Goal: Task Accomplishment & Management: Complete application form

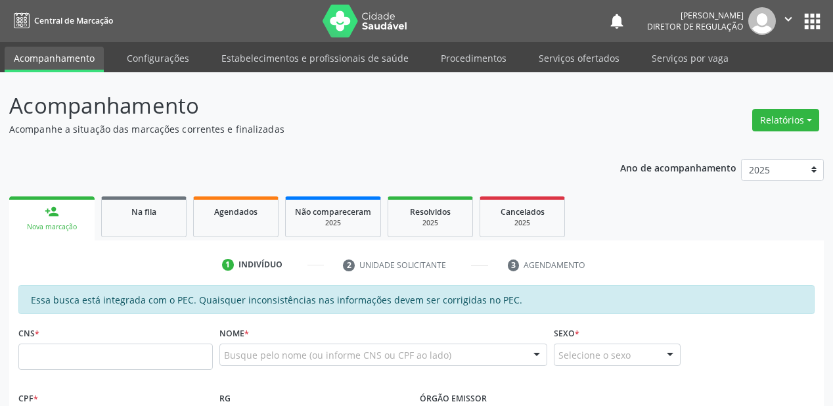
scroll to position [53, 0]
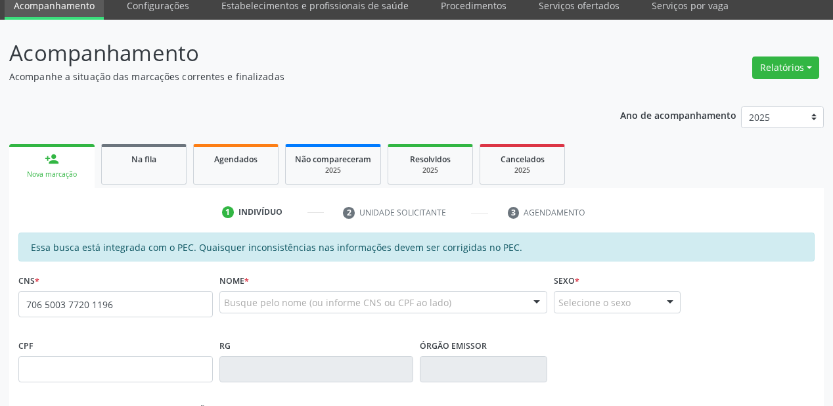
type input "706 5003 7720 1196"
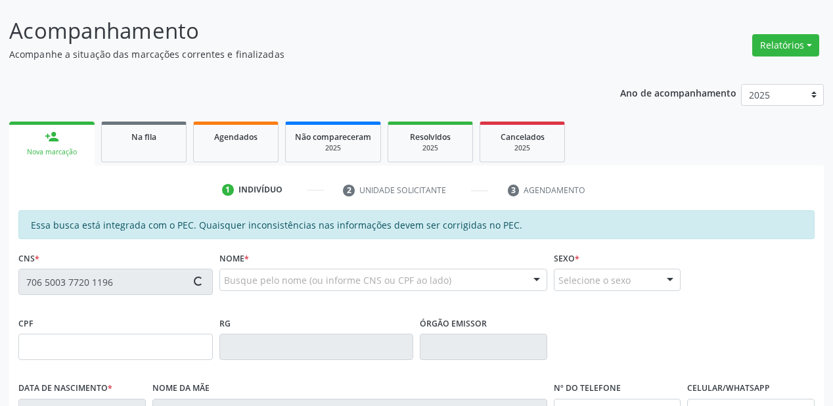
type input "135.575.314-73"
type input "[DATE]"
type input "Helenita da [PERSON_NAME]"
type input "[PHONE_NUMBER]"
type input "175"
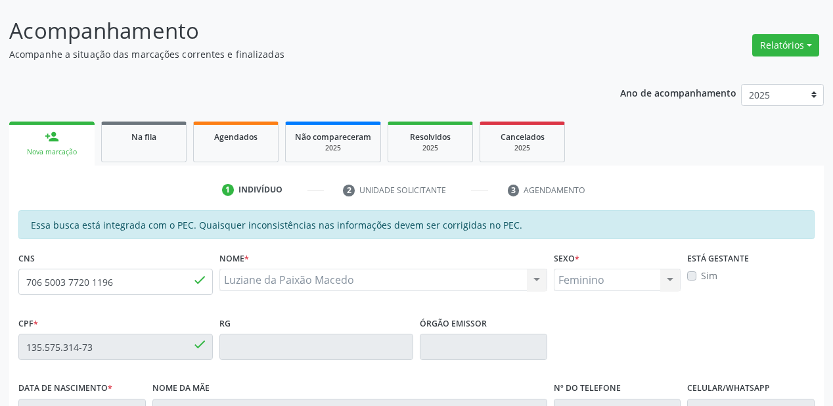
scroll to position [343, 0]
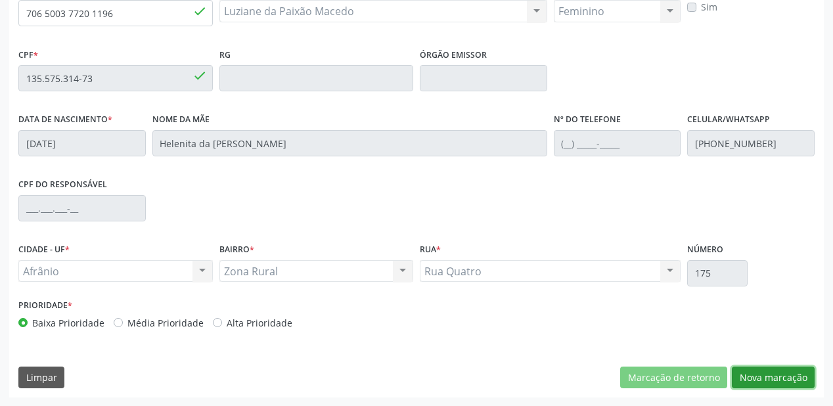
drag, startPoint x: 759, startPoint y: 374, endPoint x: 746, endPoint y: 373, distance: 13.2
click at [760, 373] on button "Nova marcação" at bounding box center [773, 377] width 83 height 22
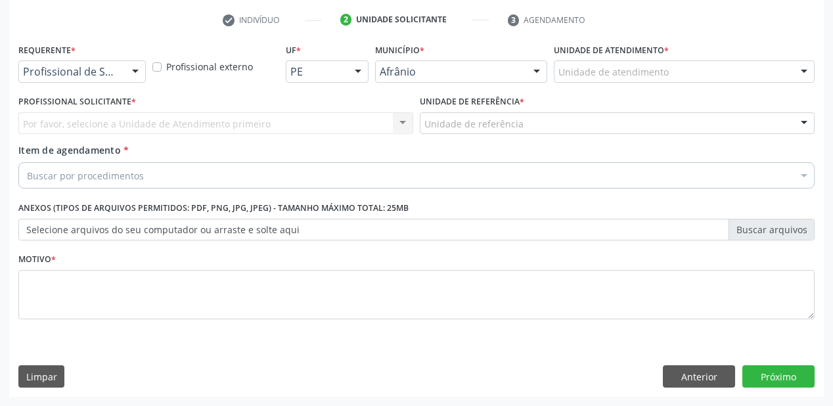
scroll to position [244, 0]
drag, startPoint x: 578, startPoint y: 66, endPoint x: 581, endPoint y: 92, distance: 25.8
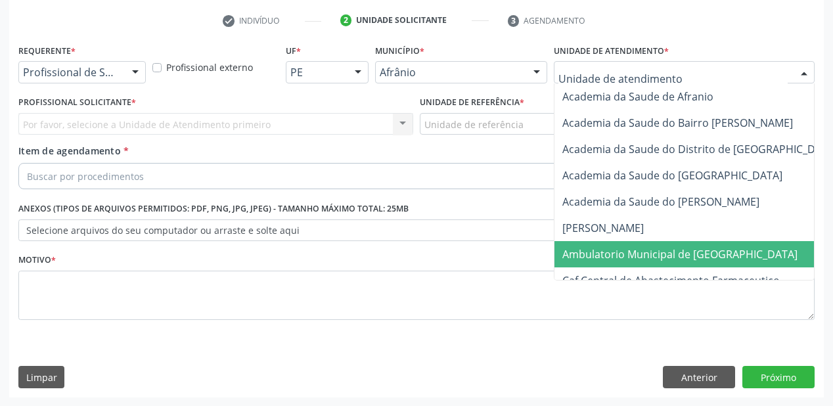
click at [600, 255] on span "Ambulatorio Municipal de [GEOGRAPHIC_DATA]" at bounding box center [679, 254] width 235 height 14
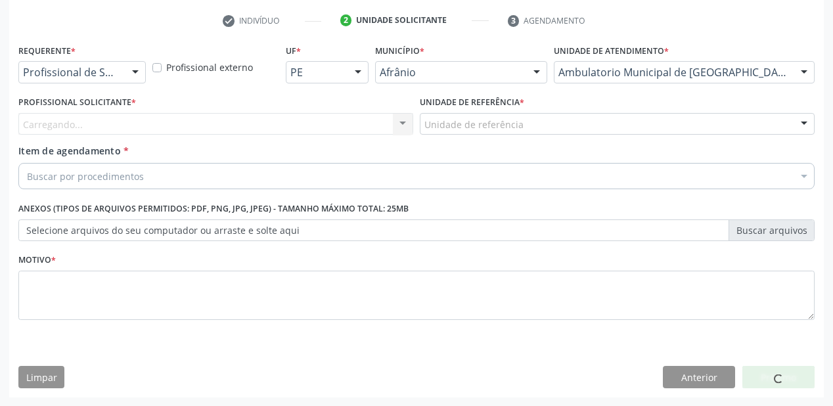
drag, startPoint x: 446, startPoint y: 120, endPoint x: 446, endPoint y: 131, distance: 11.2
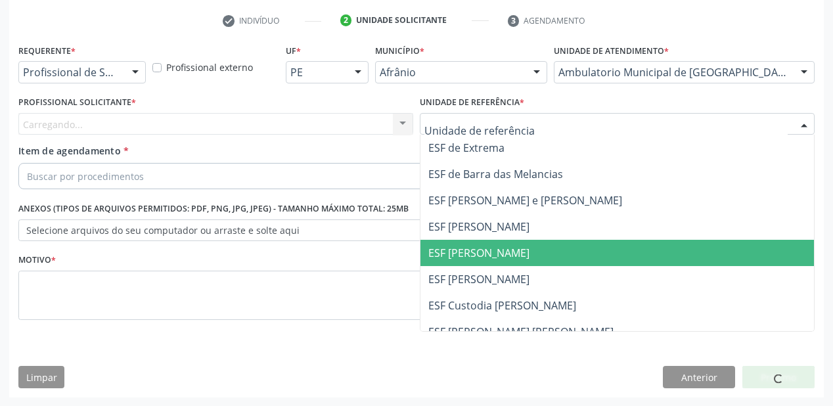
click at [457, 248] on span "ESF [PERSON_NAME]" at bounding box center [478, 253] width 101 height 14
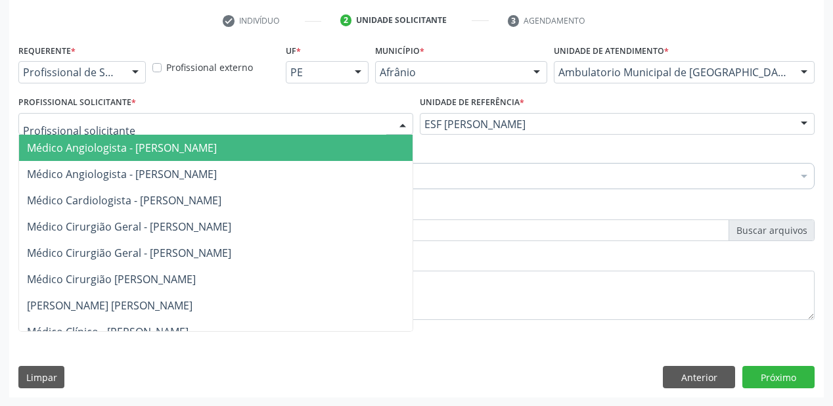
drag, startPoint x: 113, startPoint y: 140, endPoint x: 115, endPoint y: 155, distance: 15.2
click at [114, 141] on span "Médico Angiologista - Luis Henrique de Sa Nunes" at bounding box center [122, 148] width 190 height 14
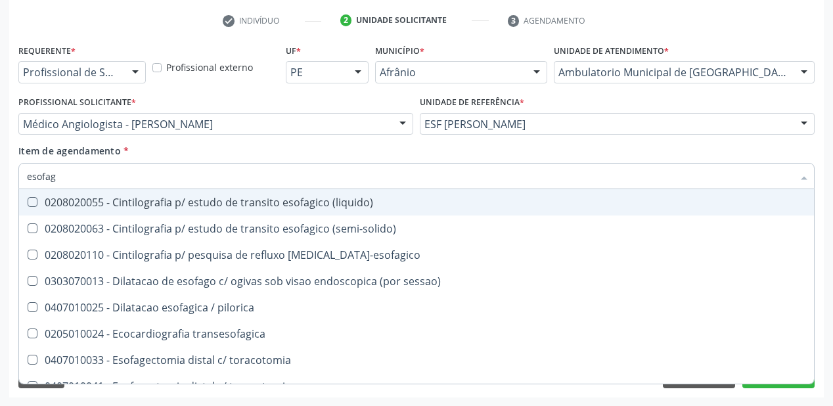
type input "esofa"
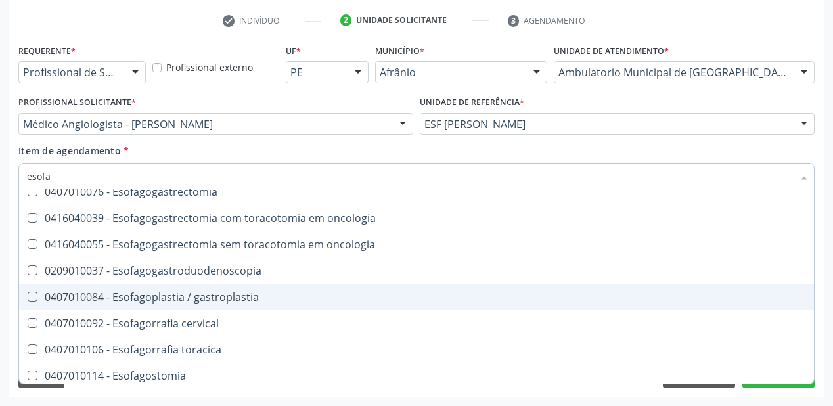
scroll to position [315, 0]
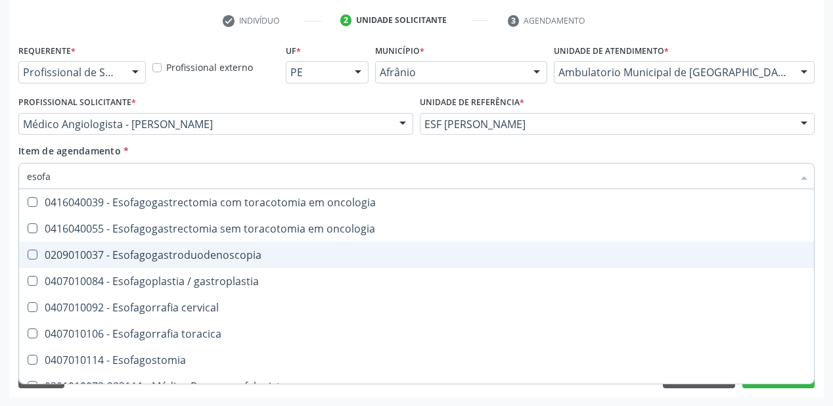
click at [147, 263] on span "0209010037 - Esofagogastroduodenoscopia" at bounding box center [416, 255] width 795 height 26
checkbox Esofagogastroduodenoscopia "true"
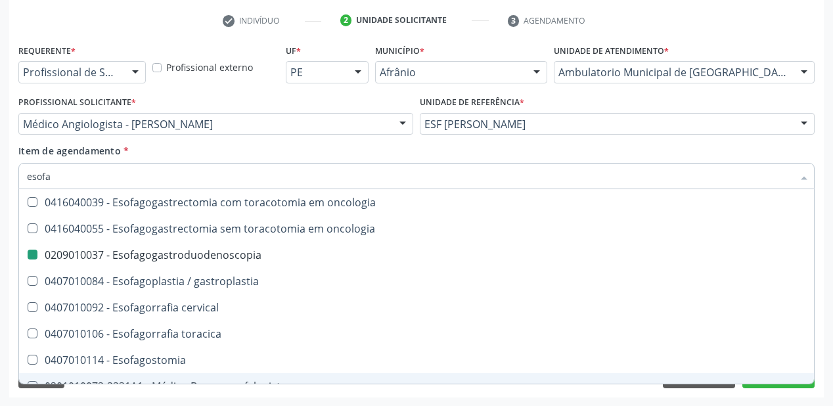
click at [97, 394] on div "Requerente * Profissional de Saúde Profissional de Saúde Paciente Nenhum result…" at bounding box center [416, 219] width 814 height 357
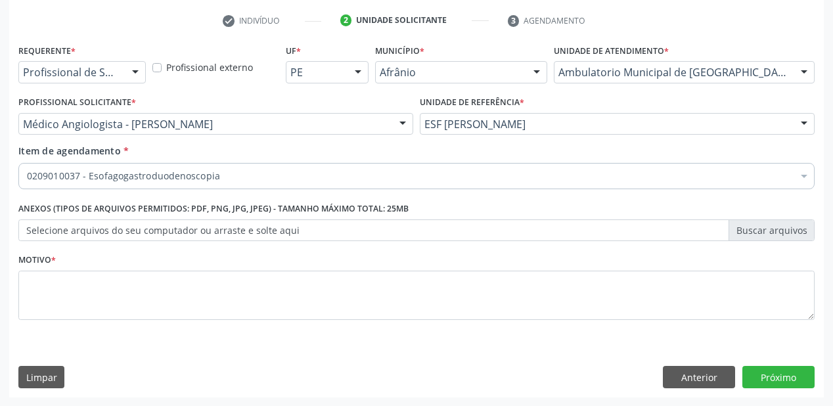
scroll to position [0, 0]
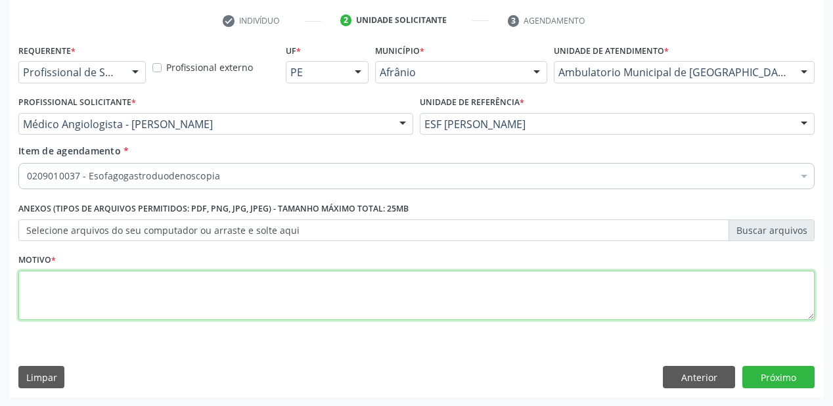
click at [60, 286] on textarea at bounding box center [416, 296] width 796 height 50
type textarea "*"
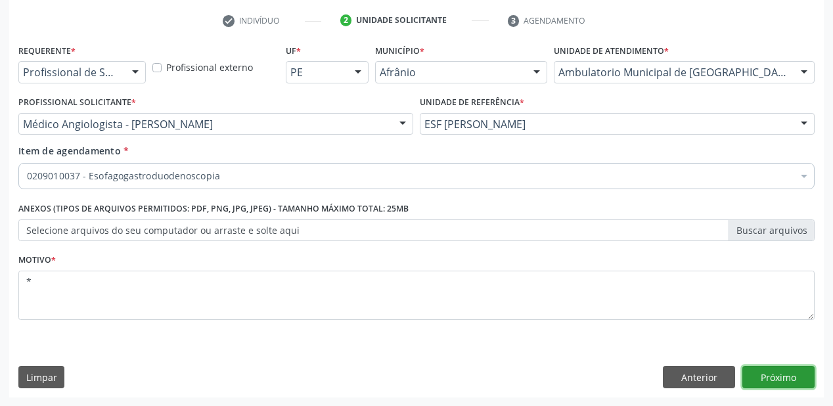
click at [787, 376] on button "Próximo" at bounding box center [778, 377] width 72 height 22
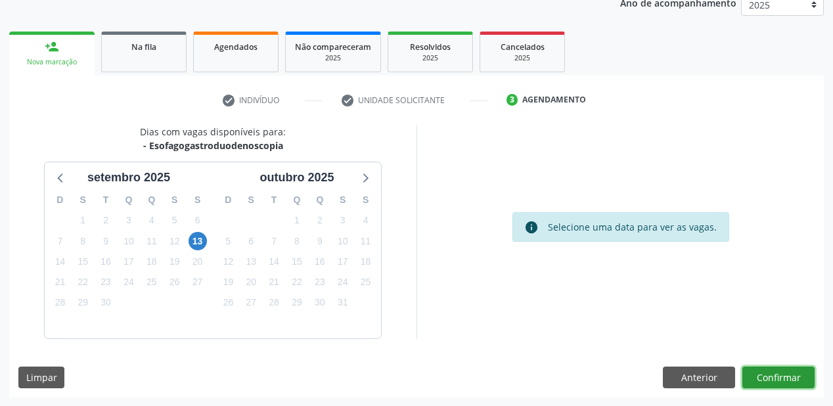
click at [765, 376] on button "Confirmar" at bounding box center [778, 377] width 72 height 22
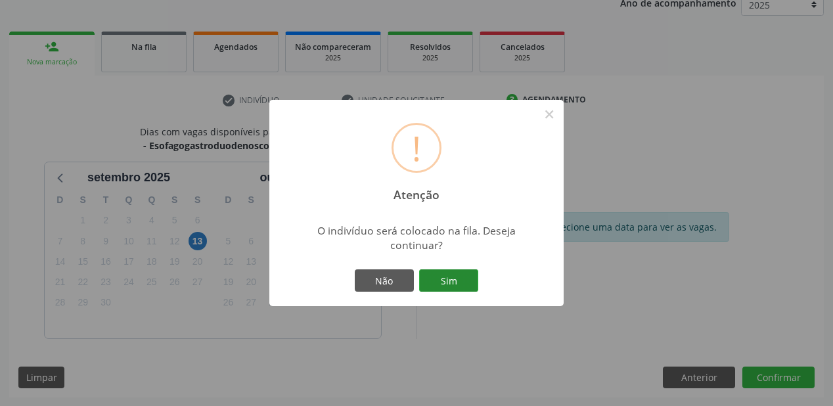
click at [460, 278] on button "Sim" at bounding box center [448, 280] width 59 height 22
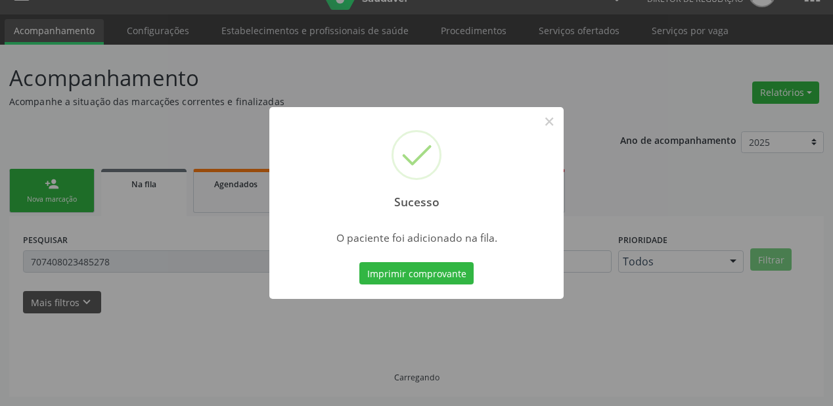
scroll to position [26, 0]
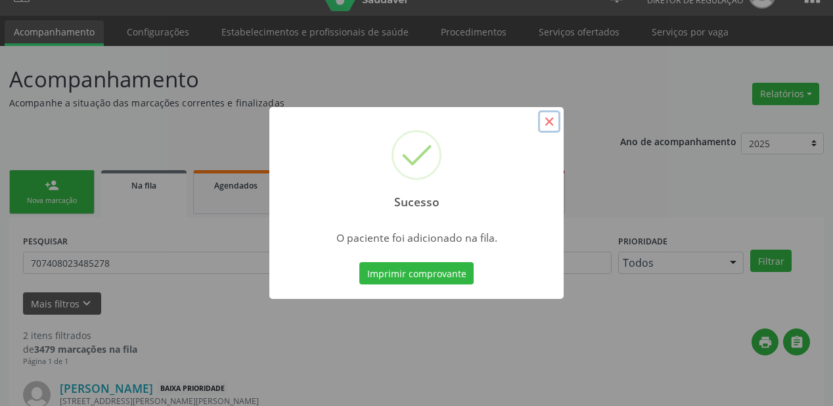
click at [554, 119] on button "×" at bounding box center [549, 121] width 22 height 22
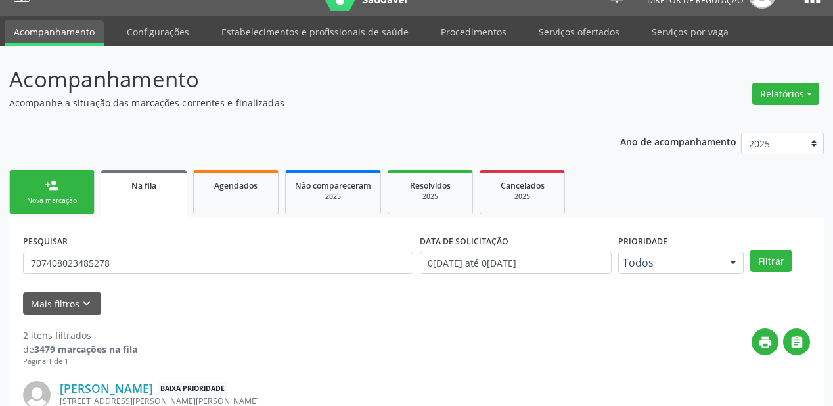
click at [76, 199] on div "Nova marcação" at bounding box center [52, 201] width 66 height 10
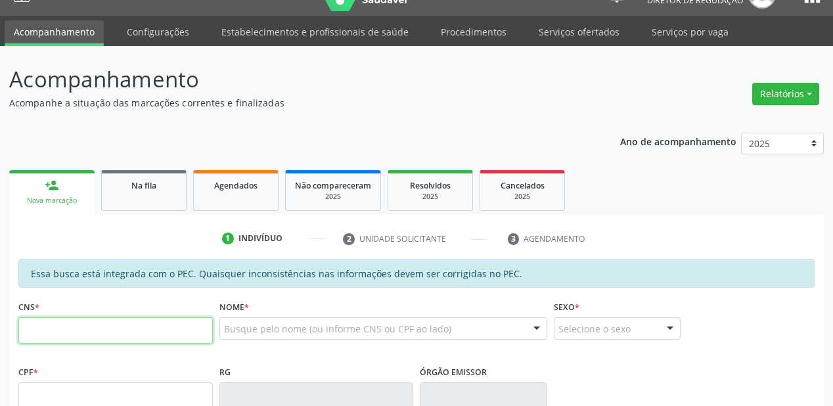
click at [110, 331] on input "text" at bounding box center [115, 330] width 194 height 26
type input "707 6092 8632 1798"
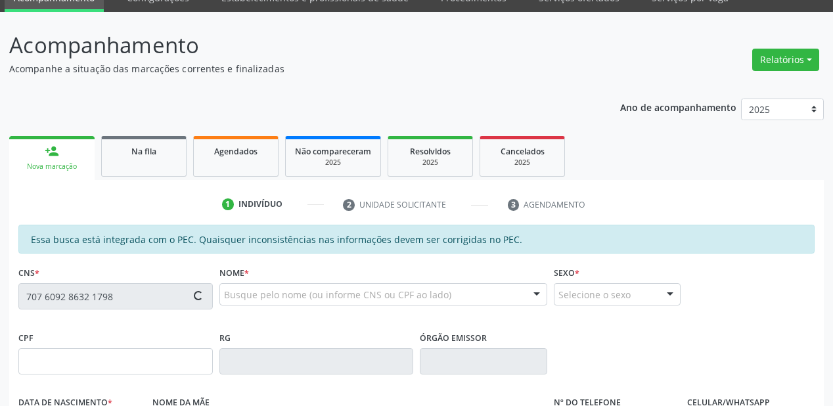
type input "097.384.844-80"
type input "22/08/1993"
type input "Perpetua Rodrigues de Santana"
type input "(87) 9999-9999"
type input "S/N"
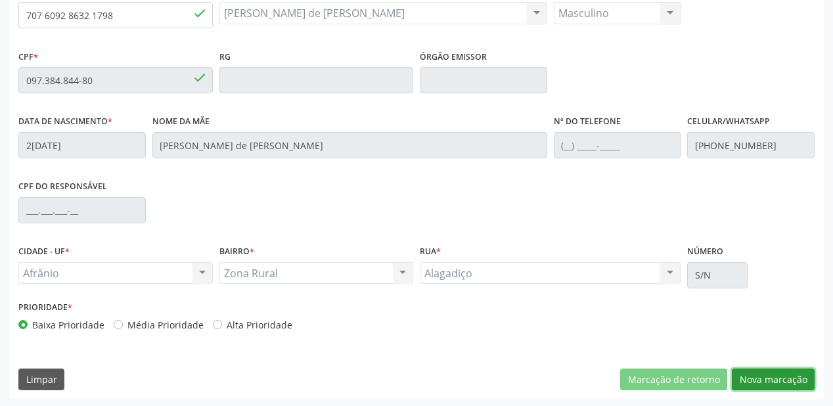
click at [754, 373] on button "Nova marcação" at bounding box center [773, 379] width 83 height 22
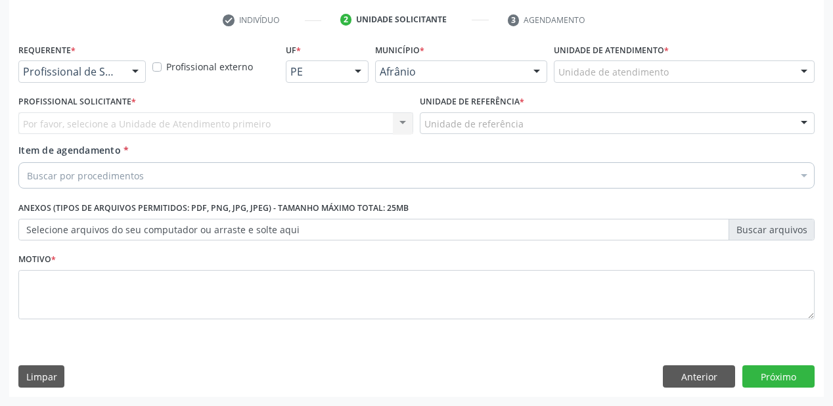
scroll to position [244, 0]
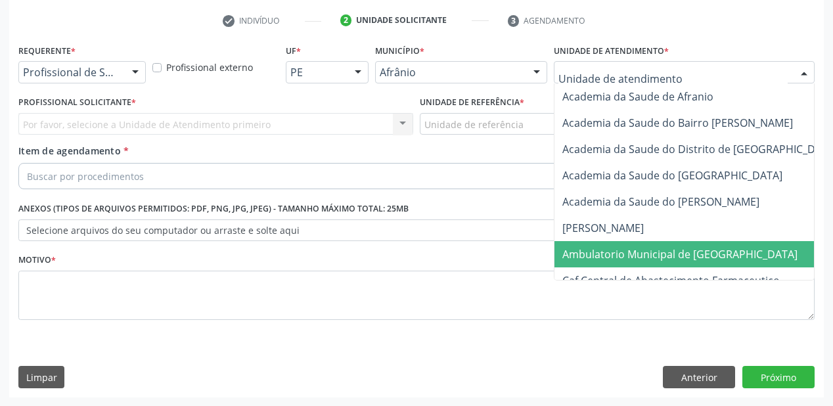
click at [602, 244] on span "Ambulatorio Municipal de [GEOGRAPHIC_DATA]" at bounding box center [714, 254] width 320 height 26
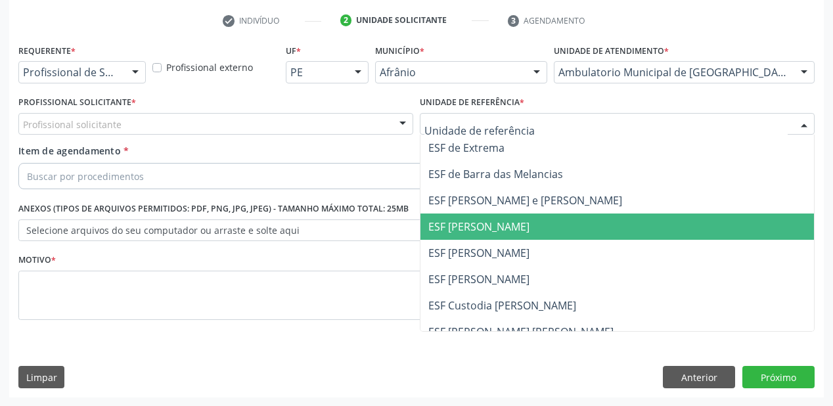
click at [454, 236] on span "ESF [PERSON_NAME]" at bounding box center [616, 226] width 393 height 26
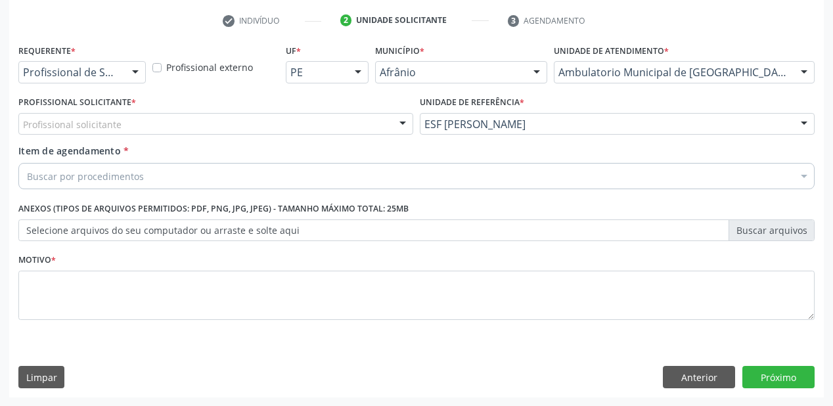
click at [92, 131] on div "Profissional solicitante" at bounding box center [215, 124] width 395 height 22
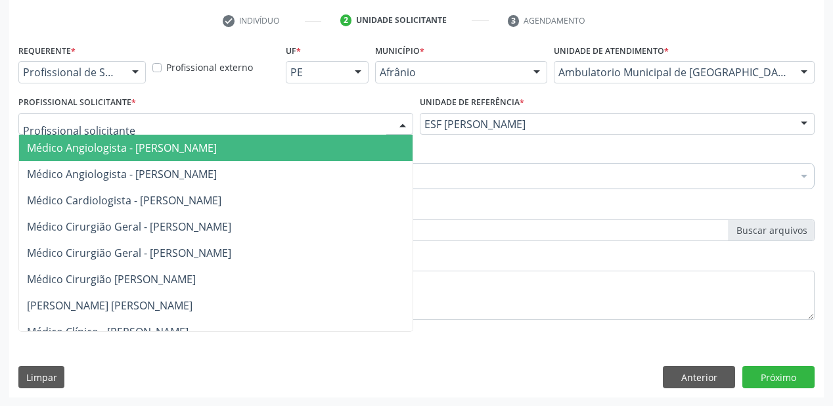
drag, startPoint x: 91, startPoint y: 148, endPoint x: 92, endPoint y: 158, distance: 9.9
click at [91, 148] on span "Médico Angiologista - [PERSON_NAME]" at bounding box center [122, 148] width 190 height 14
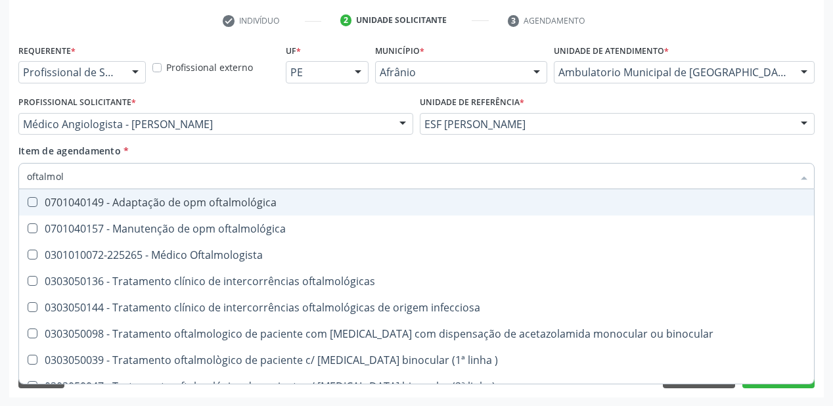
type input "oftalmolo"
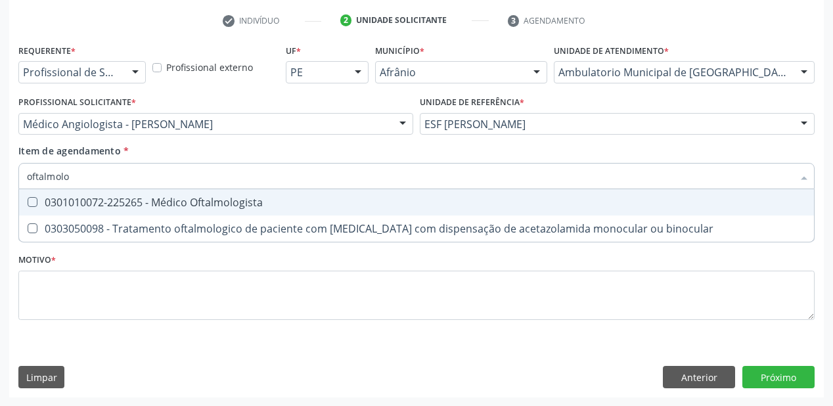
click at [71, 206] on div "0301010072-225265 - Médico Oftalmologista" at bounding box center [416, 202] width 779 height 11
checkbox Oftalmologista "true"
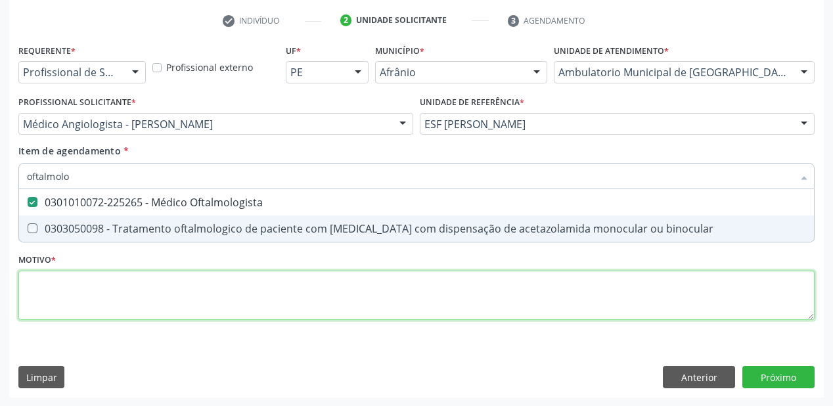
click at [65, 278] on div "Requerente * Profissional de Saúde Profissional de Saúde Paciente Nenhum result…" at bounding box center [416, 189] width 796 height 297
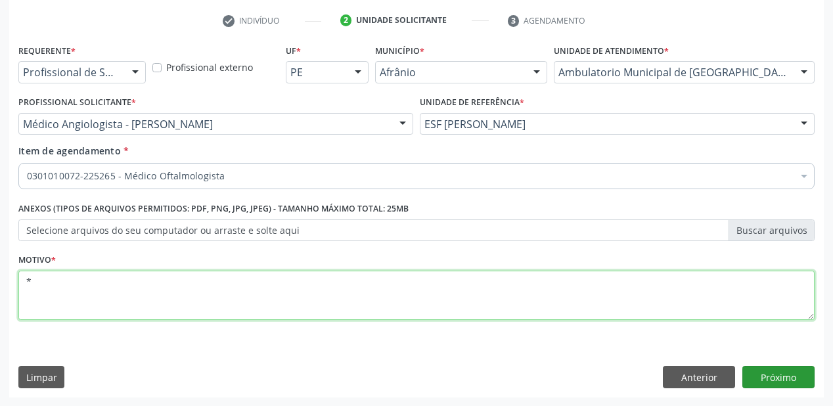
type textarea "*"
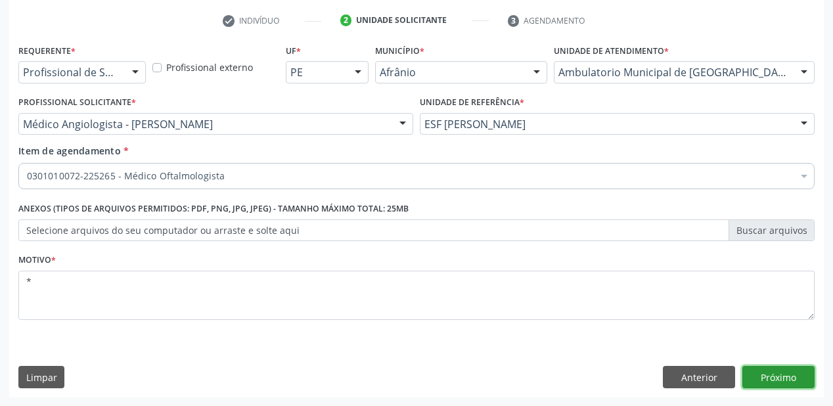
click at [781, 370] on button "Próximo" at bounding box center [778, 377] width 72 height 22
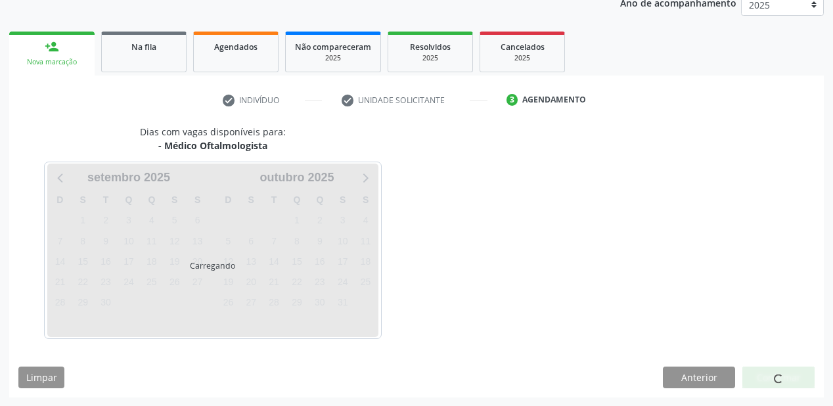
scroll to position [203, 0]
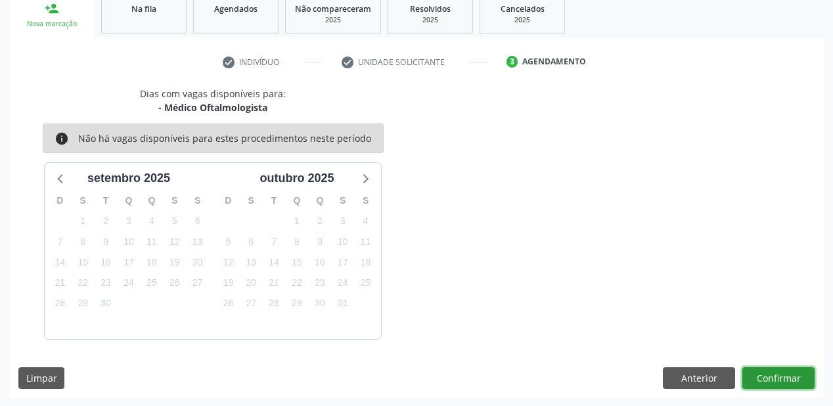
click at [762, 376] on button "Confirmar" at bounding box center [778, 378] width 72 height 22
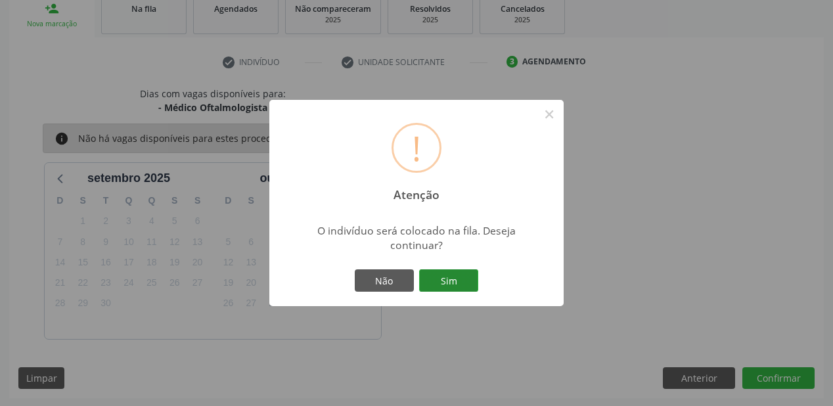
click at [444, 273] on button "Sim" at bounding box center [448, 280] width 59 height 22
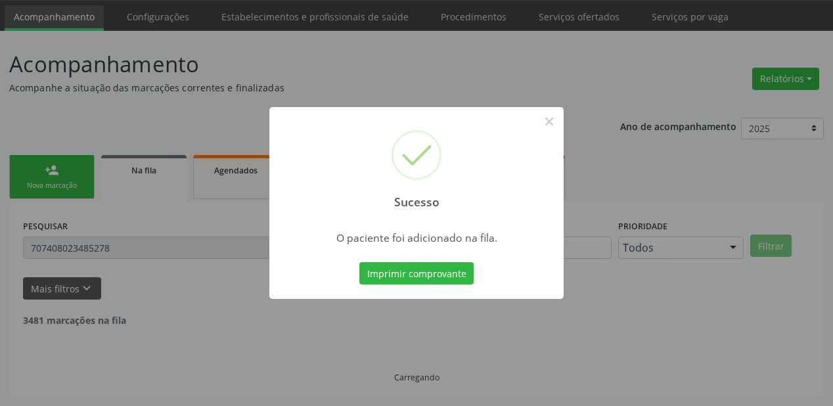
scroll to position [26, 0]
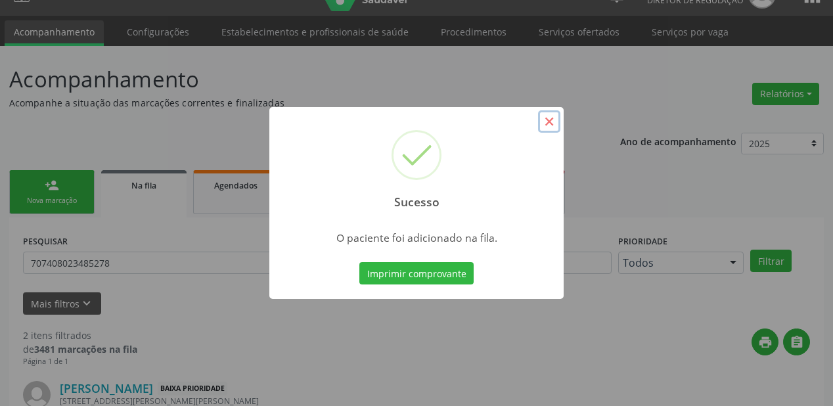
click at [549, 126] on button "×" at bounding box center [549, 121] width 22 height 22
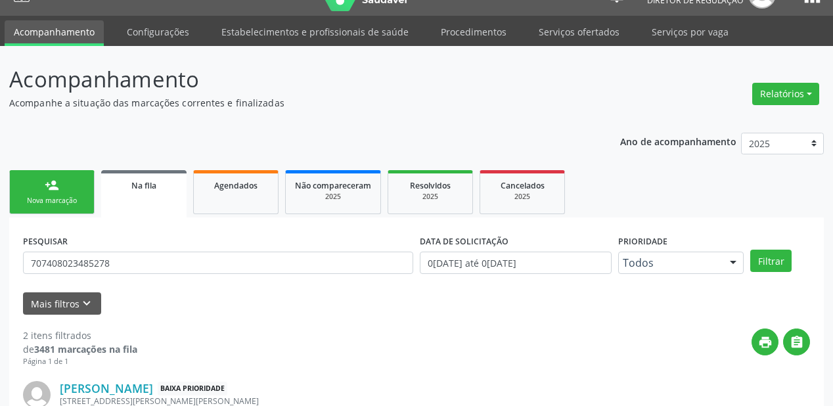
click at [70, 188] on link "person_add Nova marcação" at bounding box center [51, 192] width 85 height 44
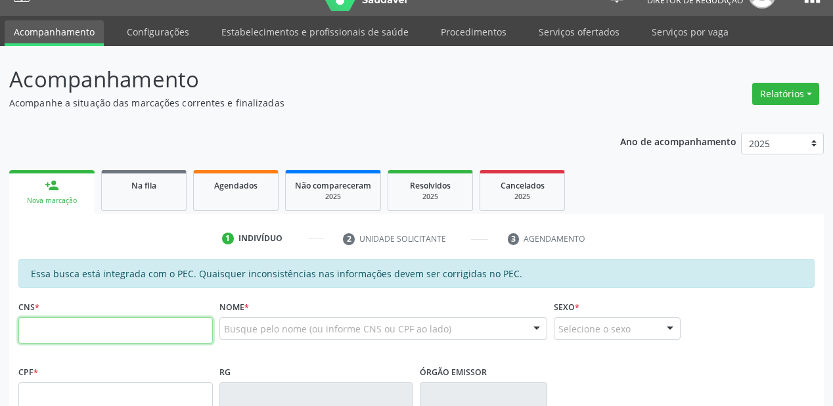
click at [79, 328] on input "text" at bounding box center [115, 330] width 194 height 26
type input "707 7086 1197 5710"
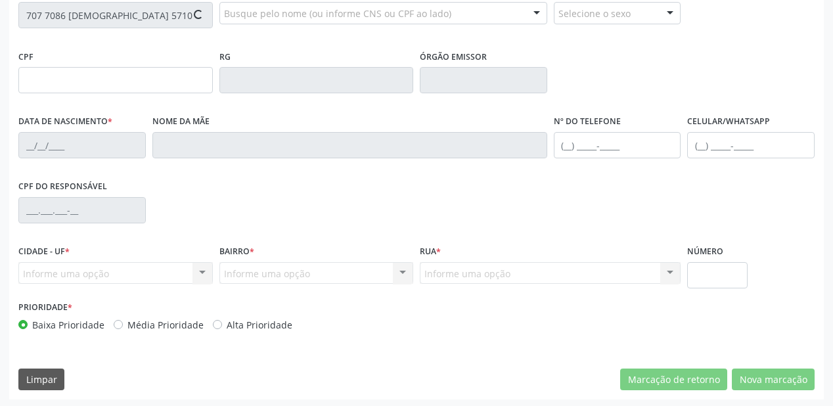
scroll to position [343, 0]
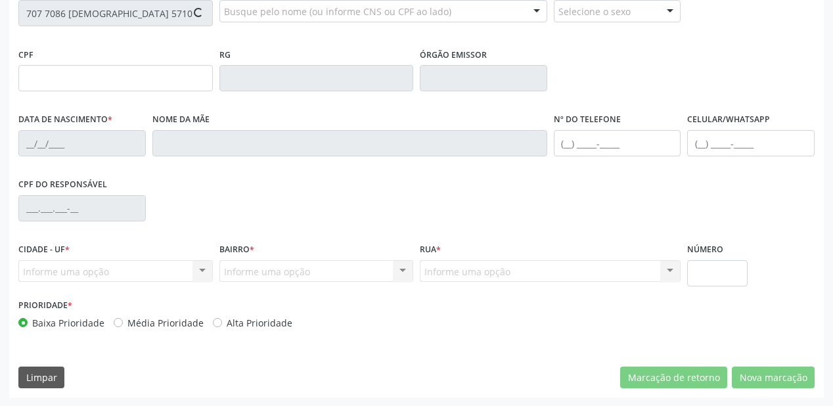
type input "139.931.624-98"
type input "24/04/2013"
type input "Maria Conceição da Paixao"
type input "(87) 98178-2486"
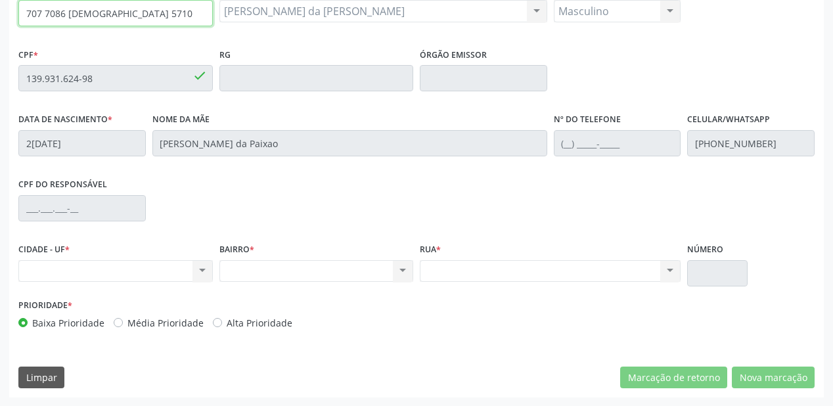
drag, startPoint x: 123, startPoint y: 14, endPoint x: 18, endPoint y: 22, distance: 105.4
click at [18, 22] on input "707 7086 1197 5710" at bounding box center [115, 13] width 194 height 26
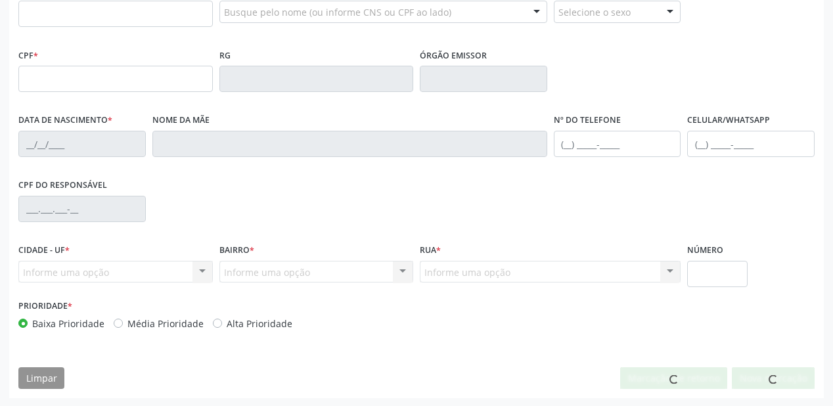
scroll to position [343, 0]
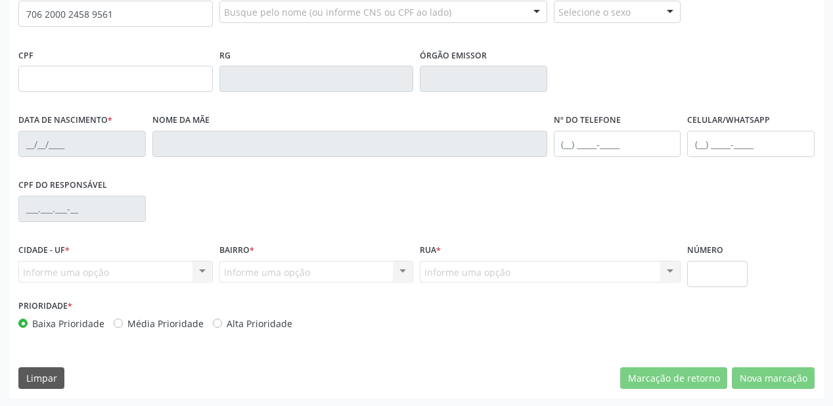
type input "706 2000 2458 9561"
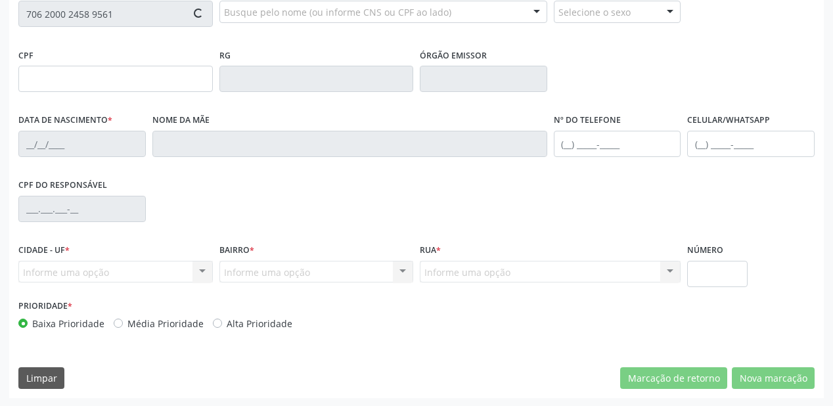
type input "191.786.544-91"
type input "25/12/1952"
type input "Irene Josefa da Paixão"
type input "(87) 98847-0631"
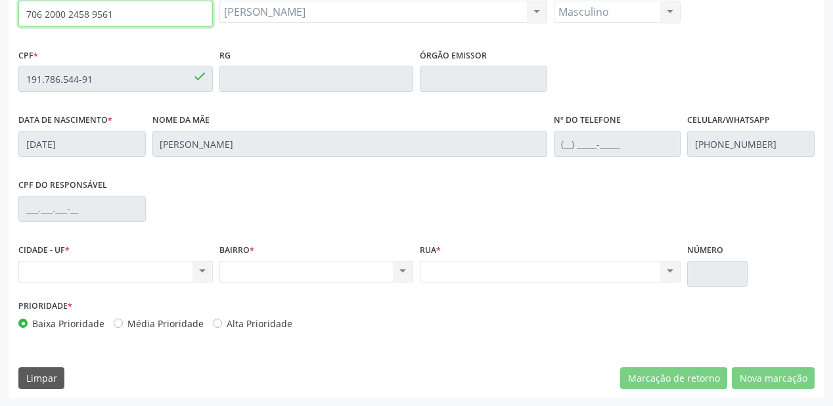
drag, startPoint x: 123, startPoint y: 16, endPoint x: 0, endPoint y: 15, distance: 122.8
click at [0, 15] on div "Acompanhamento Acompanhe a situação das marcações correntes e finalizadas Relat…" at bounding box center [416, 68] width 833 height 678
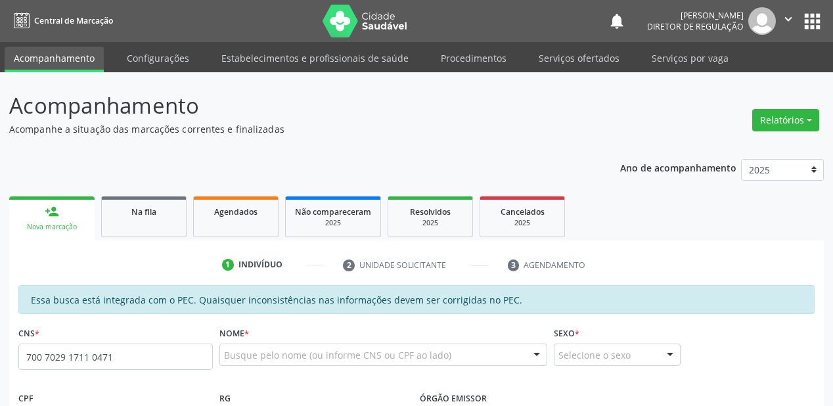
type input "700 7029 1711 0471"
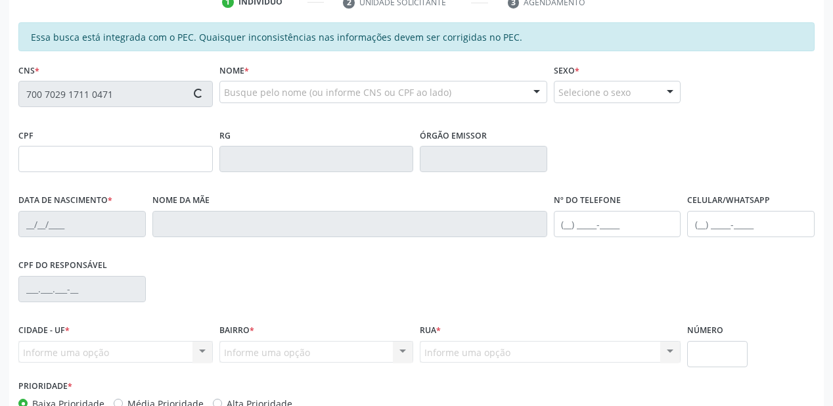
type input "140.080.714-07"
type input "29/08/2016"
type input "Ana Paula de Sousa"
type input "(87) 98815-0702"
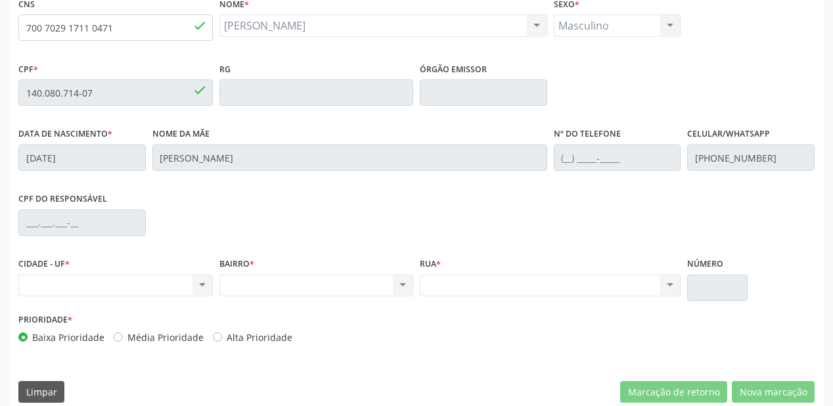
scroll to position [343, 0]
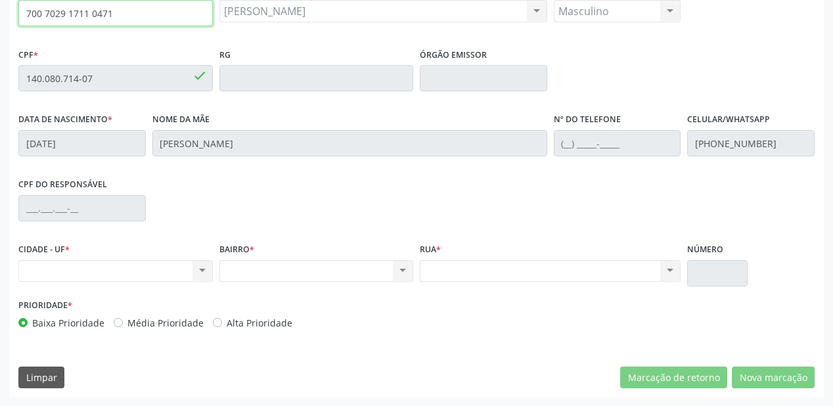
drag, startPoint x: 85, startPoint y: 11, endPoint x: 0, endPoint y: 26, distance: 86.6
click at [0, 26] on div "Acompanhamento Acompanhe a situação das marcações correntes e finalizadas Relat…" at bounding box center [416, 68] width 833 height 678
click at [122, 16] on input "700 7029 1711 0471" at bounding box center [115, 13] width 194 height 26
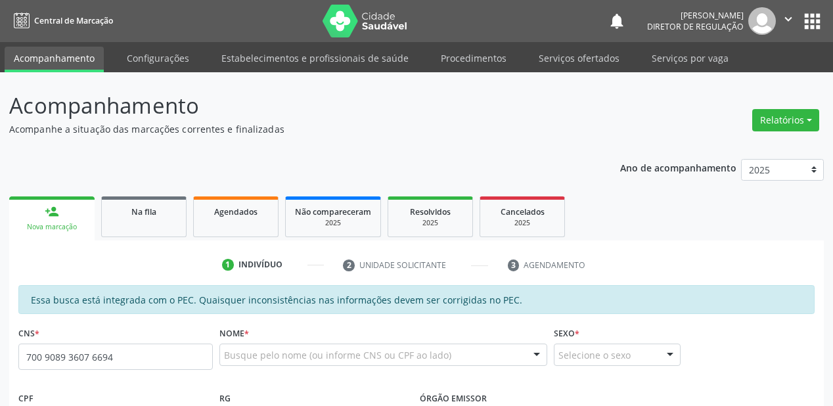
type input "700 9089 3607 6694"
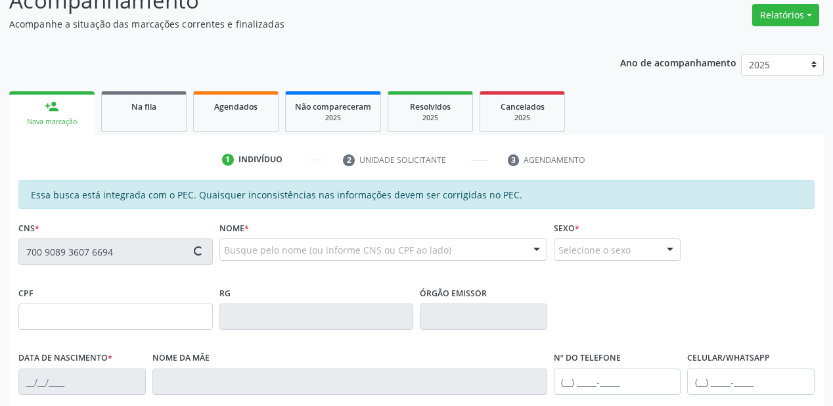
type input "045.092.884-50"
type input "16/11/1955"
type input "Zeferina Maria de Lacerda Barros"
type input "(87) 98863-5698"
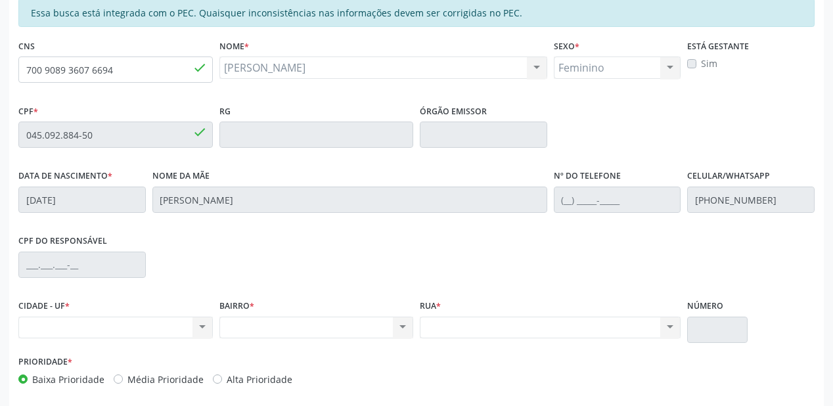
scroll to position [343, 0]
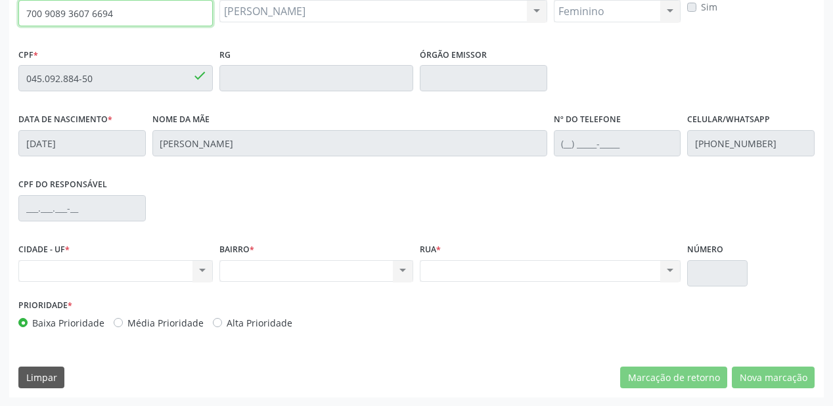
drag, startPoint x: 120, startPoint y: 14, endPoint x: 0, endPoint y: 18, distance: 120.3
click at [0, 18] on div "Acompanhamento Acompanhe a situação das marcações correntes e finalizadas Relat…" at bounding box center [416, 68] width 833 height 678
click at [118, 16] on input "700 9089 3607 6694" at bounding box center [115, 13] width 194 height 26
type input "7"
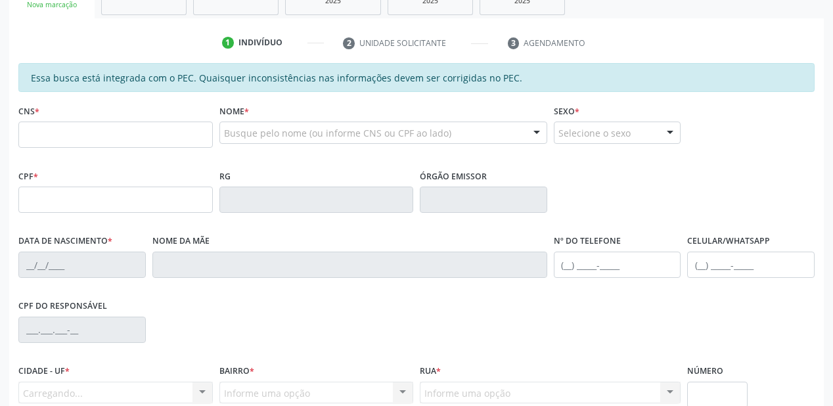
scroll to position [263, 0]
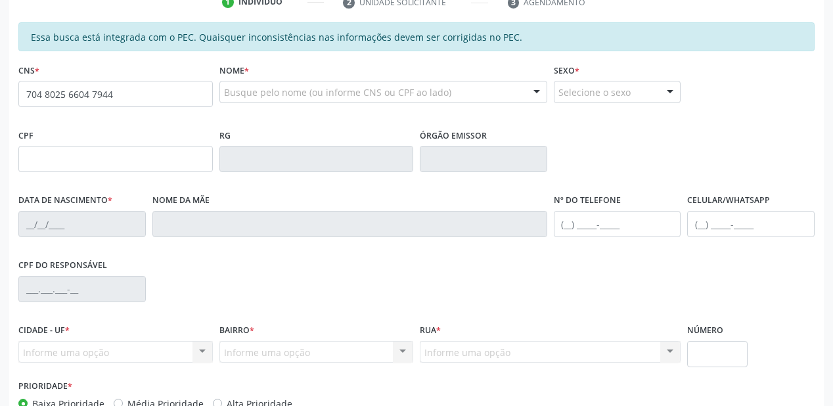
type input "704 8025 6604 7944"
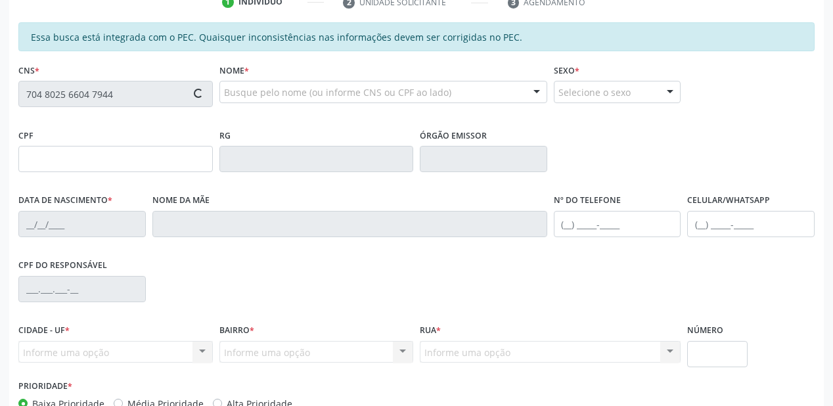
type input "057.207.724-64"
type input "0[DATE]"
type input "[PERSON_NAME]"
type input "(87) 98856-5850"
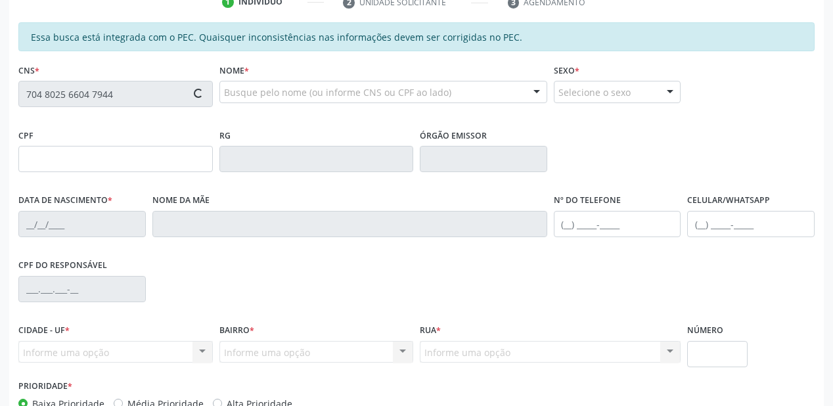
type input "526.034.314-04"
type input "S/N"
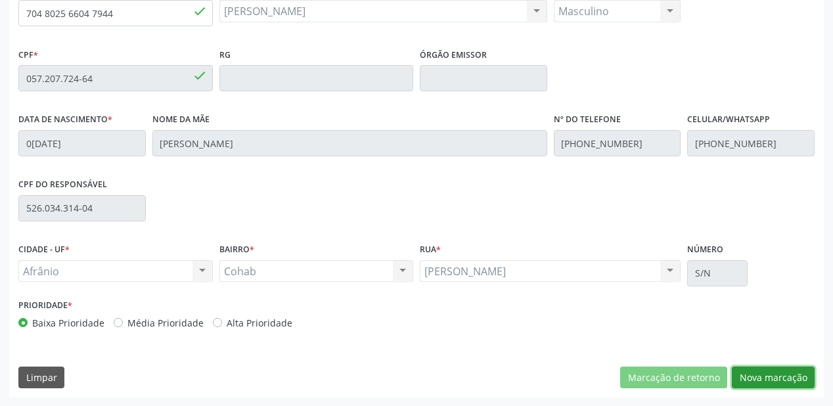
click at [755, 378] on button "Nova marcação" at bounding box center [773, 377] width 83 height 22
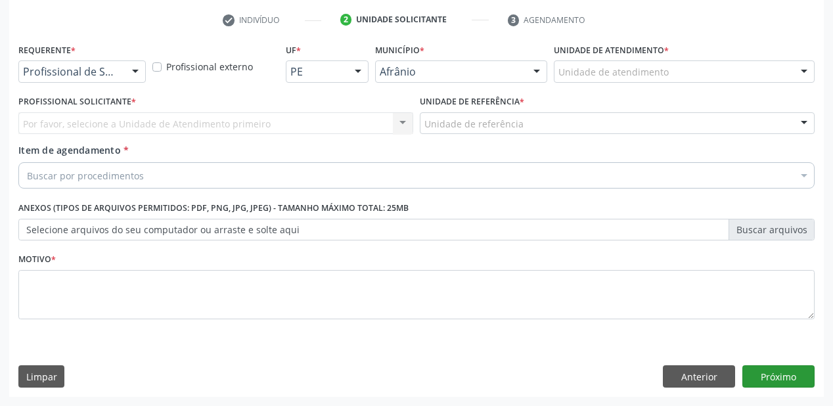
scroll to position [244, 0]
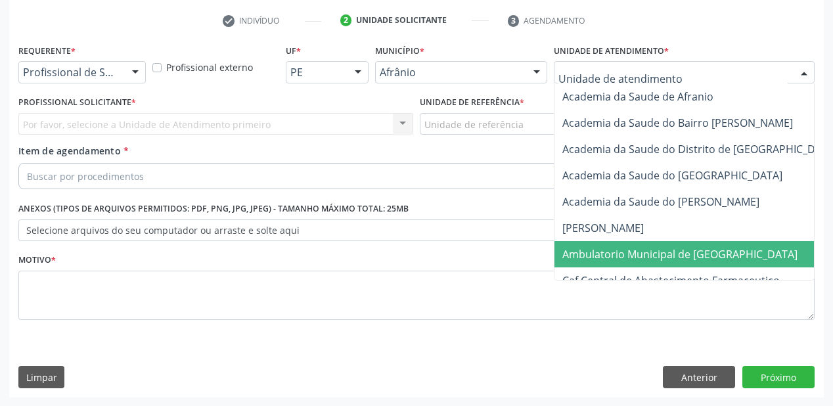
click at [592, 251] on span "Ambulatorio Municipal de [GEOGRAPHIC_DATA]" at bounding box center [679, 254] width 235 height 14
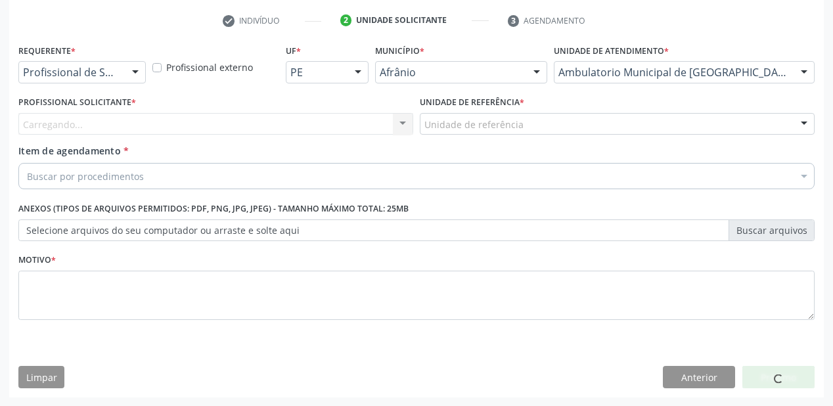
drag, startPoint x: 474, startPoint y: 118, endPoint x: 468, endPoint y: 149, distance: 31.6
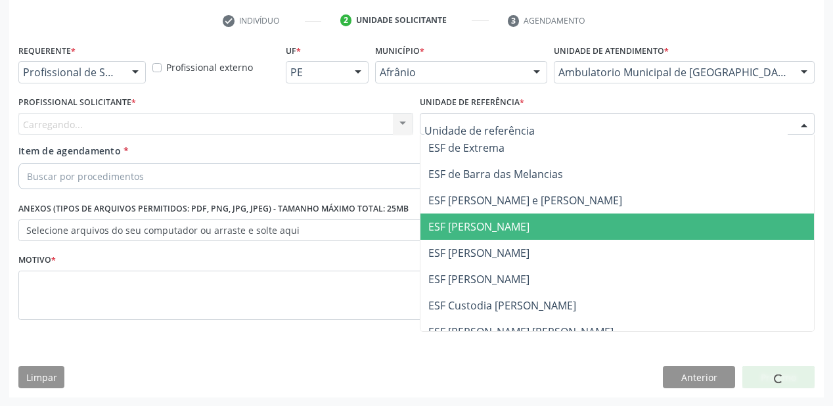
click at [462, 238] on span "ESF [PERSON_NAME]" at bounding box center [616, 226] width 393 height 26
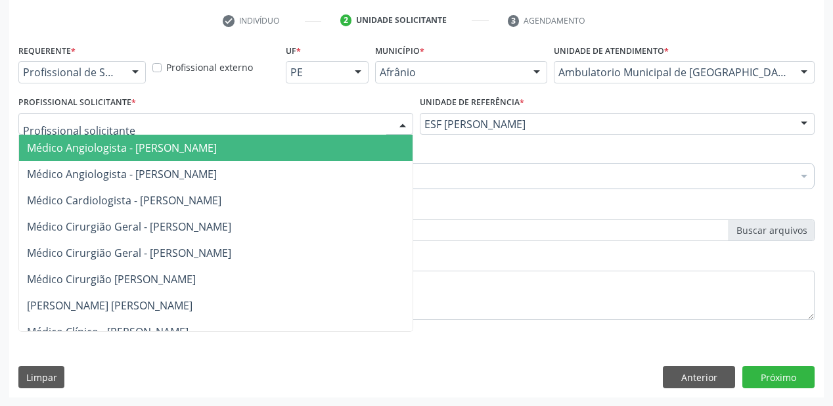
click at [87, 158] on span "Médico Angiologista - [PERSON_NAME]" at bounding box center [229, 148] width 421 height 26
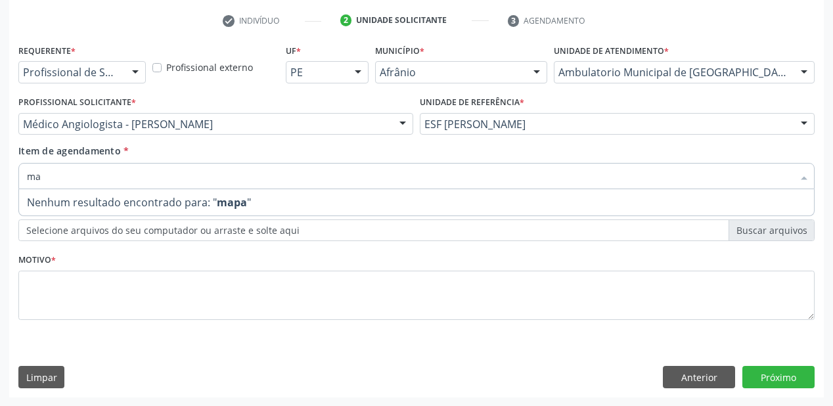
type input "m"
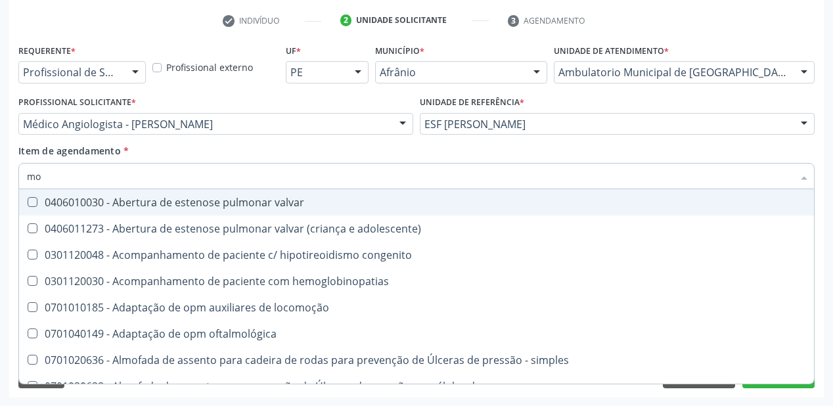
type input "mon"
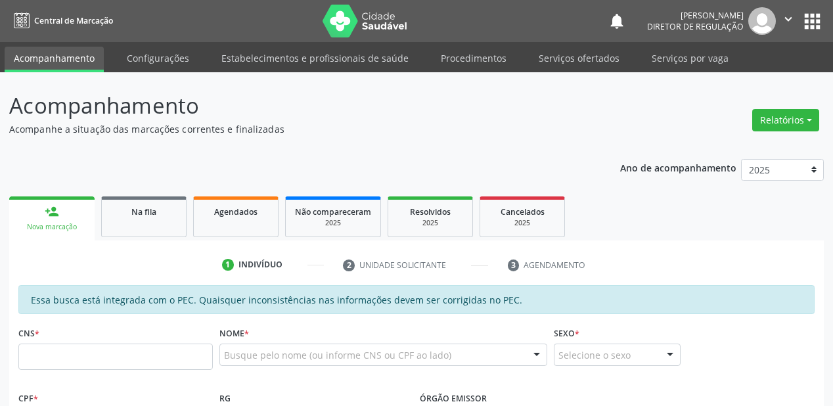
scroll to position [288, 0]
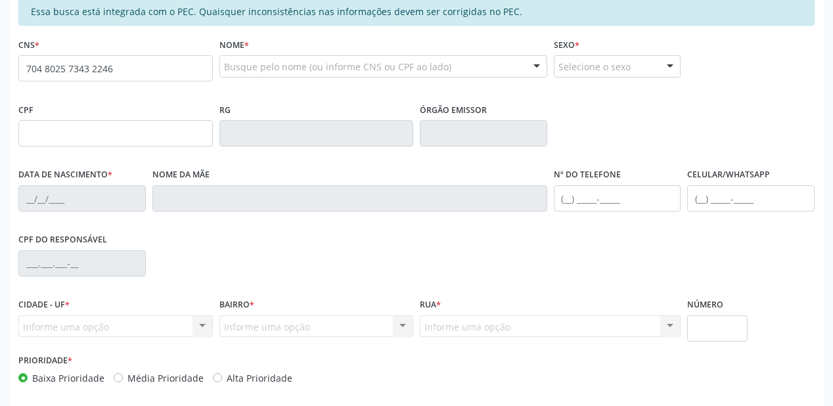
type input "704 8025 7343 2246"
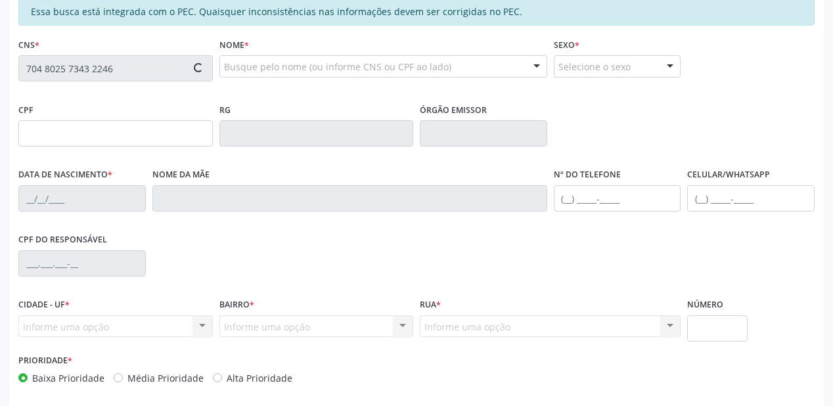
type input "763.365.224-15"
type input "29/09/1972"
type input "Laurentina Brigida dos Santos Rodrigues"
type input "(87) 98127-6412"
type input "S/N"
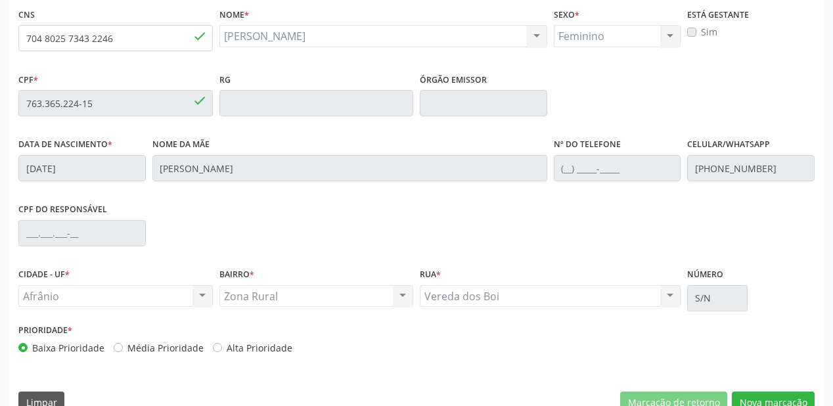
scroll to position [343, 0]
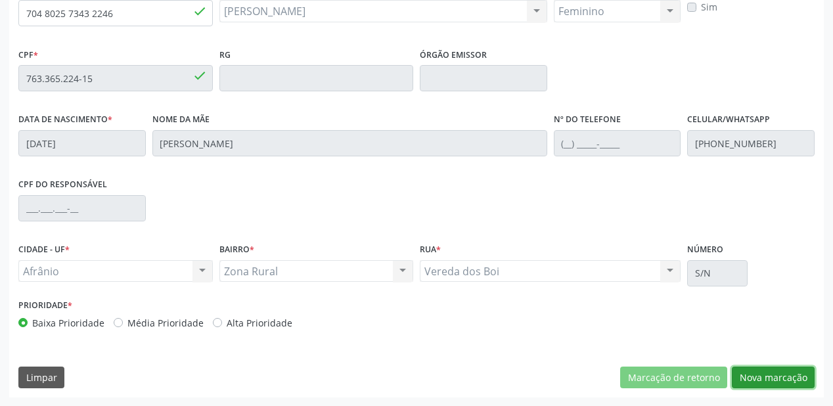
click at [780, 378] on button "Nova marcação" at bounding box center [773, 377] width 83 height 22
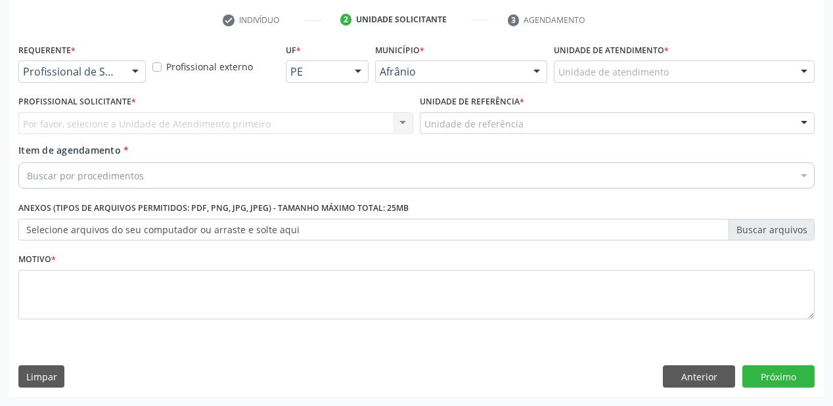
scroll to position [244, 0]
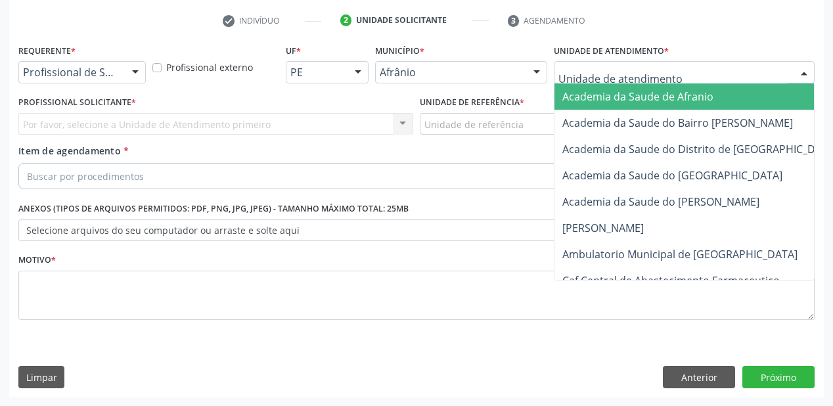
click at [591, 80] on div at bounding box center [684, 72] width 261 height 22
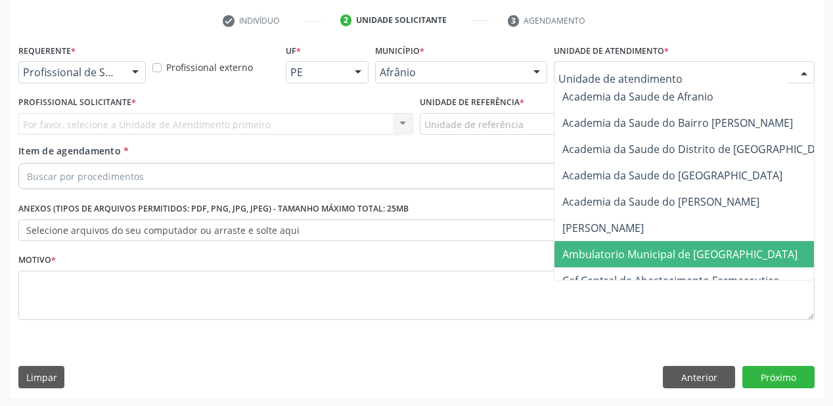
drag, startPoint x: 601, startPoint y: 253, endPoint x: 558, endPoint y: 223, distance: 52.5
click at [599, 253] on span "Ambulatorio Municipal de [GEOGRAPHIC_DATA]" at bounding box center [679, 254] width 235 height 14
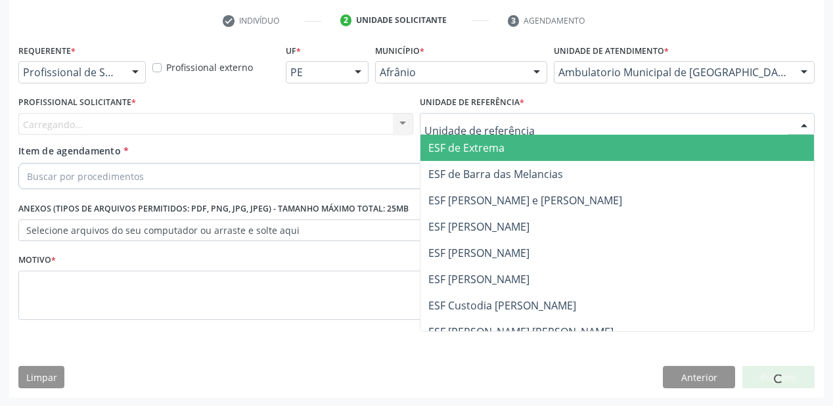
drag, startPoint x: 452, startPoint y: 120, endPoint x: 456, endPoint y: 194, distance: 74.3
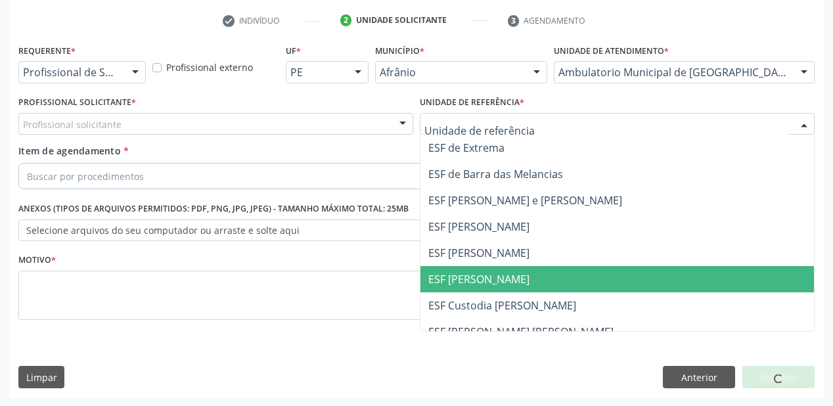
click at [481, 266] on span "ESF [PERSON_NAME]" at bounding box center [616, 279] width 393 height 26
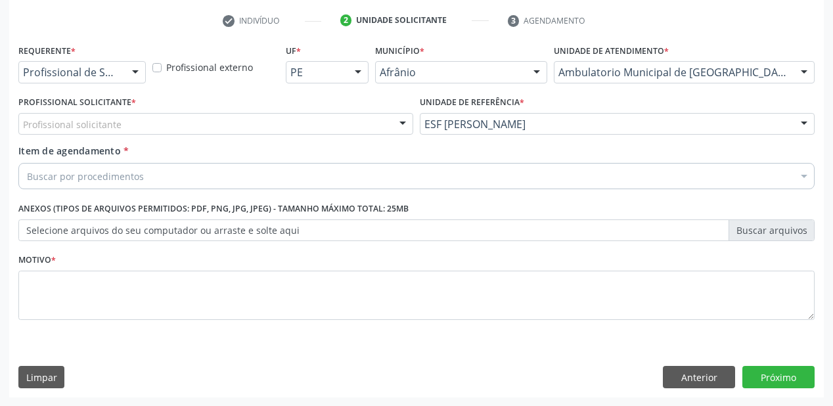
drag, startPoint x: 133, startPoint y: 125, endPoint x: 134, endPoint y: 141, distance: 16.5
click at [132, 129] on div "Profissional solicitante" at bounding box center [215, 124] width 395 height 22
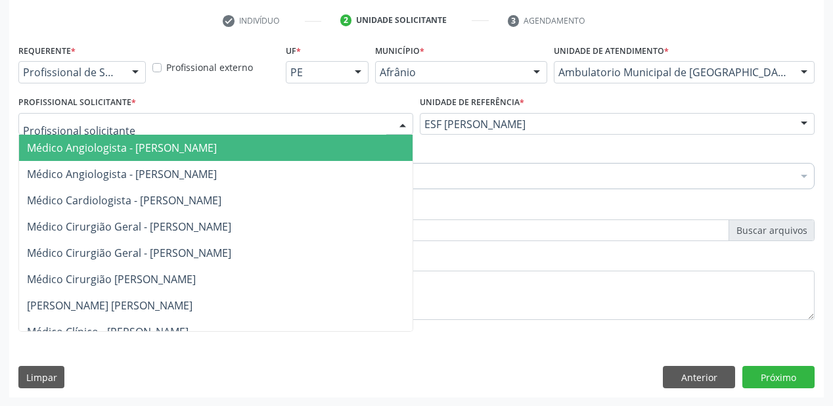
click at [135, 142] on span "Médico Angiologista - [PERSON_NAME]" at bounding box center [122, 148] width 190 height 14
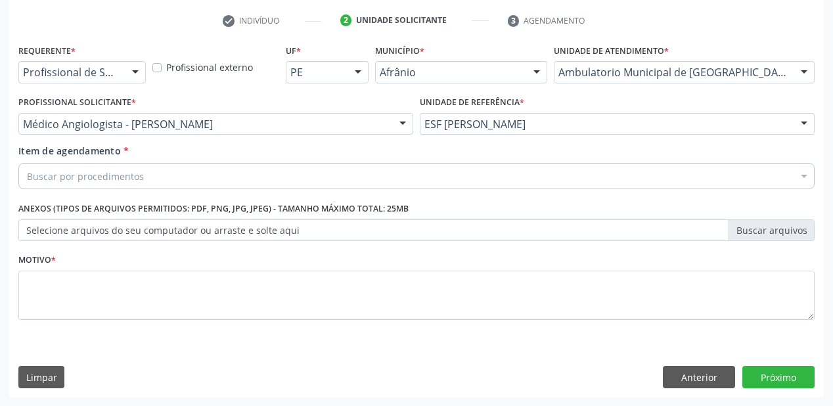
click at [136, 167] on div "Buscar por procedimentos" at bounding box center [416, 176] width 796 height 26
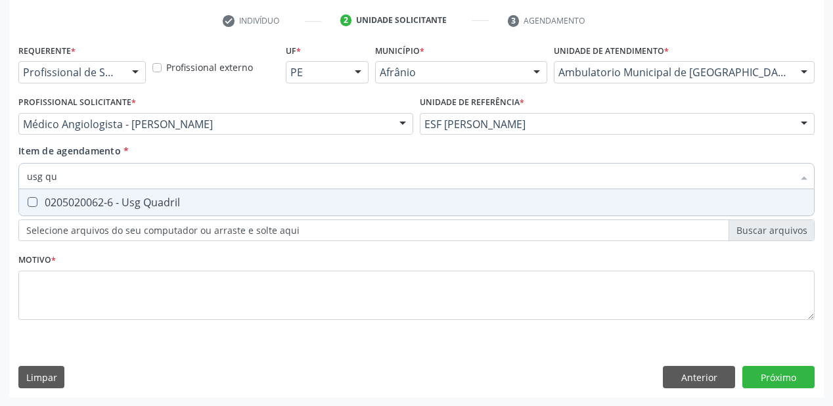
type input "usg qua"
click at [134, 207] on div "0205020062-6 - Usg Quadril" at bounding box center [416, 202] width 779 height 11
checkbox Quadril "true"
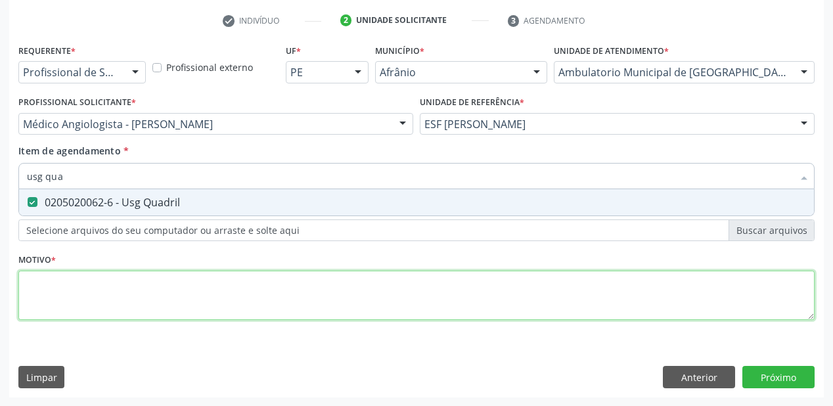
click at [93, 283] on div "Requerente * Profissional de Saúde Profissional de Saúde Paciente Nenhum result…" at bounding box center [416, 189] width 796 height 297
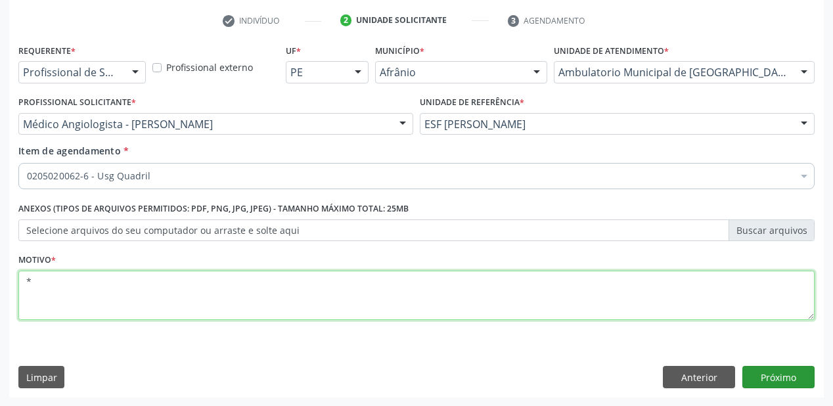
type textarea "*"
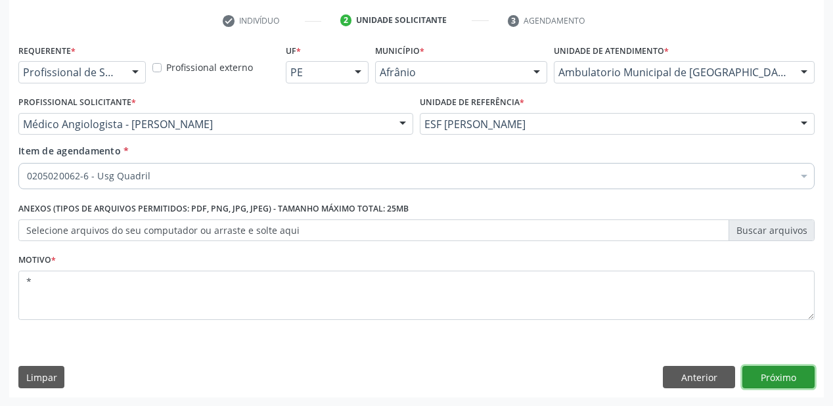
click at [749, 372] on button "Próximo" at bounding box center [778, 377] width 72 height 22
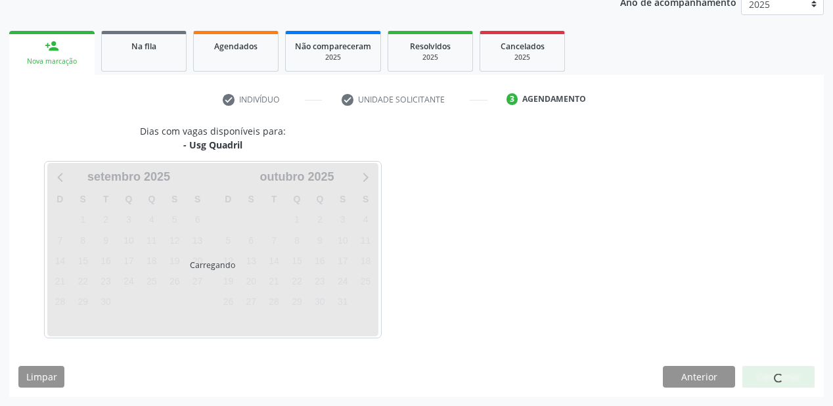
scroll to position [165, 0]
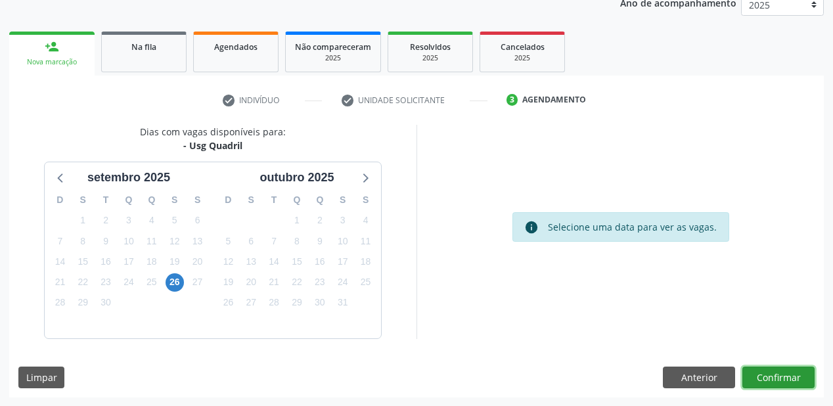
click at [782, 374] on button "Confirmar" at bounding box center [778, 377] width 72 height 22
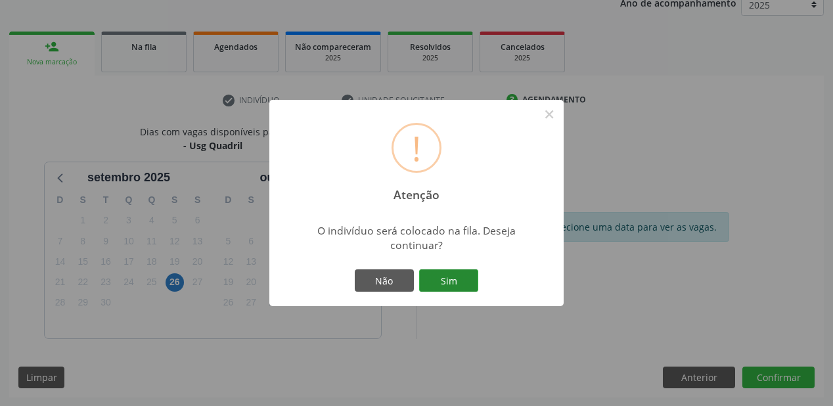
click at [446, 276] on button "Sim" at bounding box center [448, 280] width 59 height 22
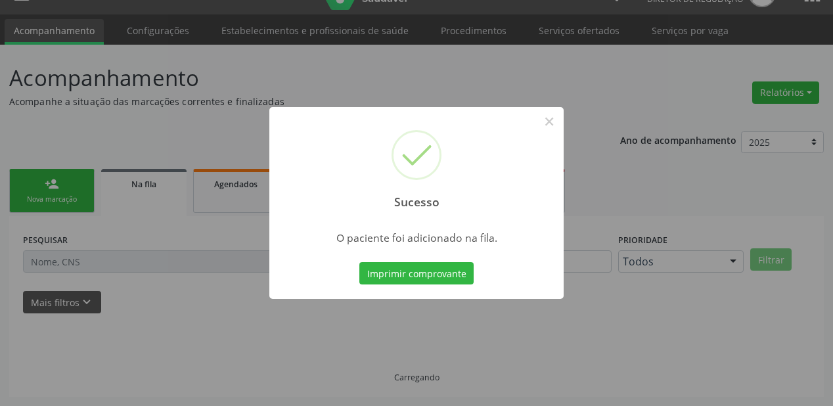
scroll to position [26, 0]
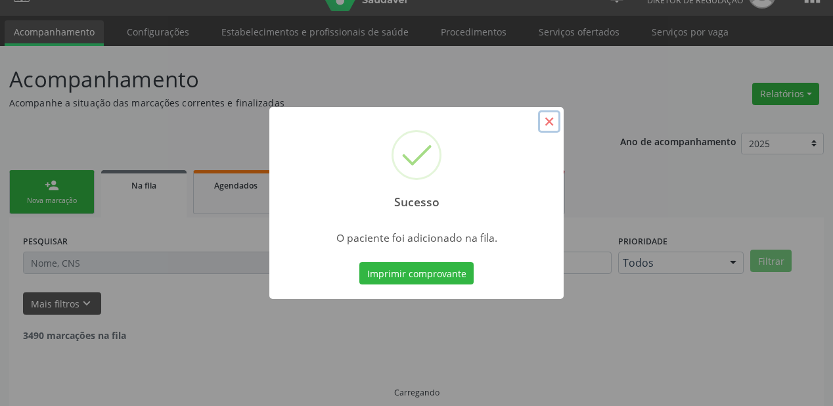
click at [548, 118] on button "×" at bounding box center [549, 121] width 22 height 22
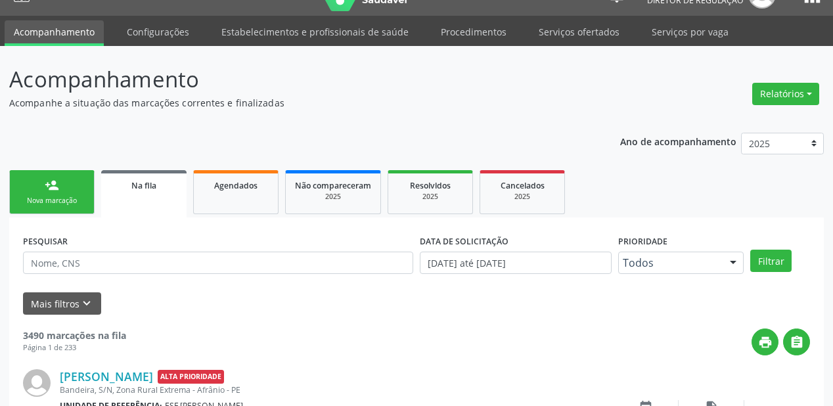
click at [54, 192] on link "person_add Nova marcação" at bounding box center [51, 192] width 85 height 44
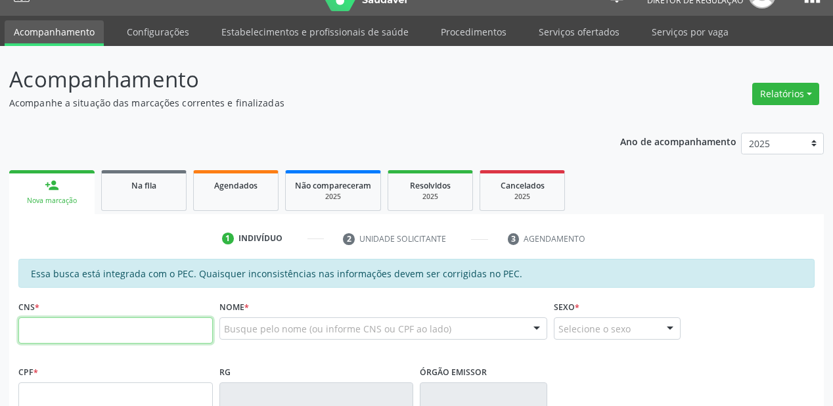
click at [89, 321] on input "text" at bounding box center [115, 330] width 194 height 26
type input "708 0058 7005 5326"
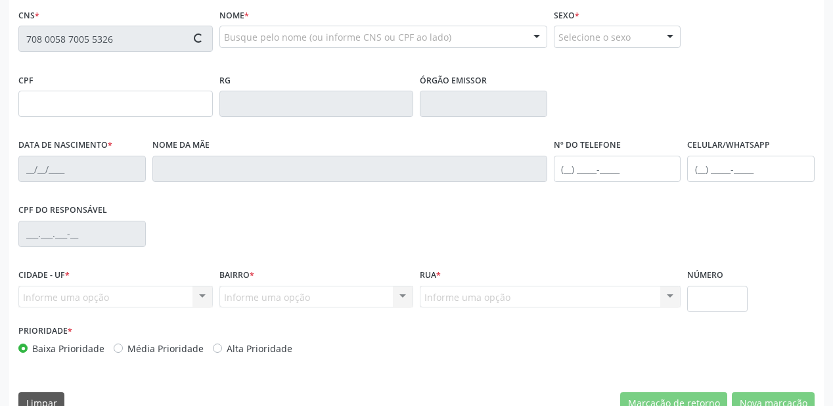
type input "946.115.994-34"
type input "07/08/1975"
type input "Terssa Mariana Rodrigues"
type input "(87) 98139-7673"
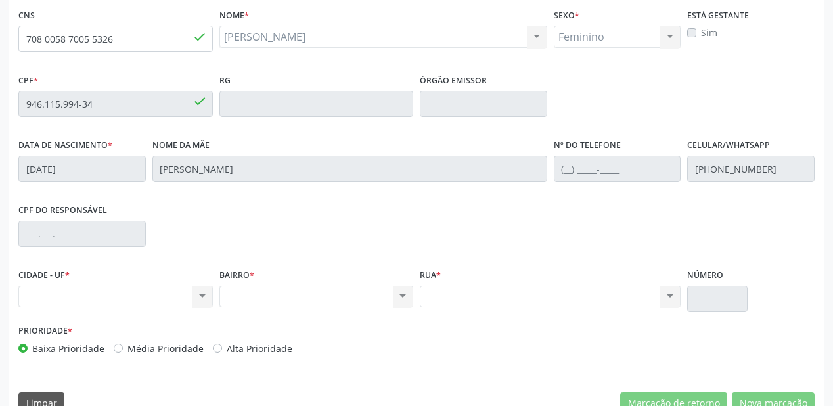
scroll to position [343, 0]
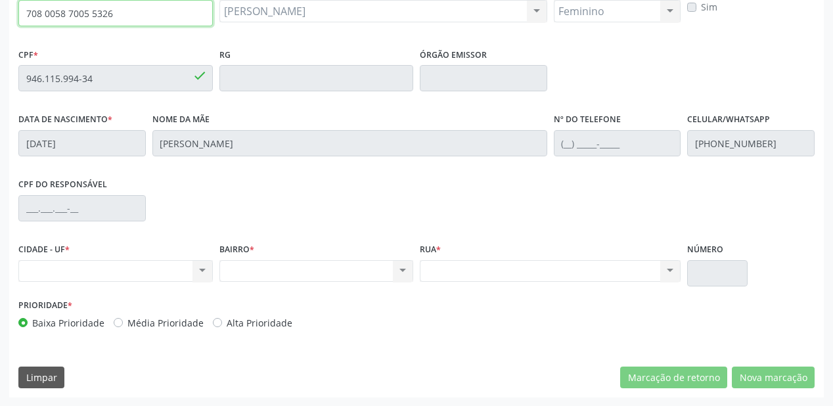
drag, startPoint x: 118, startPoint y: 15, endPoint x: 7, endPoint y: 20, distance: 111.1
click at [7, 20] on div "Acompanhamento Acompanhe a situação das marcações correntes e finalizadas Relat…" at bounding box center [416, 68] width 833 height 678
click at [122, 10] on input "708 0058 7005 5326" at bounding box center [115, 13] width 194 height 26
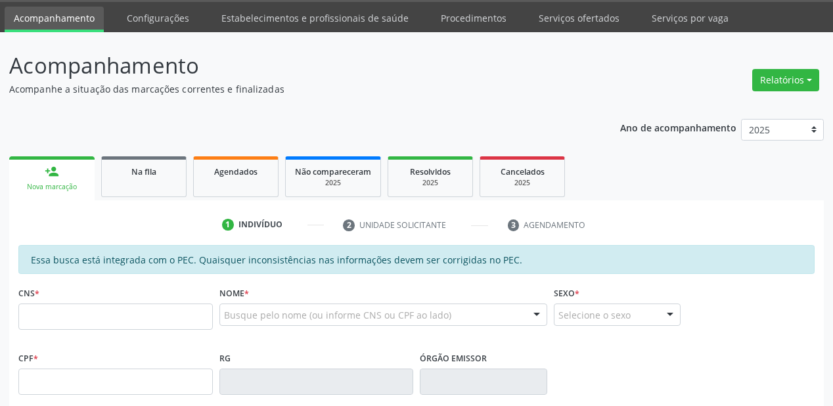
scroll to position [158, 0]
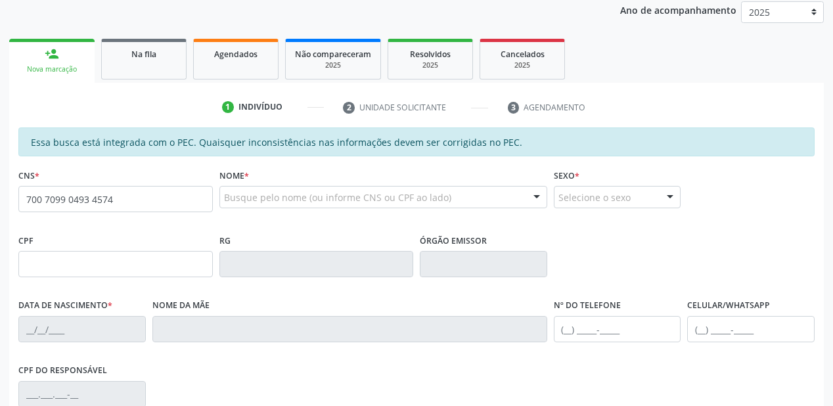
type input "700 7099 0493 4574"
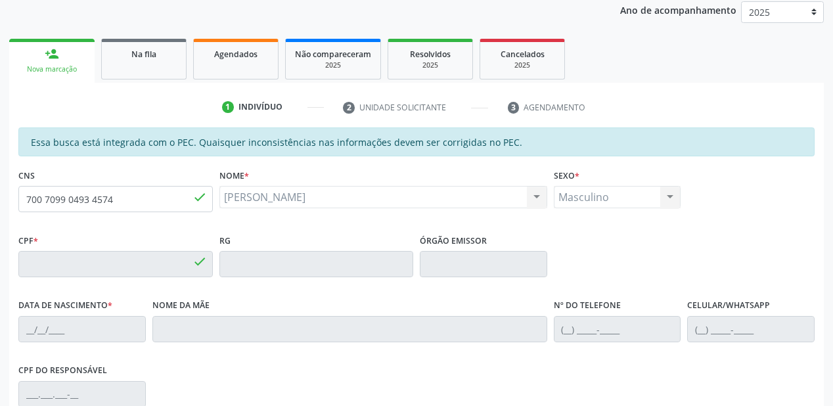
type input "158.203.334-03"
type input "[DATE]"
type input "[PERSON_NAME] Sousa"
type input "[PHONE_NUMBER]"
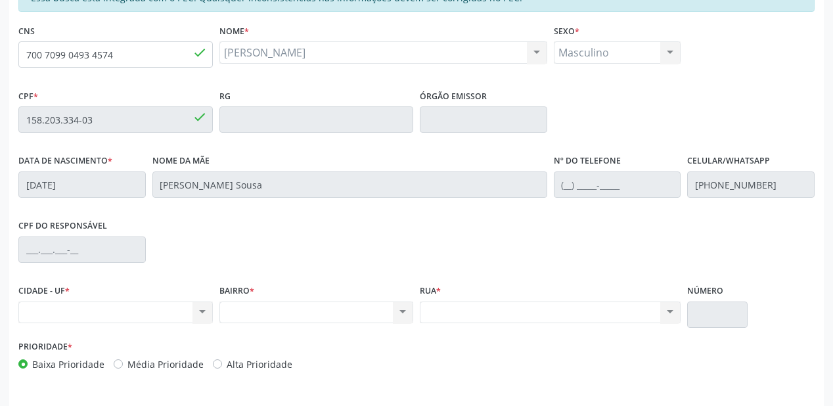
scroll to position [343, 0]
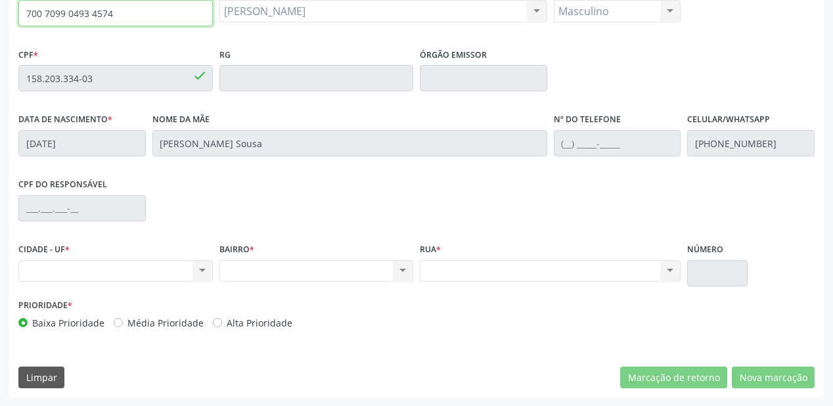
drag, startPoint x: 74, startPoint y: 16, endPoint x: 0, endPoint y: 29, distance: 74.7
click at [0, 29] on div "Acompanhamento Acompanhe a situação das marcações correntes e finalizadas Relat…" at bounding box center [416, 68] width 833 height 678
click at [118, 11] on input "700 7099 0493 4574" at bounding box center [115, 13] width 194 height 26
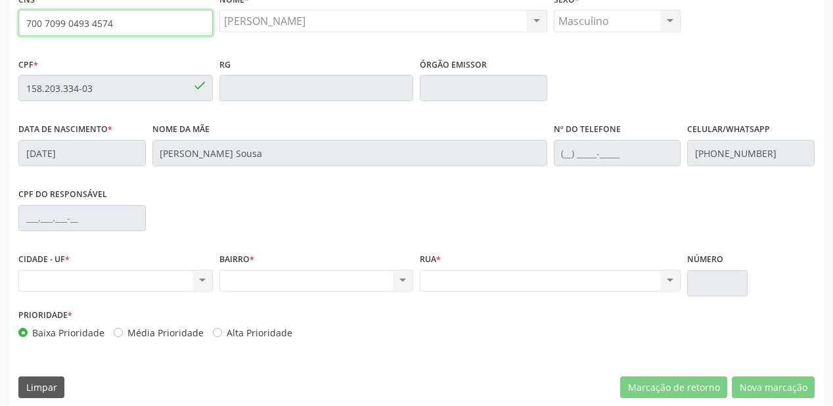
scroll to position [330, 0]
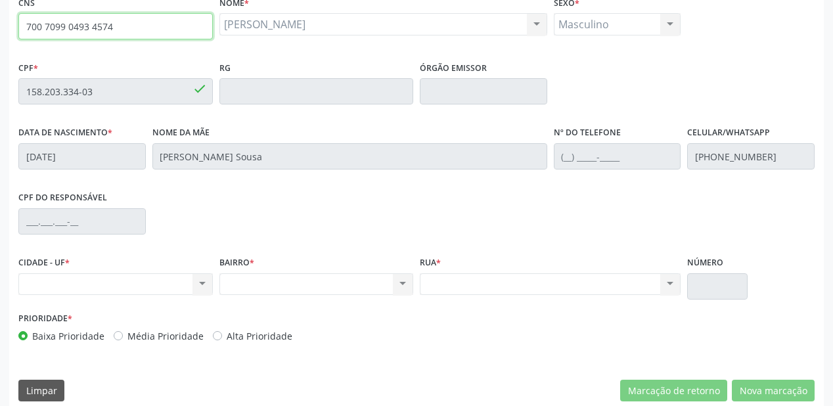
drag, startPoint x: 110, startPoint y: 10, endPoint x: 32, endPoint y: 12, distance: 78.2
click at [32, 11] on div "CNS 700 7099 0493 4574 done" at bounding box center [115, 16] width 194 height 47
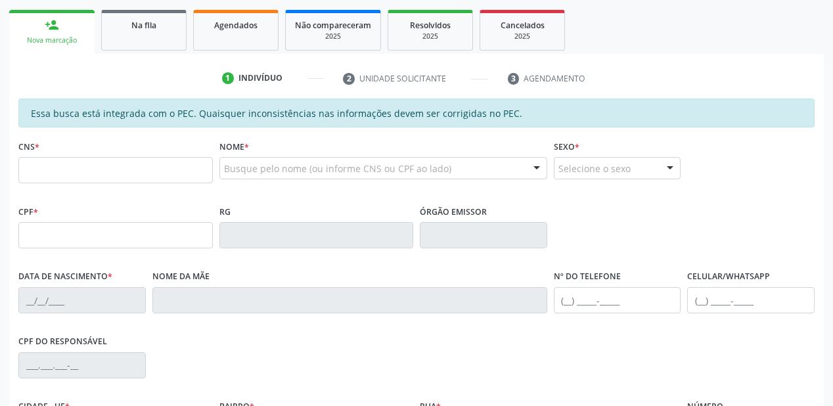
scroll to position [210, 0]
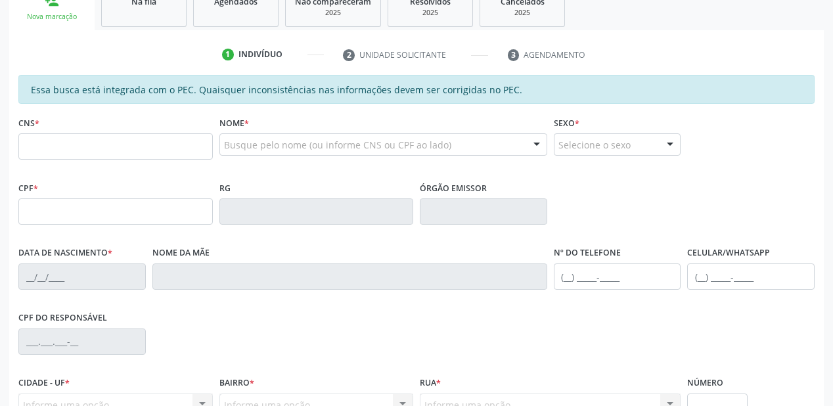
click at [74, 152] on input "text" at bounding box center [115, 146] width 194 height 26
type input "704 0053 8780 9165"
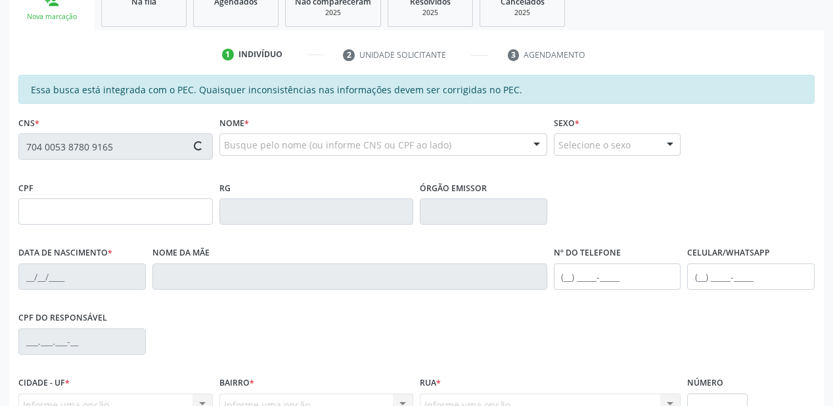
type input "040.579.544-06"
type input "23/12/1970"
type input "Amelia Brigida de Brito"
type input "(87) 98812-6603"
type input "S/N"
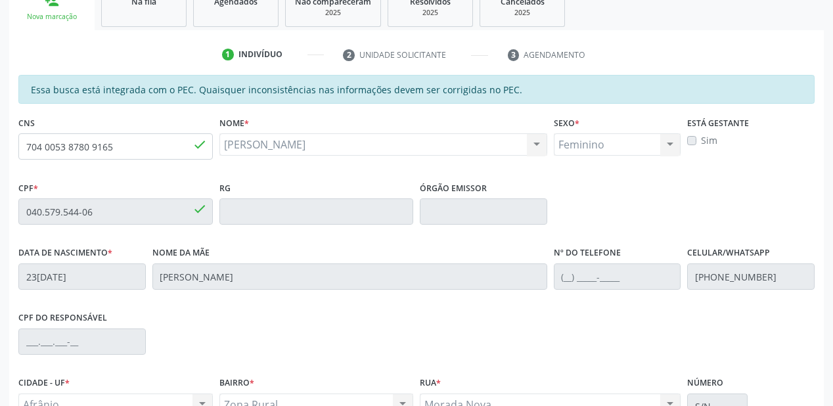
scroll to position [343, 0]
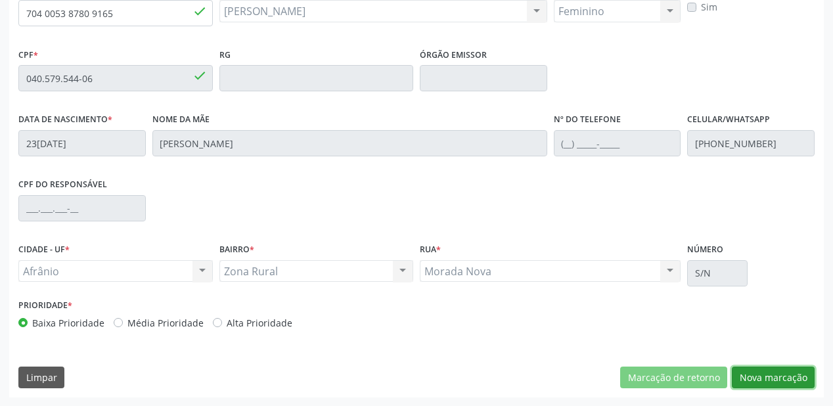
click at [756, 378] on button "Nova marcação" at bounding box center [773, 377] width 83 height 22
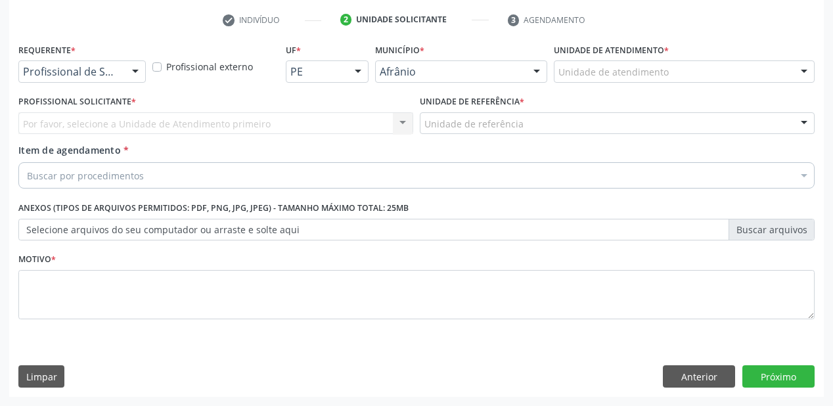
scroll to position [244, 0]
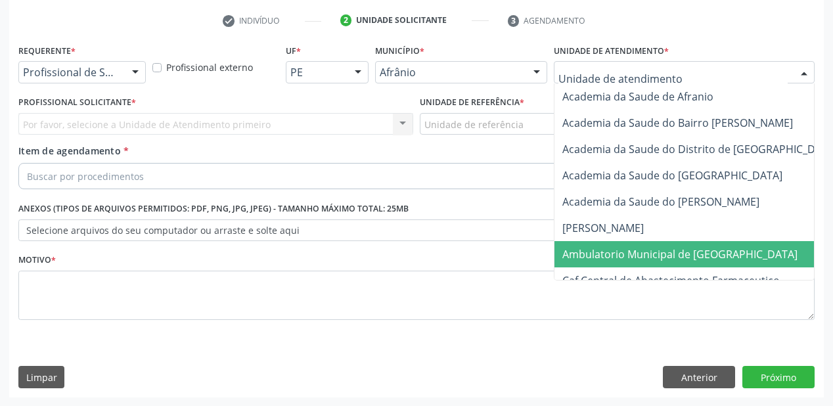
click at [581, 248] on span "Ambulatorio Municipal de [GEOGRAPHIC_DATA]" at bounding box center [679, 254] width 235 height 14
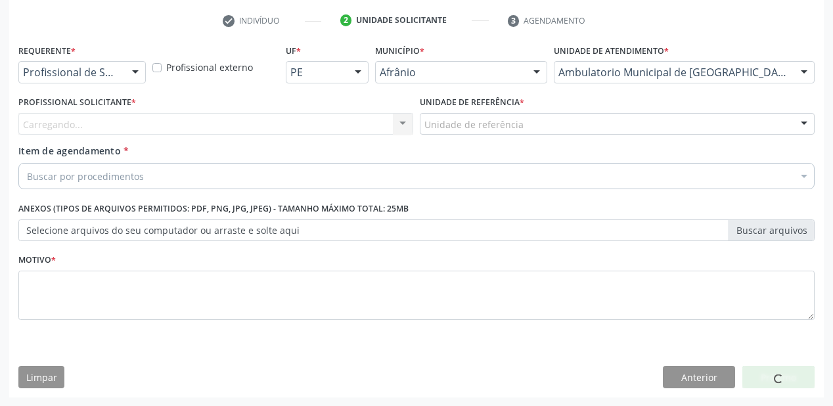
drag, startPoint x: 447, startPoint y: 115, endPoint x: 450, endPoint y: 173, distance: 58.5
click at [447, 116] on div "Unidade de referência" at bounding box center [617, 124] width 395 height 22
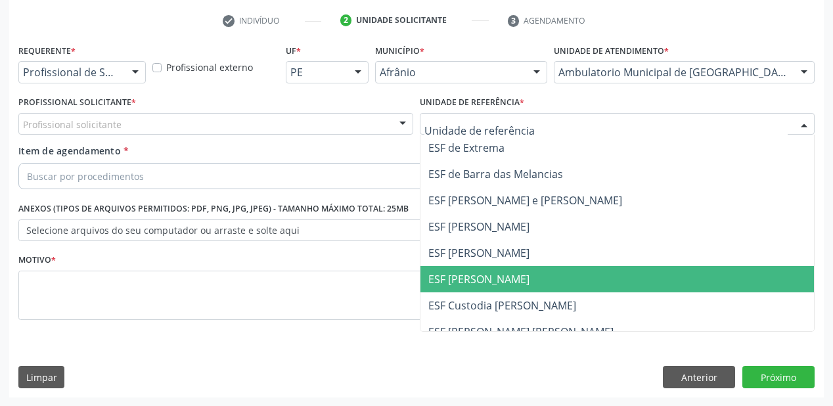
click at [447, 276] on span "ESF [PERSON_NAME]" at bounding box center [478, 279] width 101 height 14
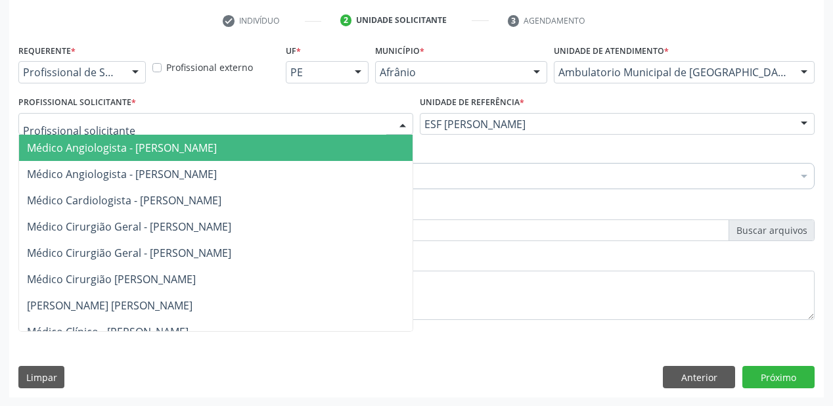
drag, startPoint x: 92, startPoint y: 125, endPoint x: 91, endPoint y: 151, distance: 25.6
click at [91, 151] on span "Médico Angiologista - [PERSON_NAME]" at bounding box center [122, 148] width 190 height 14
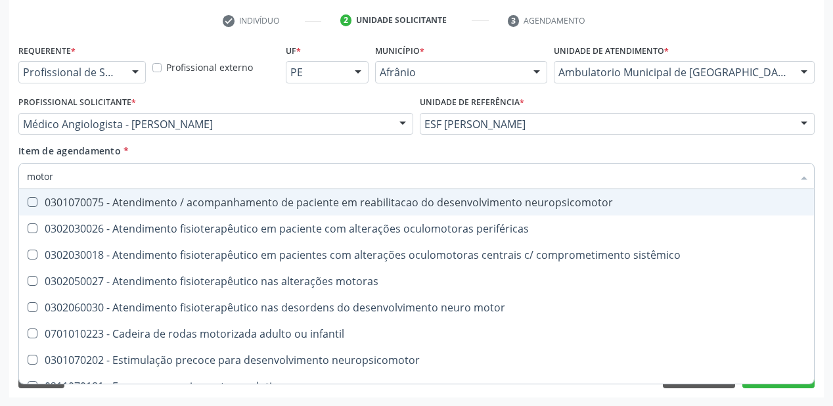
type input "motora"
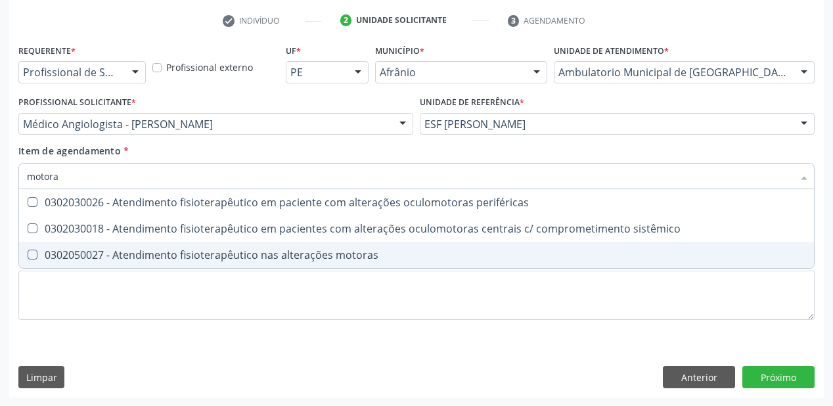
click at [106, 252] on div "0302050027 - Atendimento fisioterapêutico nas alterações motoras" at bounding box center [416, 255] width 779 height 11
checkbox motoras "true"
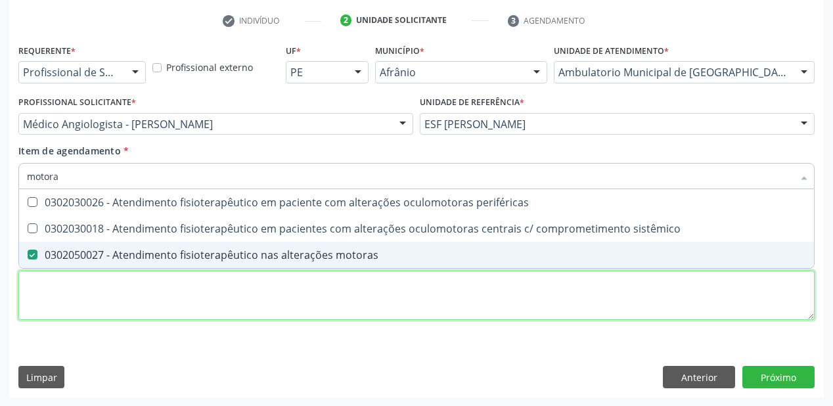
click at [94, 290] on div "Requerente * Profissional de Saúde Profissional de Saúde Paciente Nenhum result…" at bounding box center [416, 189] width 796 height 297
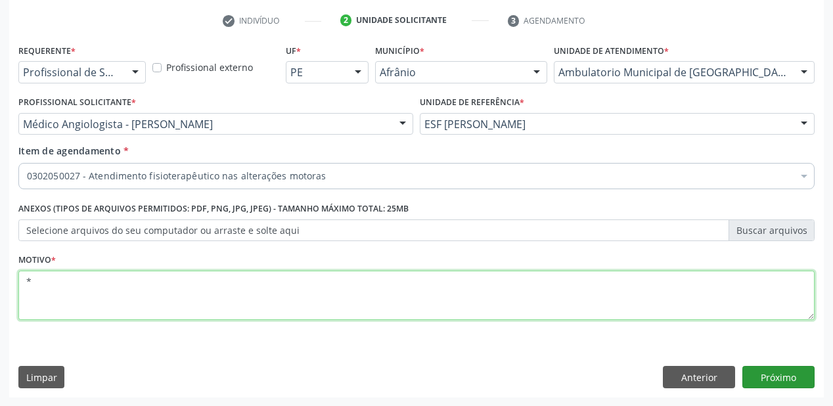
type textarea "*"
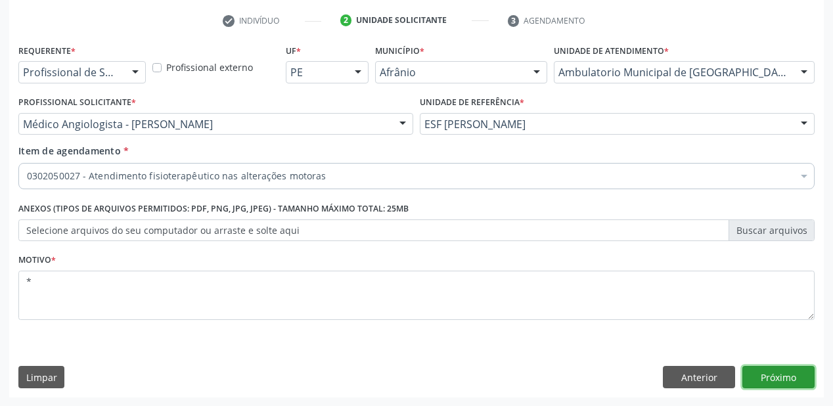
click at [770, 374] on button "Próximo" at bounding box center [778, 377] width 72 height 22
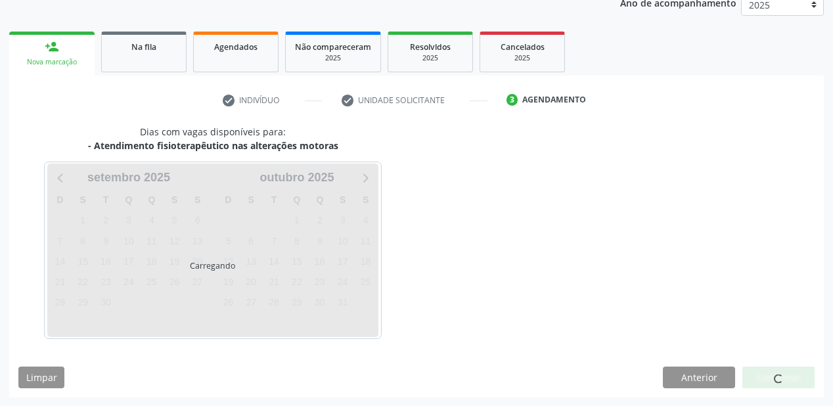
scroll to position [203, 0]
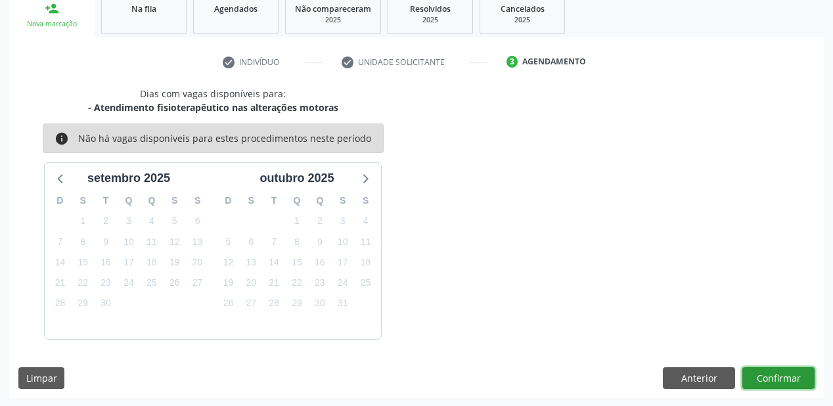
click at [755, 378] on button "Confirmar" at bounding box center [778, 378] width 72 height 22
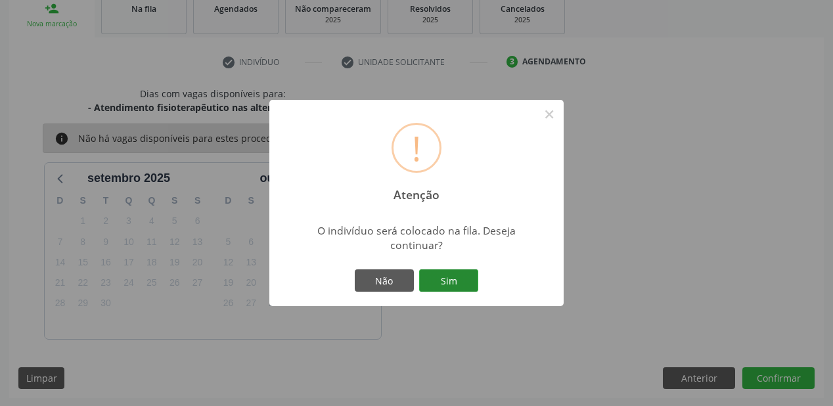
click at [462, 284] on button "Sim" at bounding box center [448, 280] width 59 height 22
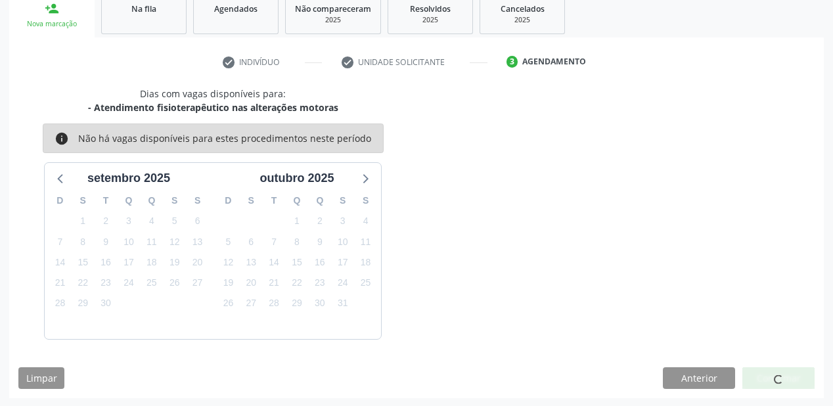
scroll to position [26, 0]
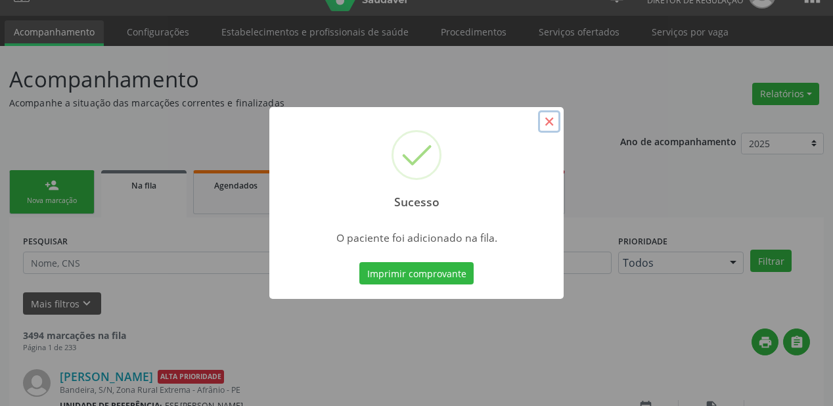
click at [550, 122] on button "×" at bounding box center [549, 121] width 22 height 22
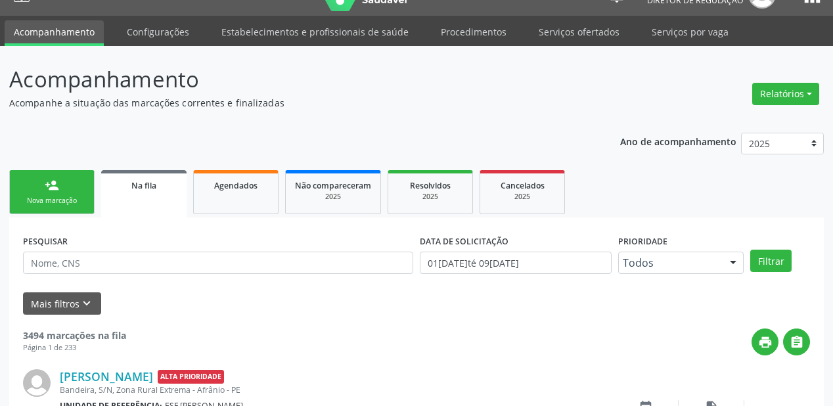
click at [34, 196] on div "Nova marcação" at bounding box center [52, 201] width 66 height 10
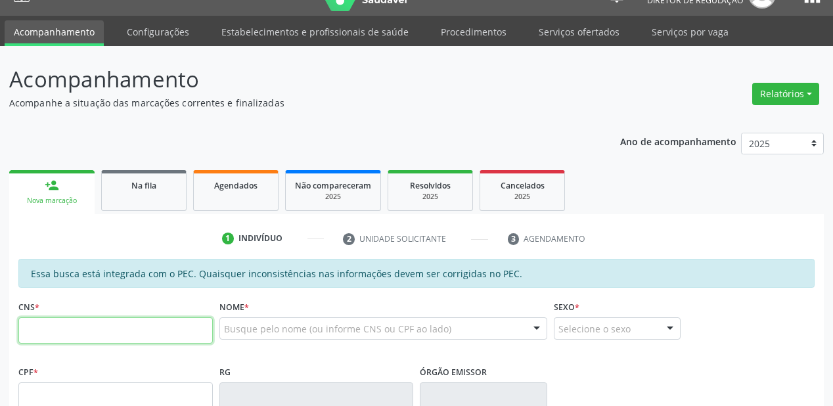
click at [79, 332] on input "text" at bounding box center [115, 330] width 194 height 26
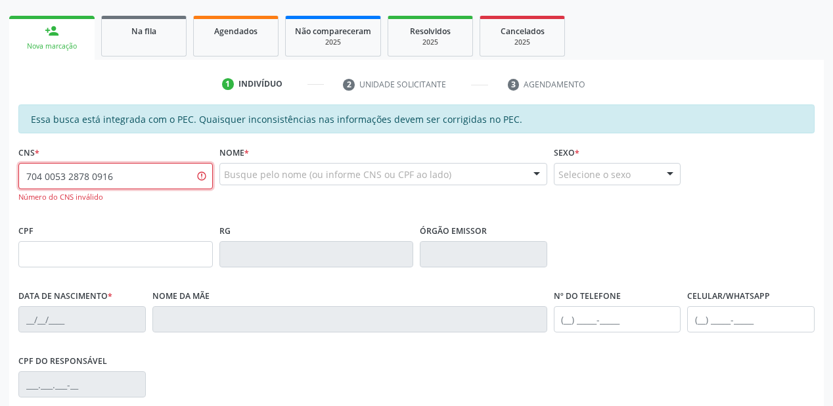
scroll to position [184, 0]
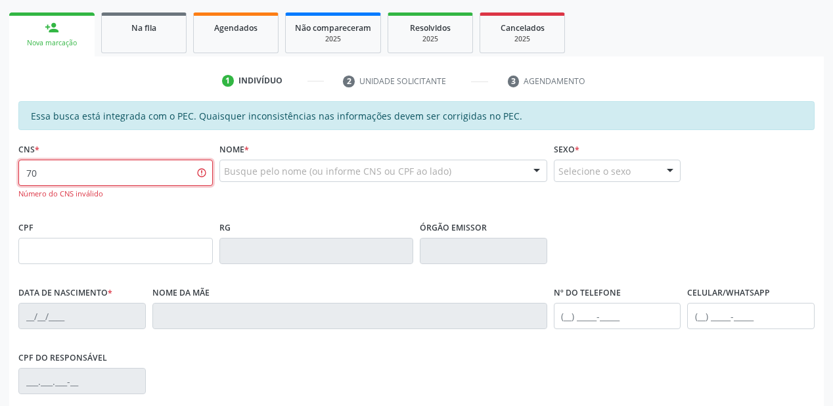
type input "7"
type input "704 0053 8780 9165"
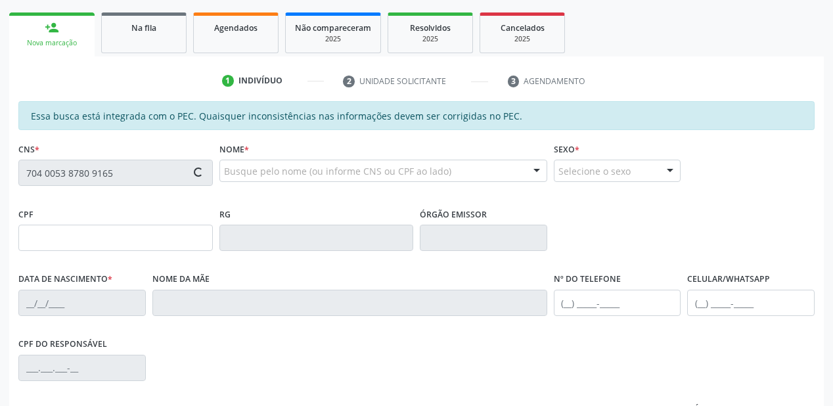
type input "040.579.544-06"
type input "23/12/1970"
type input "Amelia Brigida de Brito"
type input "(87) 8812-6603"
type input "(87) 98812-6603"
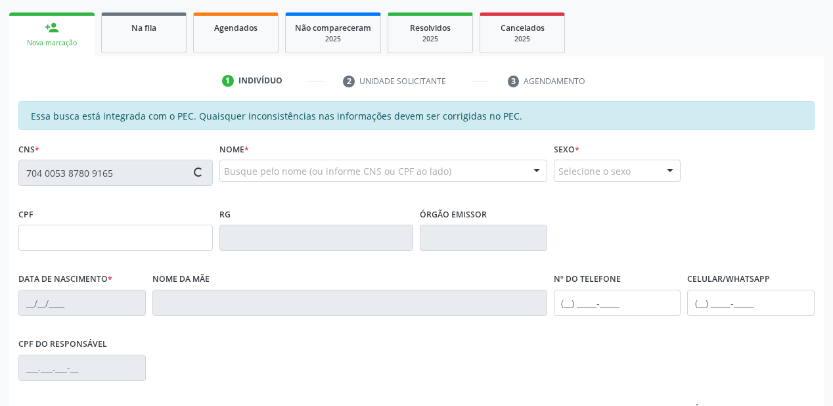
type input "S/N"
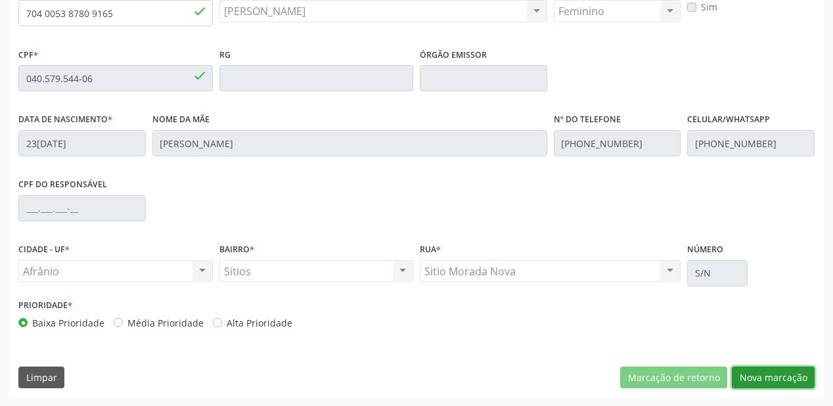
click at [766, 373] on button "Nova marcação" at bounding box center [773, 377] width 83 height 22
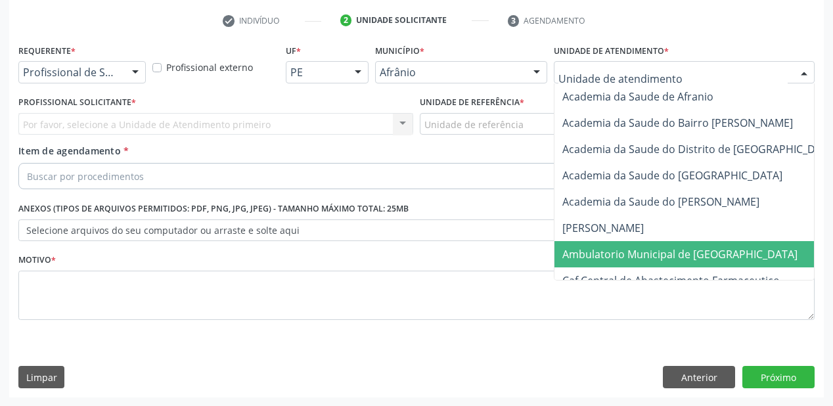
click at [607, 255] on span "Ambulatorio Municipal de [GEOGRAPHIC_DATA]" at bounding box center [679, 254] width 235 height 14
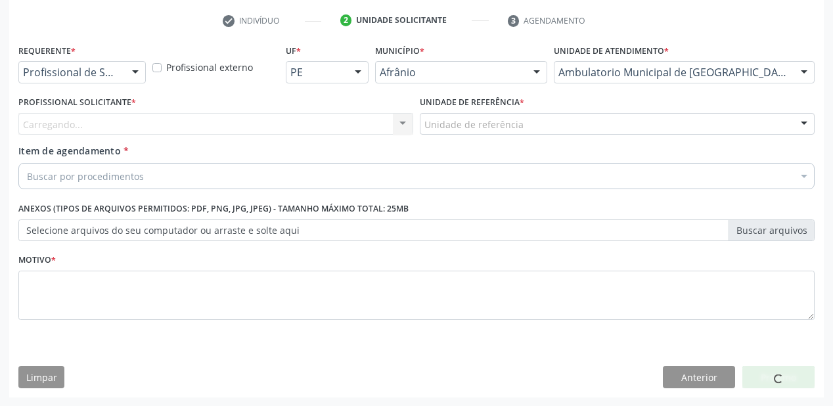
drag, startPoint x: 465, startPoint y: 127, endPoint x: 472, endPoint y: 201, distance: 74.5
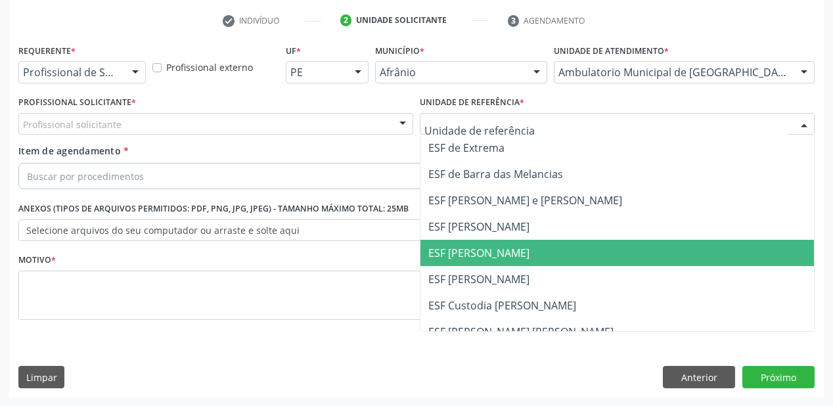
click at [483, 259] on span "ESF [PERSON_NAME]" at bounding box center [478, 253] width 101 height 14
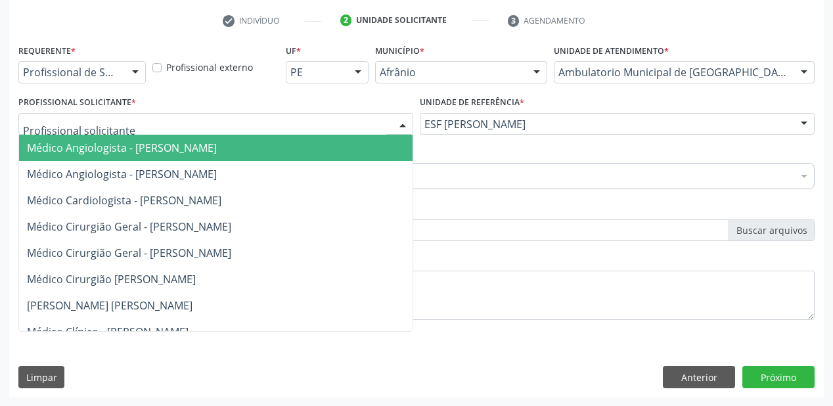
click at [126, 127] on div at bounding box center [215, 124] width 395 height 22
click at [131, 150] on span "Médico Angiologista - [PERSON_NAME]" at bounding box center [122, 148] width 190 height 14
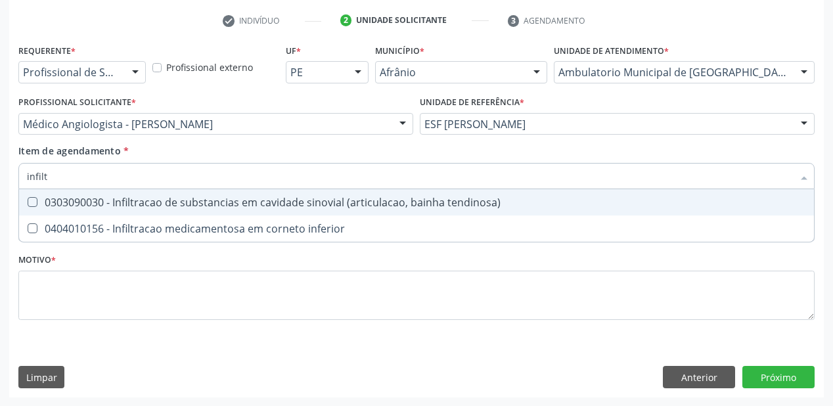
type input "infiltr"
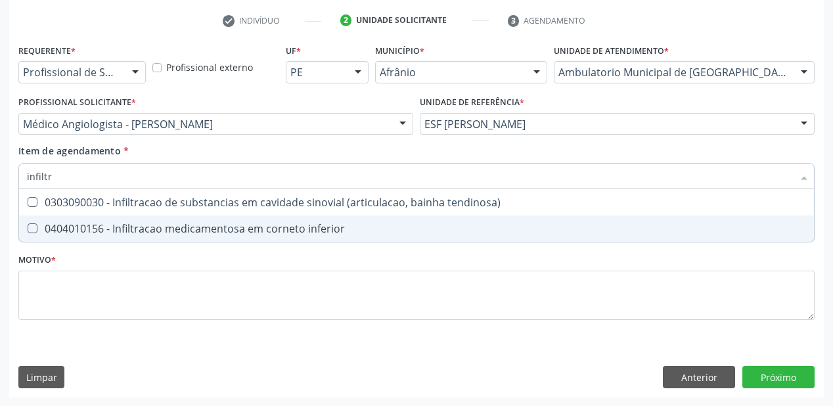
click at [144, 229] on div "0404010156 - Infiltracao medicamentosa em corneto inferior" at bounding box center [416, 228] width 779 height 11
checkbox inferior "true"
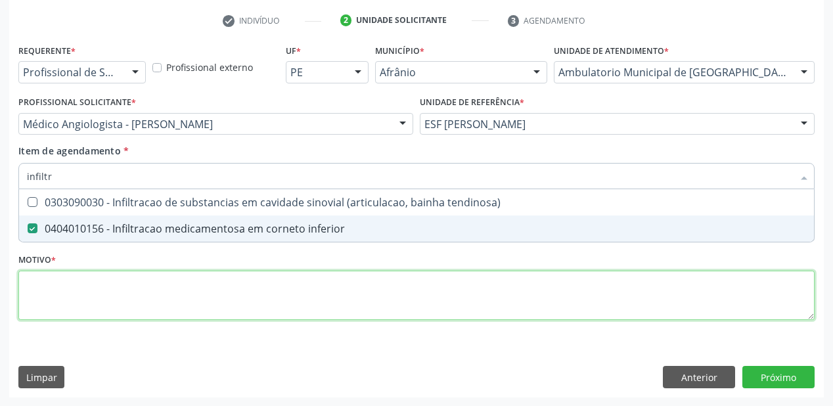
click at [97, 294] on div "Requerente * Profissional de Saúde Profissional de Saúde Paciente Nenhum result…" at bounding box center [416, 189] width 796 height 297
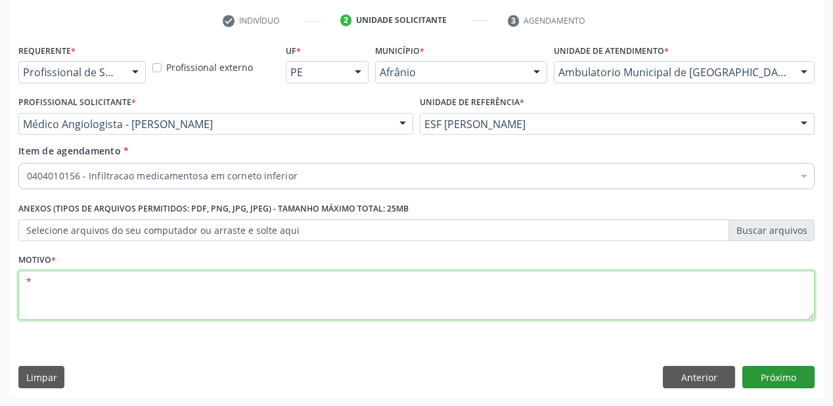
type textarea "*"
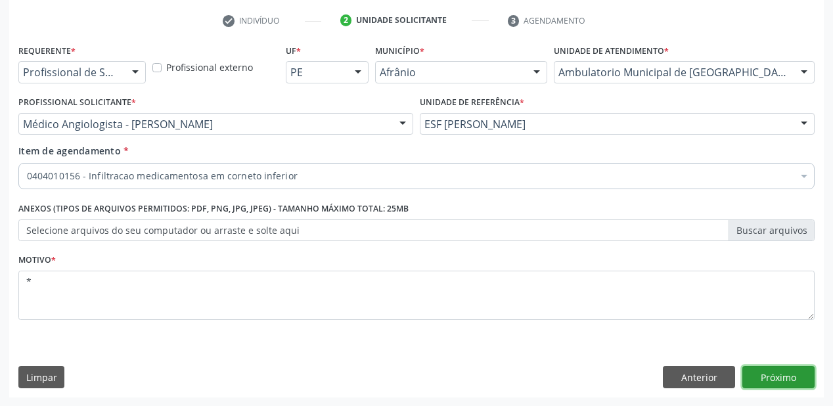
click at [762, 374] on button "Próximo" at bounding box center [778, 377] width 72 height 22
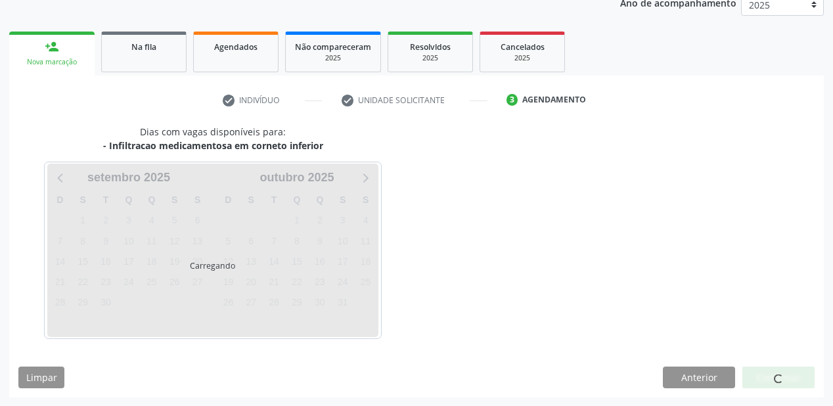
scroll to position [203, 0]
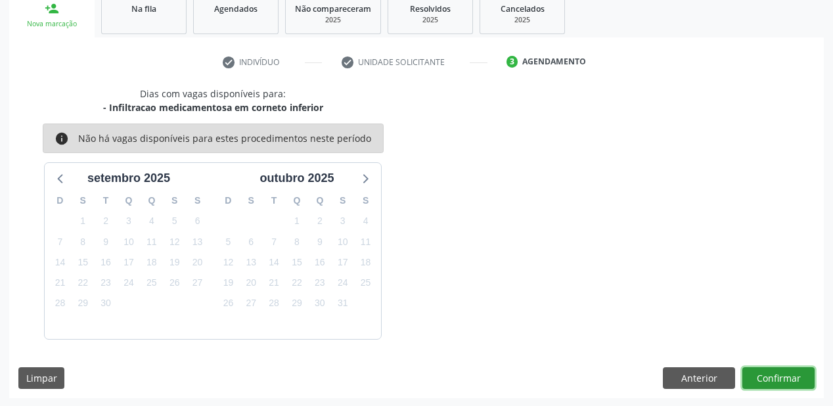
click at [751, 376] on button "Confirmar" at bounding box center [778, 378] width 72 height 22
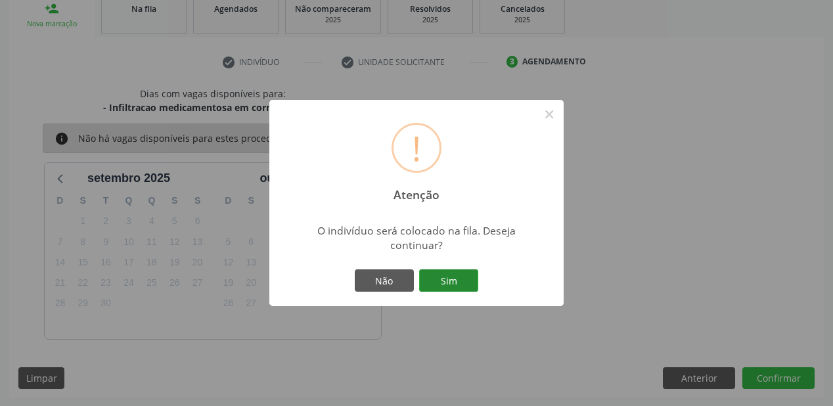
click at [454, 283] on button "Sim" at bounding box center [448, 280] width 59 height 22
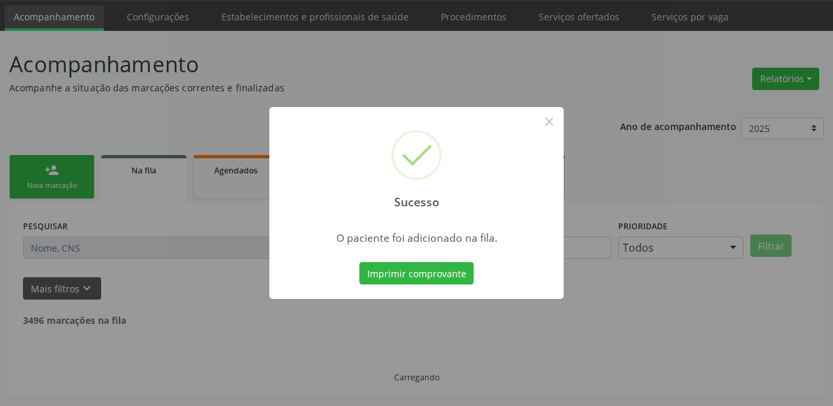
scroll to position [26, 0]
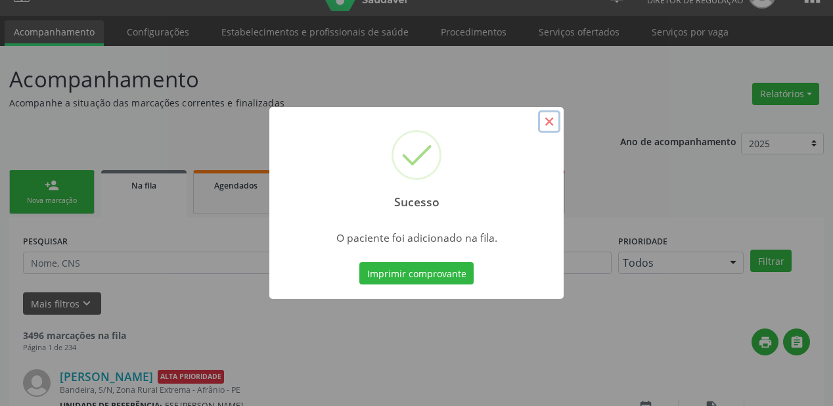
click at [552, 123] on button "×" at bounding box center [549, 121] width 22 height 22
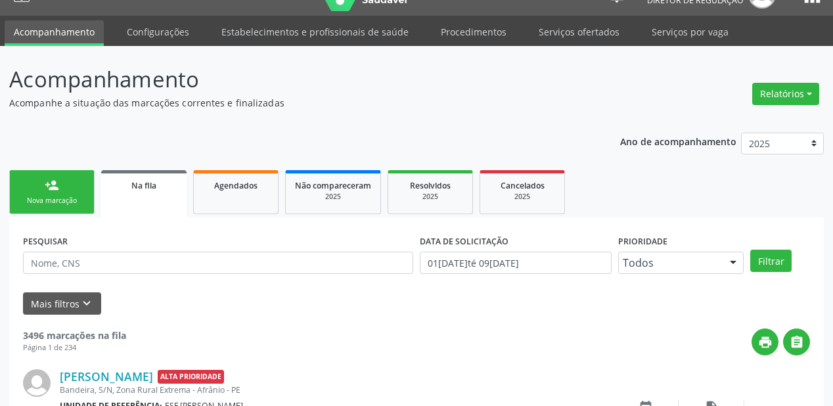
click at [65, 196] on div "Nova marcação" at bounding box center [52, 201] width 66 height 10
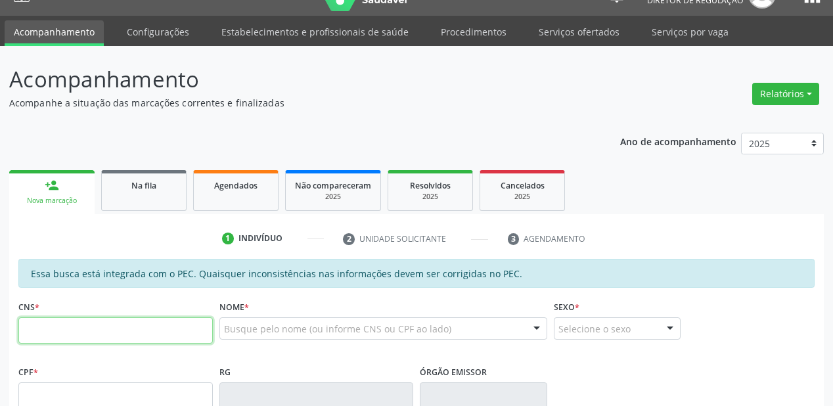
click at [77, 327] on input "text" at bounding box center [115, 330] width 194 height 26
type input "700 0021 1538 3006"
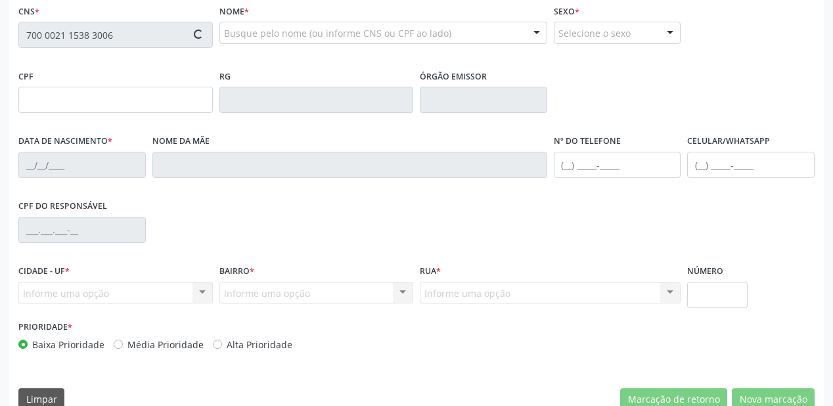
type input "140.066.394-65"
type input "12/04/2006"
type input "Gerusa da Silva Macedo"
type input "(87) 98845-4816"
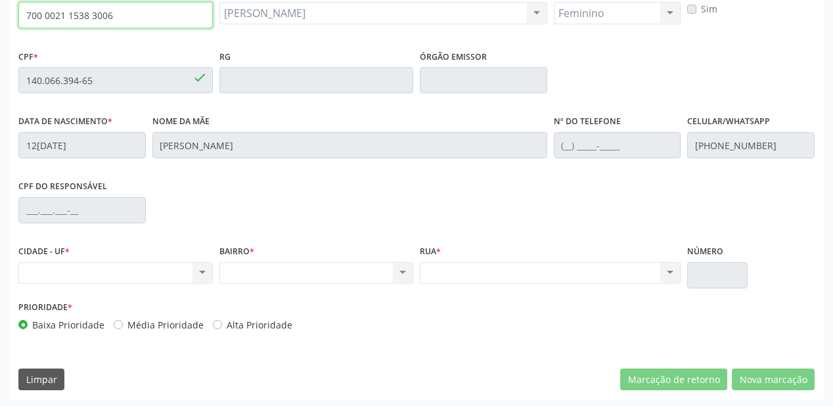
drag, startPoint x: 127, startPoint y: 20, endPoint x: 13, endPoint y: 33, distance: 115.0
click at [13, 33] on div "Essa busca está integrada com o PEC. Quaisquer inconsistências nas informações …" at bounding box center [416, 172] width 814 height 456
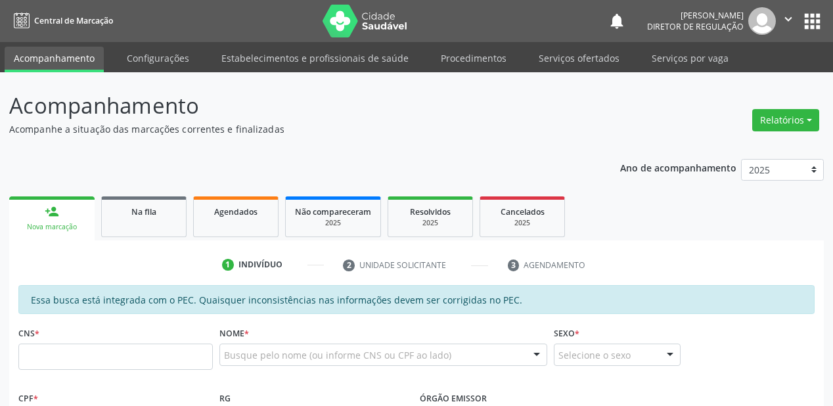
scroll to position [210, 0]
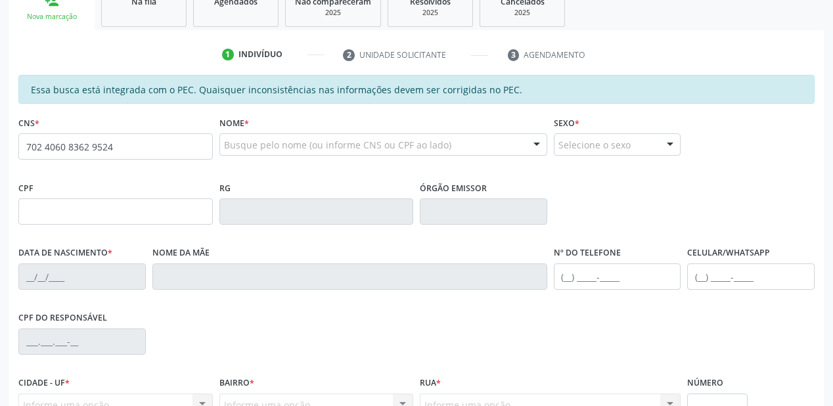
type input "702 4060 8362 9524"
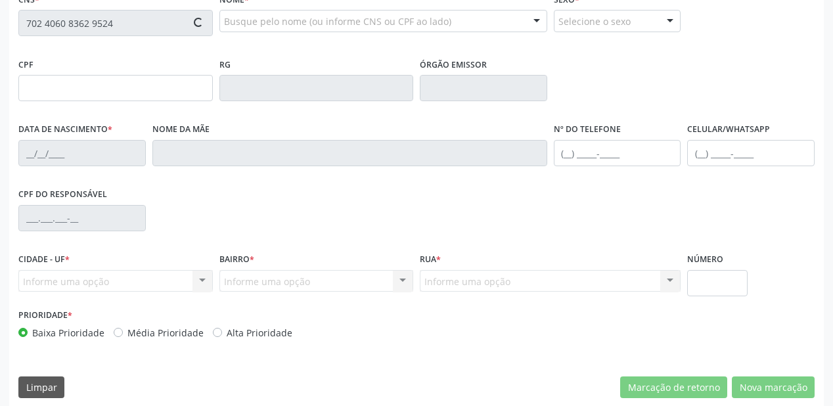
scroll to position [343, 0]
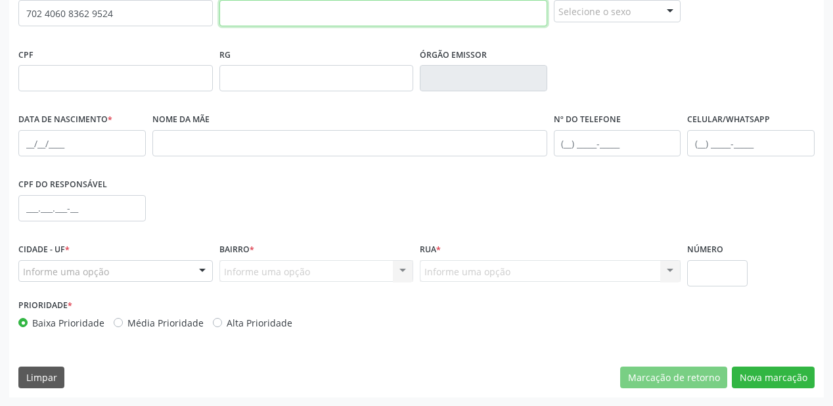
click at [263, 18] on input "text" at bounding box center [383, 13] width 328 height 26
type input "jose de sousa rodrigues"
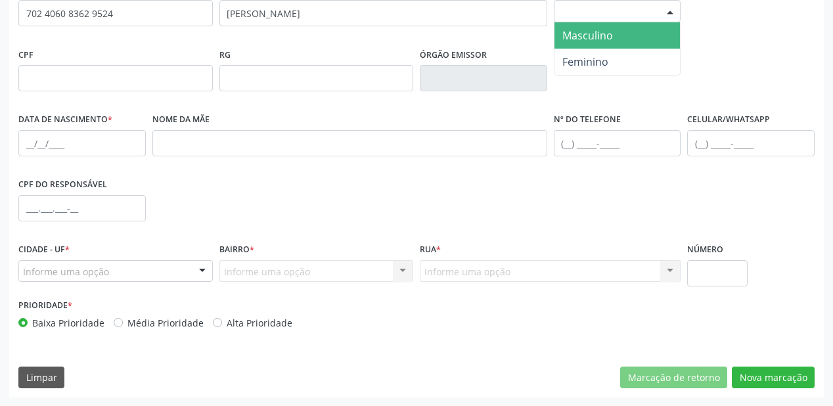
click at [577, 9] on div "Selecione o sexo" at bounding box center [617, 11] width 127 height 22
click at [595, 39] on span "Masculino" at bounding box center [587, 36] width 51 height 14
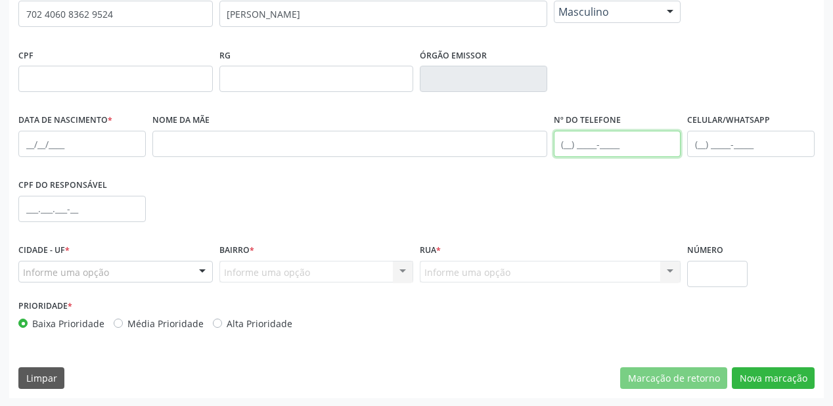
click at [575, 143] on input "text" at bounding box center [617, 144] width 127 height 26
click at [571, 168] on div "Nº do Telefone" at bounding box center [617, 142] width 134 height 65
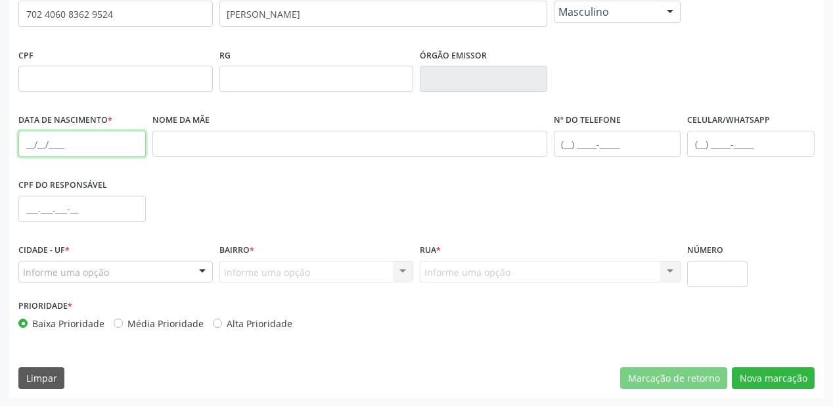
click at [37, 139] on input "text" at bounding box center [81, 144] width 127 height 26
type input "30/08/1971"
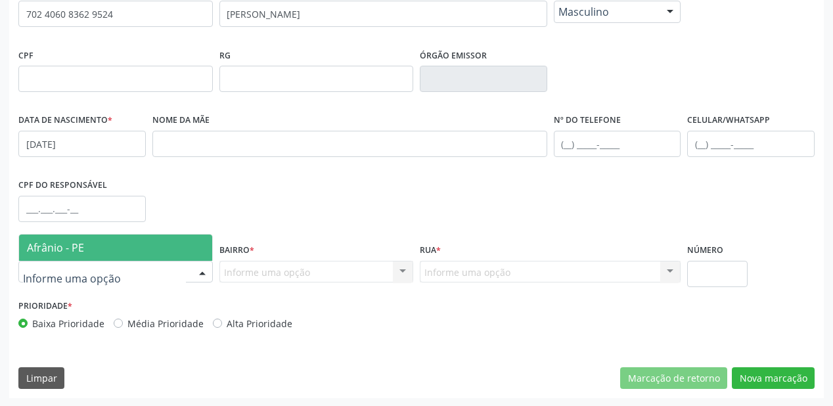
click at [51, 247] on span "Afrânio - PE" at bounding box center [55, 247] width 57 height 14
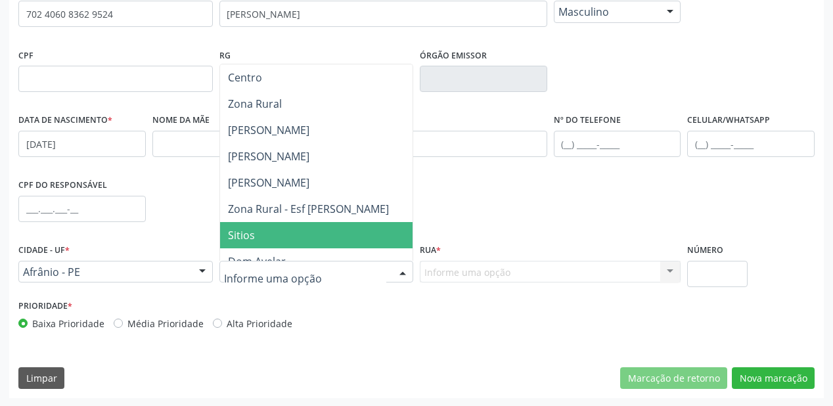
click at [269, 242] on span "Sitios" at bounding box center [316, 235] width 193 height 26
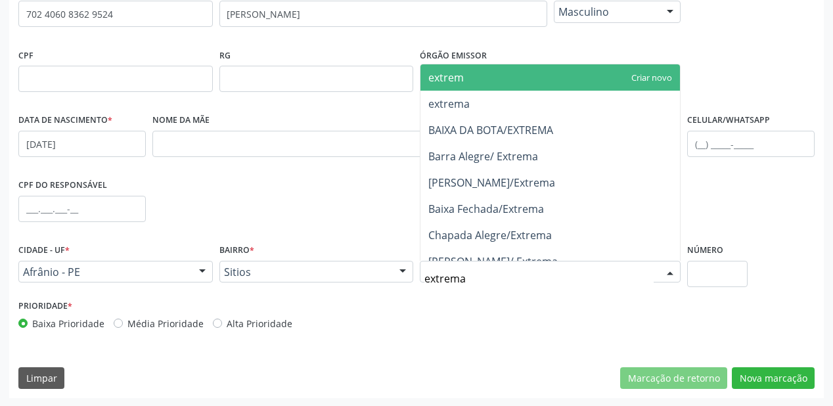
type input "extrema"
click at [457, 83] on span "extrema" at bounding box center [448, 77] width 41 height 14
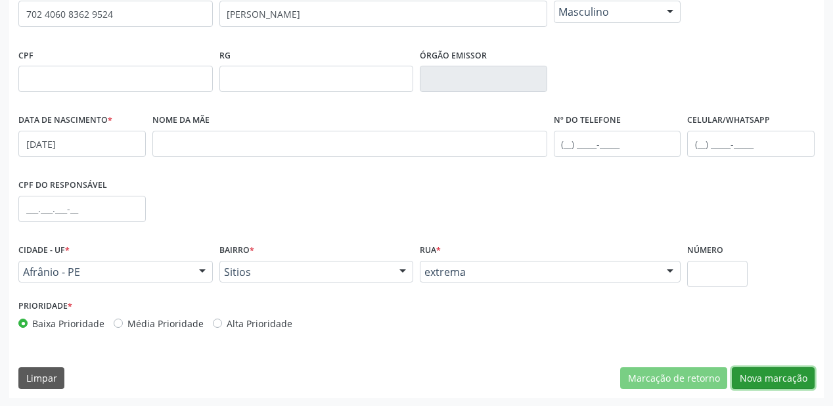
click at [757, 380] on button "Nova marcação" at bounding box center [773, 378] width 83 height 22
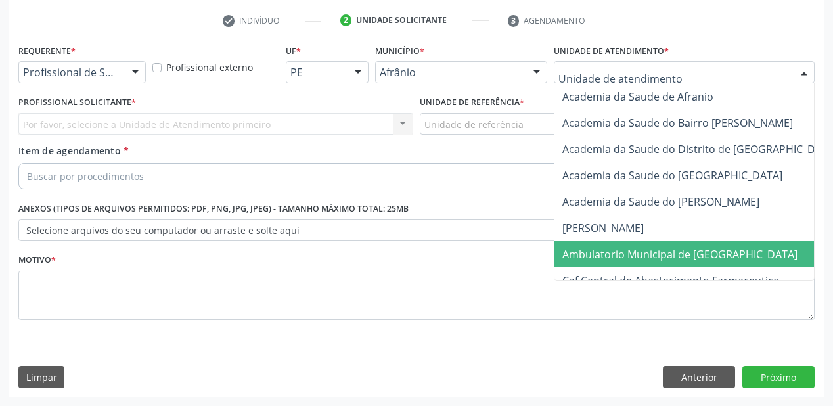
click at [590, 262] on span "Ambulatorio Municipal de [GEOGRAPHIC_DATA]" at bounding box center [714, 254] width 320 height 26
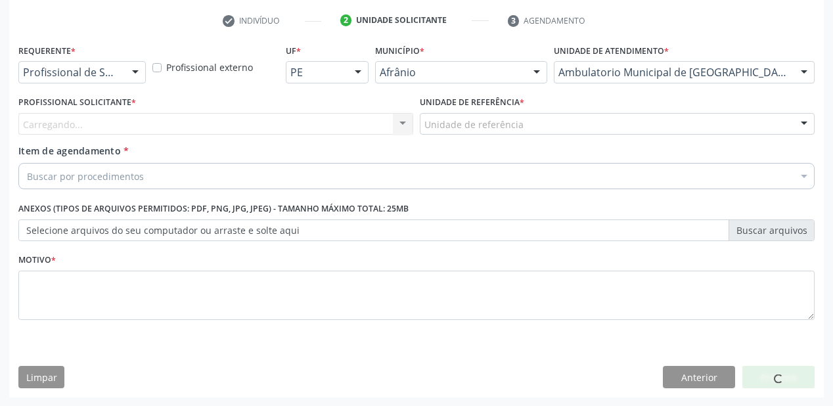
drag, startPoint x: 454, startPoint y: 120, endPoint x: 458, endPoint y: 171, distance: 51.3
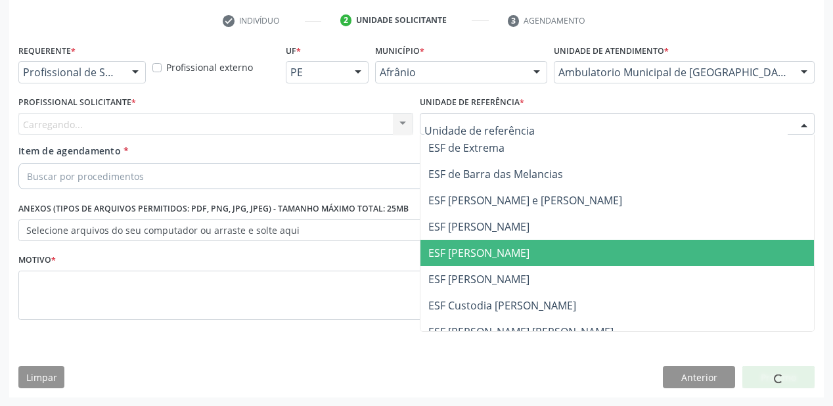
click at [474, 255] on span "ESF [PERSON_NAME]" at bounding box center [478, 253] width 101 height 14
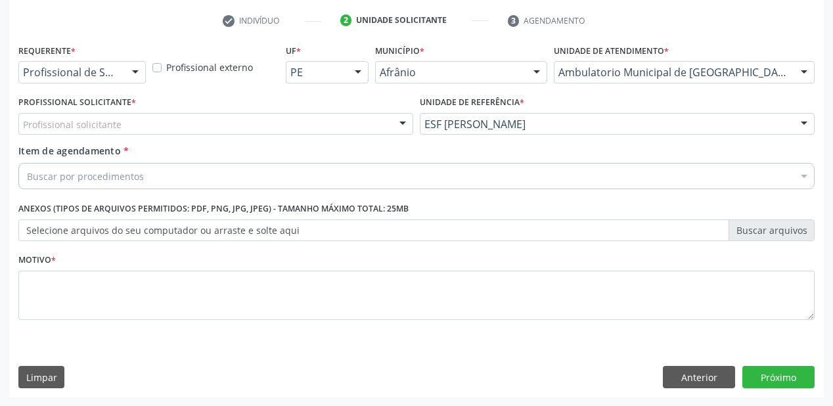
click at [66, 131] on div "Profissional solicitante" at bounding box center [215, 124] width 395 height 22
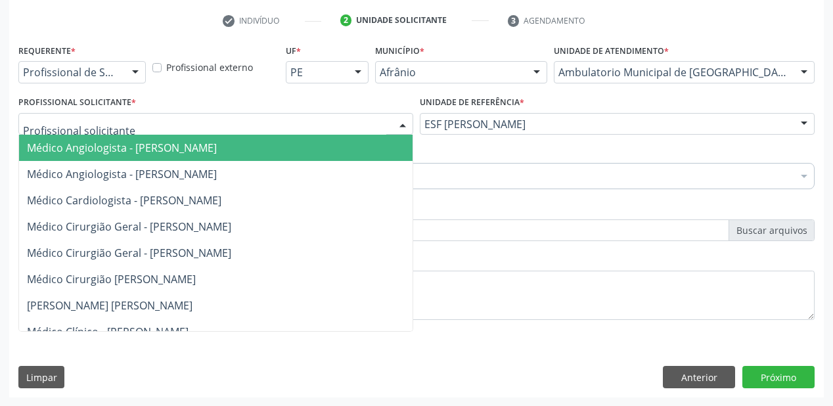
drag, startPoint x: 68, startPoint y: 147, endPoint x: 76, endPoint y: 169, distance: 23.7
click at [68, 148] on span "Médico Angiologista - [PERSON_NAME]" at bounding box center [122, 148] width 190 height 14
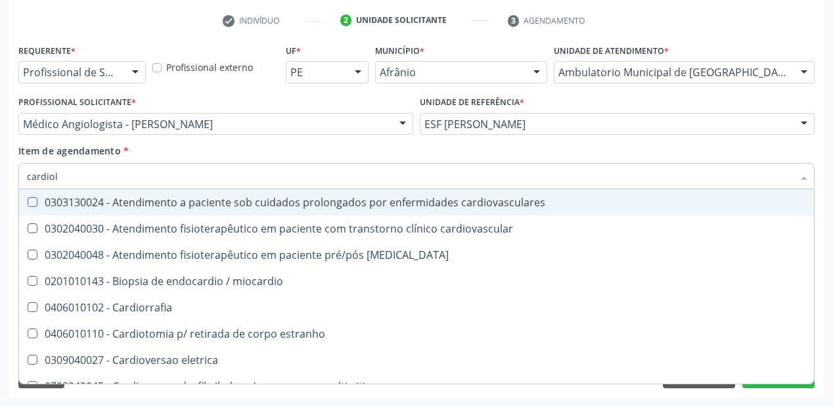
type input "cardiolo"
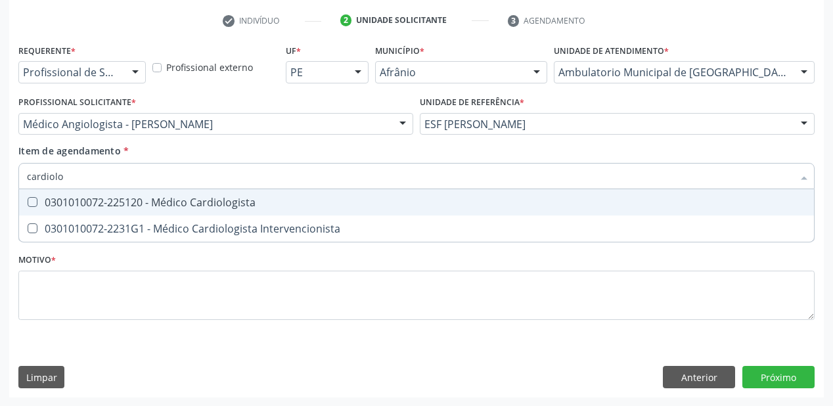
click at [76, 204] on div "0301010072-225120 - Médico Cardiologista" at bounding box center [416, 202] width 779 height 11
checkbox Cardiologista "true"
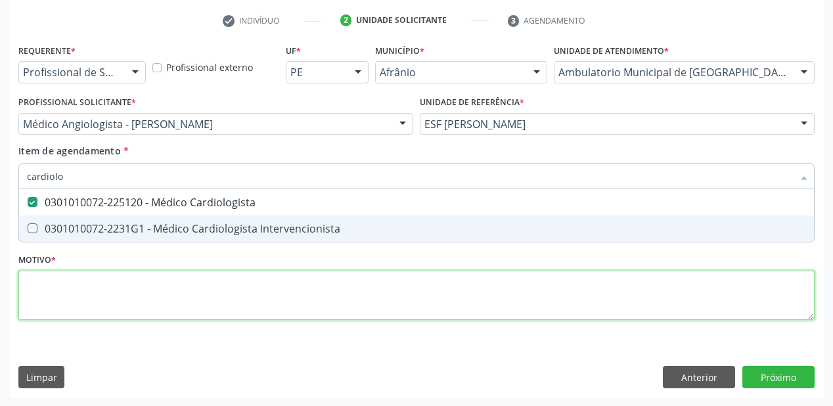
click at [59, 297] on div "Requerente * Profissional de Saúde Profissional de Saúde Paciente Nenhum result…" at bounding box center [416, 189] width 796 height 297
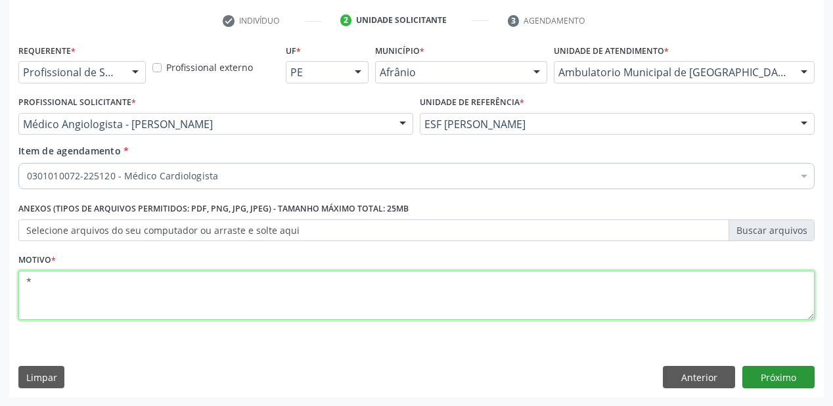
type textarea "*"
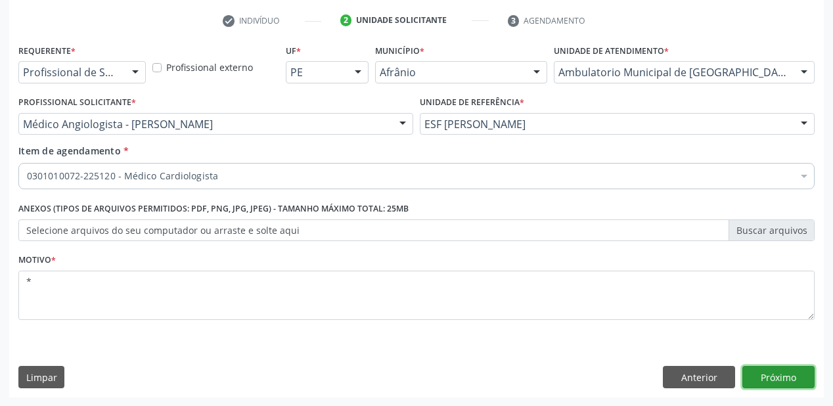
click at [766, 368] on button "Próximo" at bounding box center [778, 377] width 72 height 22
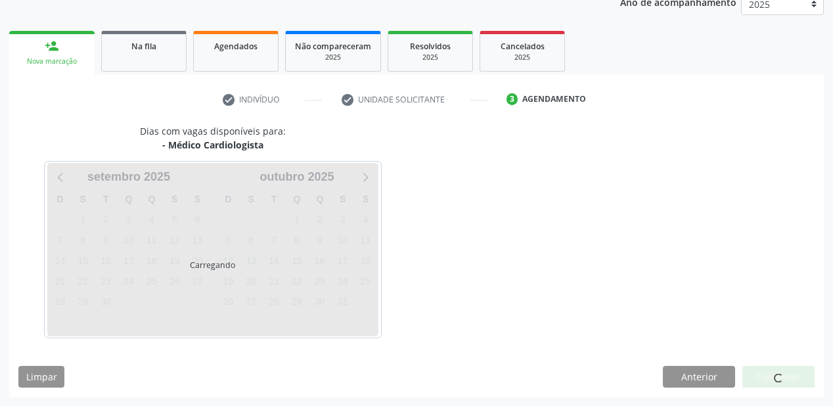
scroll to position [165, 0]
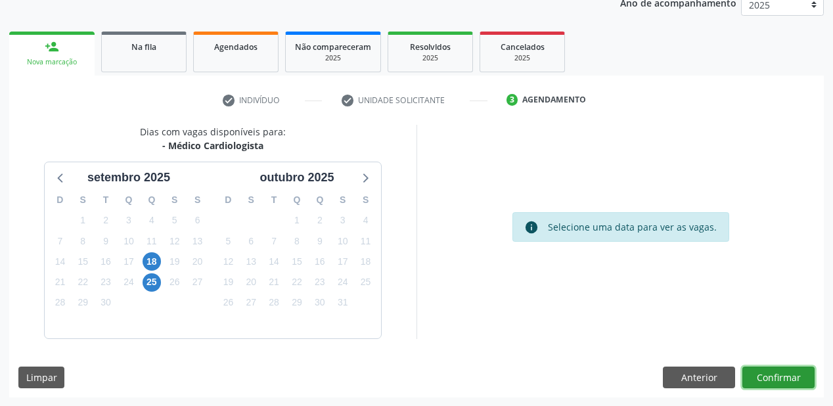
click at [760, 376] on button "Confirmar" at bounding box center [778, 377] width 72 height 22
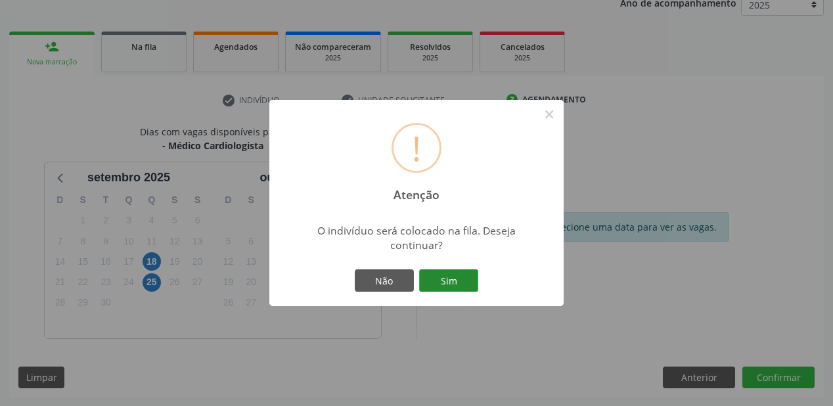
click at [468, 282] on button "Sim" at bounding box center [448, 280] width 59 height 22
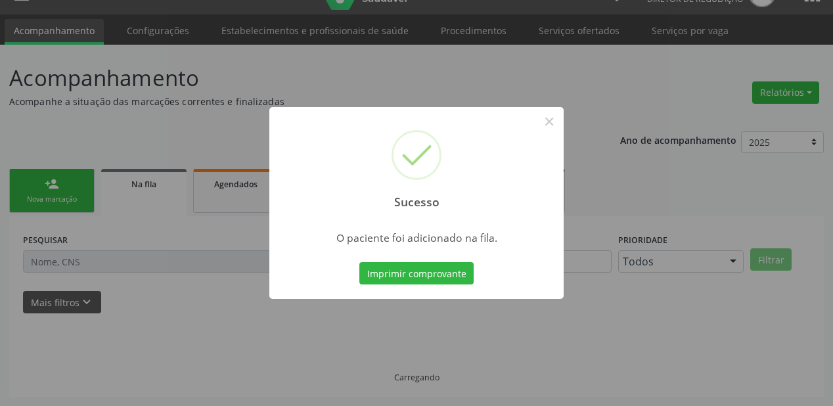
scroll to position [26, 0]
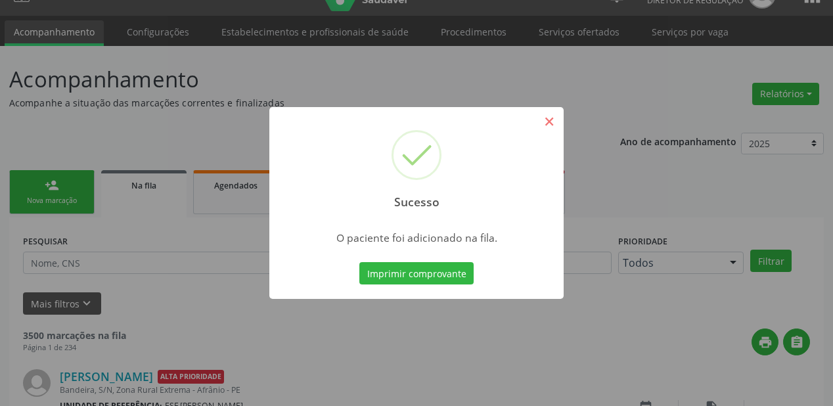
click at [549, 126] on button "×" at bounding box center [549, 121] width 22 height 22
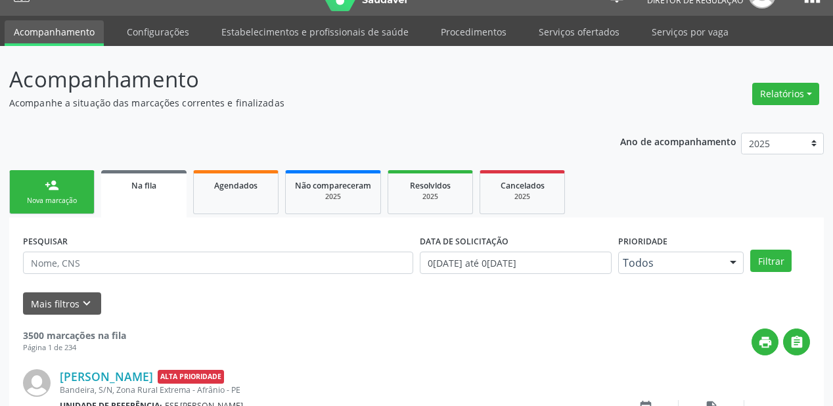
click at [45, 193] on link "person_add Nova marcação" at bounding box center [51, 192] width 85 height 44
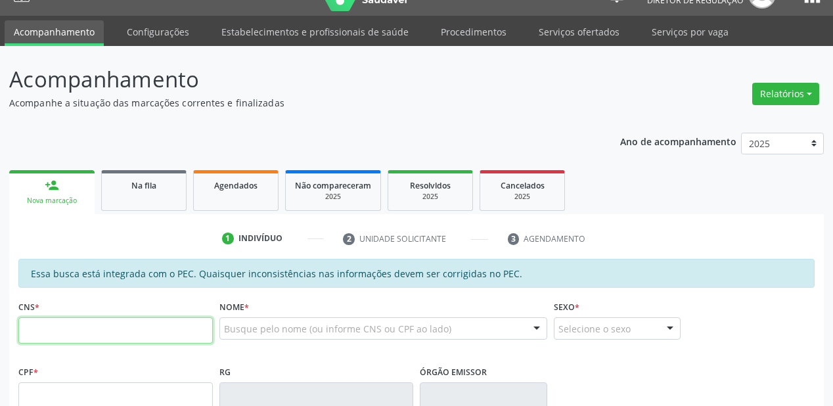
click at [69, 326] on input "text" at bounding box center [115, 330] width 194 height 26
type input "704 2042 6361 3789"
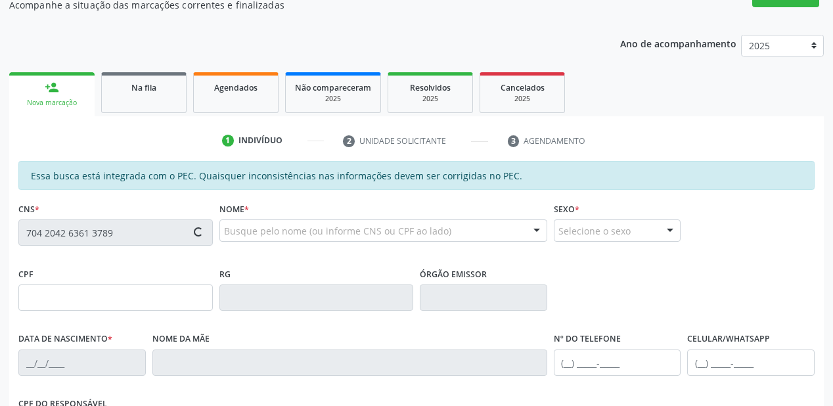
type input "043.761.924-90"
type input "16/04/1975"
type input "Maria Delmiro Soares Damasceno"
type input "(87) 98859-1975"
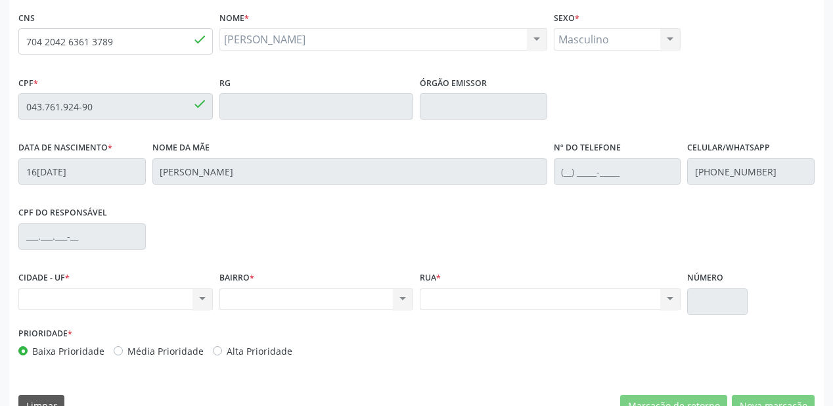
scroll to position [341, 0]
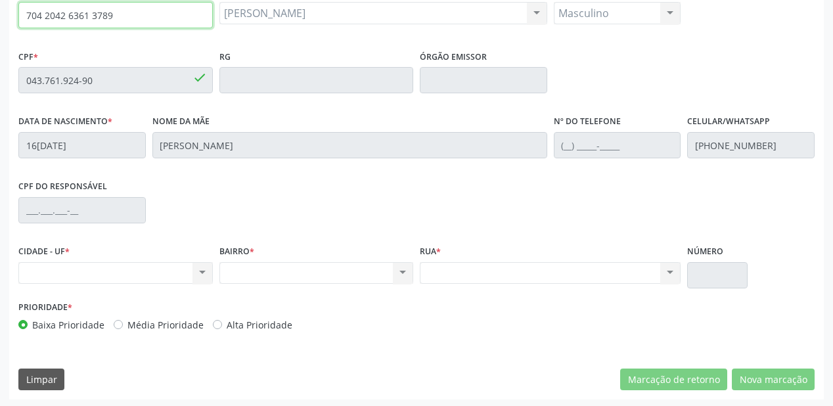
drag, startPoint x: 116, startPoint y: 15, endPoint x: 0, endPoint y: 23, distance: 115.9
click at [0, 23] on div "Acompanhamento Acompanhe a situação das marcações correntes e finalizadas Relat…" at bounding box center [416, 70] width 833 height 678
click at [123, 10] on input "704 2042 6361 3789" at bounding box center [115, 15] width 194 height 26
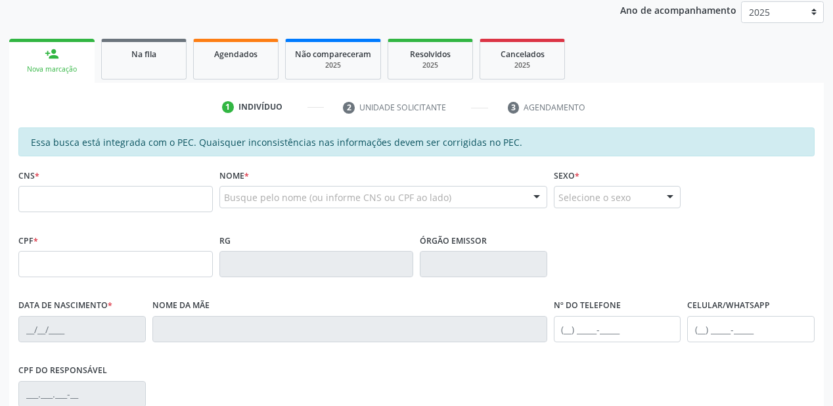
scroll to position [158, 0]
type input "708 5063 1793 0673"
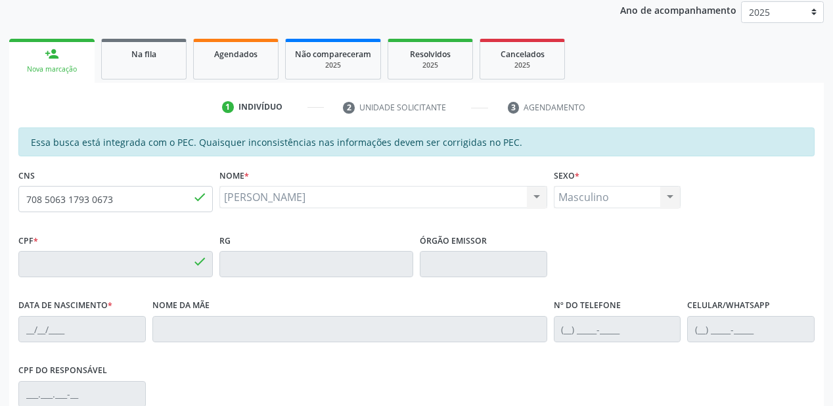
type input "032.010.924-01"
type input "0[DATE]"
type input "[PERSON_NAME]"
type input "[PHONE_NUMBER]"
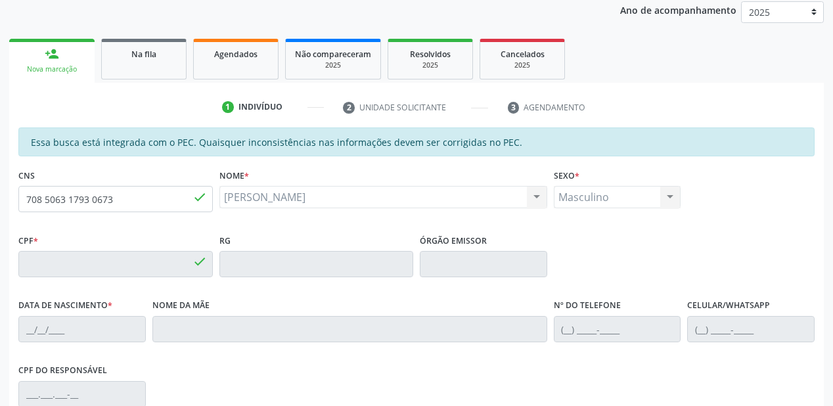
type input "S/N"
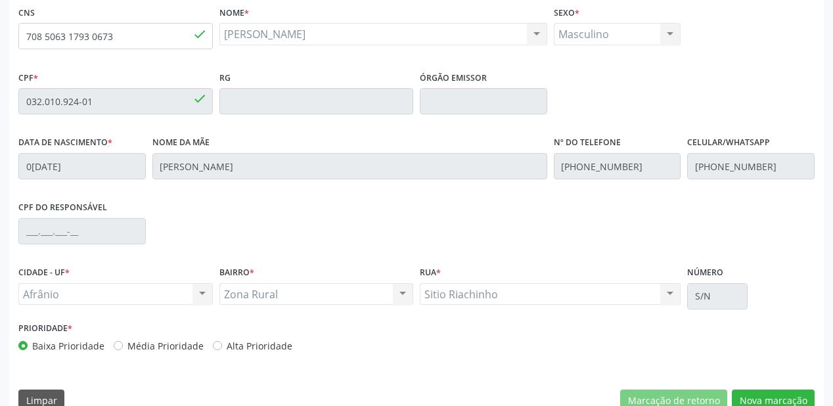
scroll to position [343, 0]
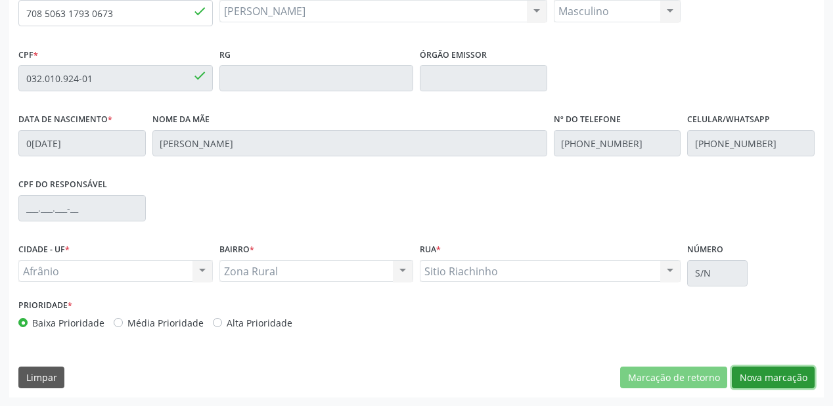
click at [760, 381] on button "Nova marcação" at bounding box center [773, 377] width 83 height 22
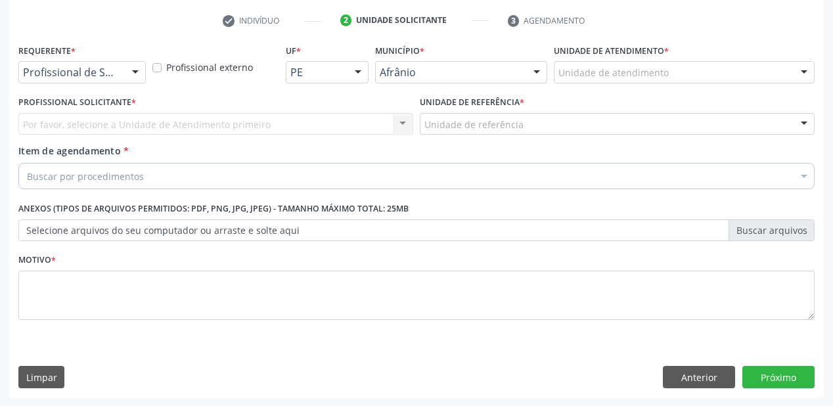
click at [579, 64] on div "Unidade de atendimento" at bounding box center [684, 72] width 261 height 22
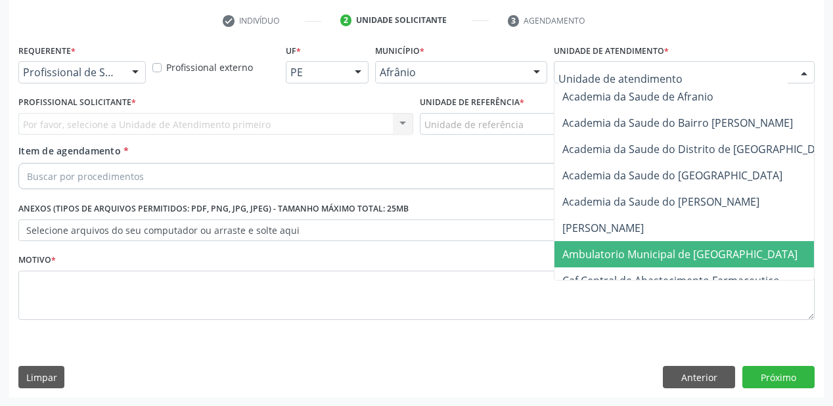
click at [589, 255] on span "Ambulatorio Municipal de [GEOGRAPHIC_DATA]" at bounding box center [679, 254] width 235 height 14
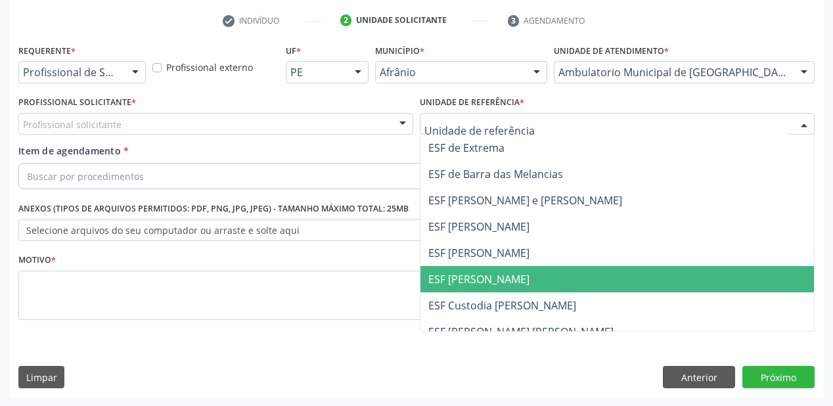
click at [479, 268] on span "ESF [PERSON_NAME]" at bounding box center [616, 279] width 393 height 26
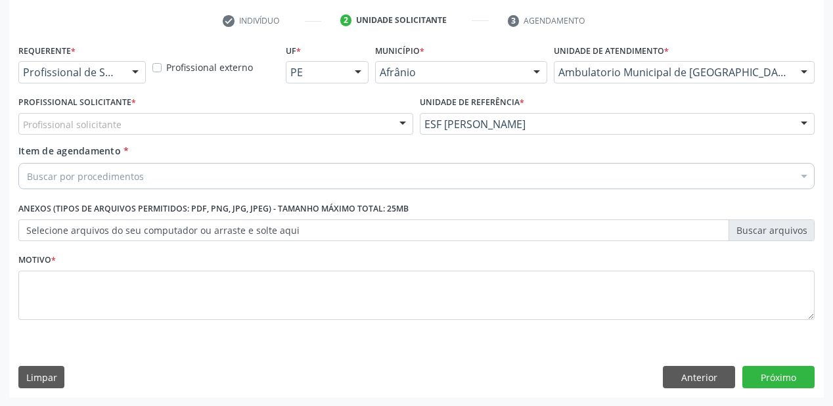
drag, startPoint x: 66, startPoint y: 110, endPoint x: 65, endPoint y: 116, distance: 6.6
click at [65, 113] on div "Profissional Solicitante * Profissional solicitante Médico Angiologista - [PERS…" at bounding box center [215, 114] width 395 height 42
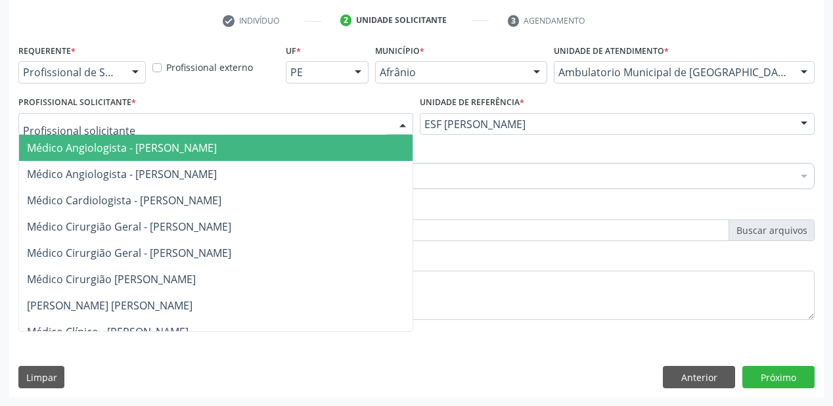
drag, startPoint x: 65, startPoint y: 126, endPoint x: 74, endPoint y: 155, distance: 30.1
click at [74, 158] on span "Médico Angiologista - [PERSON_NAME]" at bounding box center [229, 148] width 421 height 26
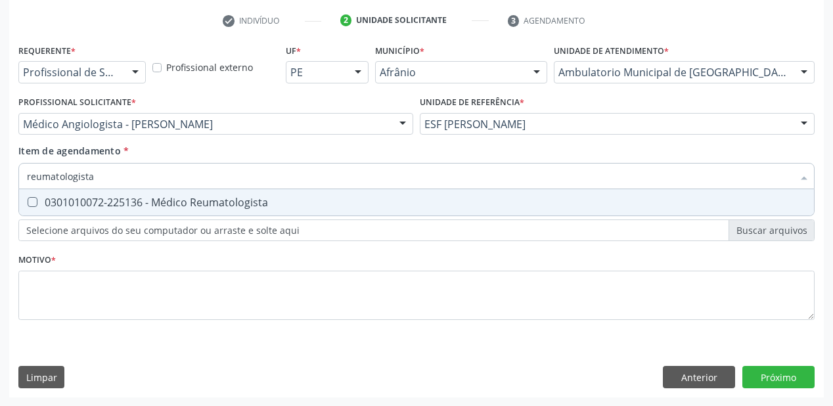
type input "reumatologista"
click at [74, 192] on span "0301010072-225136 - Médico Reumatologista" at bounding box center [416, 202] width 795 height 26
checkbox Reumatologista "true"
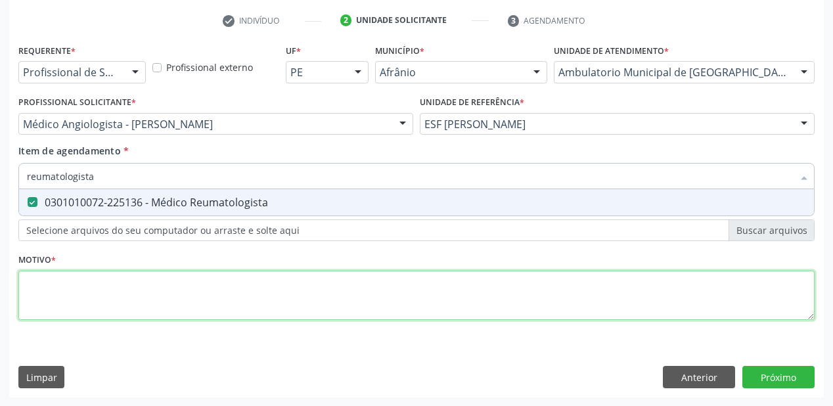
click at [60, 299] on div "Requerente * Profissional de Saúde Profissional de Saúde Paciente Nenhum result…" at bounding box center [416, 189] width 796 height 297
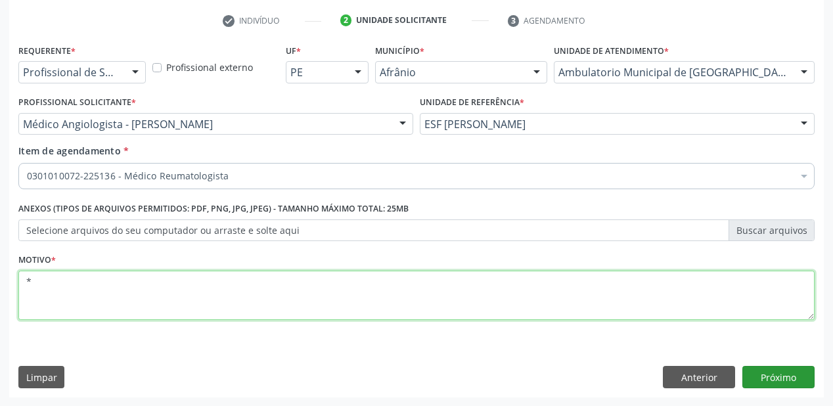
type textarea "*"
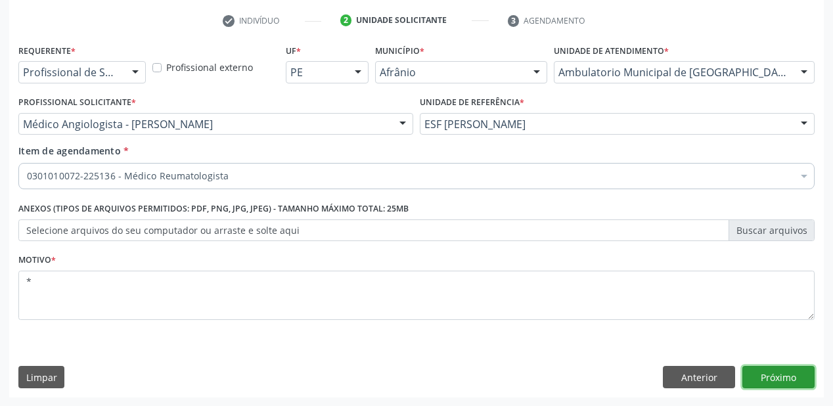
click at [785, 378] on button "Próximo" at bounding box center [778, 377] width 72 height 22
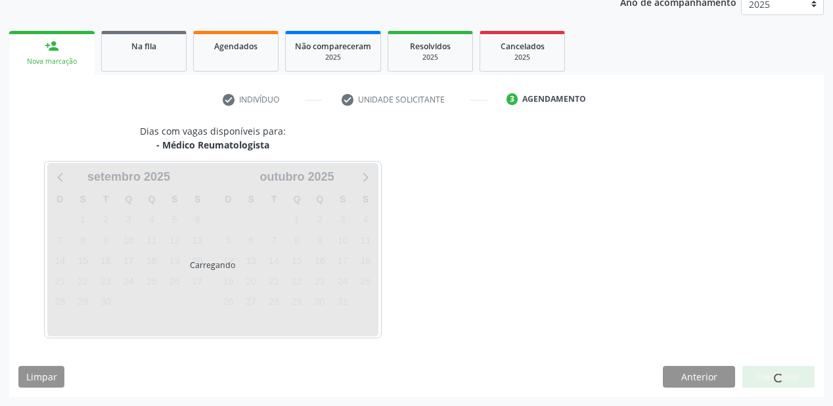
scroll to position [165, 0]
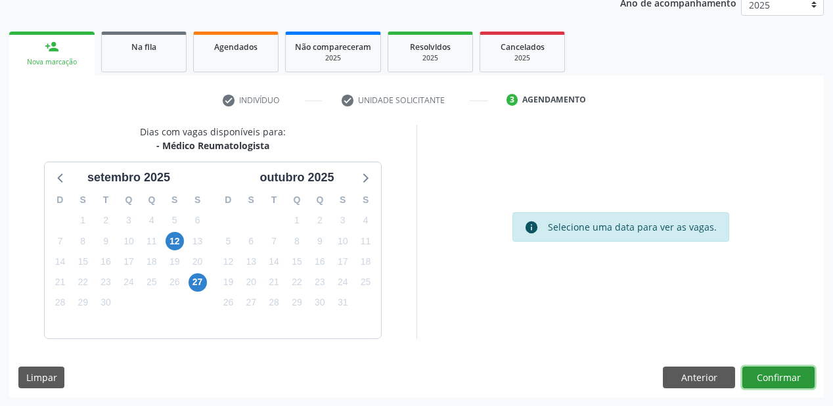
click at [783, 373] on button "Confirmar" at bounding box center [778, 377] width 72 height 22
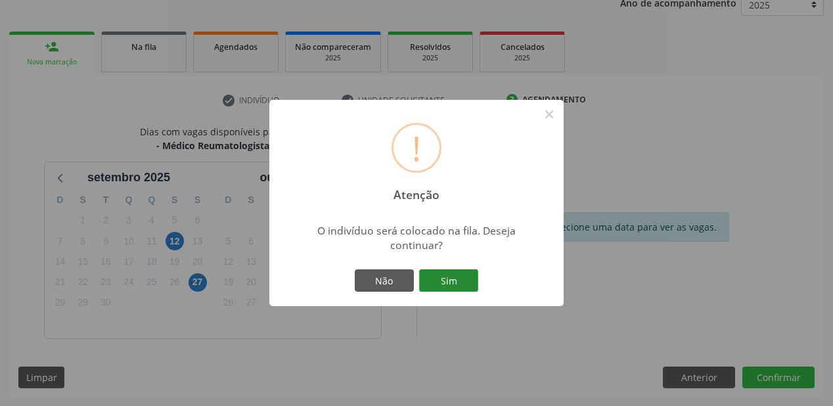
click at [462, 289] on button "Sim" at bounding box center [448, 280] width 59 height 22
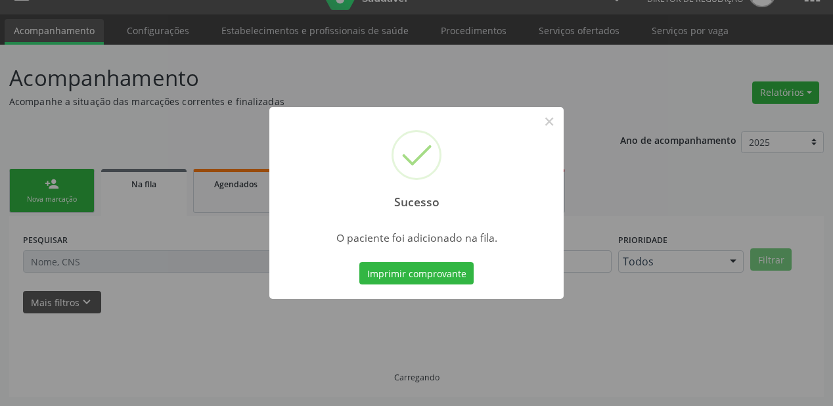
scroll to position [26, 0]
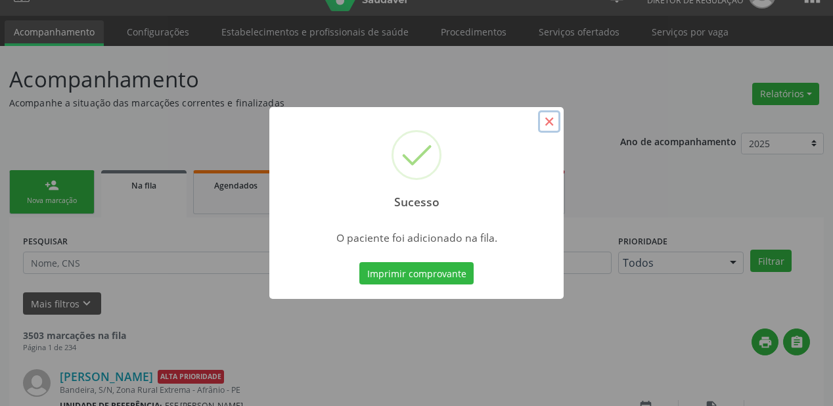
click at [548, 119] on button "×" at bounding box center [549, 121] width 22 height 22
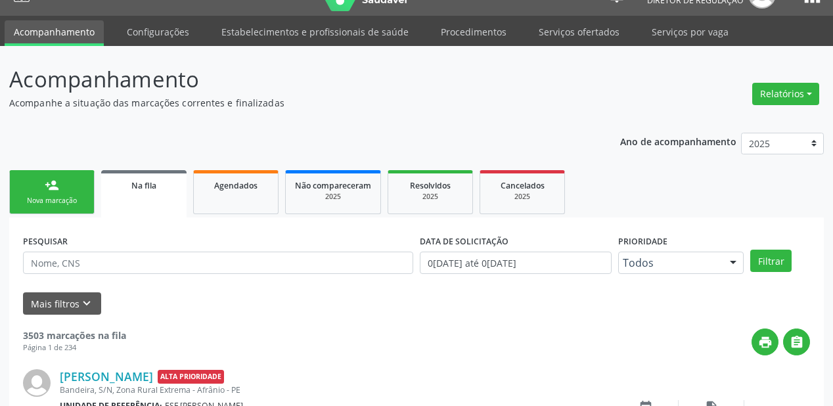
click at [45, 176] on link "person_add Nova marcação" at bounding box center [51, 192] width 85 height 44
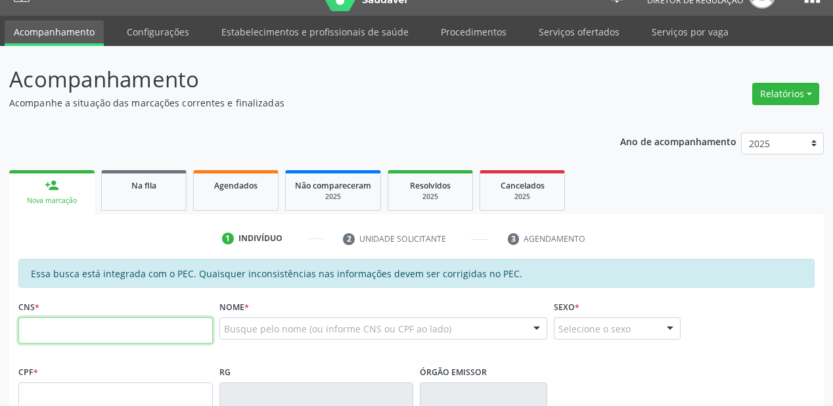
click at [89, 323] on input "text" at bounding box center [115, 330] width 194 height 26
type input "708 0003 1126 0225"
type input "083.248.194-79"
type input "1[DATE]"
type input "[PERSON_NAME]"
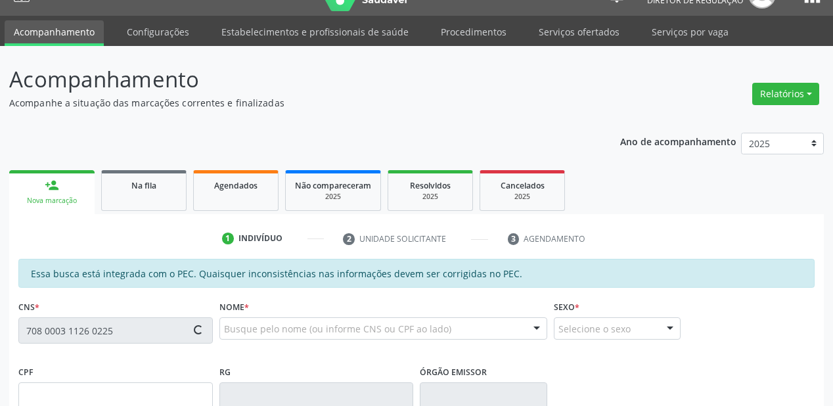
type input "[PHONE_NUMBER]"
type input "S/N"
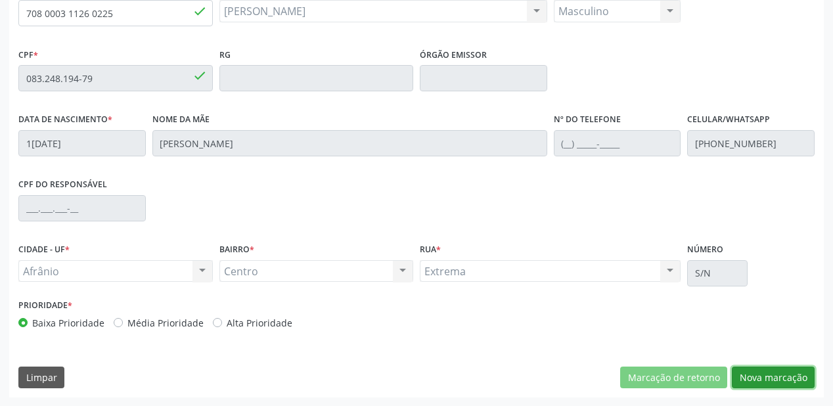
drag, startPoint x: 759, startPoint y: 381, endPoint x: 733, endPoint y: 355, distance: 36.7
click at [759, 381] on button "Nova marcação" at bounding box center [773, 377] width 83 height 22
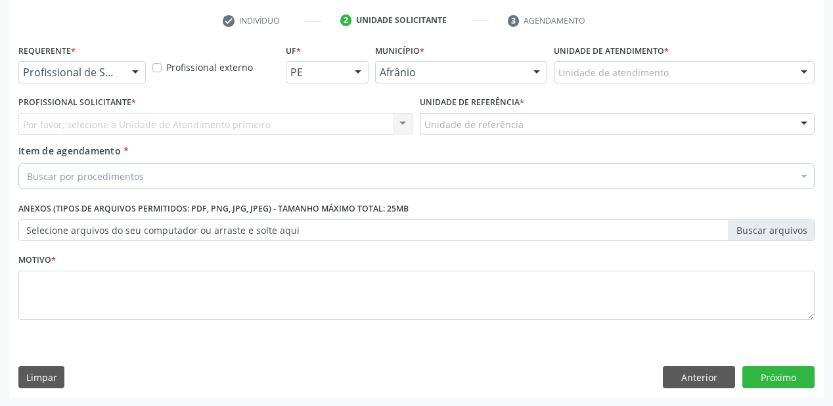
drag, startPoint x: 583, startPoint y: 74, endPoint x: 586, endPoint y: 127, distance: 52.6
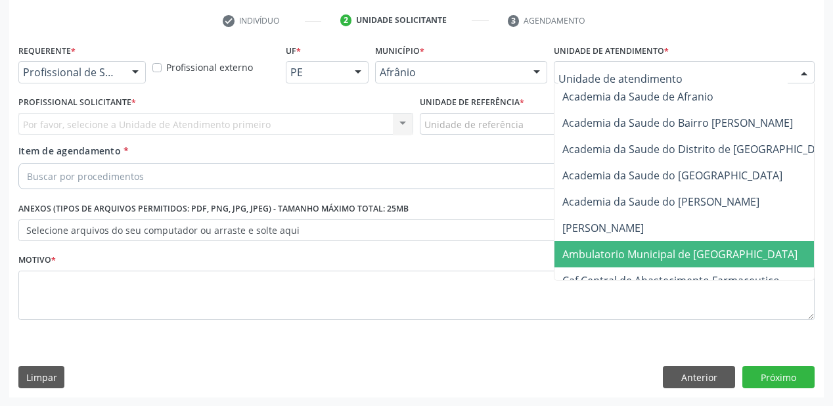
click at [590, 256] on span "Ambulatorio Municipal de [GEOGRAPHIC_DATA]" at bounding box center [679, 254] width 235 height 14
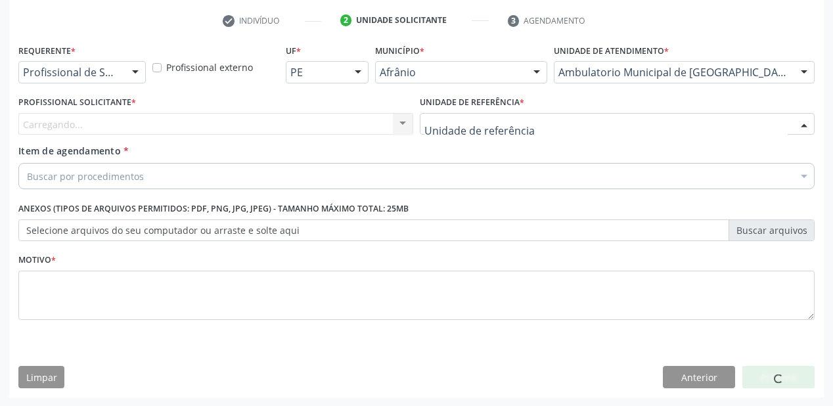
drag, startPoint x: 450, startPoint y: 129, endPoint x: 457, endPoint y: 205, distance: 75.9
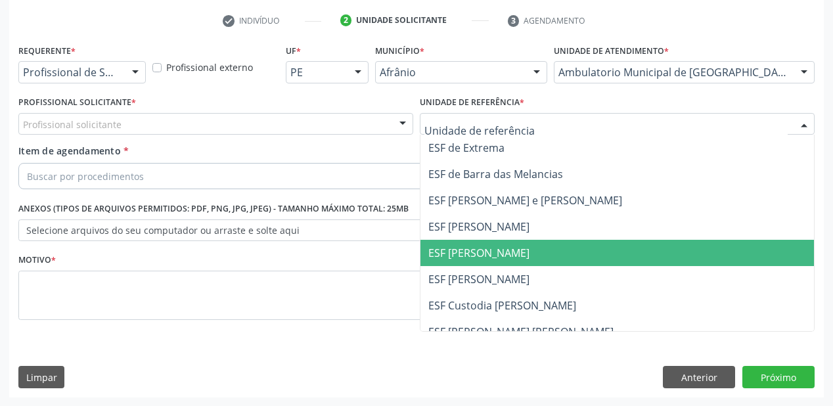
click at [462, 250] on span "ESF [PERSON_NAME]" at bounding box center [478, 253] width 101 height 14
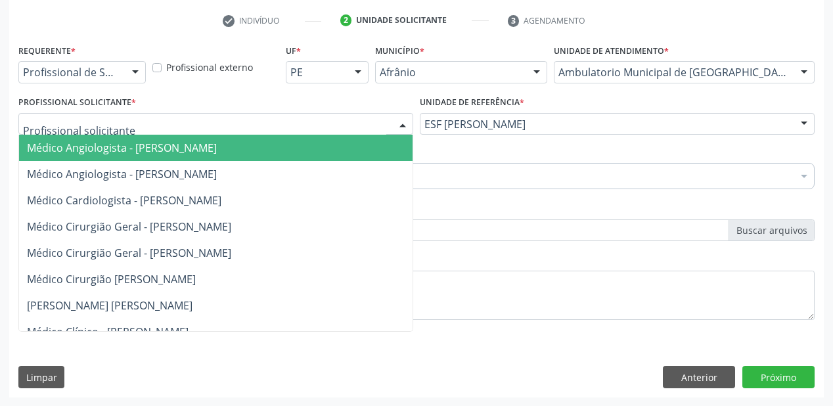
drag, startPoint x: 98, startPoint y: 123, endPoint x: 99, endPoint y: 150, distance: 26.3
drag, startPoint x: 99, startPoint y: 151, endPoint x: 102, endPoint y: 171, distance: 19.9
click at [100, 152] on span "Médico Angiologista - [PERSON_NAME]" at bounding box center [122, 148] width 190 height 14
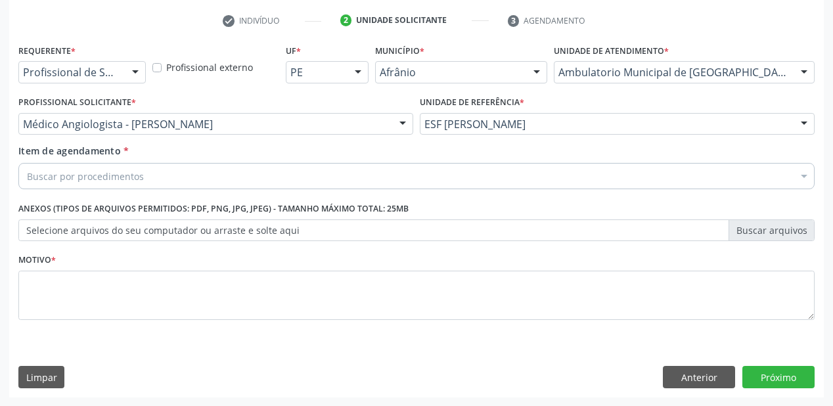
click at [102, 171] on div "Requerente * Profissional de Saúde Profissional de Saúde Paciente Nenhum result…" at bounding box center [416, 189] width 796 height 297
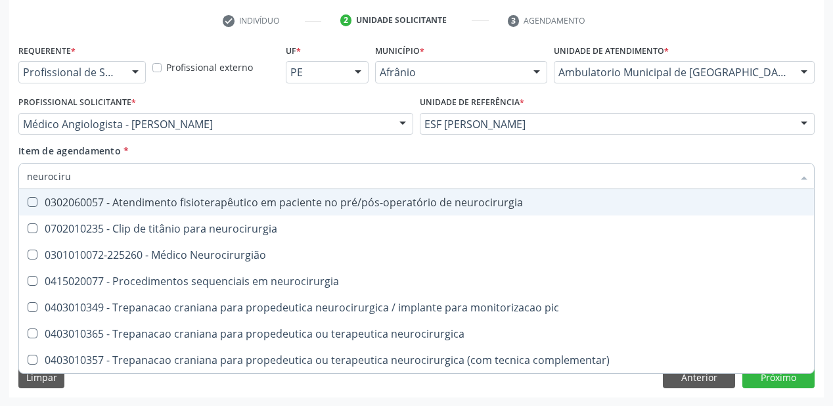
type input "neurocirur"
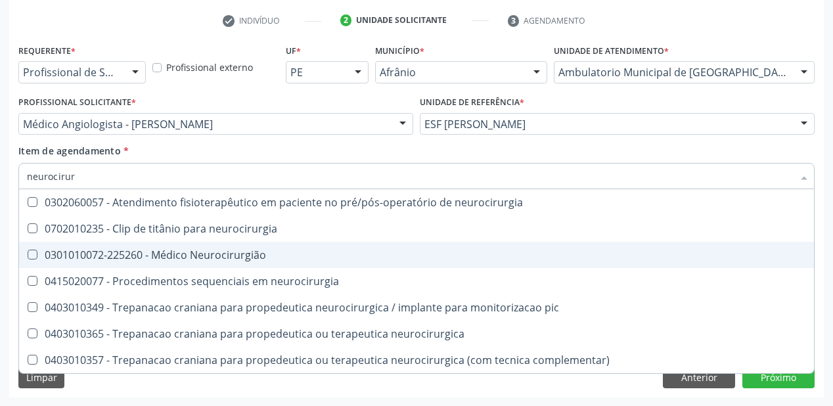
click at [79, 250] on div "0301010072-225260 - Médico Neurocirurgião" at bounding box center [416, 255] width 779 height 11
checkbox Neurocirurgião "true"
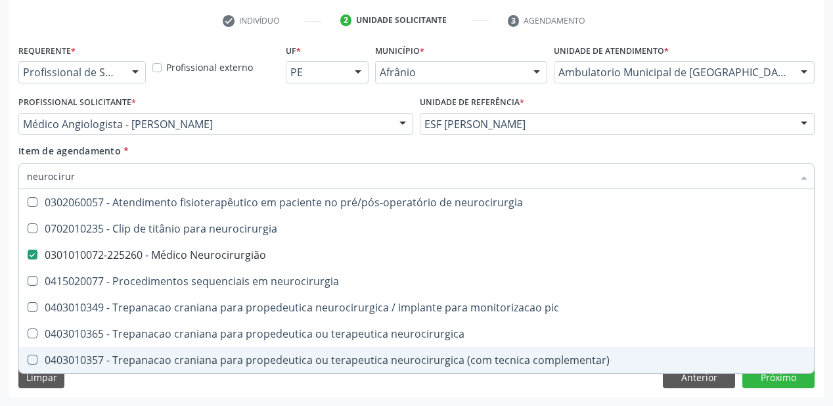
click at [95, 389] on div "Requerente * Profissional de Saúde Profissional de Saúde Paciente Nenhum result…" at bounding box center [416, 219] width 814 height 357
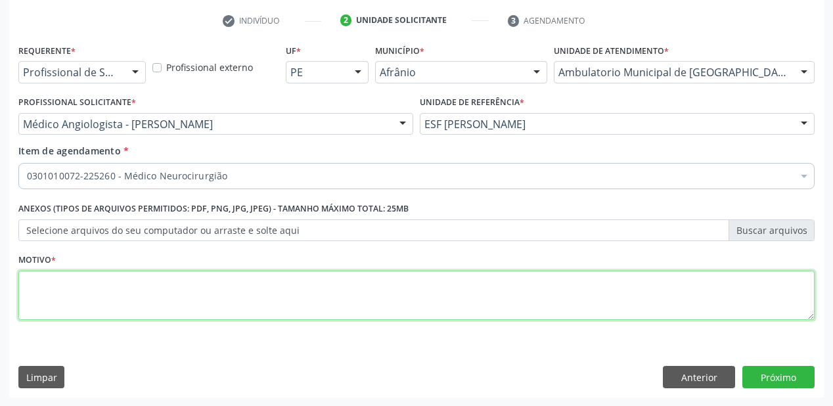
click at [158, 302] on textarea at bounding box center [416, 296] width 796 height 50
type textarea "*"
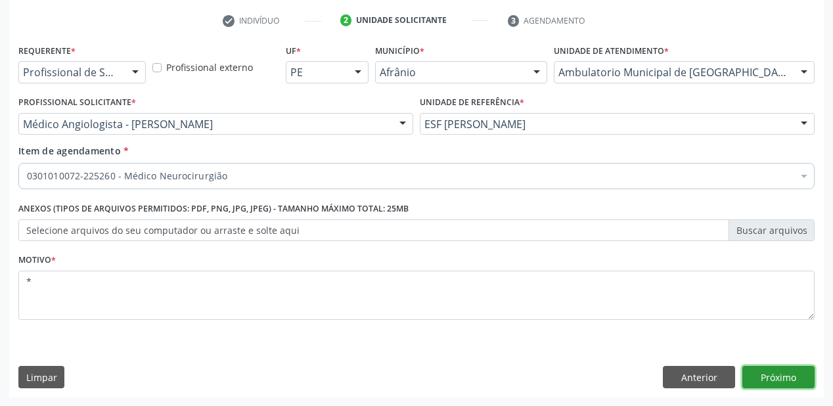
click at [793, 370] on button "Próximo" at bounding box center [778, 377] width 72 height 22
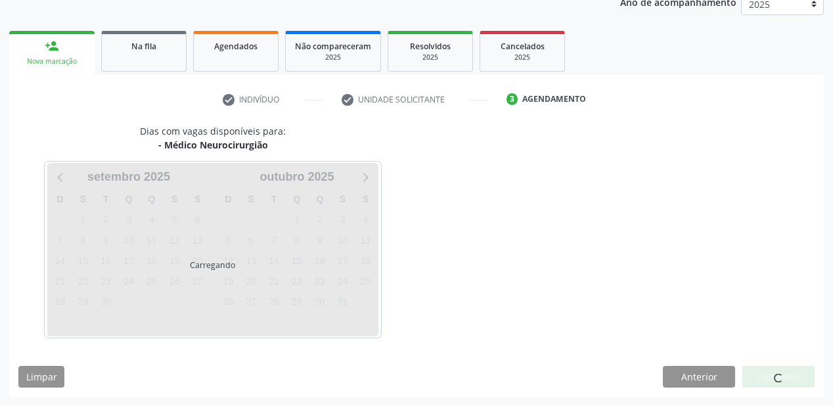
scroll to position [165, 0]
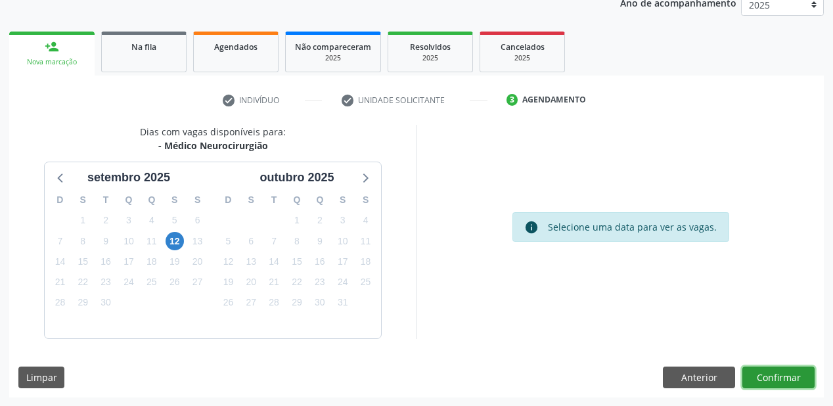
click at [759, 372] on button "Confirmar" at bounding box center [778, 377] width 72 height 22
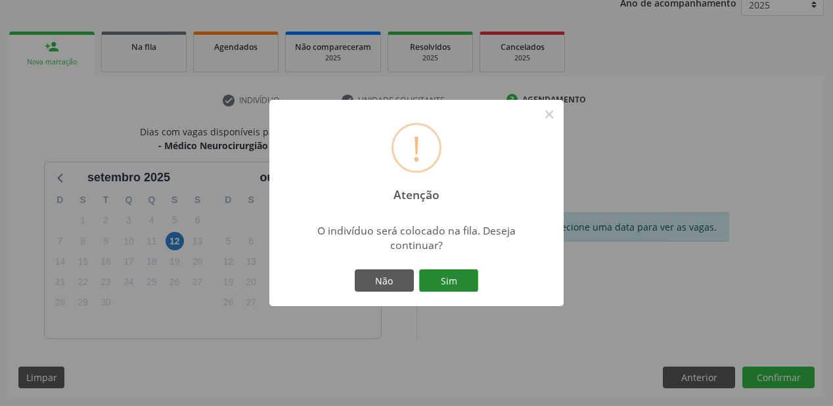
click at [451, 276] on button "Sim" at bounding box center [448, 280] width 59 height 22
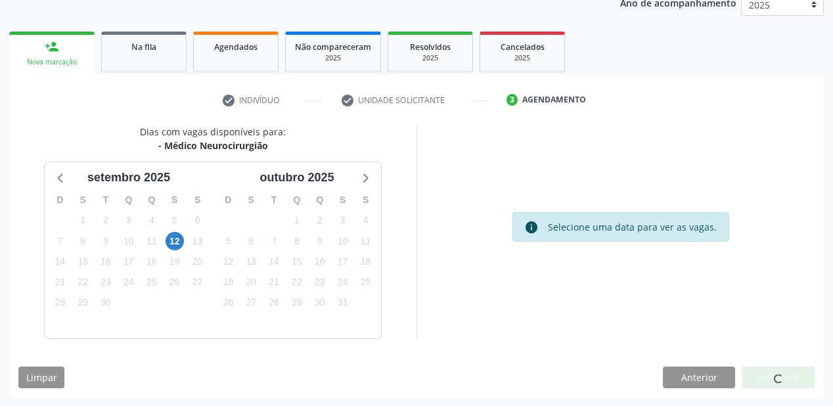
scroll to position [26, 0]
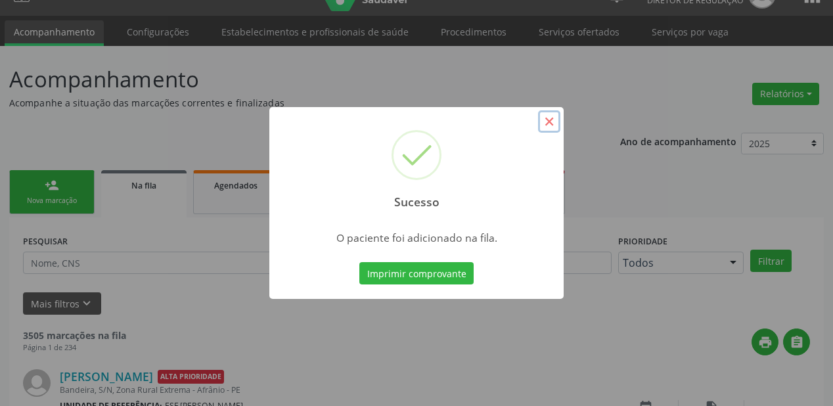
click at [546, 122] on button "×" at bounding box center [549, 121] width 22 height 22
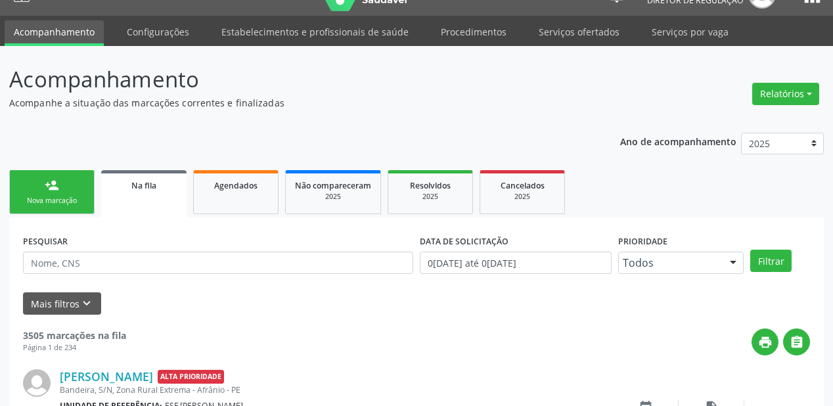
click at [46, 199] on div "Nova marcação" at bounding box center [52, 201] width 66 height 10
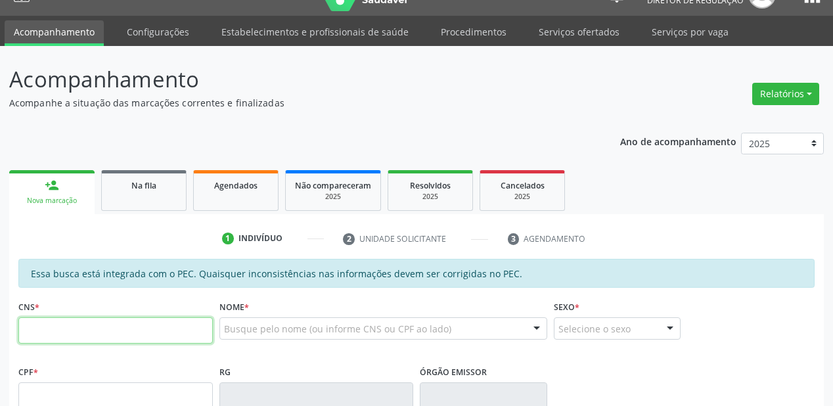
click at [52, 333] on input "text" at bounding box center [115, 330] width 194 height 26
type input "704 8040 1103 2948"
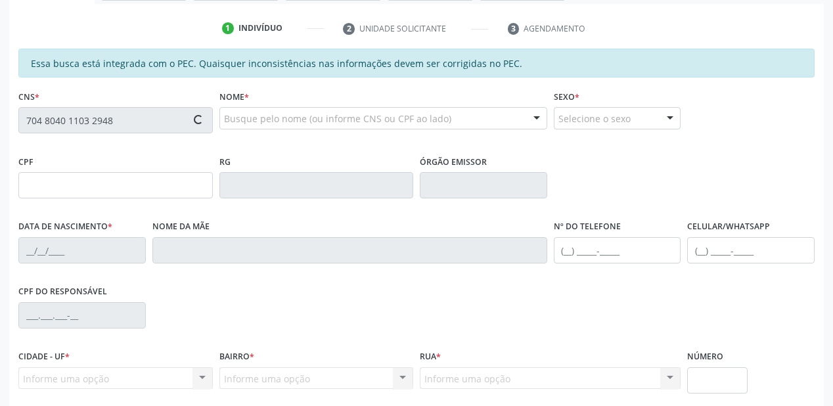
type input "024.542.584-55"
type input "3[DATE]"
type input "[PERSON_NAME]"
type input "[PHONE_NUMBER]"
type input "562"
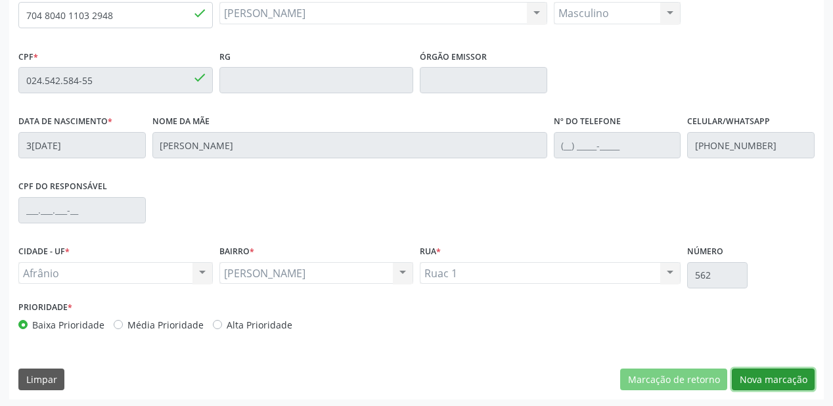
click at [746, 368] on button "Nova marcação" at bounding box center [773, 379] width 83 height 22
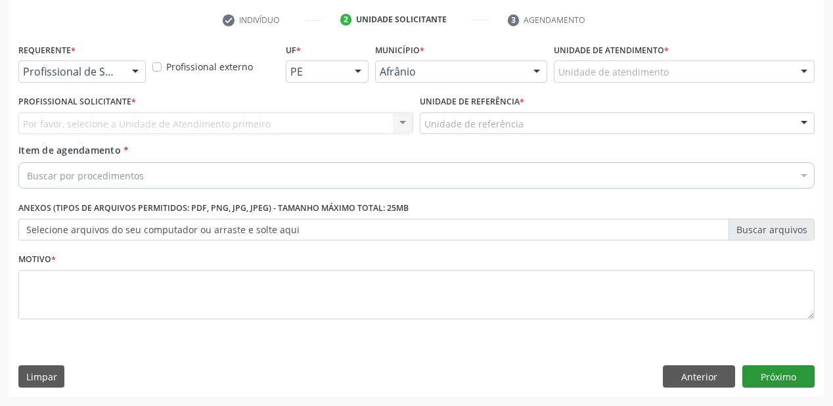
scroll to position [244, 0]
click at [577, 61] on div "Unidade de atendimento" at bounding box center [684, 72] width 261 height 22
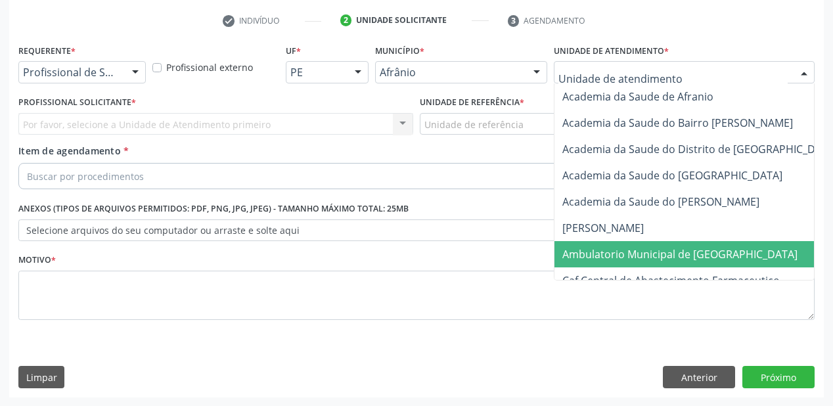
click at [584, 263] on span "Ambulatorio Municipal de [GEOGRAPHIC_DATA]" at bounding box center [714, 254] width 320 height 26
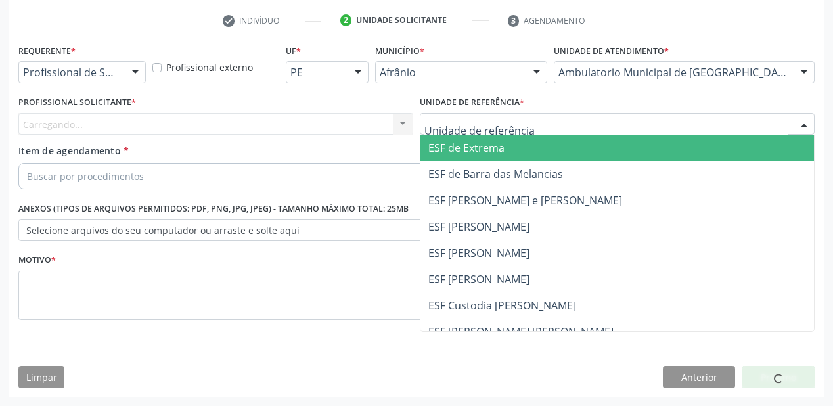
drag, startPoint x: 447, startPoint y: 123, endPoint x: 452, endPoint y: 215, distance: 92.1
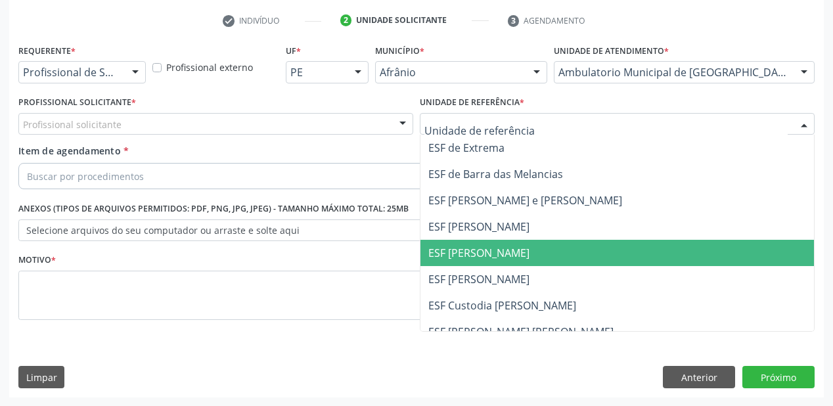
click at [456, 257] on span "ESF [PERSON_NAME]" at bounding box center [478, 253] width 101 height 14
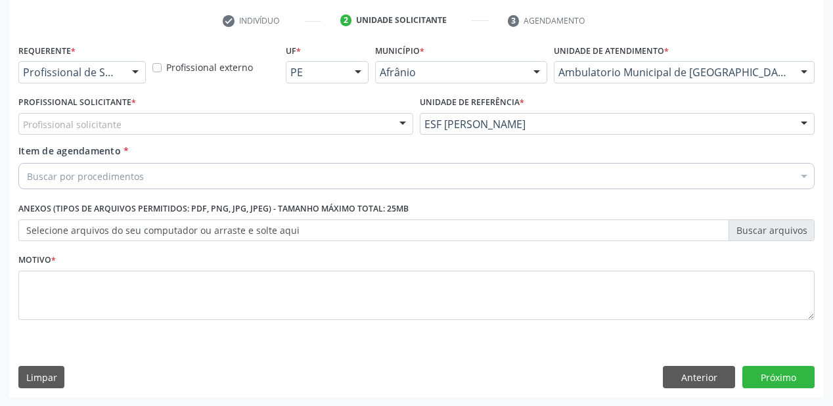
click at [82, 135] on div "Profissional solicitante Médico Angiologista - [PERSON_NAME] Angiologista - [PE…" at bounding box center [215, 124] width 395 height 22
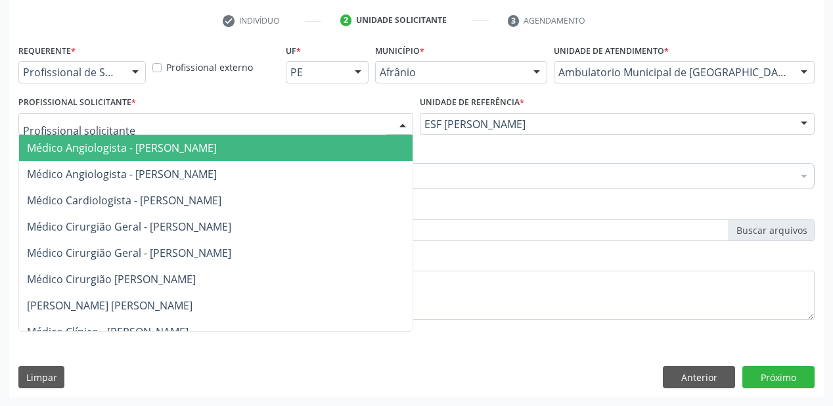
click at [81, 148] on span "Médico Angiologista - [PERSON_NAME]" at bounding box center [122, 148] width 190 height 14
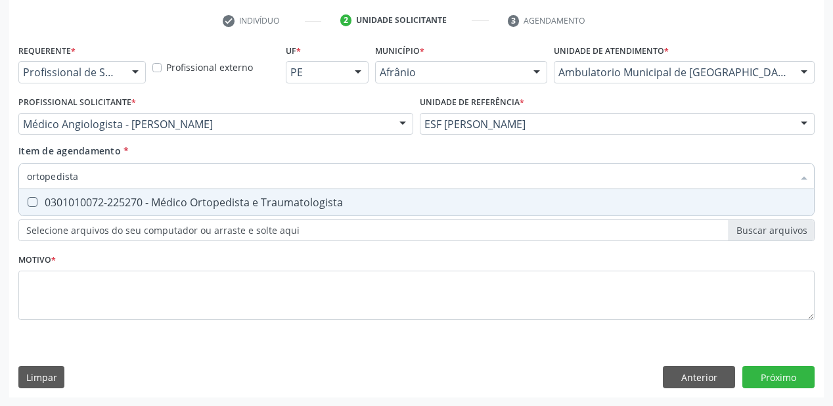
type input "ortopedista"
click at [82, 207] on div "0301010072-225270 - Médico Ortopedista e Traumatologista" at bounding box center [416, 202] width 779 height 11
checkbox Traumatologista "true"
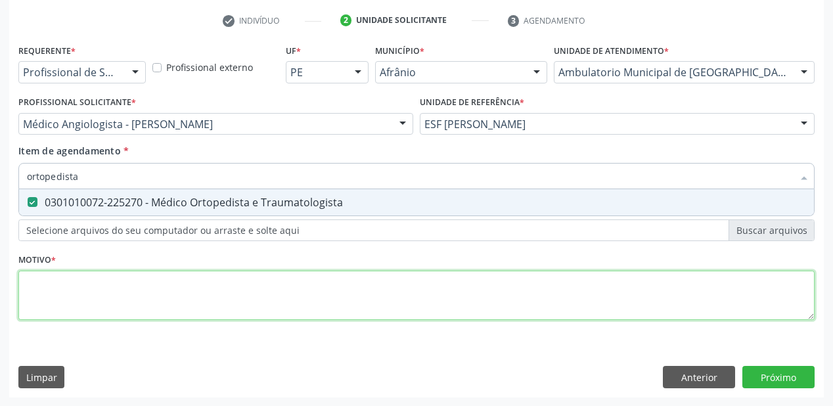
click at [68, 297] on div "Requerente * Profissional de Saúde Profissional de Saúde Paciente Nenhum result…" at bounding box center [416, 189] width 796 height 297
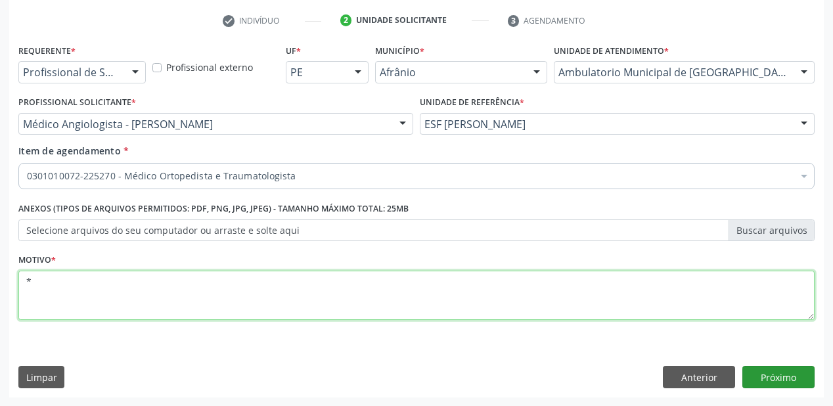
type textarea "*"
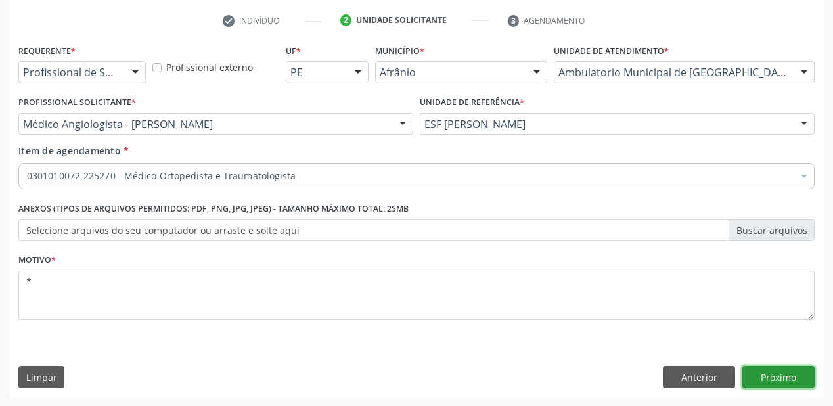
click at [766, 379] on button "Próximo" at bounding box center [778, 377] width 72 height 22
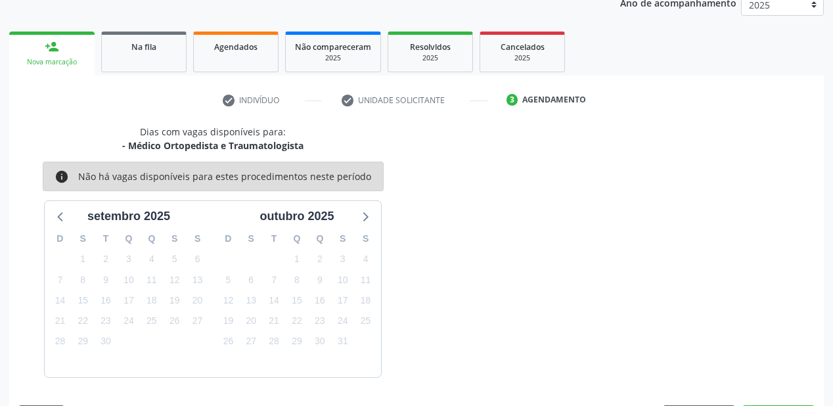
scroll to position [203, 0]
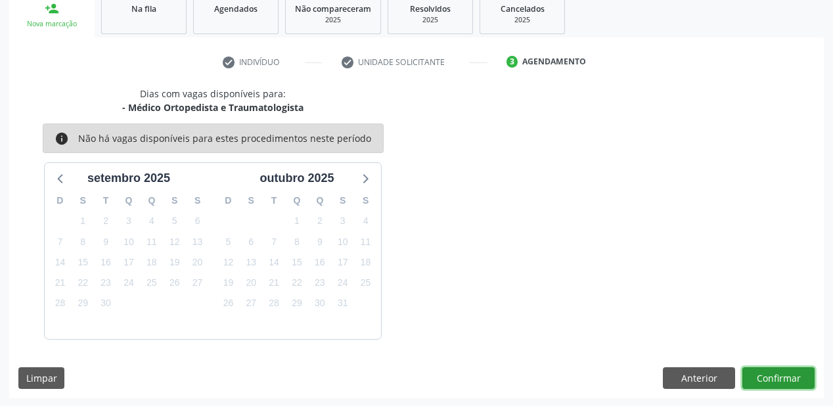
click at [782, 378] on button "Confirmar" at bounding box center [778, 378] width 72 height 22
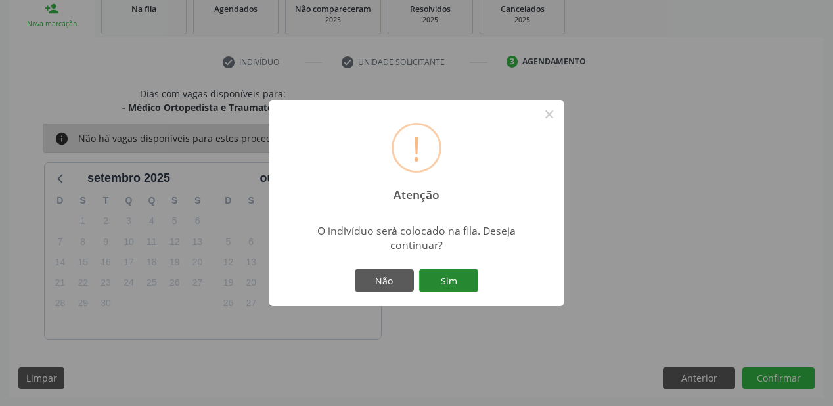
click at [467, 281] on button "Sim" at bounding box center [448, 280] width 59 height 22
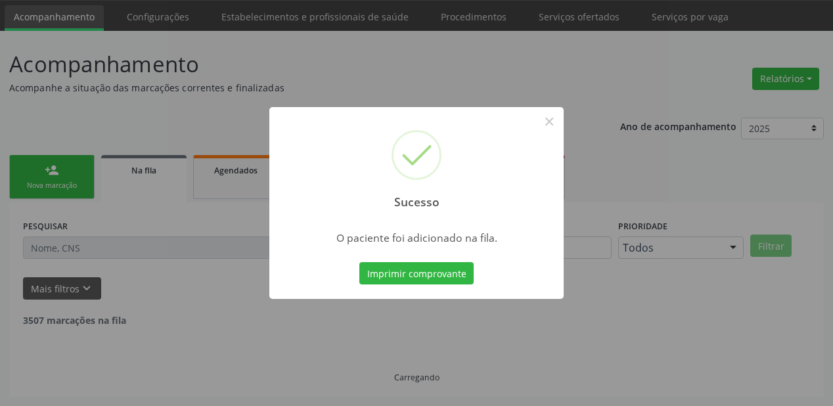
scroll to position [26, 0]
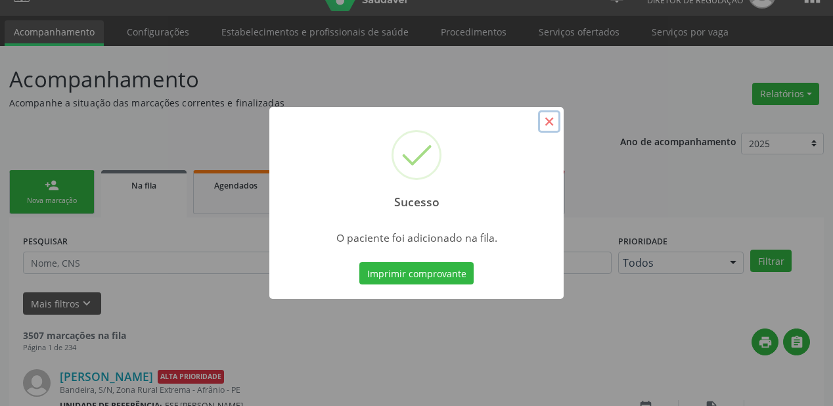
click at [544, 122] on button "×" at bounding box center [549, 121] width 22 height 22
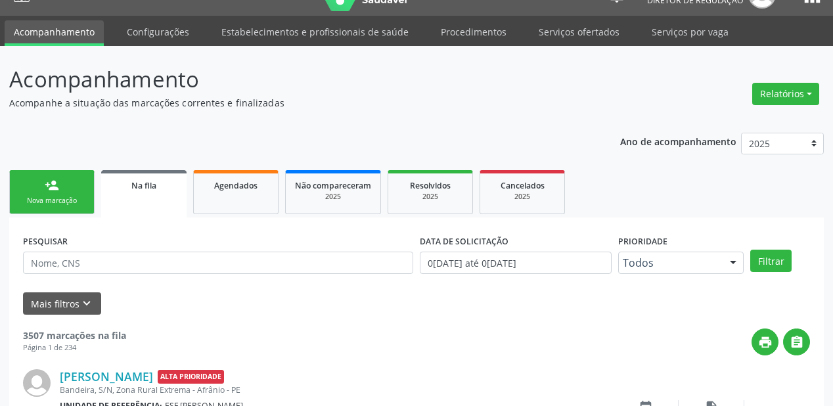
click at [65, 197] on div "Nova marcação" at bounding box center [52, 201] width 66 height 10
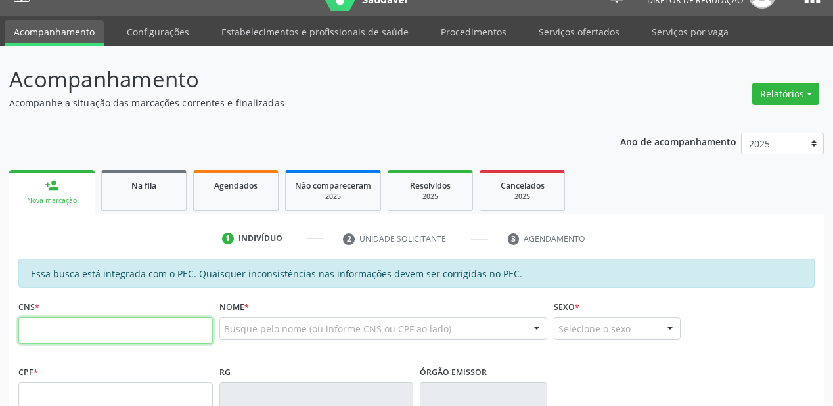
click at [66, 337] on input "text" at bounding box center [115, 330] width 194 height 26
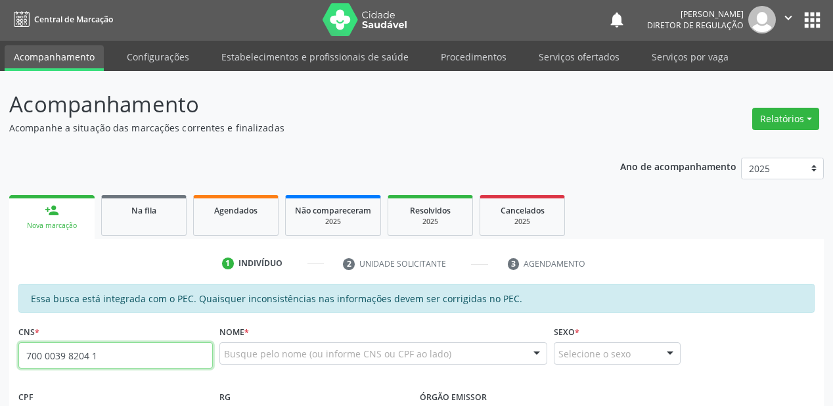
scroll to position [0, 0]
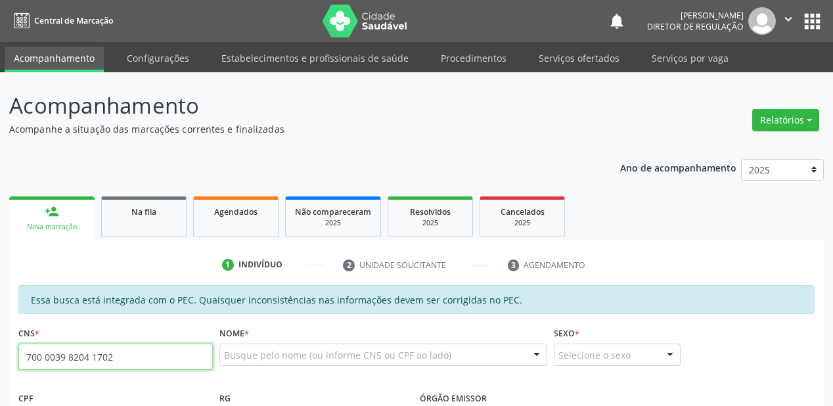
type input "700 0039 8204 1702"
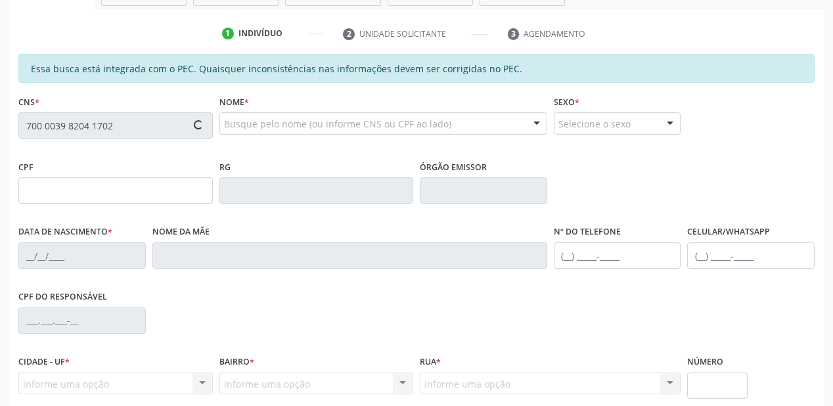
scroll to position [263, 0]
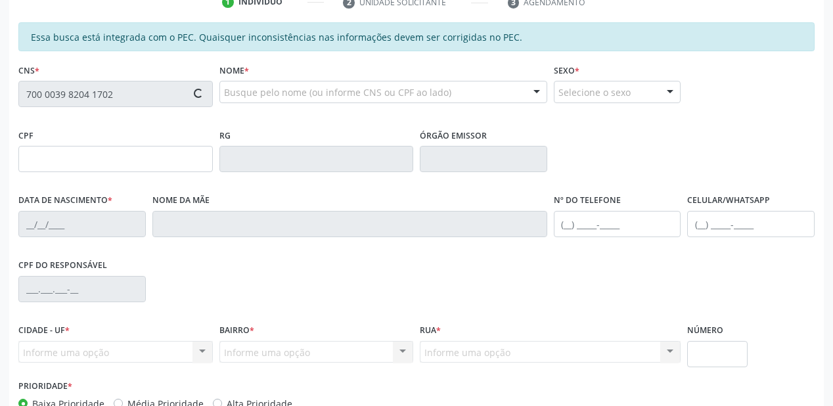
type input "044.422.644-30"
type input "[DATE]"
type input "[PERSON_NAME]"
type input "[PHONE_NUMBER]"
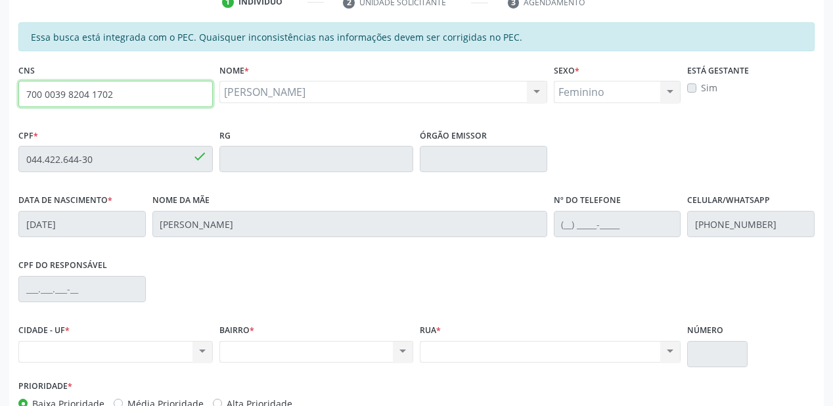
drag, startPoint x: 125, startPoint y: 100, endPoint x: 0, endPoint y: 98, distance: 125.4
click at [0, 98] on div "Acompanhamento Acompanhe a situação das marcações correntes e finalizadas Relat…" at bounding box center [416, 149] width 833 height 678
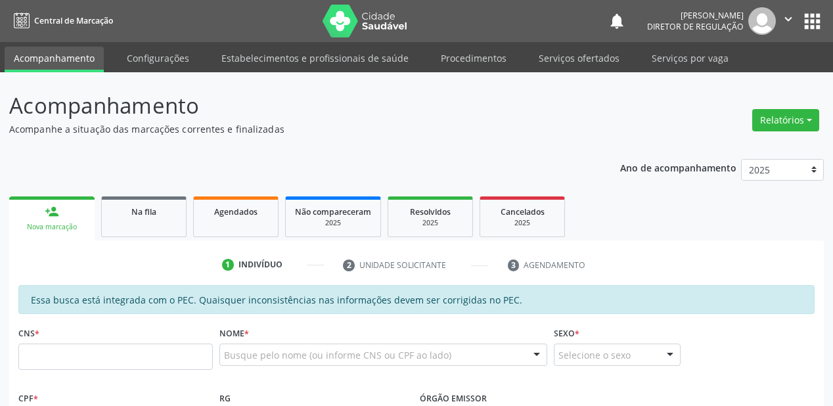
scroll to position [306, 0]
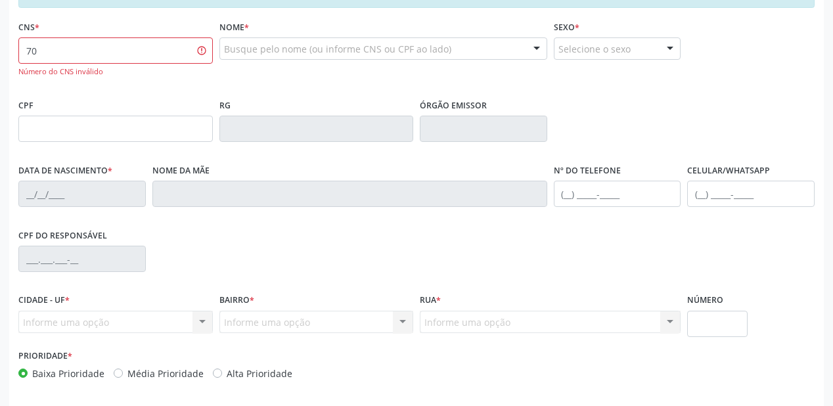
type input "7"
type input "708 0018 2544 5621"
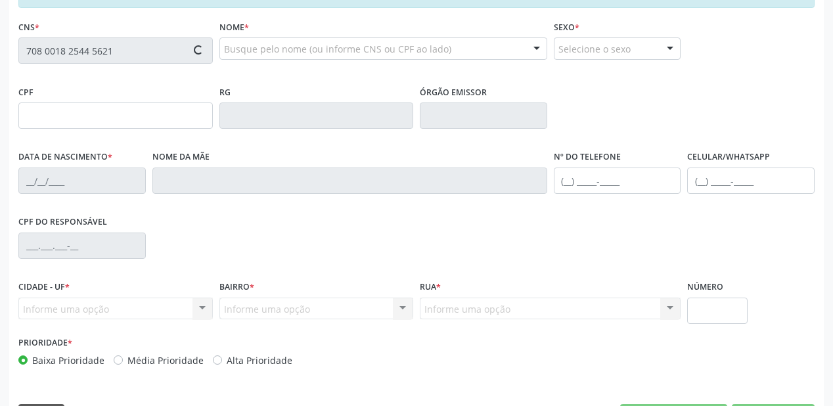
type input "080.723.434-67"
type input "[DATE]"
type input "[PERSON_NAME]"
type input "[PHONE_NUMBER]"
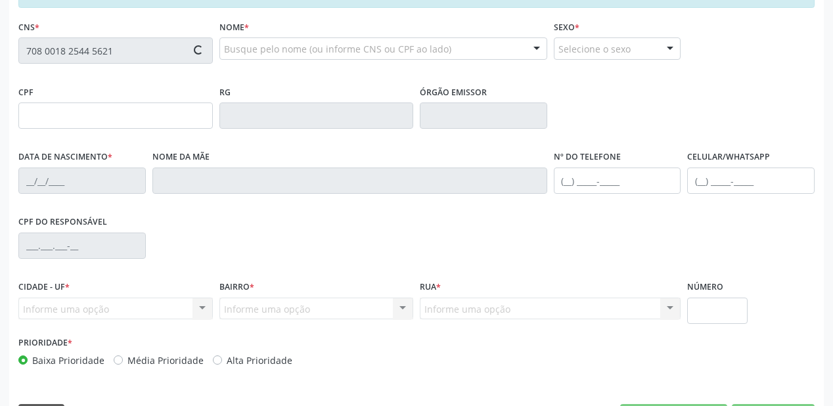
type input "021.947.124-02"
type input "S/N"
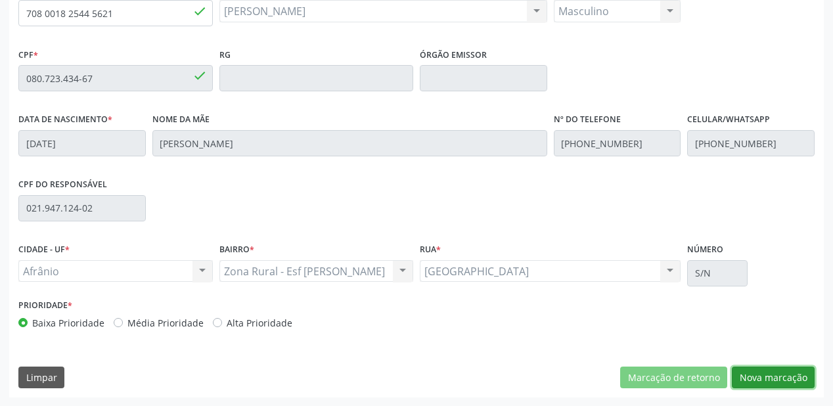
click at [753, 379] on button "Nova marcação" at bounding box center [773, 377] width 83 height 22
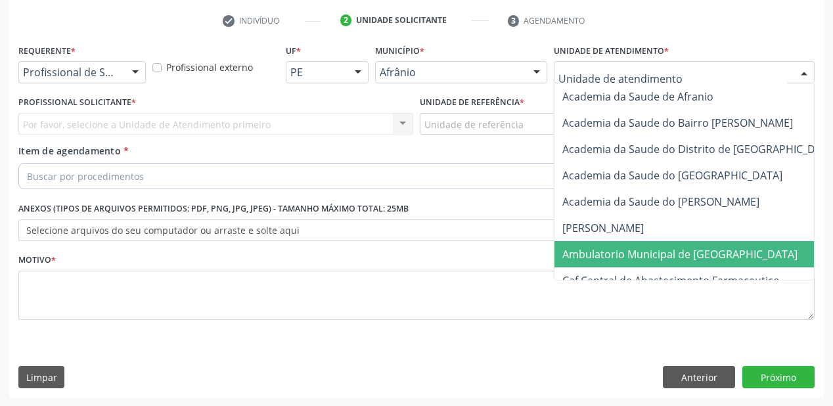
drag, startPoint x: 609, startPoint y: 250, endPoint x: 468, endPoint y: 144, distance: 176.4
click at [609, 250] on span "Ambulatorio Municipal de [GEOGRAPHIC_DATA]" at bounding box center [679, 254] width 235 height 14
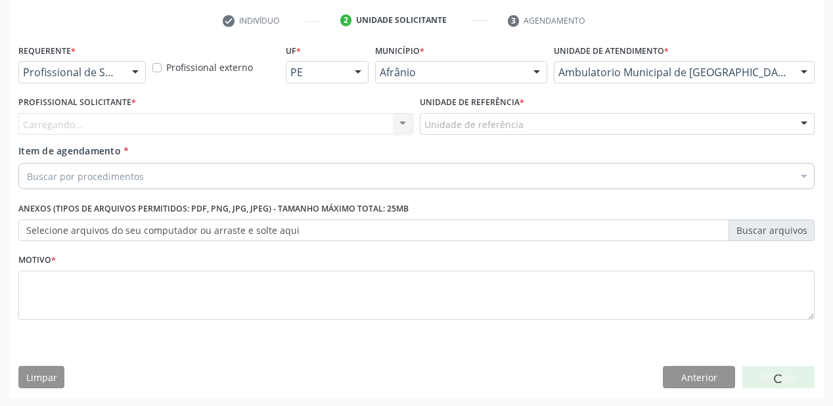
click at [446, 106] on label "Unidade de referência *" at bounding box center [472, 103] width 104 height 20
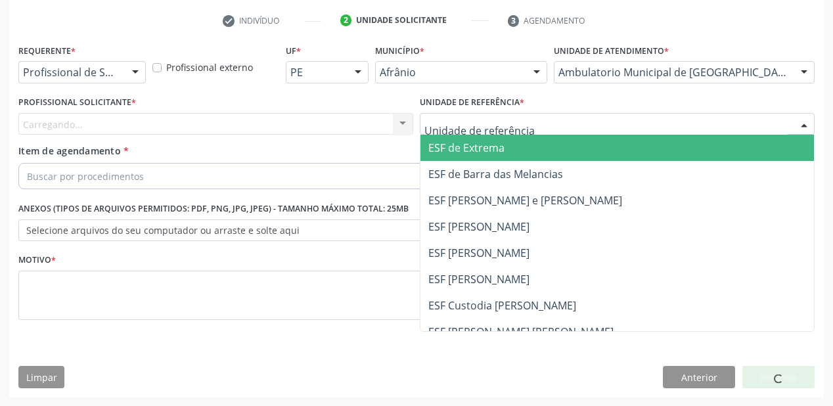
drag, startPoint x: 449, startPoint y: 123, endPoint x: 460, endPoint y: 181, distance: 58.7
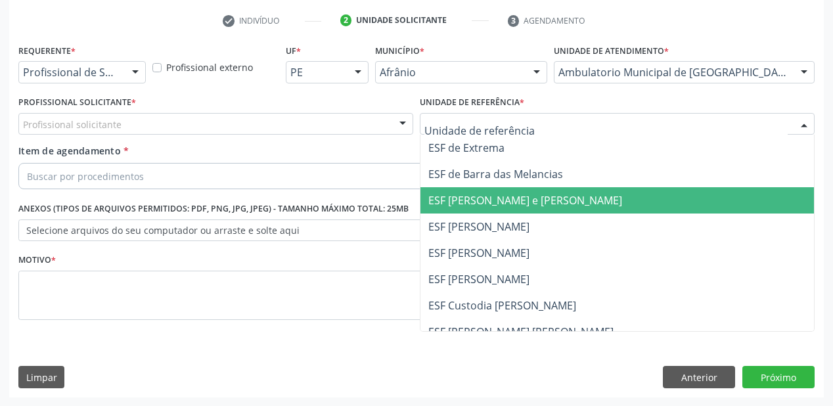
click at [460, 206] on span "ESF [PERSON_NAME] e [PERSON_NAME]" at bounding box center [525, 200] width 194 height 14
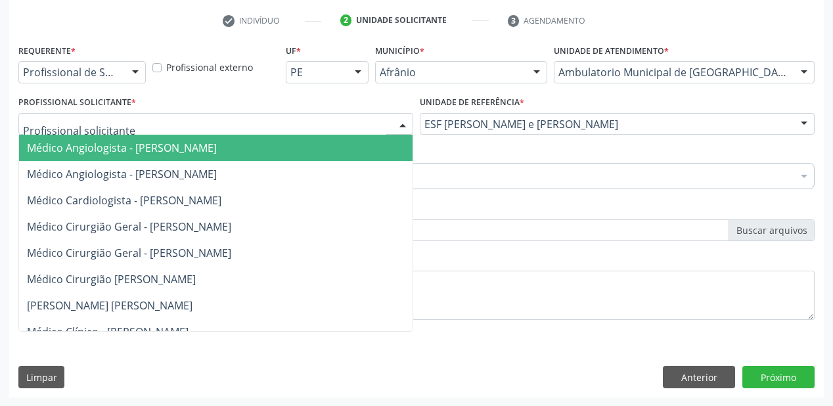
drag, startPoint x: 139, startPoint y: 129, endPoint x: 137, endPoint y: 147, distance: 18.4
click at [137, 133] on div at bounding box center [215, 124] width 395 height 22
drag, startPoint x: 139, startPoint y: 148, endPoint x: 142, endPoint y: 160, distance: 12.9
click at [139, 150] on span "Médico Angiologista - [PERSON_NAME]" at bounding box center [122, 148] width 190 height 14
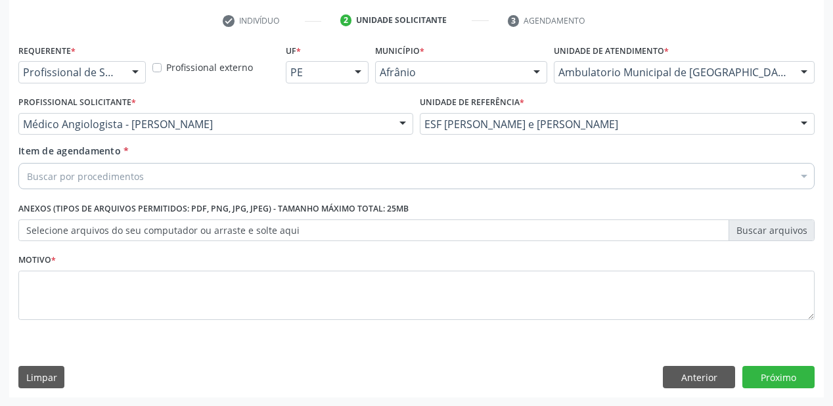
click at [143, 164] on div "Buscar por procedimentos" at bounding box center [416, 176] width 796 height 26
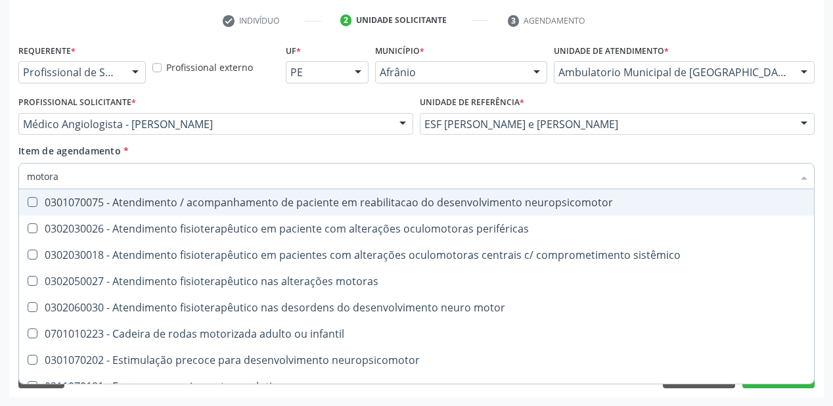
type input "motora"
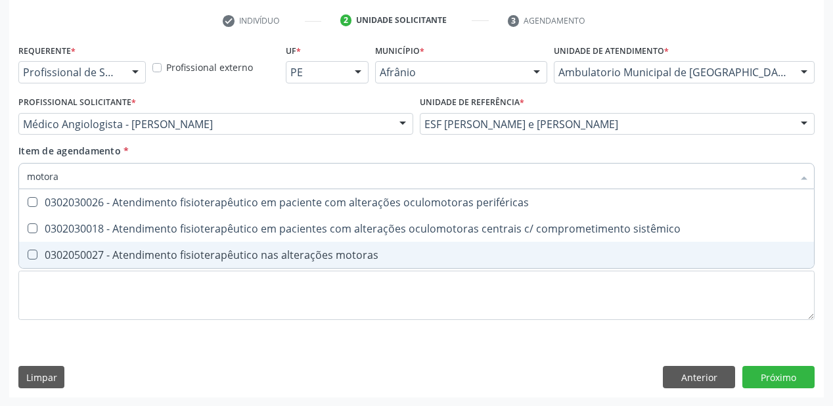
click at [144, 255] on div "0302050027 - Atendimento fisioterapêutico nas alterações motoras" at bounding box center [416, 255] width 779 height 11
checkbox motoras "true"
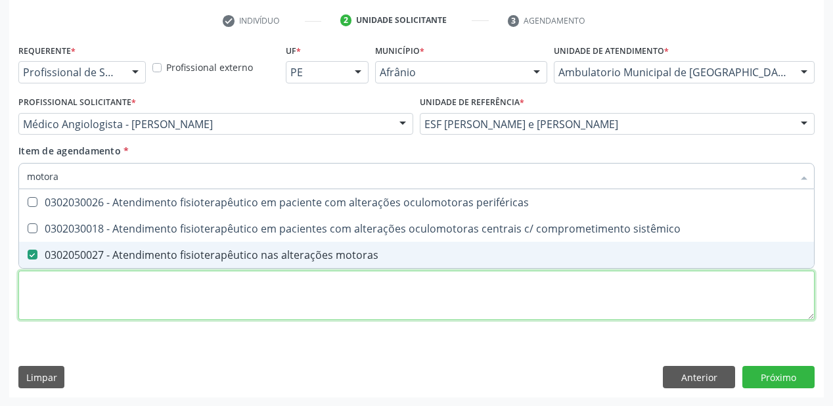
click at [81, 303] on div "Requerente * Profissional de Saúde Profissional de Saúde Paciente Nenhum result…" at bounding box center [416, 189] width 796 height 297
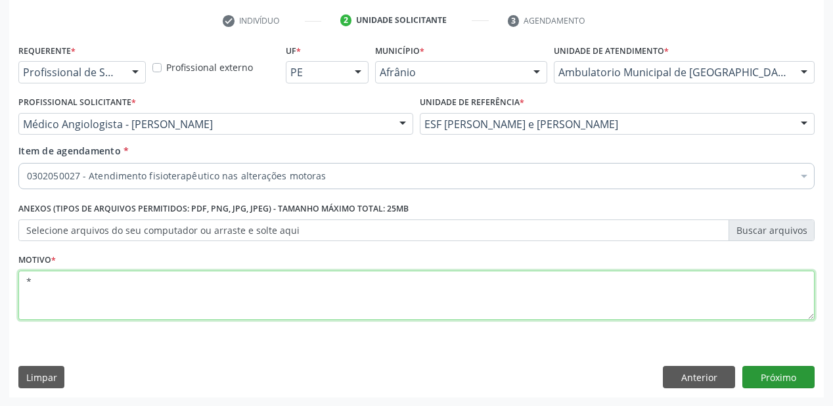
type textarea "*"
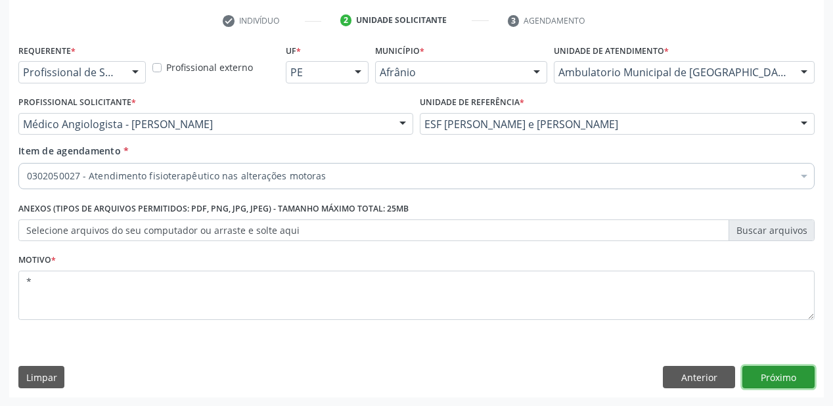
click at [770, 374] on button "Próximo" at bounding box center [778, 377] width 72 height 22
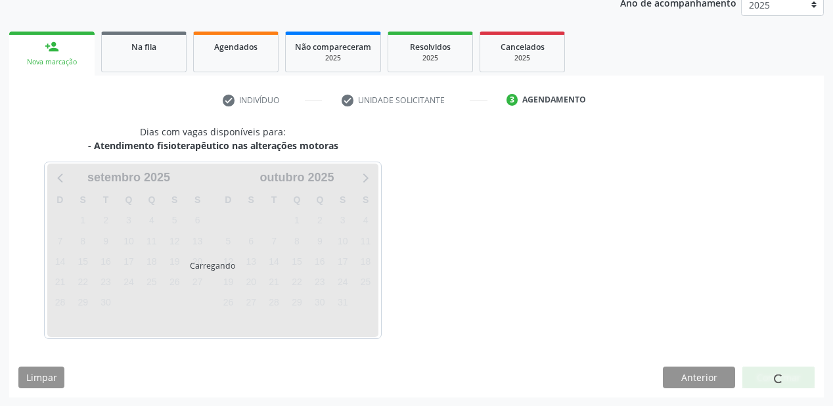
scroll to position [203, 0]
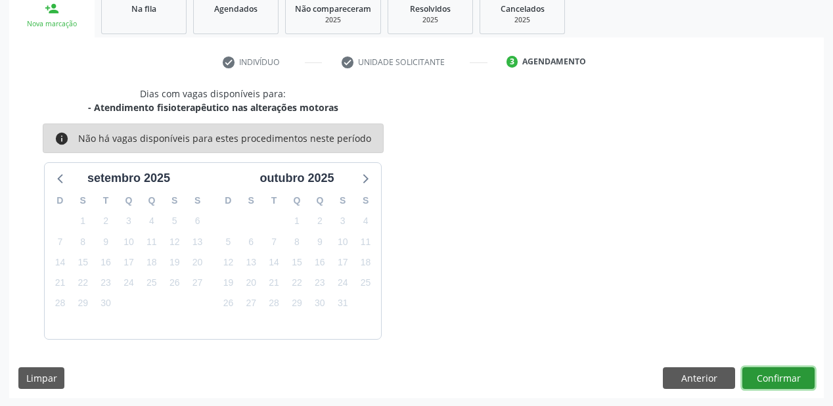
click at [776, 376] on button "Confirmar" at bounding box center [778, 378] width 72 height 22
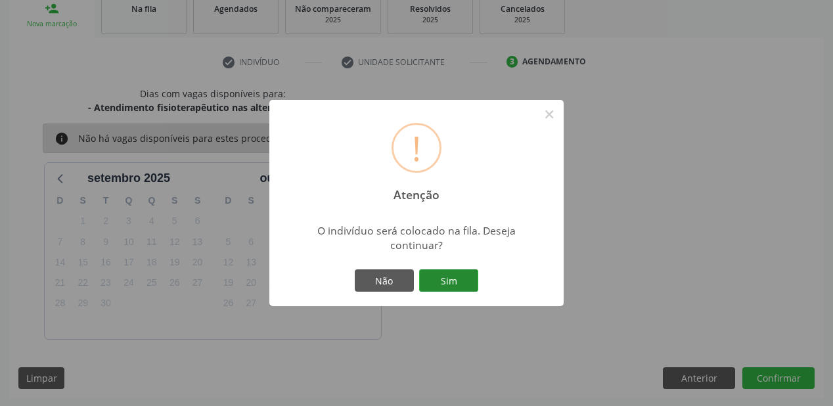
click at [447, 282] on button "Sim" at bounding box center [448, 280] width 59 height 22
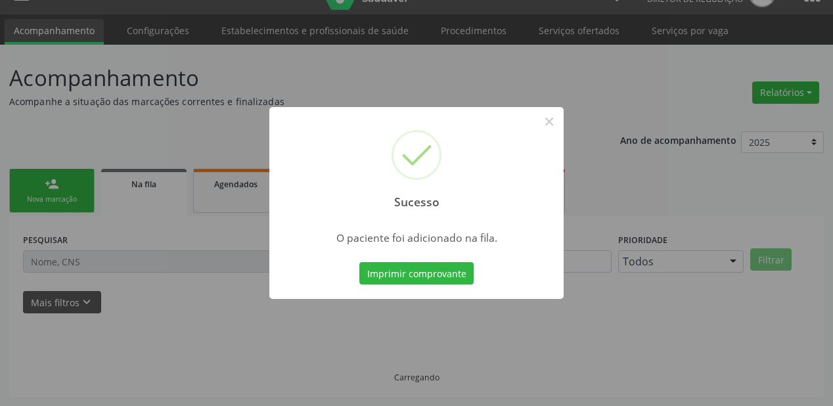
scroll to position [26, 0]
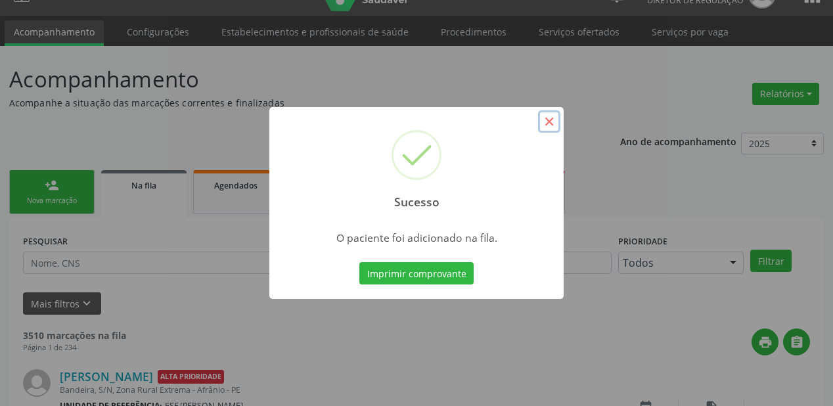
click at [553, 123] on button "×" at bounding box center [549, 121] width 22 height 22
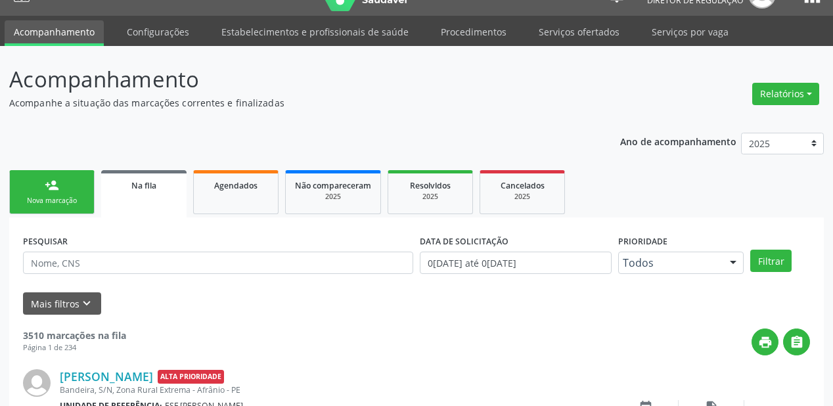
click at [77, 187] on link "person_add Nova marcação" at bounding box center [51, 192] width 85 height 44
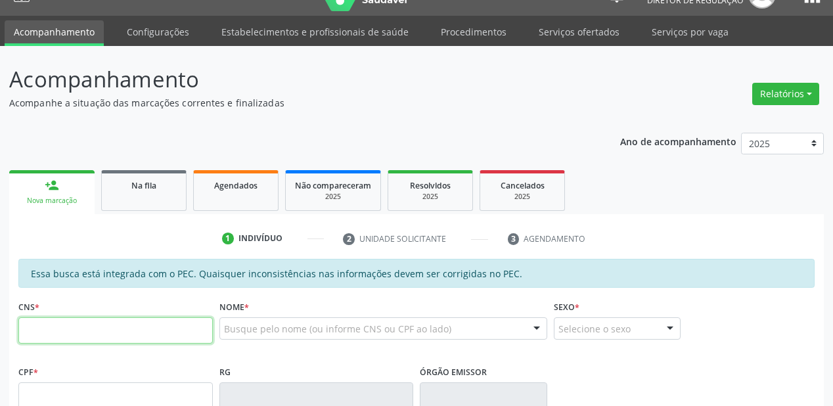
click at [61, 327] on input "text" at bounding box center [115, 330] width 194 height 26
type input "700 0030 0711 9108"
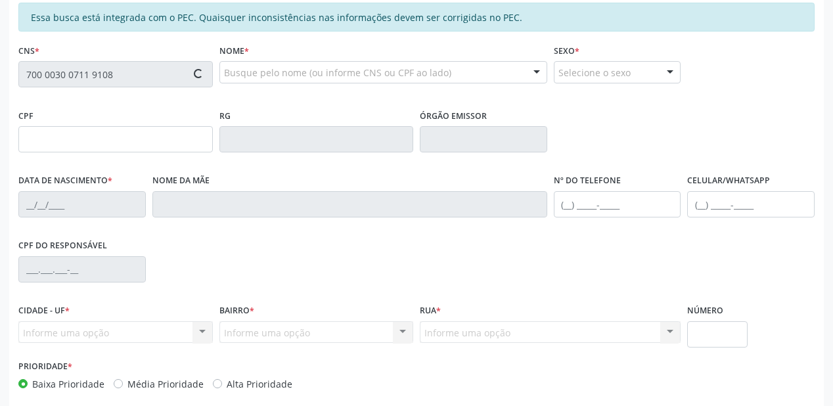
scroll to position [341, 0]
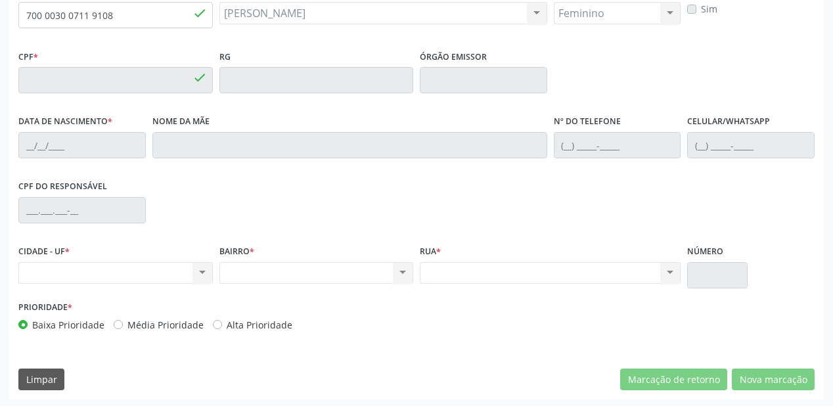
type input "046.958.674-51"
type input "07/04/1984"
type input "Alayde Delmondes Marques Gomes"
type input "(87) 98868-4149"
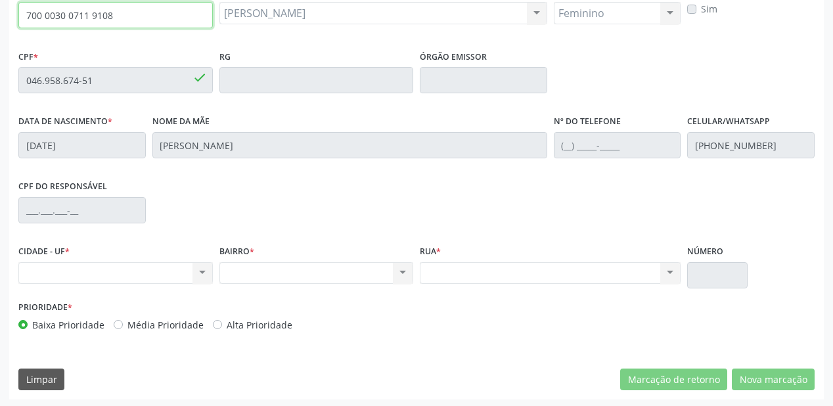
drag, startPoint x: 114, startPoint y: 12, endPoint x: 13, endPoint y: 19, distance: 100.7
click at [13, 19] on div "Essa busca está integrada com o PEC. Quaisquer inconsistências nas informações …" at bounding box center [416, 172] width 814 height 456
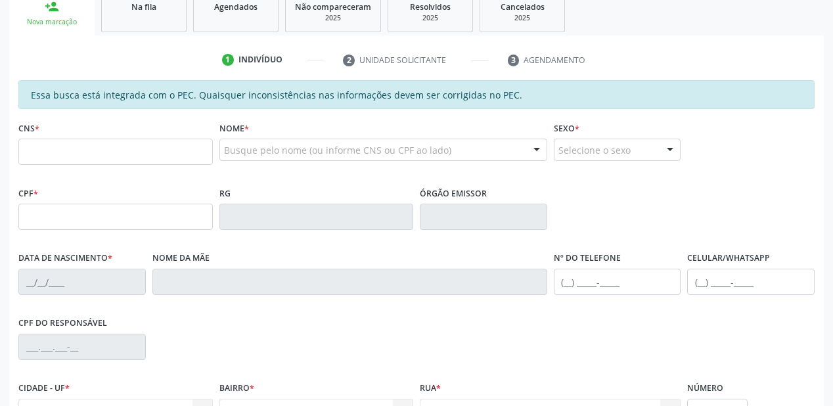
scroll to position [210, 0]
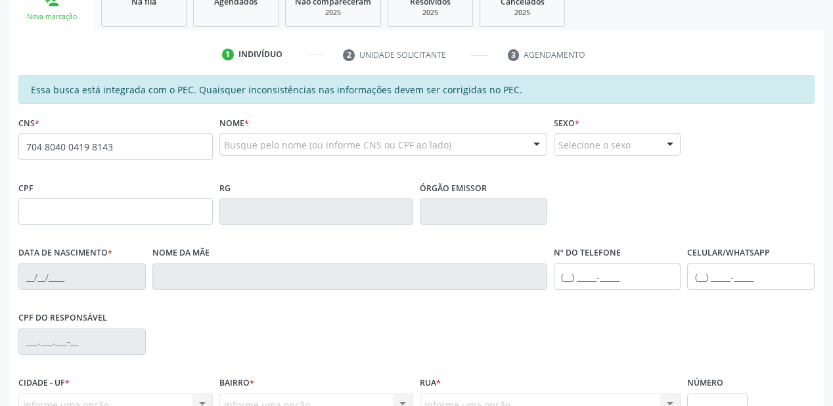
type input "704 8040 0419 8143"
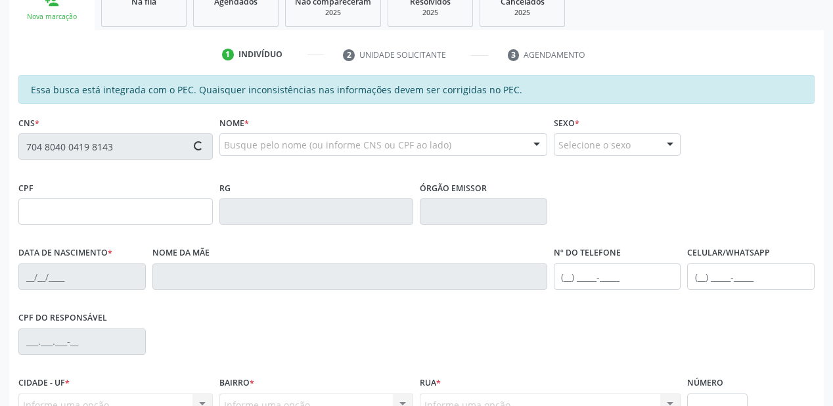
type input "749.090.374-20"
type input "[DATE]"
type input "[PERSON_NAME]"
type input "[PHONE_NUMBER]"
type input "235"
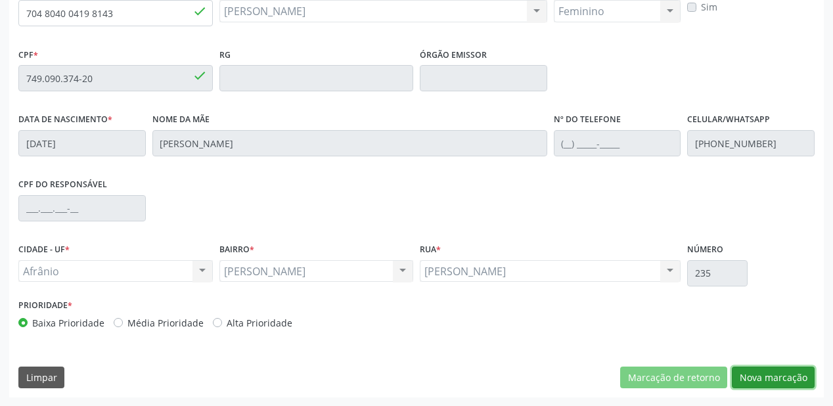
click at [757, 374] on button "Nova marcação" at bounding box center [773, 377] width 83 height 22
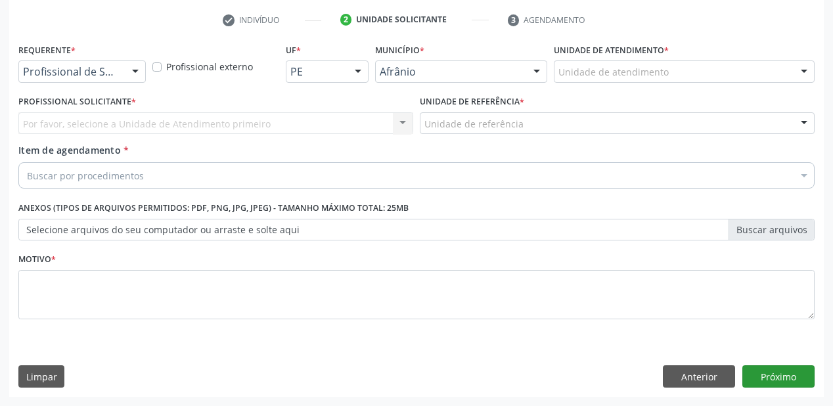
scroll to position [244, 0]
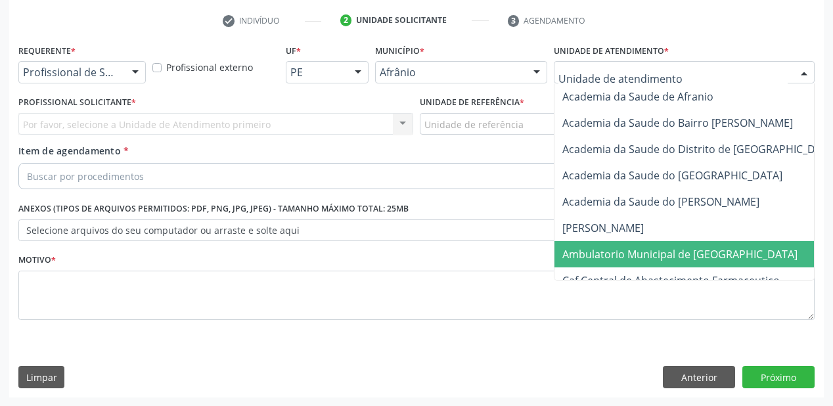
click at [586, 258] on span "Ambulatorio Municipal de [GEOGRAPHIC_DATA]" at bounding box center [679, 254] width 235 height 14
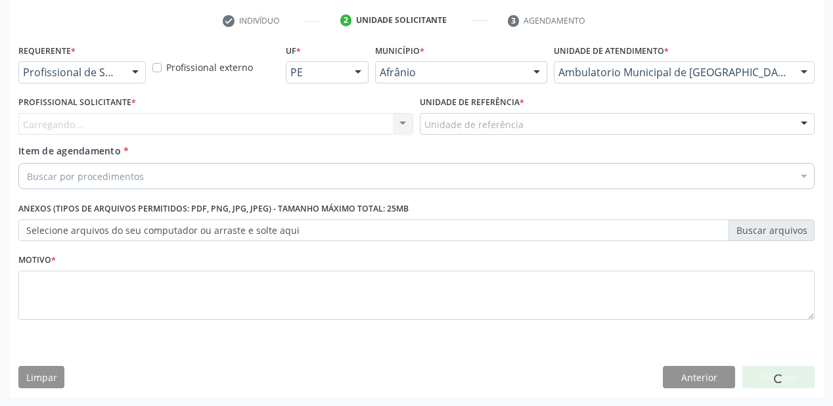
drag, startPoint x: 447, startPoint y: 125, endPoint x: 452, endPoint y: 208, distance: 82.9
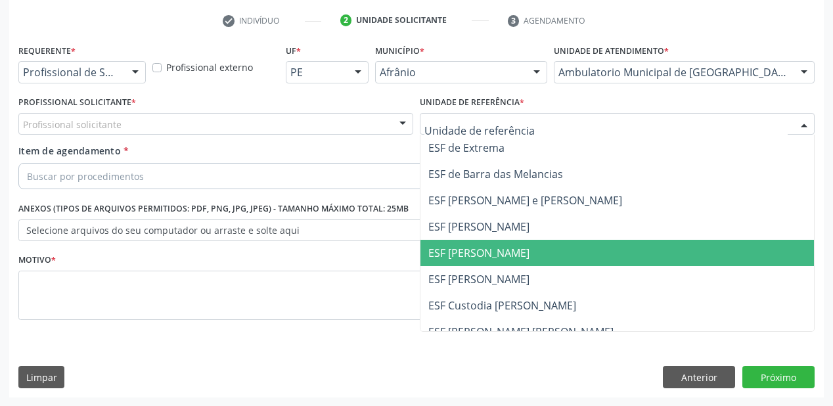
click at [452, 261] on span "ESF [PERSON_NAME]" at bounding box center [616, 253] width 393 height 26
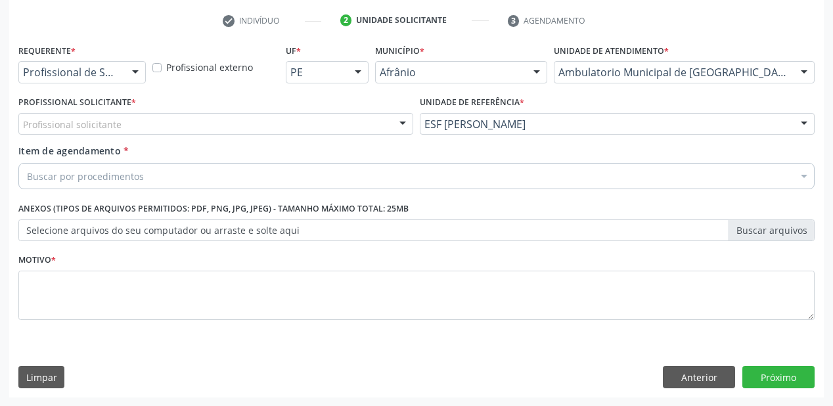
drag, startPoint x: 51, startPoint y: 117, endPoint x: 56, endPoint y: 142, distance: 25.4
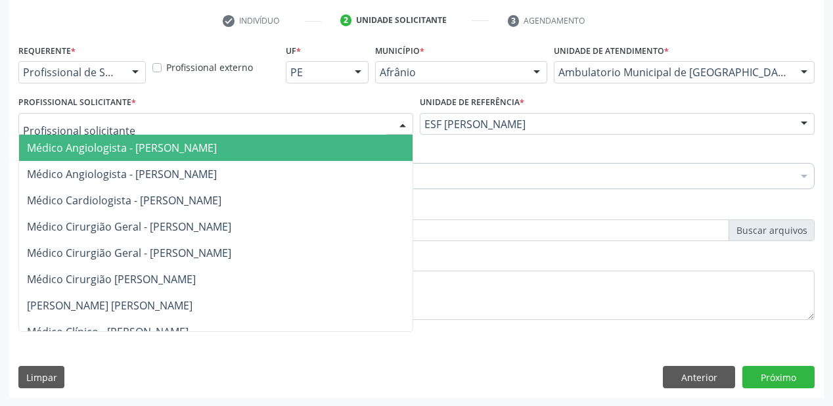
click at [56, 142] on span "Médico Angiologista - [PERSON_NAME]" at bounding box center [122, 148] width 190 height 14
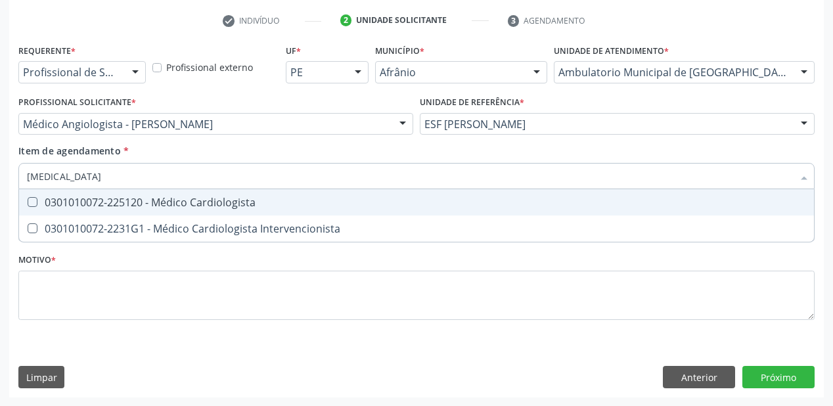
type input "cardiologista"
click at [64, 208] on div "0301010072-225120 - Médico Cardiologista" at bounding box center [416, 202] width 779 height 11
checkbox Cardiologista "true"
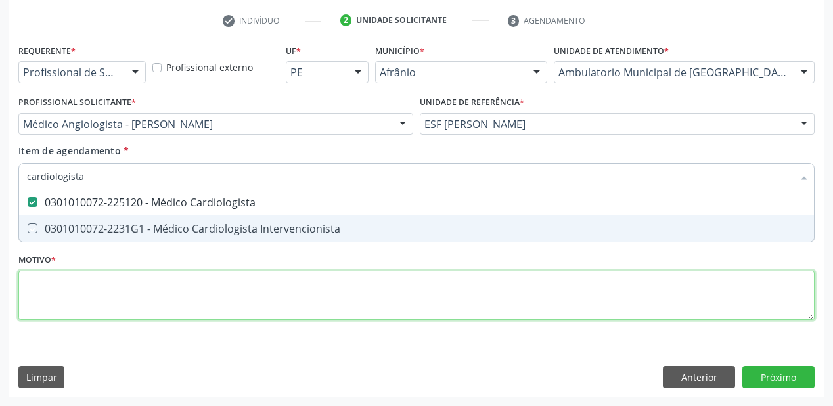
click at [66, 292] on div "Requerente * Profissional de Saúde Profissional de Saúde Paciente Nenhum result…" at bounding box center [416, 189] width 796 height 297
checkbox Intervencionista "true"
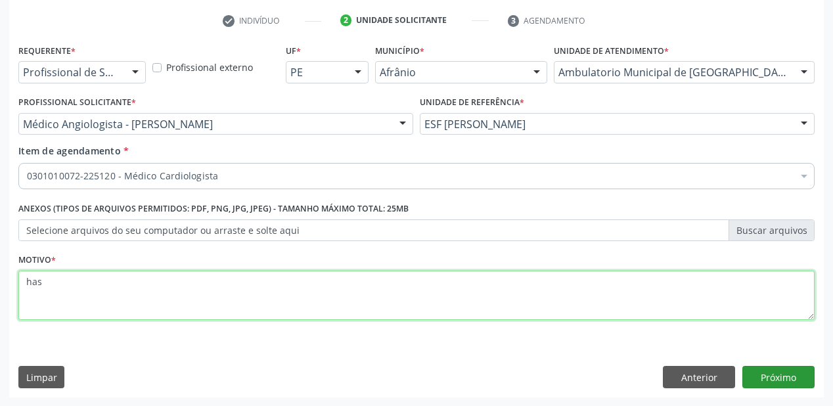
type textarea "has"
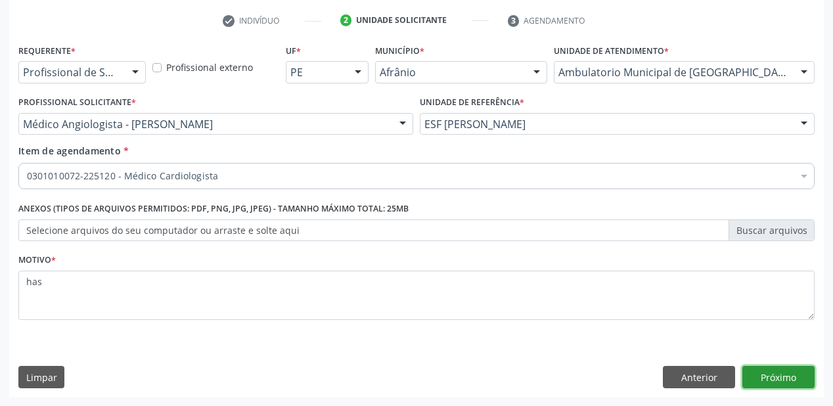
click at [766, 384] on button "Próximo" at bounding box center [778, 377] width 72 height 22
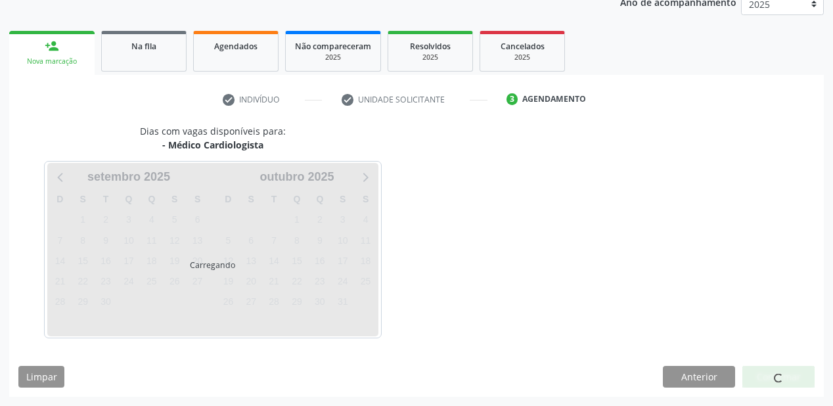
scroll to position [165, 0]
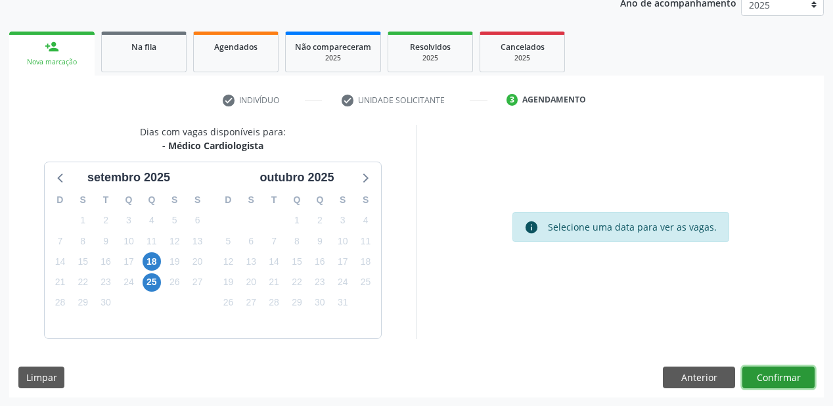
click at [791, 378] on button "Confirmar" at bounding box center [778, 377] width 72 height 22
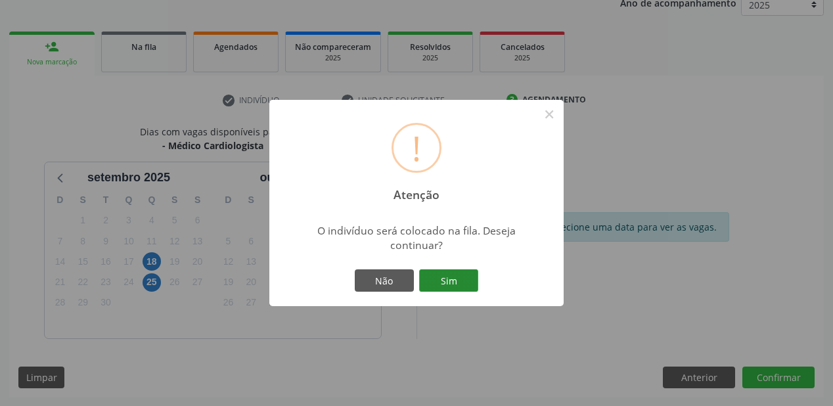
click at [467, 281] on button "Sim" at bounding box center [448, 280] width 59 height 22
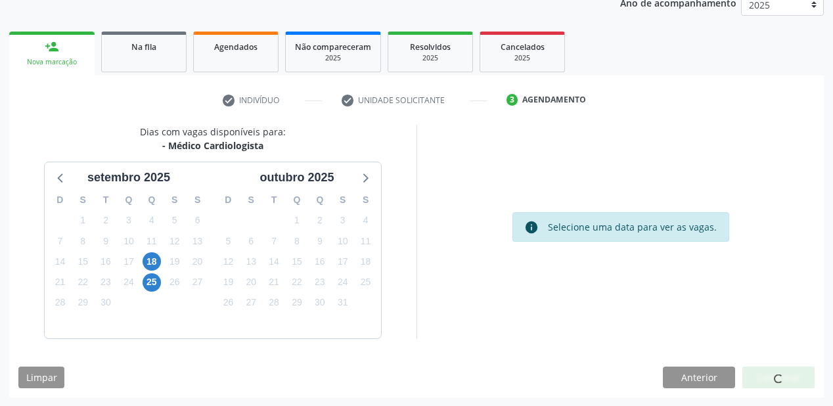
scroll to position [26, 0]
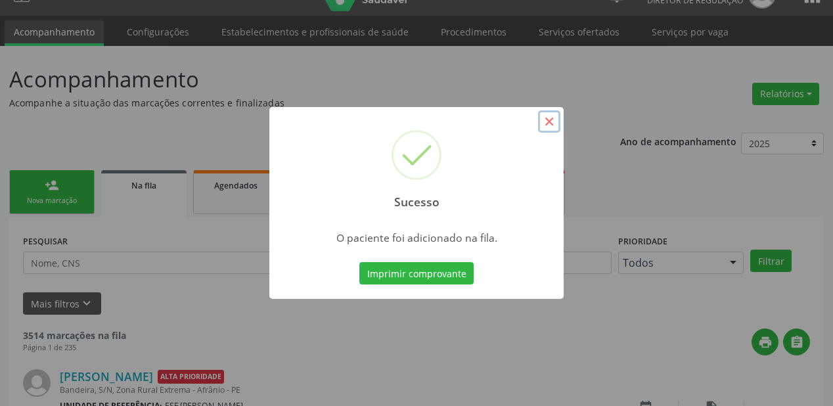
click at [546, 120] on button "×" at bounding box center [549, 121] width 22 height 22
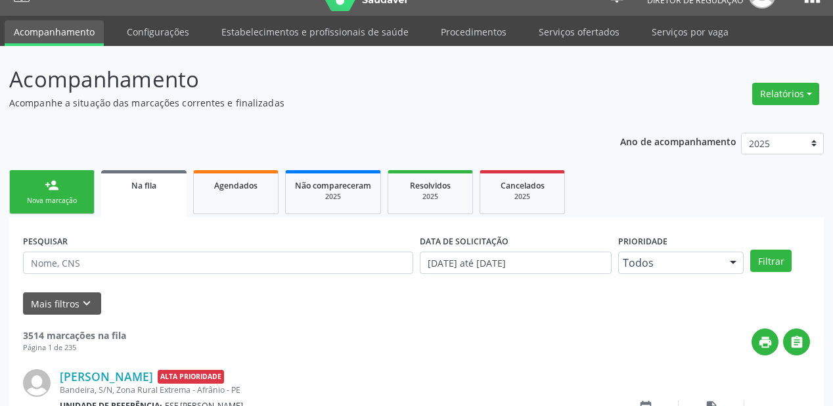
click at [70, 187] on link "person_add Nova marcação" at bounding box center [51, 192] width 85 height 44
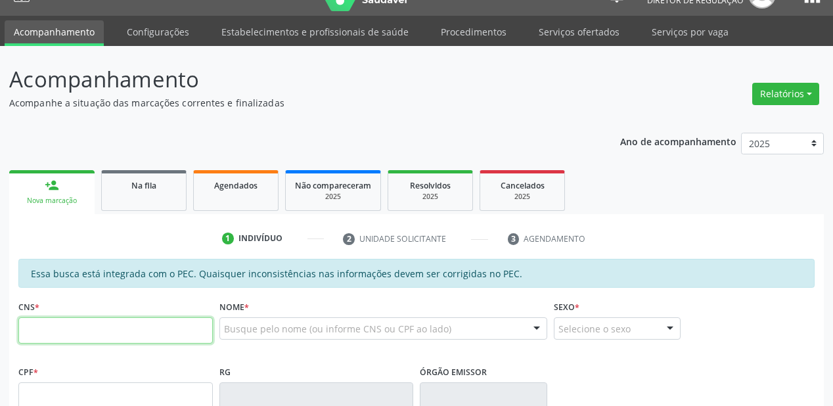
click at [87, 322] on input "text" at bounding box center [115, 330] width 194 height 26
type input "700 0082 2904 9003"
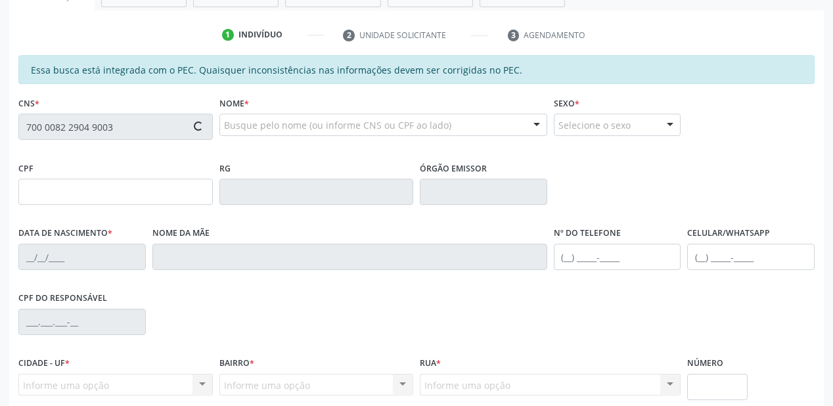
type input "107.249.094-35"
type input "16/05/1993"
type input "Maria Dinalva Santos"
type input "(87) 98816-3635"
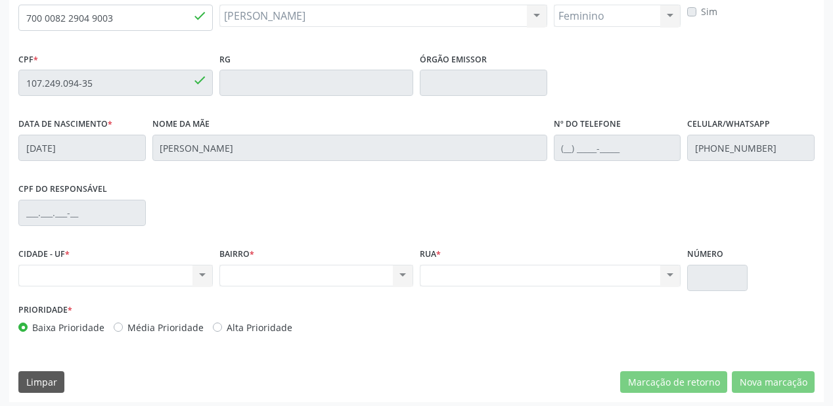
scroll to position [343, 0]
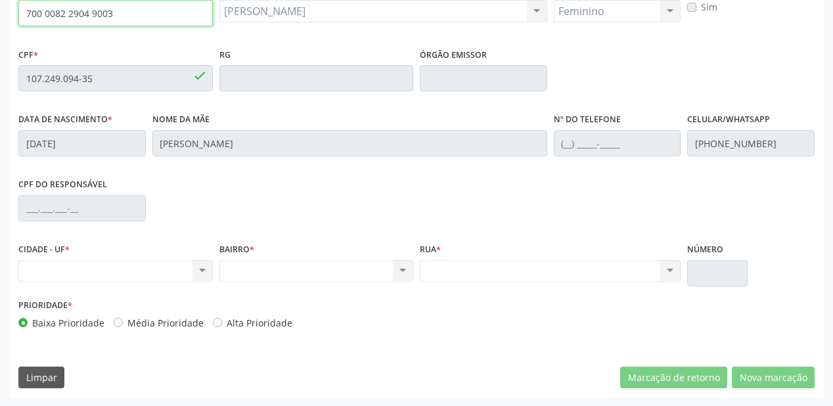
drag, startPoint x: 120, startPoint y: 11, endPoint x: 0, endPoint y: 38, distance: 123.2
click at [0, 38] on div "Acompanhamento Acompanhe a situação das marcações correntes e finalizadas Relat…" at bounding box center [416, 68] width 833 height 678
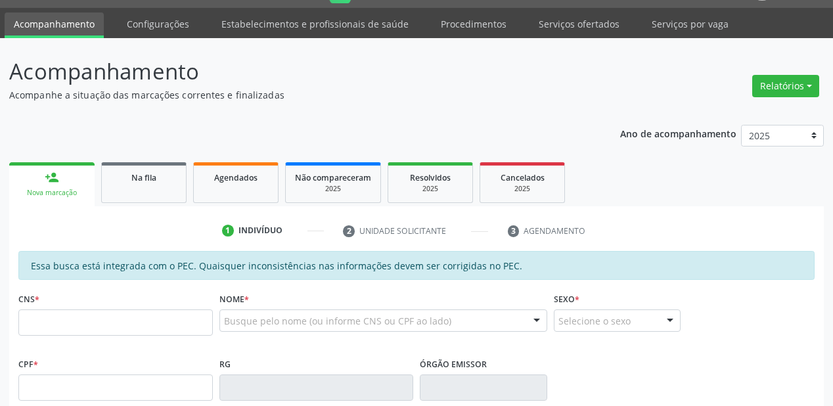
scroll to position [210, 0]
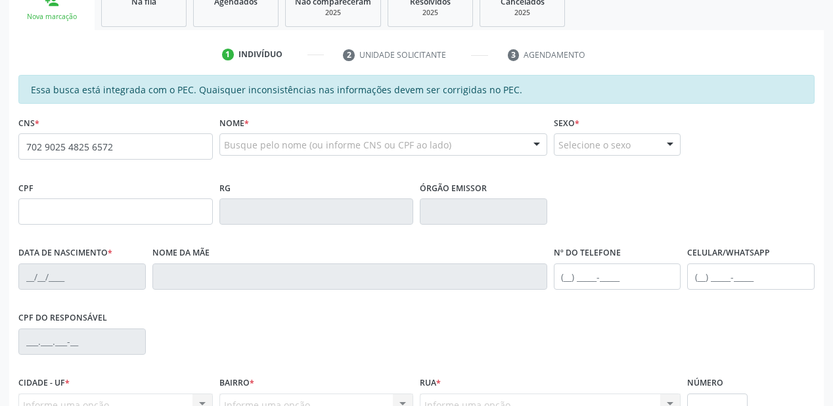
type input "702 9025 4825 6572"
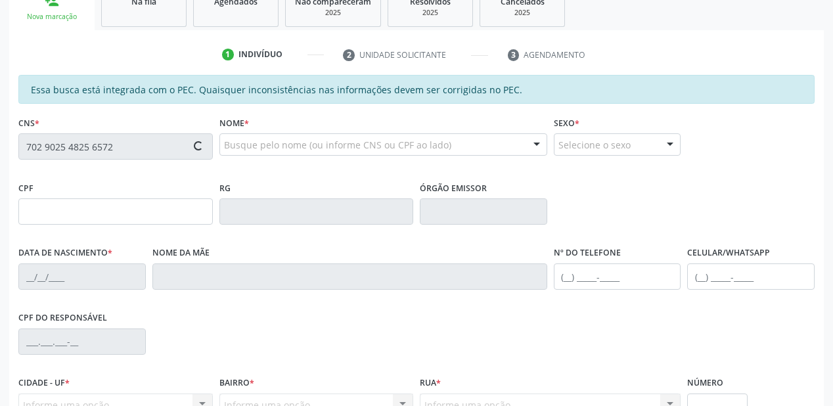
type input "763.362.044-72"
type input "[DATE]"
type input "Izaura de Souza Suares"
type input "(87) 98857-1793"
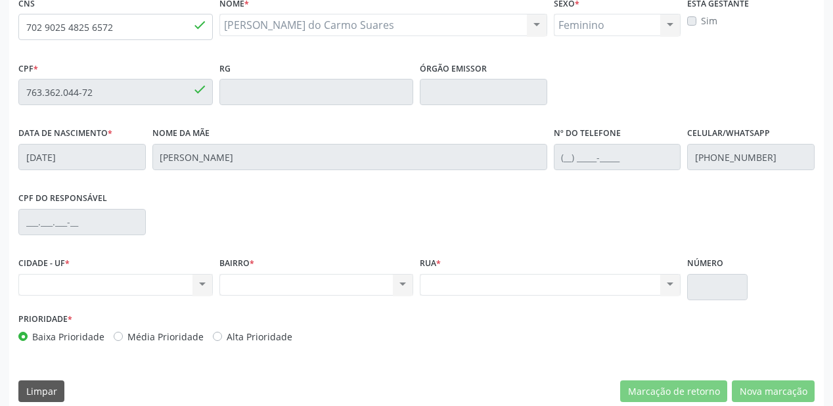
scroll to position [343, 0]
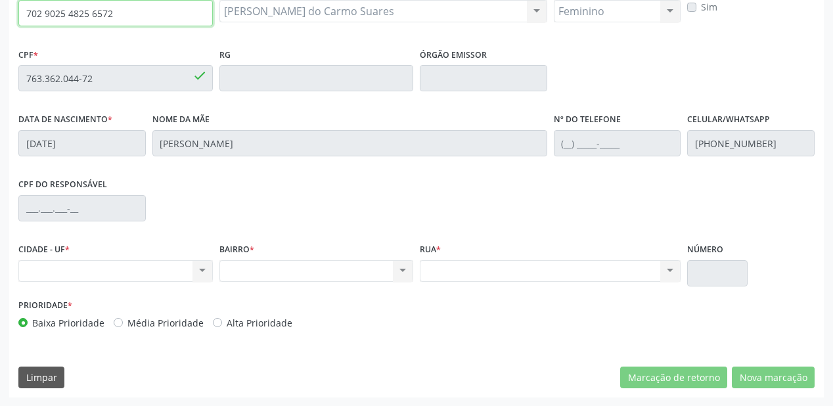
drag, startPoint x: 121, startPoint y: 16, endPoint x: 18, endPoint y: 16, distance: 102.4
click at [18, 16] on input "702 9025 4825 6572" at bounding box center [115, 13] width 194 height 26
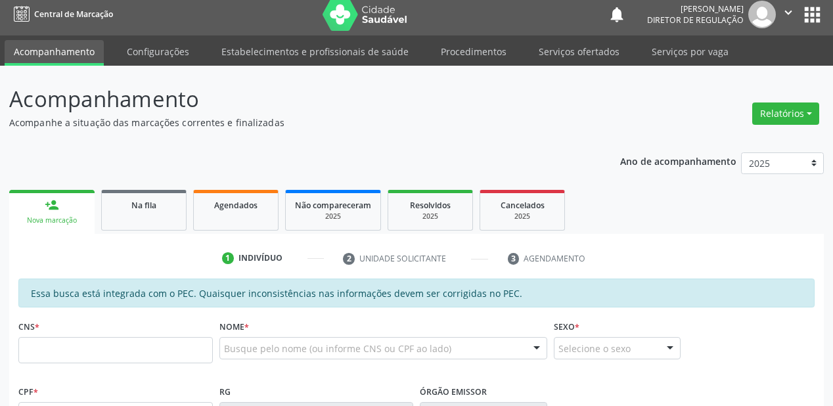
scroll to position [105, 0]
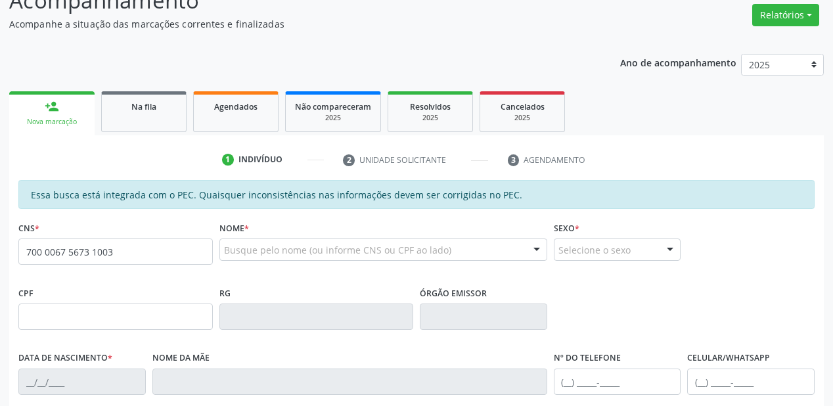
type input "700 0067 5673 1003"
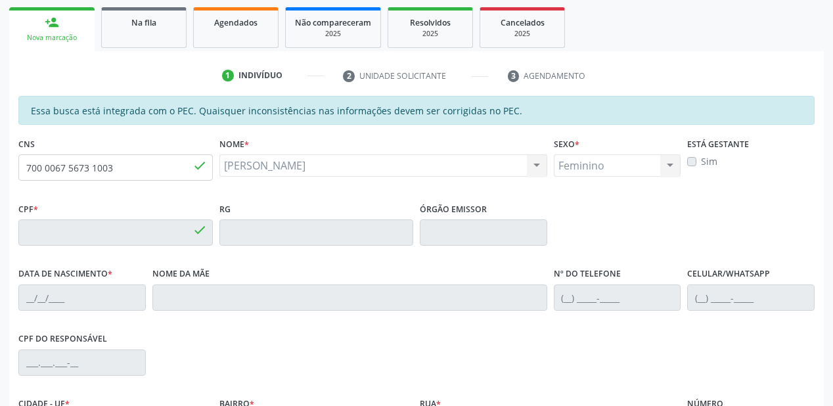
type input "185.798.484-66"
type input "[DATE]"
type input "Valdenice da [PERSON_NAME]"
type input "[PHONE_NUMBER]"
type input "S/N"
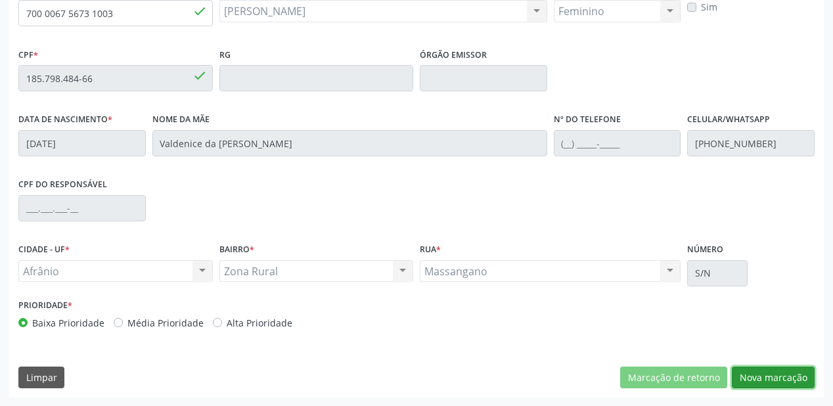
drag, startPoint x: 757, startPoint y: 372, endPoint x: 718, endPoint y: 346, distance: 46.8
click at [757, 368] on button "Nova marcação" at bounding box center [773, 377] width 83 height 22
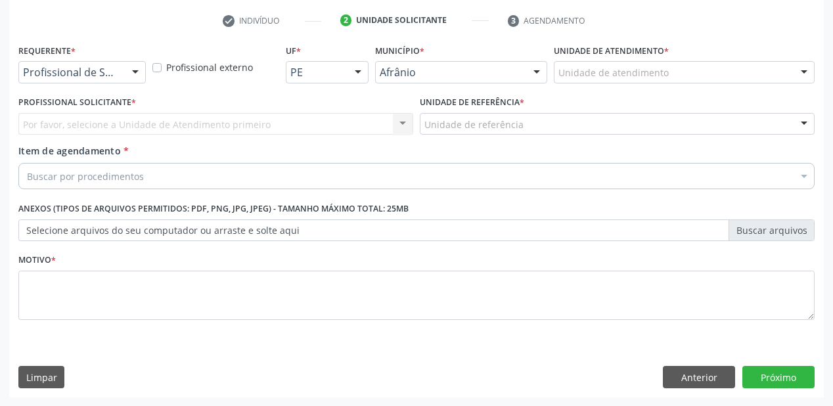
click at [581, 80] on div "Unidade de atendimento" at bounding box center [684, 72] width 261 height 22
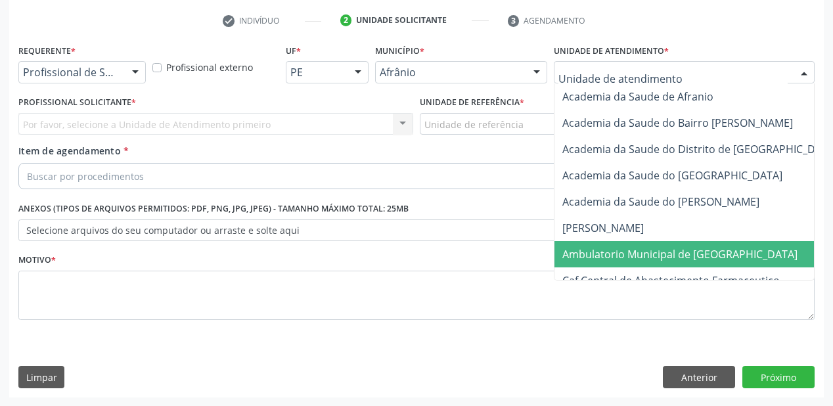
drag, startPoint x: 598, startPoint y: 255, endPoint x: 535, endPoint y: 224, distance: 70.2
click at [596, 254] on span "Ambulatorio Municipal de [GEOGRAPHIC_DATA]" at bounding box center [679, 254] width 235 height 14
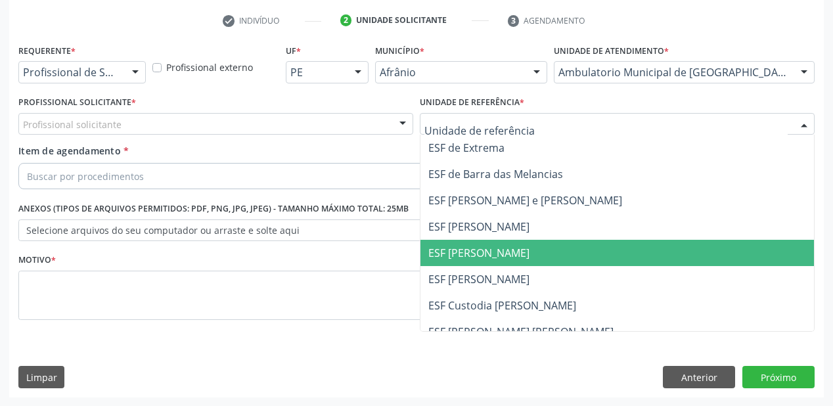
drag, startPoint x: 461, startPoint y: 250, endPoint x: 415, endPoint y: 241, distance: 46.8
click at [461, 250] on span "ESF [PERSON_NAME]" at bounding box center [478, 253] width 101 height 14
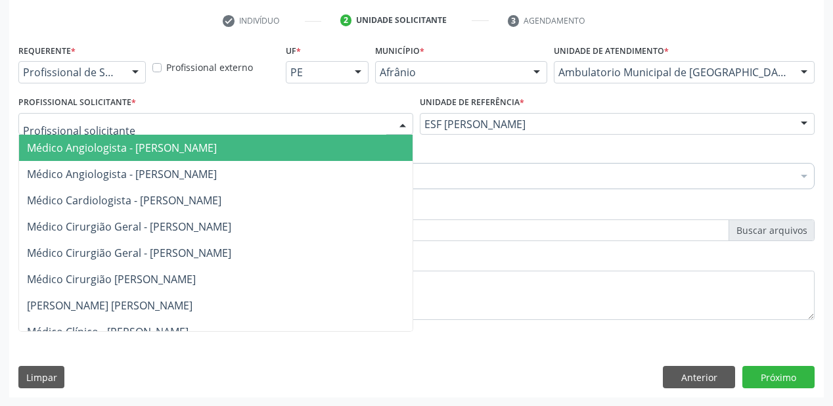
drag, startPoint x: 84, startPoint y: 119, endPoint x: 84, endPoint y: 143, distance: 23.6
click at [85, 145] on span "Médico Angiologista - [PERSON_NAME]" at bounding box center [122, 148] width 190 height 14
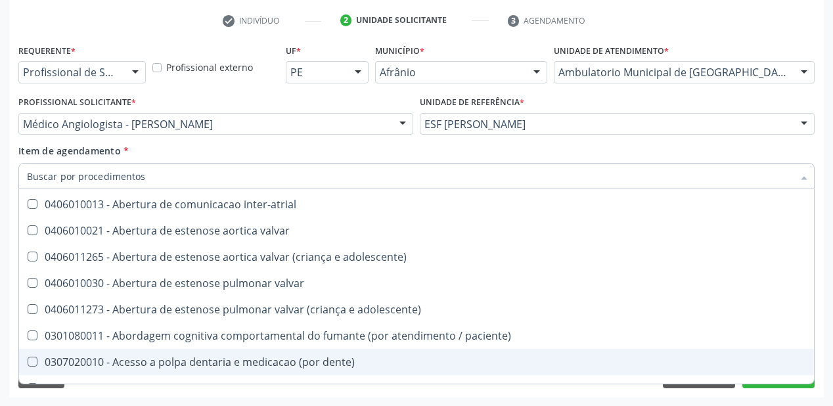
scroll to position [263, 0]
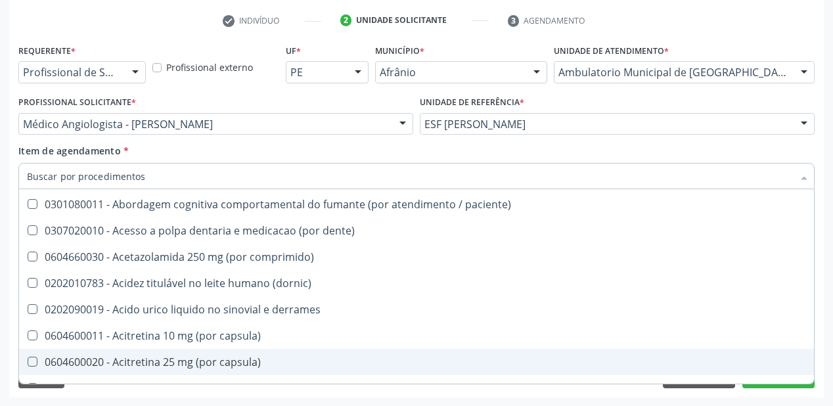
click at [707, 384] on div "Selecionar todos 0604320140 - Abatacepte 125 mg injetável (por seringa preenchi…" at bounding box center [416, 286] width 796 height 195
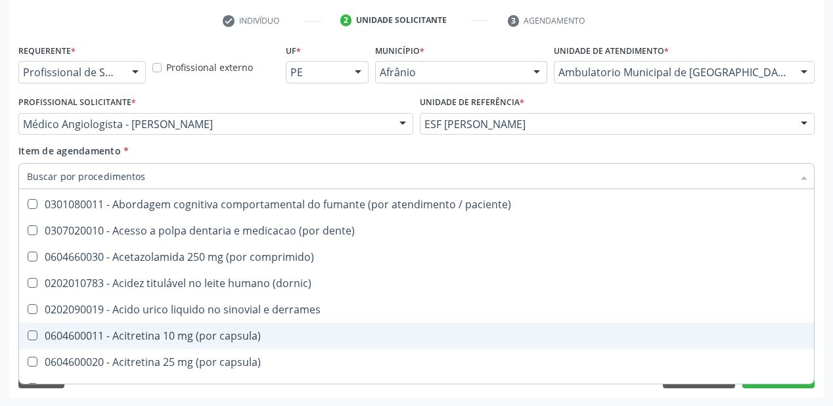
click at [654, 334] on div "0604600011 - Acitretina 10 mg (por capsula)" at bounding box center [532, 335] width 1011 height 11
click at [284, 338] on div "0604600011 - Acitretina 10 mg (por capsula)" at bounding box center [532, 335] width 1011 height 11
checkbox capsula\) "false"
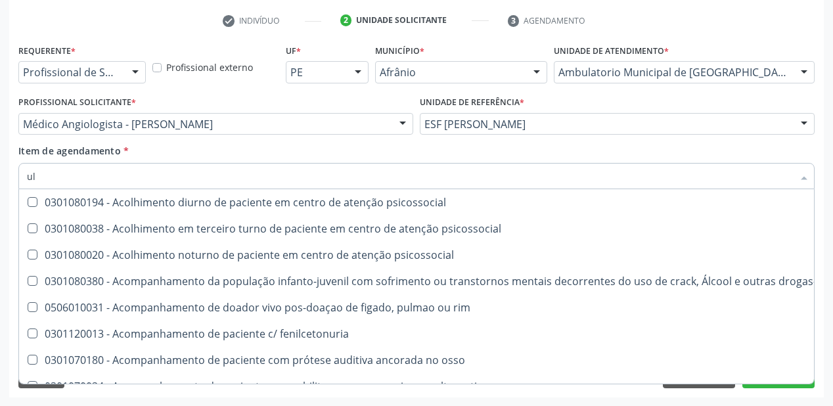
scroll to position [208, 0]
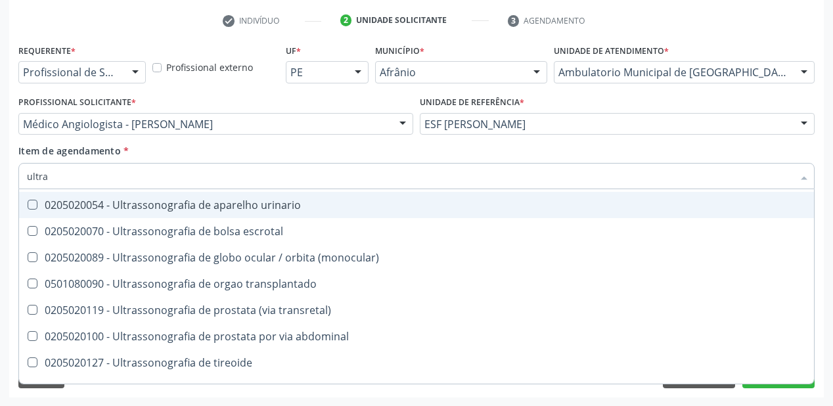
type input "ultras"
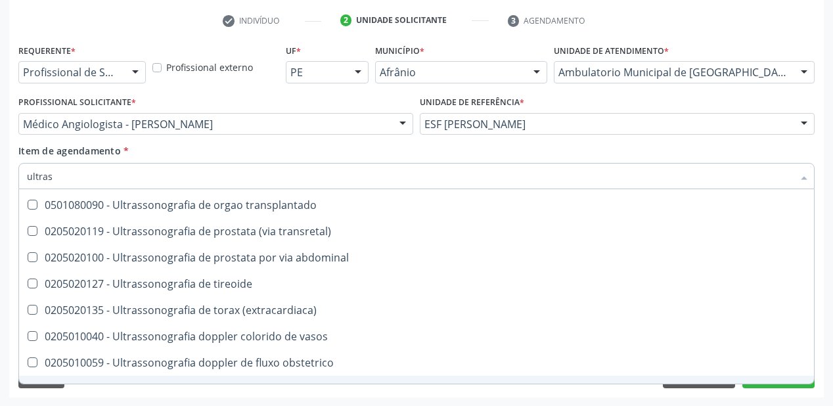
scroll to position [410, 0]
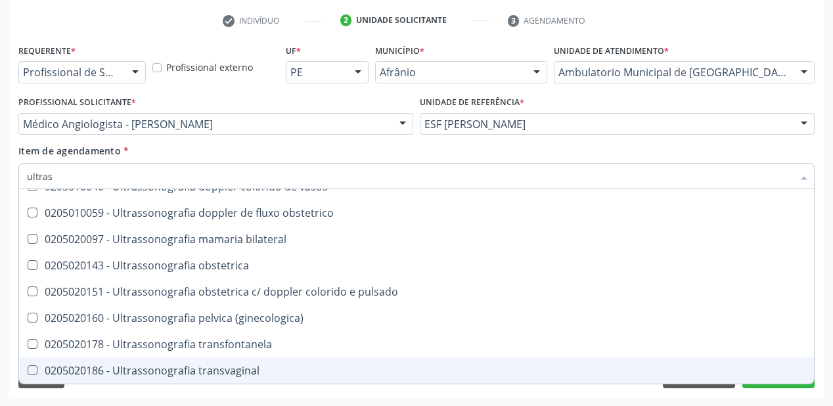
drag, startPoint x: 244, startPoint y: 370, endPoint x: 228, endPoint y: 378, distance: 18.2
click at [244, 371] on div "0205020186 - Ultrassonografia transvaginal" at bounding box center [416, 370] width 779 height 11
checkbox transvaginal "true"
click at [186, 393] on div "Requerente * Profissional de Saúde Profissional de Saúde Paciente Nenhum result…" at bounding box center [416, 219] width 814 height 357
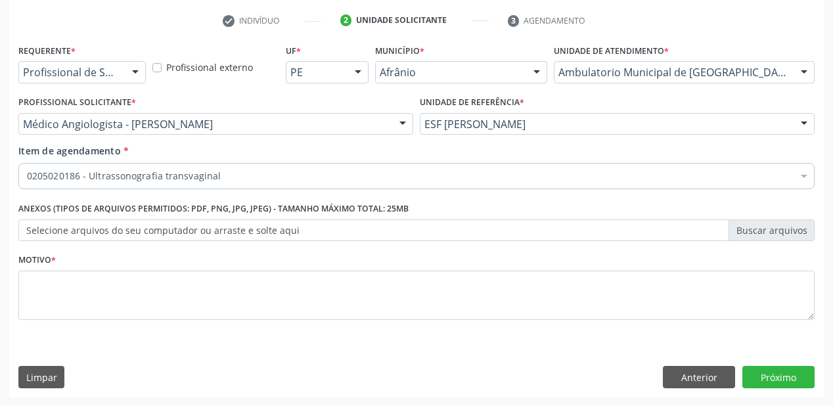
scroll to position [0, 0]
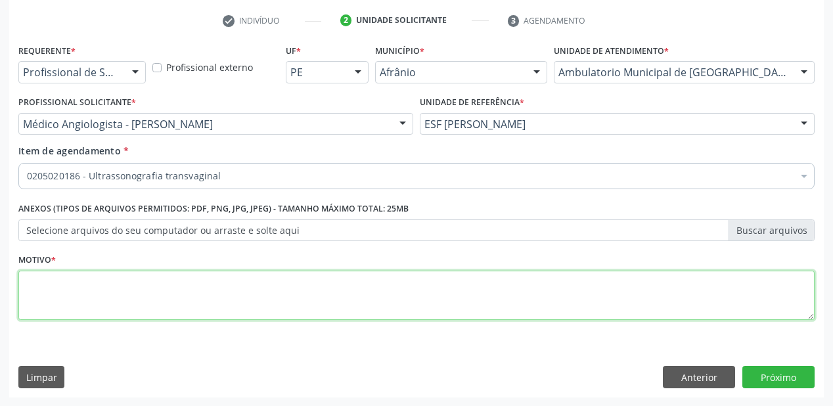
drag, startPoint x: 122, startPoint y: 290, endPoint x: 549, endPoint y: 359, distance: 432.3
click at [123, 290] on textarea at bounding box center [416, 296] width 796 height 50
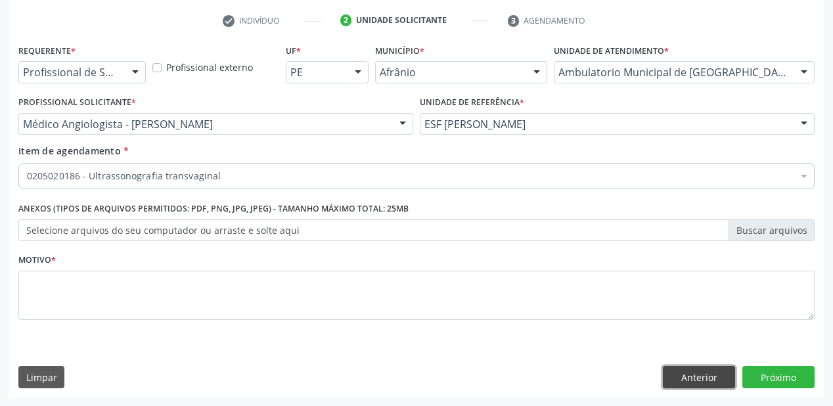
click at [696, 370] on button "Anterior" at bounding box center [699, 377] width 72 height 22
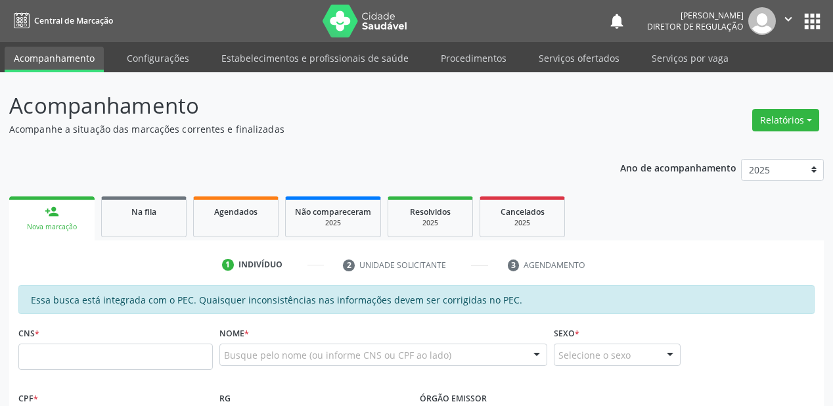
scroll to position [244, 0]
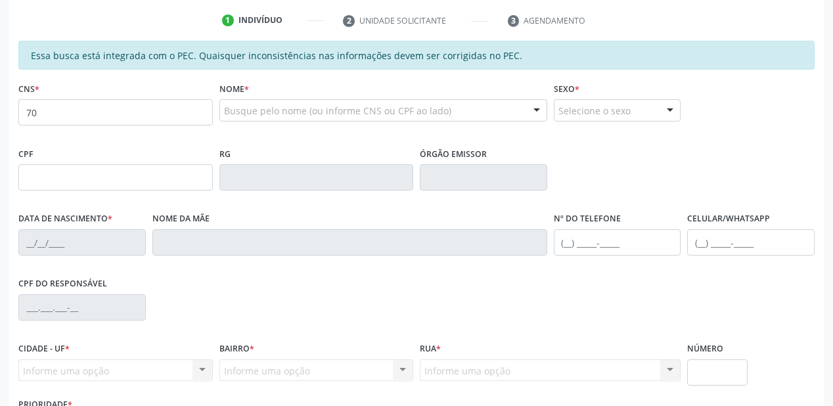
type input "7"
type input "708 4032 5880 2862"
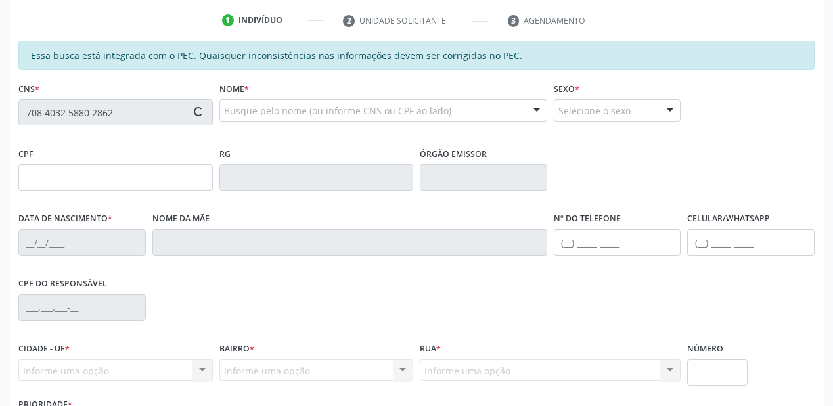
type input "037.092.084-83"
type input "1[DATE]"
type input "[PERSON_NAME]"
type input "[PHONE_NUMBER]"
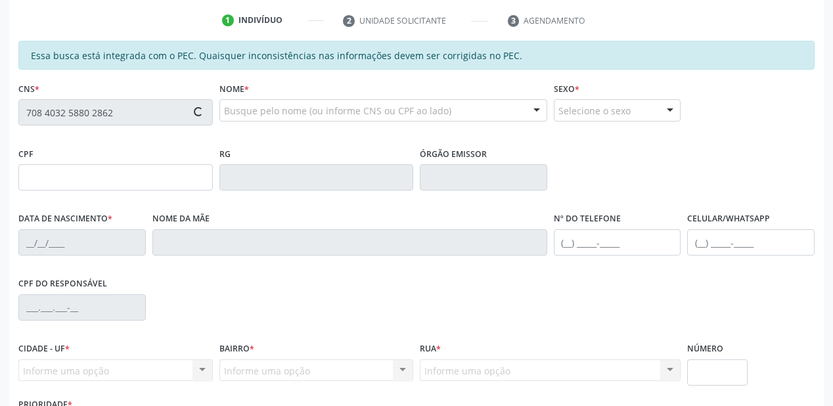
type input "S/N"
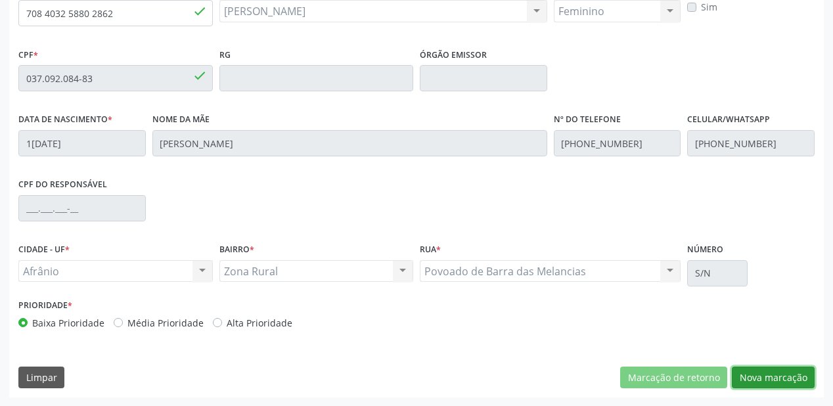
click at [759, 381] on button "Nova marcação" at bounding box center [773, 377] width 83 height 22
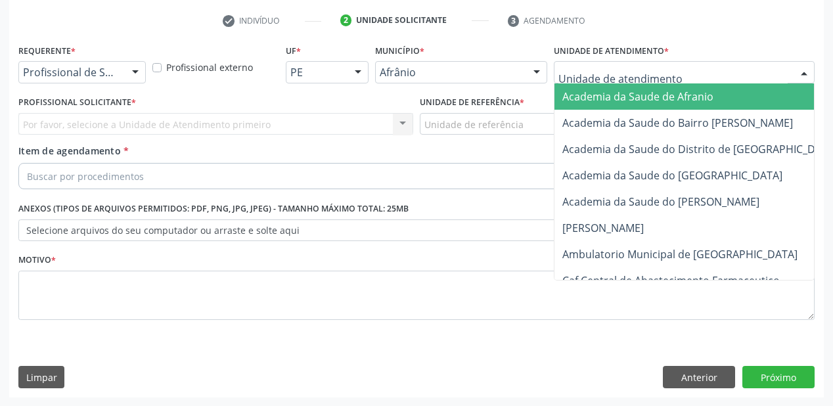
click at [573, 79] on div at bounding box center [684, 72] width 261 height 22
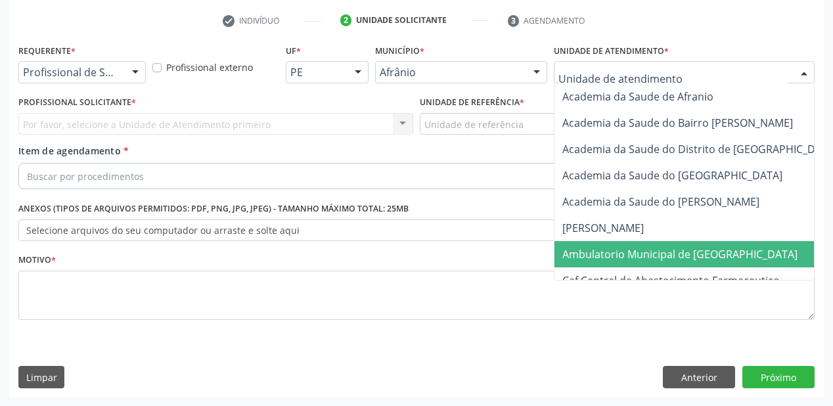
click at [594, 249] on span "Ambulatorio Municipal de [GEOGRAPHIC_DATA]" at bounding box center [679, 254] width 235 height 14
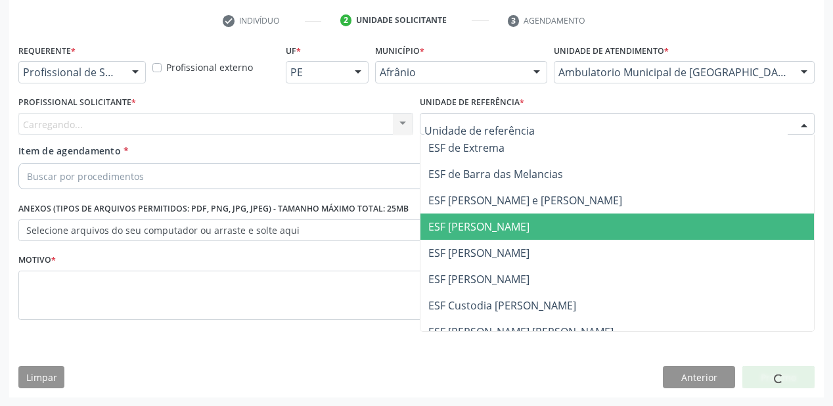
click at [473, 236] on span "ESF [PERSON_NAME]" at bounding box center [616, 226] width 393 height 26
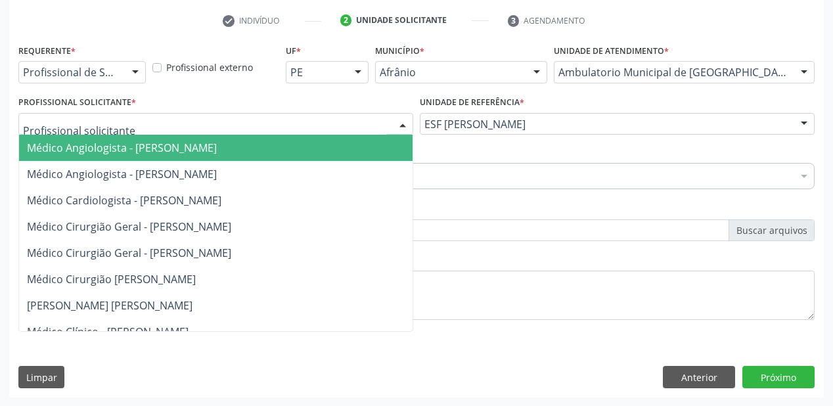
click at [97, 152] on span "Médico Angiologista - Luis Henrique de Sa Nunes" at bounding box center [122, 148] width 190 height 14
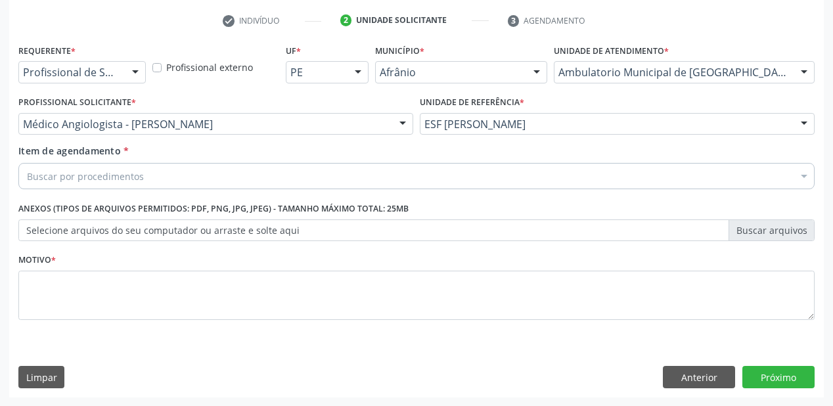
click at [108, 164] on div "Buscar por procedimentos" at bounding box center [416, 176] width 796 height 26
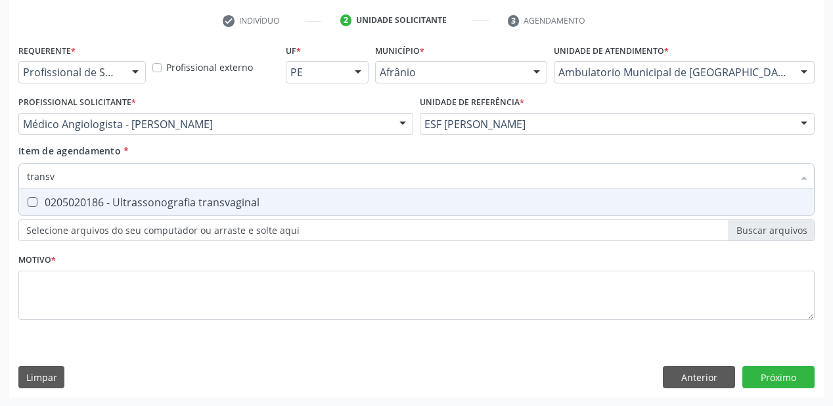
type input "transva"
click at [139, 200] on div "0205020186 - Ultrassonografia transvaginal" at bounding box center [416, 202] width 779 height 11
checkbox transvaginal "true"
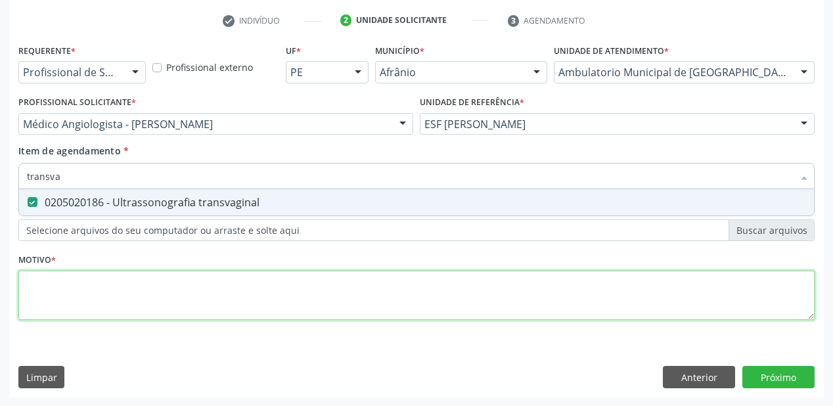
click at [89, 297] on div "Requerente * Profissional de Saúde Profissional de Saúde Paciente Nenhum result…" at bounding box center [416, 189] width 796 height 297
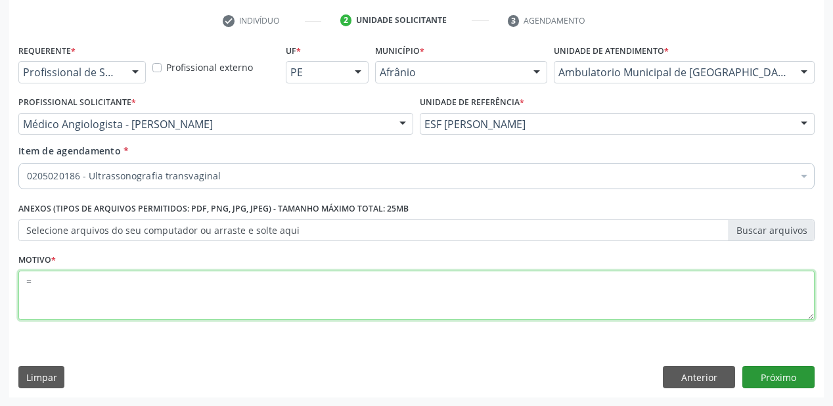
type textarea "="
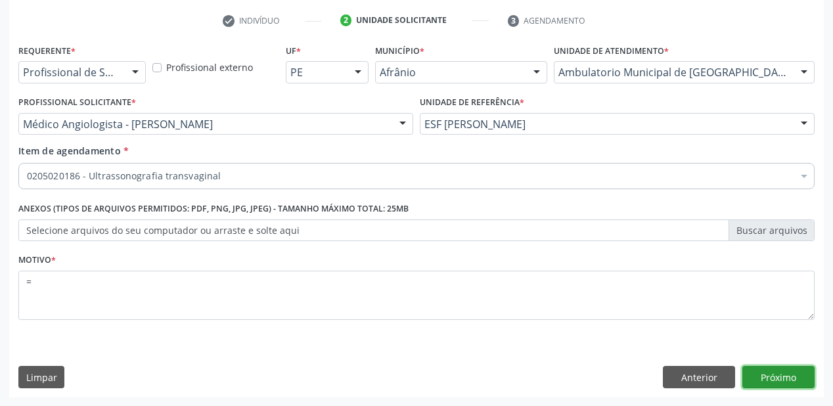
click at [759, 379] on button "Próximo" at bounding box center [778, 377] width 72 height 22
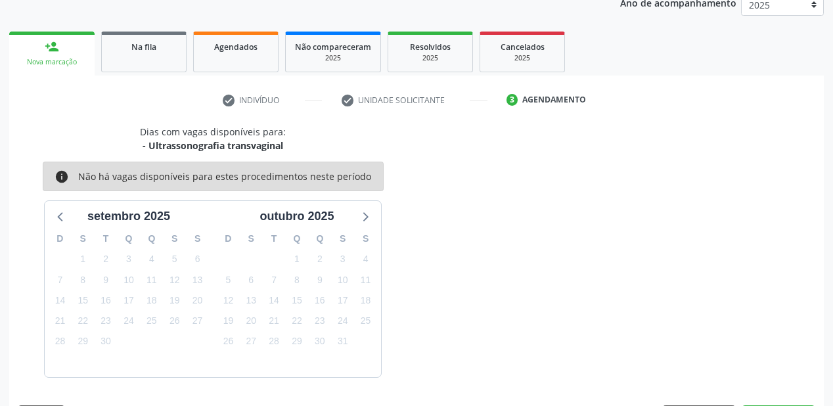
scroll to position [203, 0]
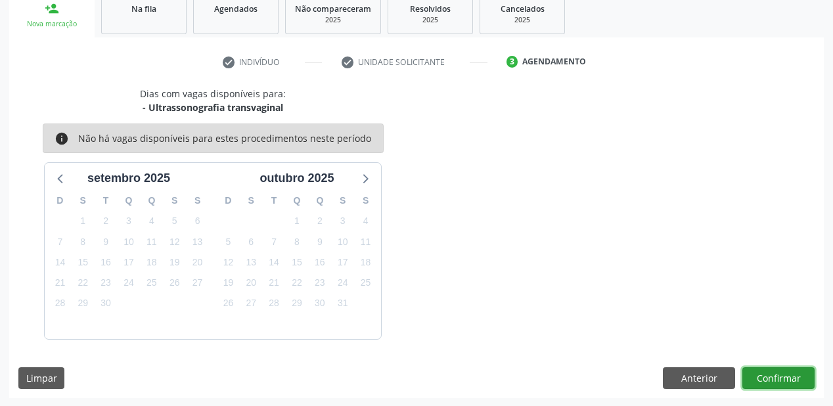
click at [761, 373] on button "Confirmar" at bounding box center [778, 378] width 72 height 22
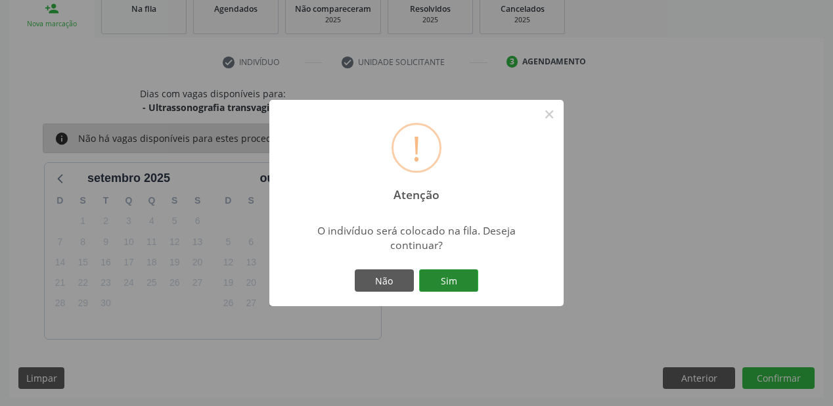
click at [449, 281] on button "Sim" at bounding box center [448, 280] width 59 height 22
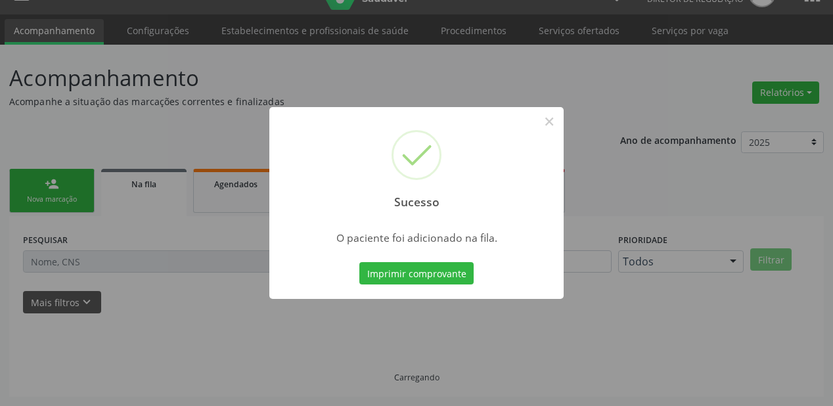
scroll to position [26, 0]
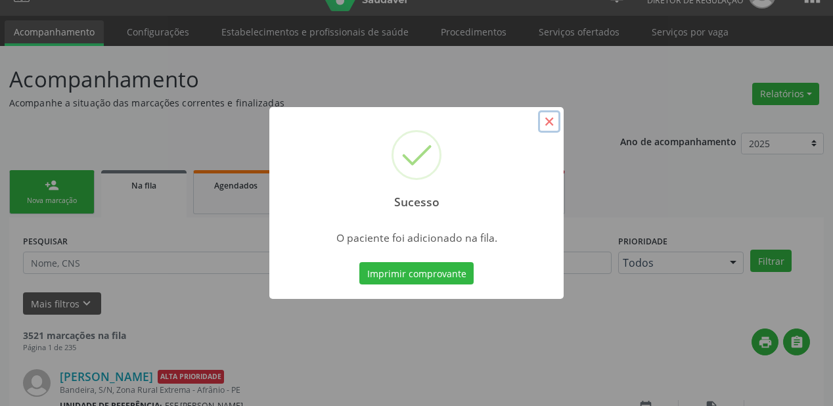
click at [548, 122] on button "×" at bounding box center [549, 121] width 22 height 22
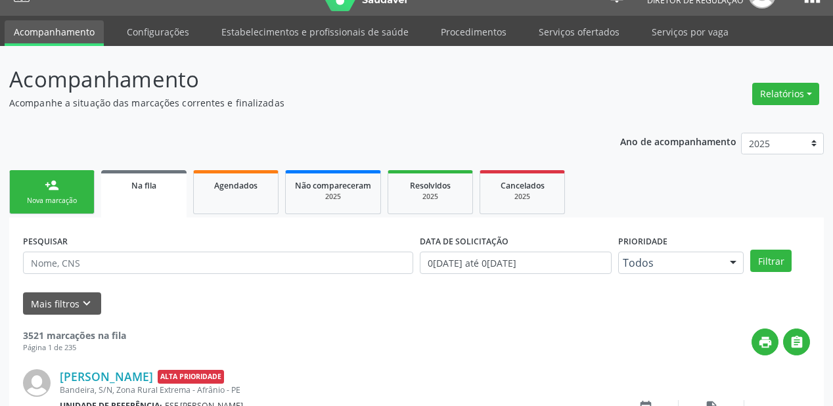
click at [80, 192] on link "person_add Nova marcação" at bounding box center [51, 192] width 85 height 44
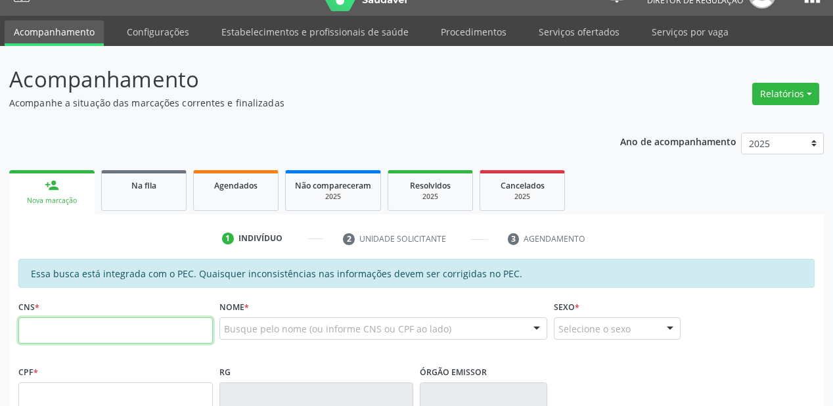
click at [123, 326] on input "text" at bounding box center [115, 330] width 194 height 26
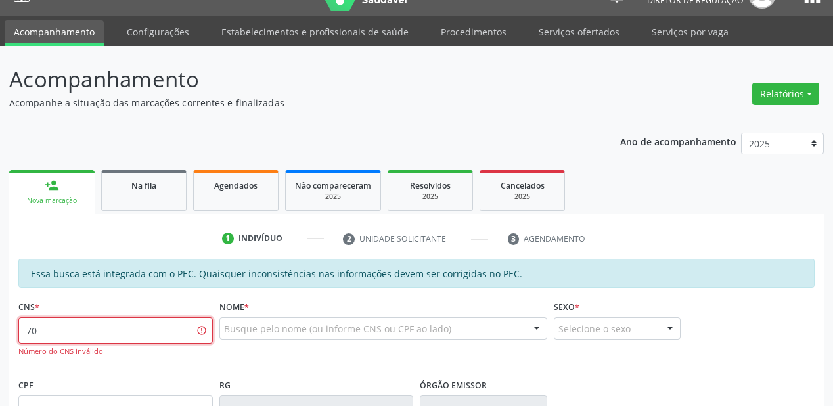
type input "7"
click at [159, 322] on input "700 7042 5381 2280" at bounding box center [115, 330] width 194 height 26
type input "7"
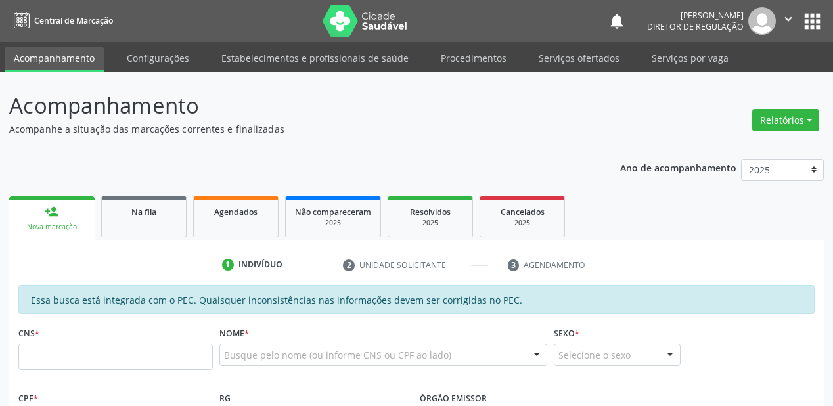
scroll to position [26, 0]
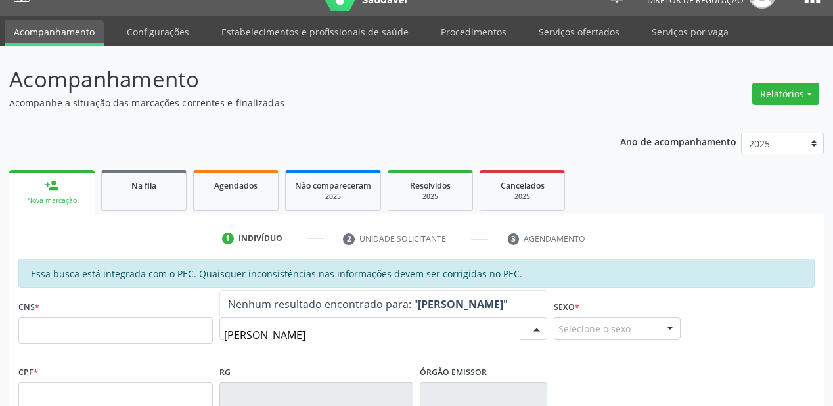
type input "maria irenite"
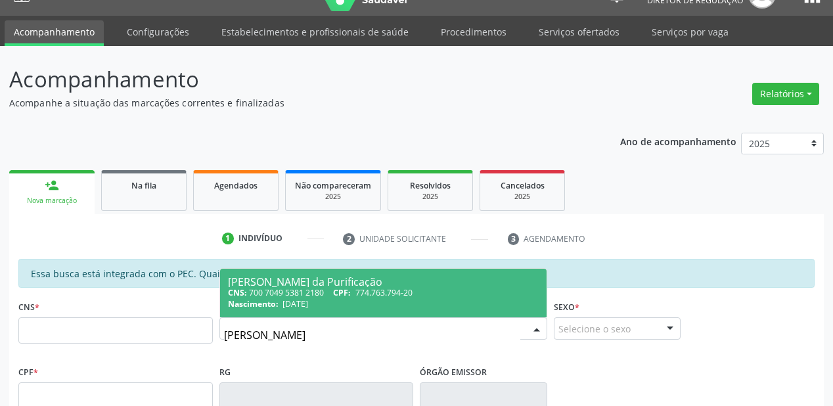
click at [340, 300] on div "Nascimento: 28/04/1957" at bounding box center [383, 303] width 311 height 11
type input "700 7049 5381 2180"
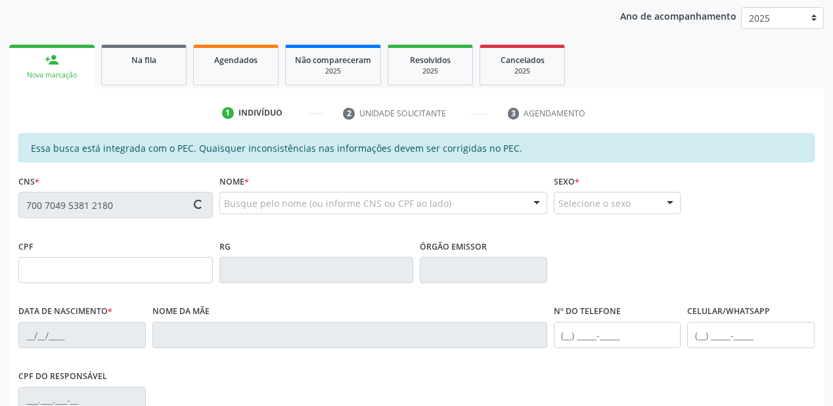
type input "774.763.794-20"
type input "28/04/1957"
type input "Iracema Coelho da Purificação"
type input "(87) 8857-0351"
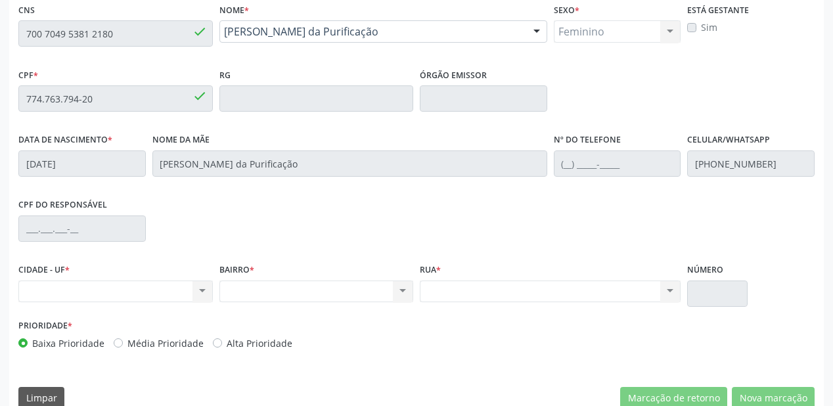
scroll to position [341, 0]
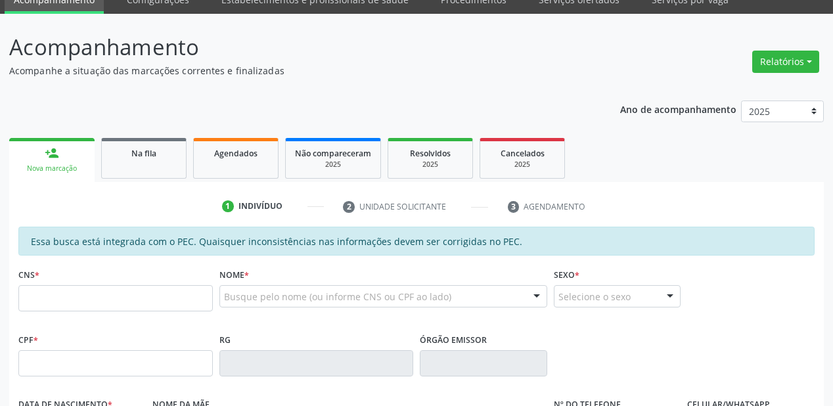
scroll to position [158, 0]
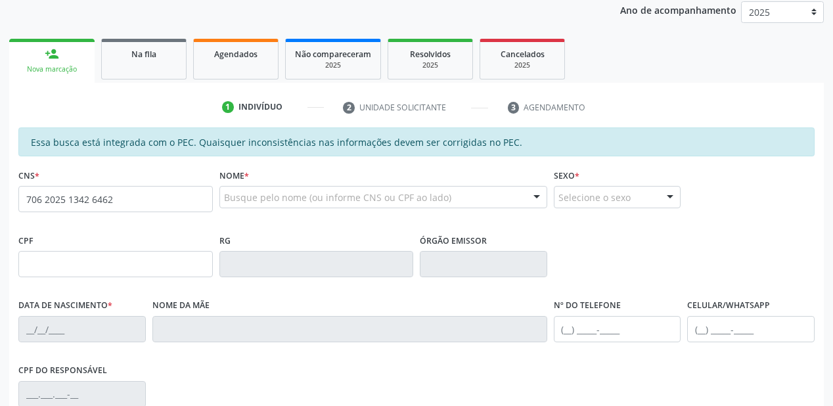
type input "706 2025 1342 6462"
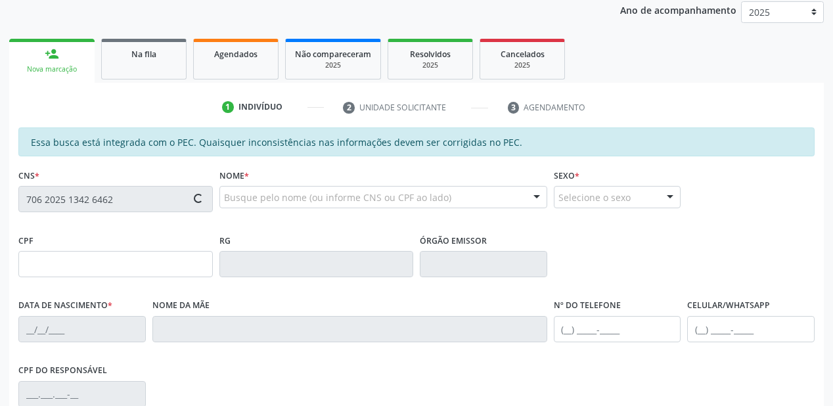
type input "057.207.674-60"
type input "2[DATE]"
type input "Cicera [PERSON_NAME]"
type input "[PHONE_NUMBER]"
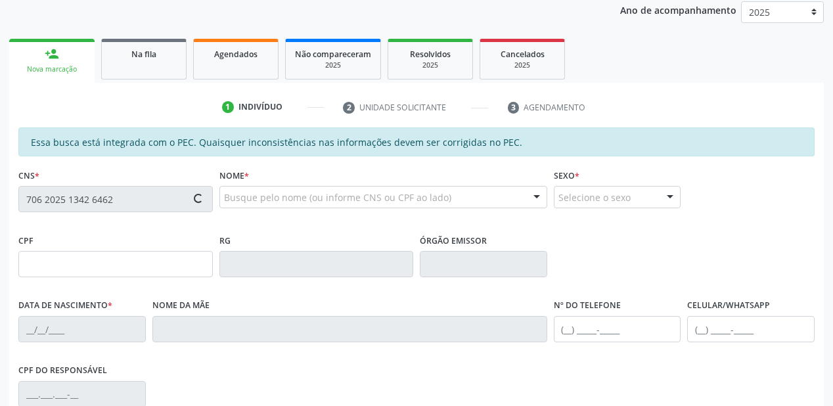
type input "S/N"
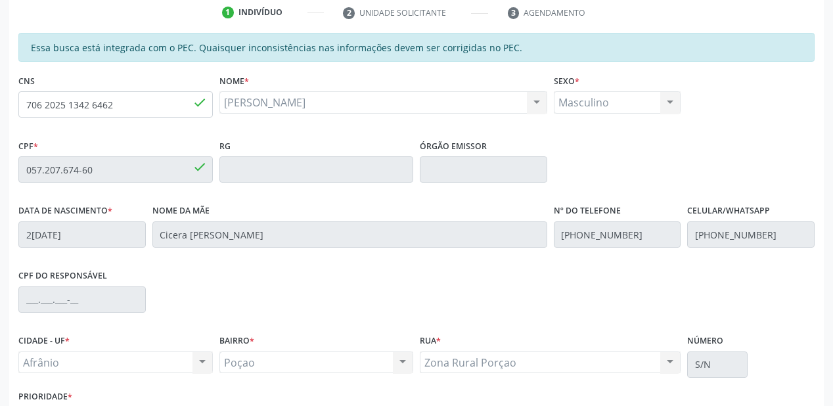
scroll to position [343, 0]
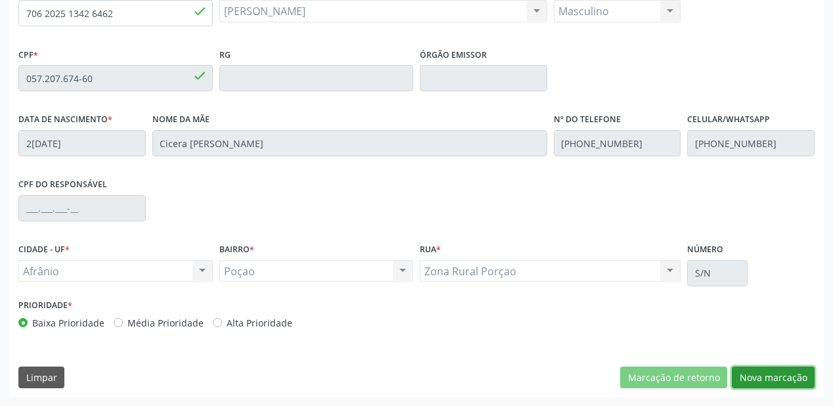
click at [764, 376] on button "Nova marcação" at bounding box center [773, 377] width 83 height 22
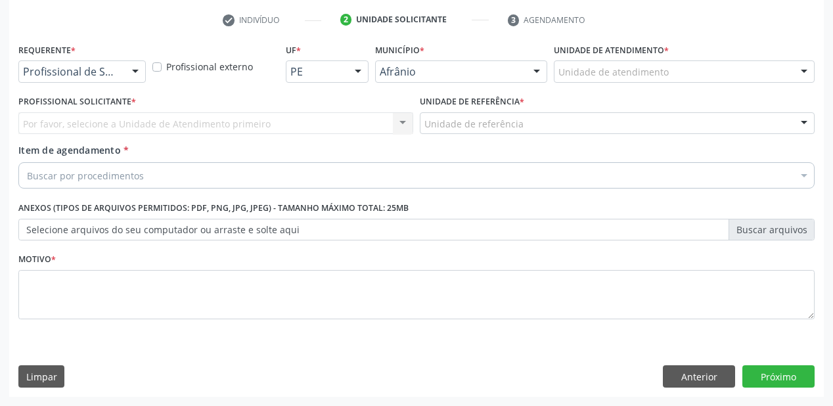
scroll to position [244, 0]
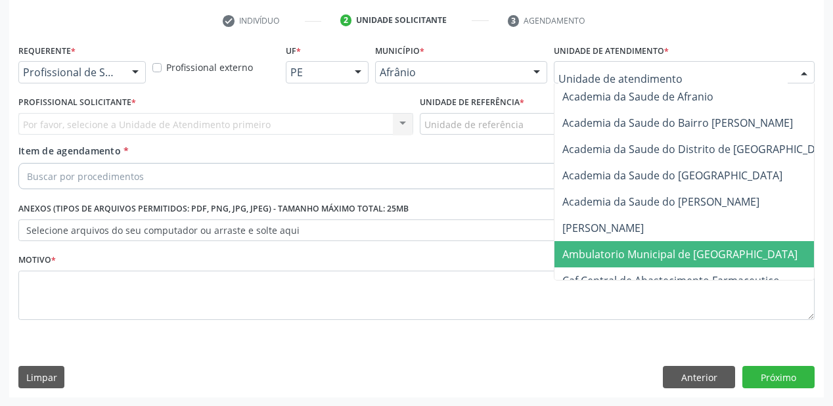
drag, startPoint x: 598, startPoint y: 263, endPoint x: 545, endPoint y: 202, distance: 81.0
click at [598, 263] on span "Ambulatorio Municipal de [GEOGRAPHIC_DATA]" at bounding box center [714, 254] width 320 height 26
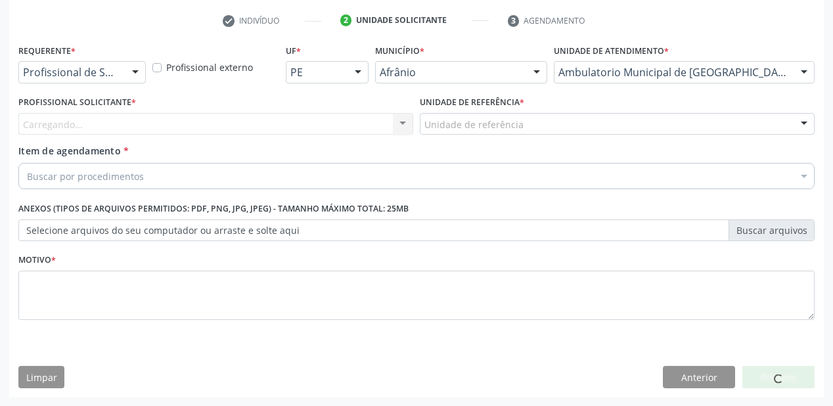
drag, startPoint x: 475, startPoint y: 132, endPoint x: 474, endPoint y: 146, distance: 14.5
click at [475, 132] on div "Unidade de referência" at bounding box center [617, 124] width 395 height 22
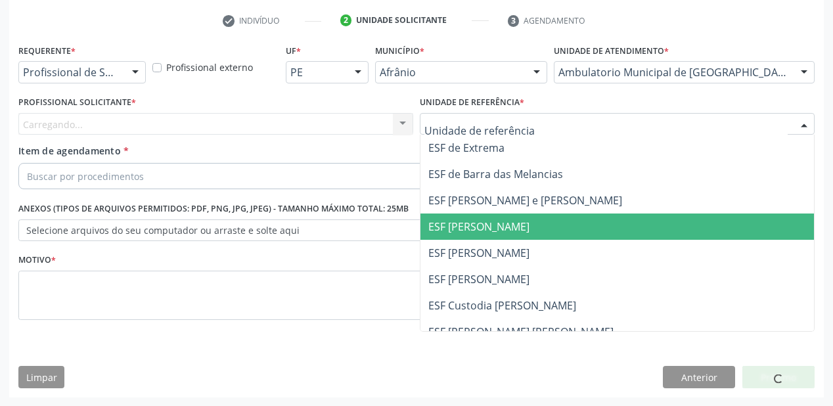
click at [475, 244] on span "ESF [PERSON_NAME]" at bounding box center [616, 253] width 393 height 26
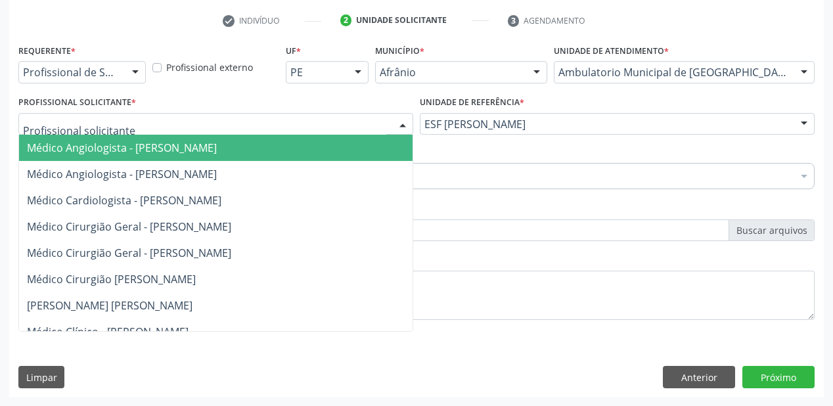
drag, startPoint x: 108, startPoint y: 125, endPoint x: 102, endPoint y: 147, distance: 22.3
click at [102, 147] on span "Médico Angiologista - [PERSON_NAME]" at bounding box center [122, 148] width 190 height 14
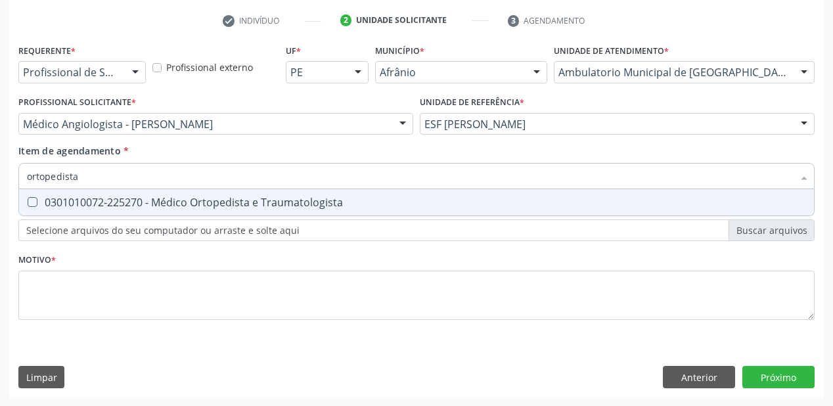
type input "ortopedista"
click at [86, 206] on div "0301010072-225270 - Médico Ortopedista e Traumatologista" at bounding box center [416, 202] width 779 height 11
checkbox Traumatologista "true"
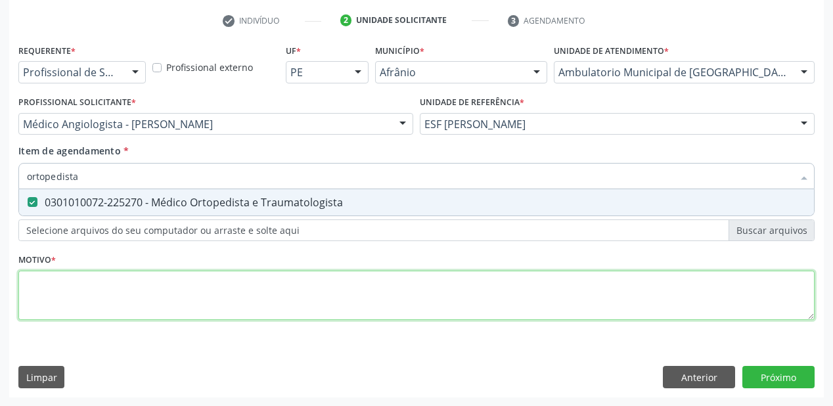
click at [53, 307] on div "Requerente * Profissional de Saúde Profissional de Saúde Paciente Nenhum result…" at bounding box center [416, 189] width 796 height 297
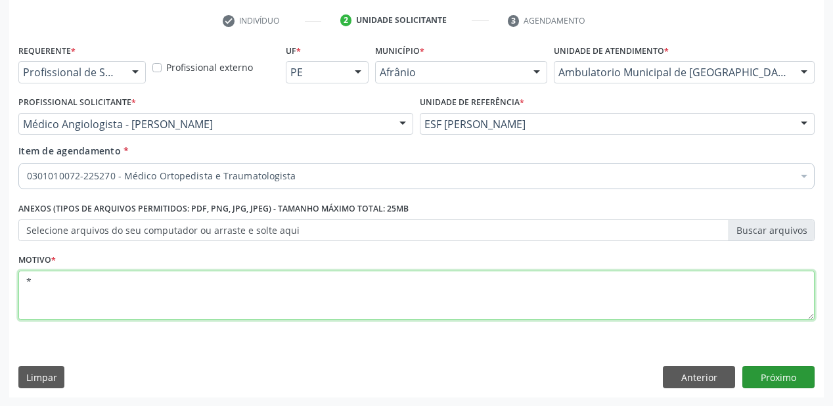
type textarea "*"
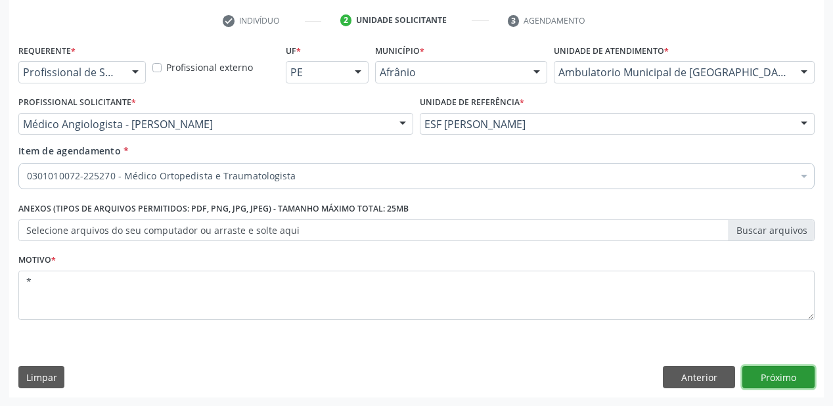
click at [768, 382] on button "Próximo" at bounding box center [778, 377] width 72 height 22
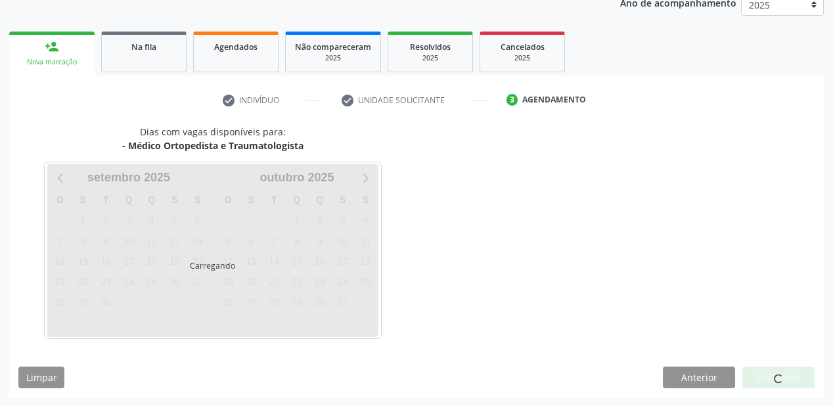
scroll to position [203, 0]
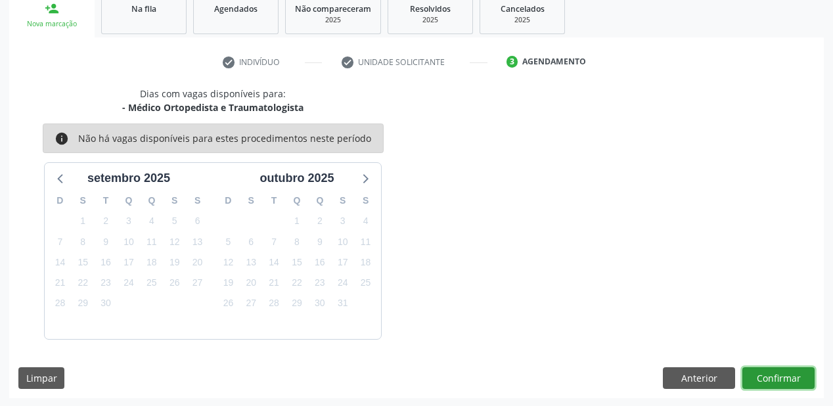
click at [791, 376] on button "Confirmar" at bounding box center [778, 378] width 72 height 22
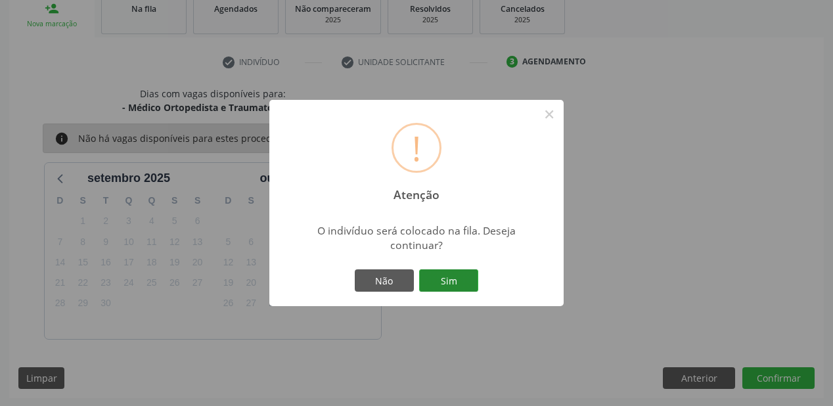
click at [445, 282] on button "Sim" at bounding box center [448, 280] width 59 height 22
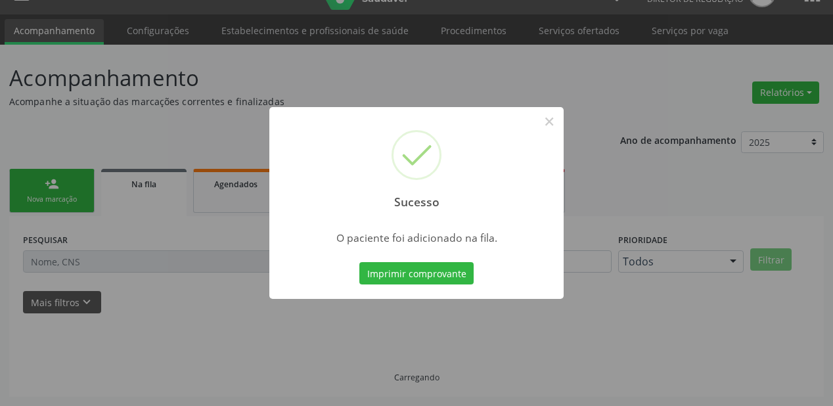
scroll to position [26, 0]
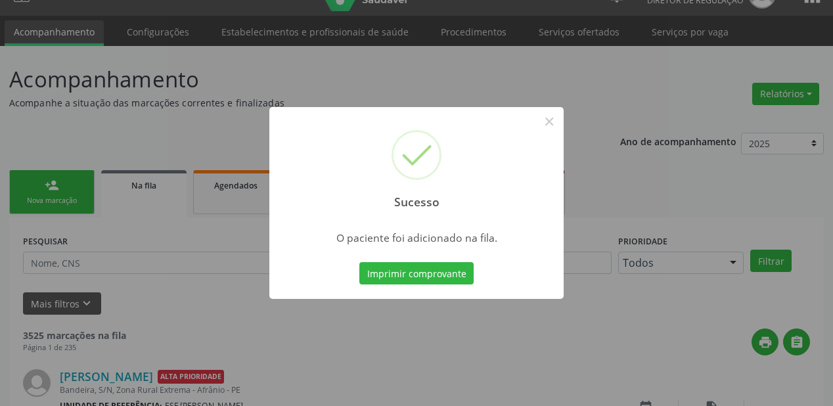
click at [564, 123] on div "Sucesso × O paciente foi adicionado na fila. Imprimir comprovante Cancel" at bounding box center [416, 203] width 833 height 406
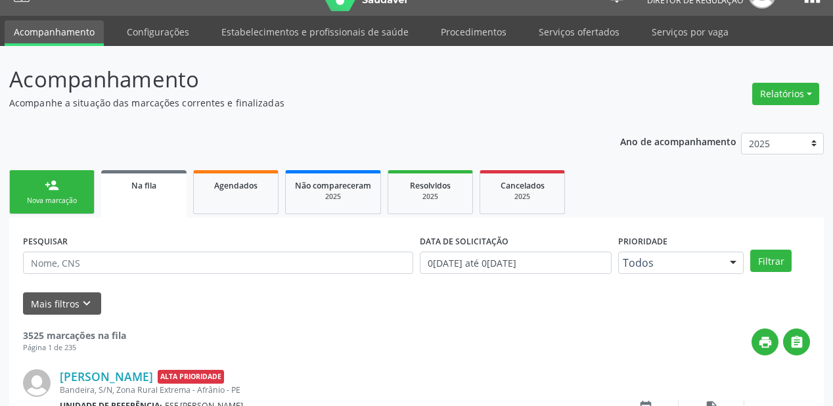
click at [64, 196] on div "Nova marcação" at bounding box center [52, 201] width 66 height 10
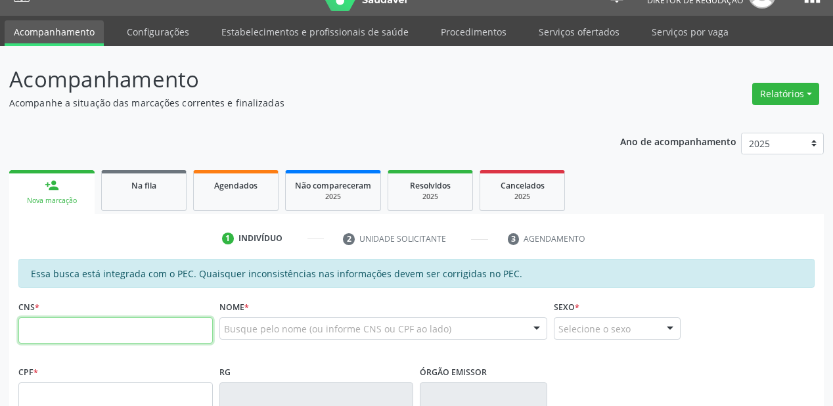
click at [71, 317] on input "text" at bounding box center [115, 330] width 194 height 26
type input "706 2025 1342 6462"
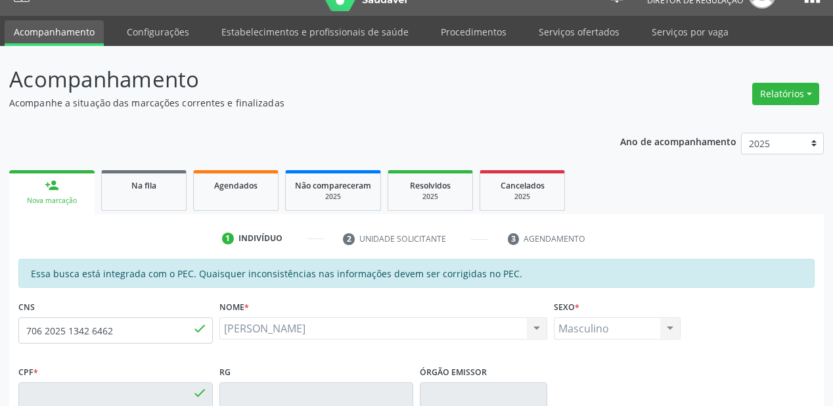
type input "057.207.674-60"
type input "2[DATE]"
type input "Cicera [PERSON_NAME]"
type input "[PHONE_NUMBER]"
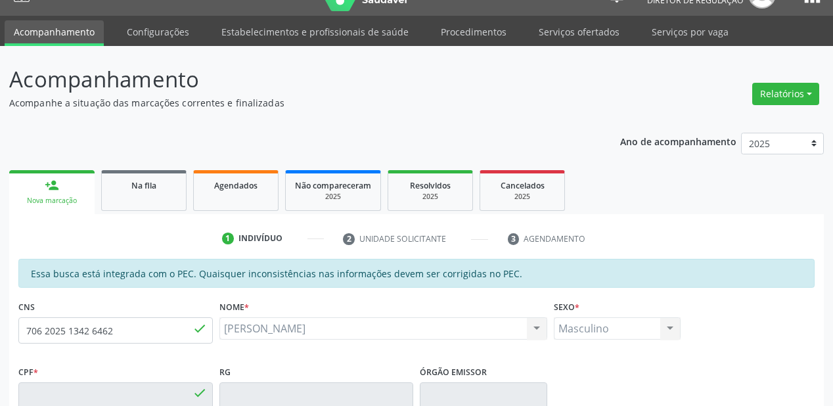
type input "S/N"
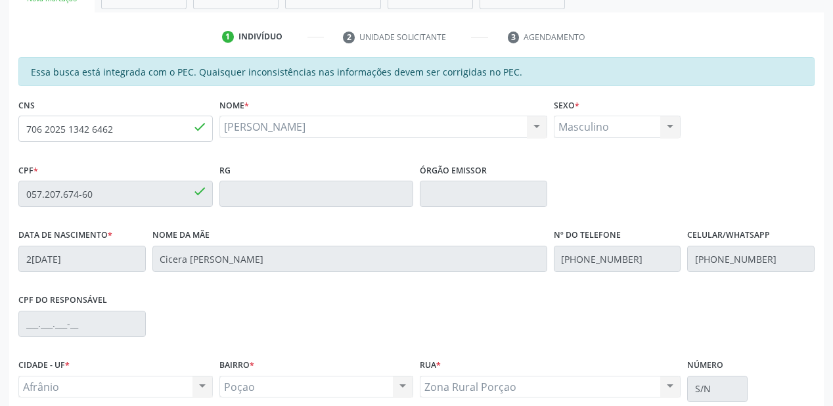
scroll to position [341, 0]
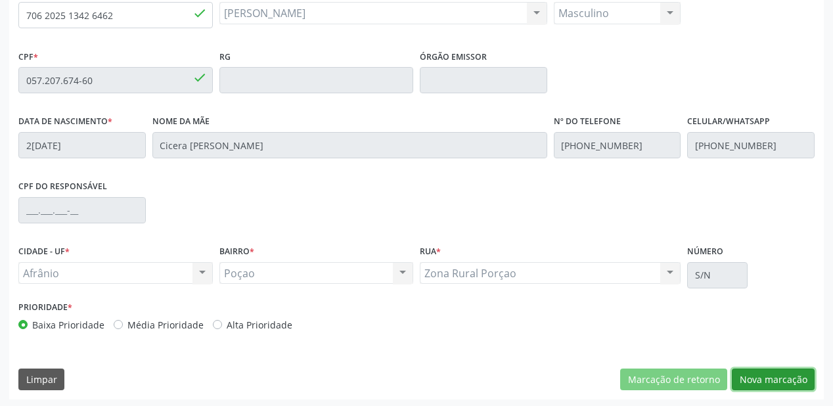
drag, startPoint x: 774, startPoint y: 384, endPoint x: 736, endPoint y: 370, distance: 40.5
click at [774, 382] on button "Nova marcação" at bounding box center [773, 379] width 83 height 22
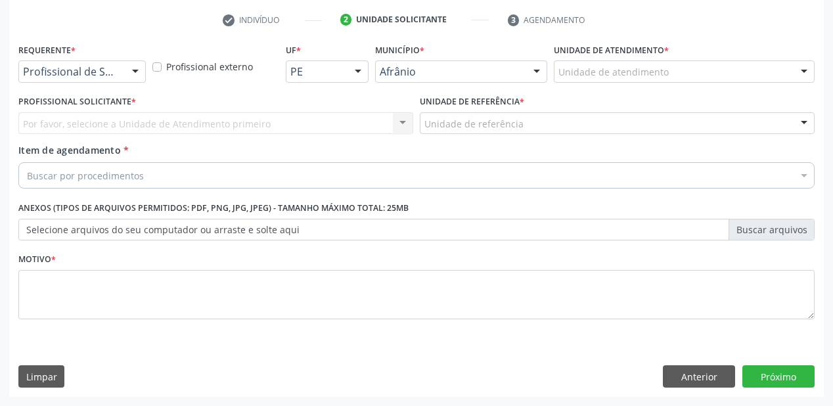
scroll to position [244, 0]
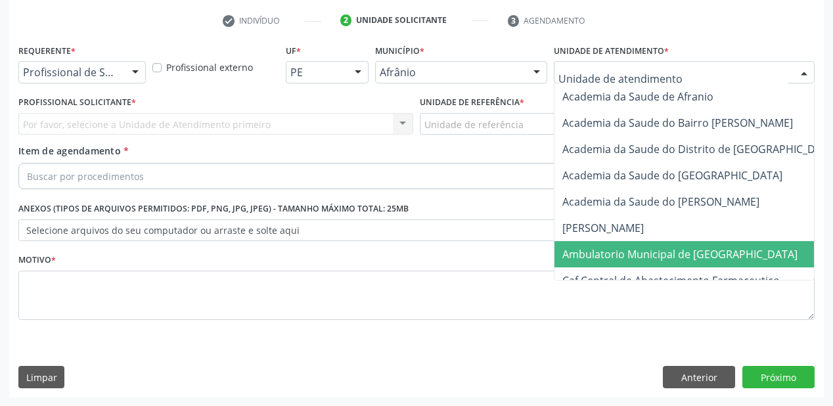
click at [597, 260] on span "Ambulatorio Municipal de [GEOGRAPHIC_DATA]" at bounding box center [714, 254] width 320 height 26
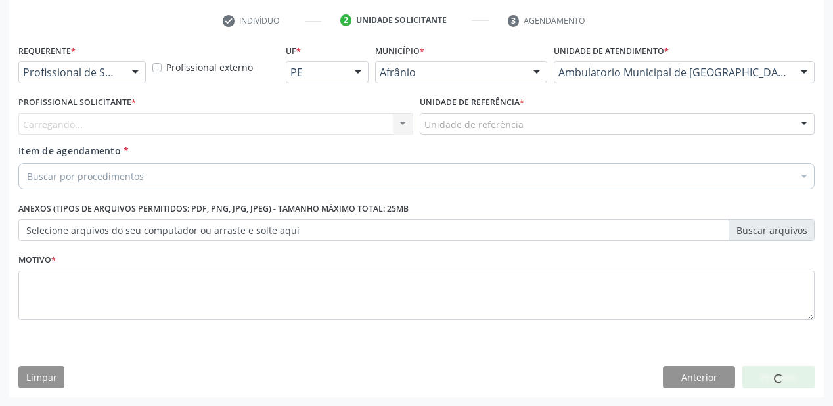
click at [460, 149] on div "Item de agendamento * Buscar por procedimentos Selecionar todos 0604320140 - Ab…" at bounding box center [416, 164] width 796 height 41
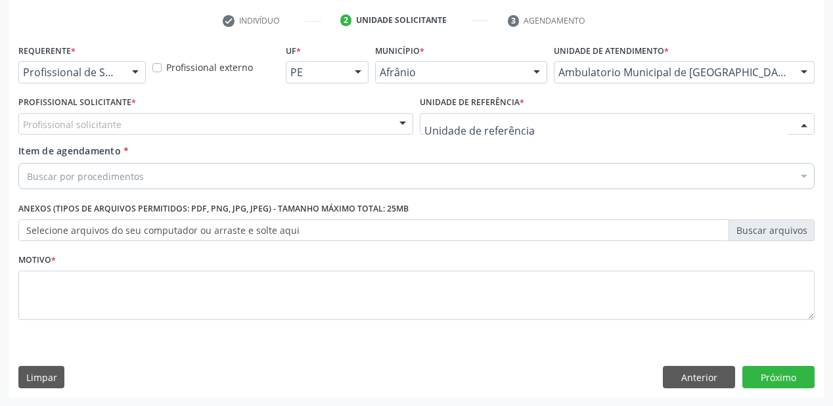
click at [462, 133] on div at bounding box center [617, 124] width 395 height 22
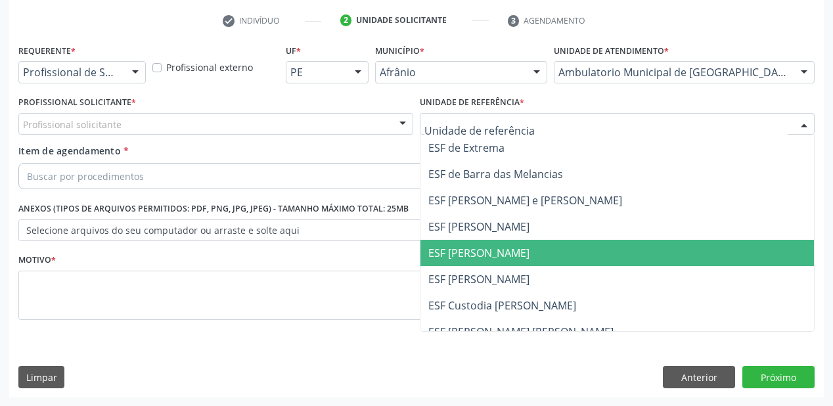
click at [468, 260] on span "ESF [PERSON_NAME]" at bounding box center [616, 253] width 393 height 26
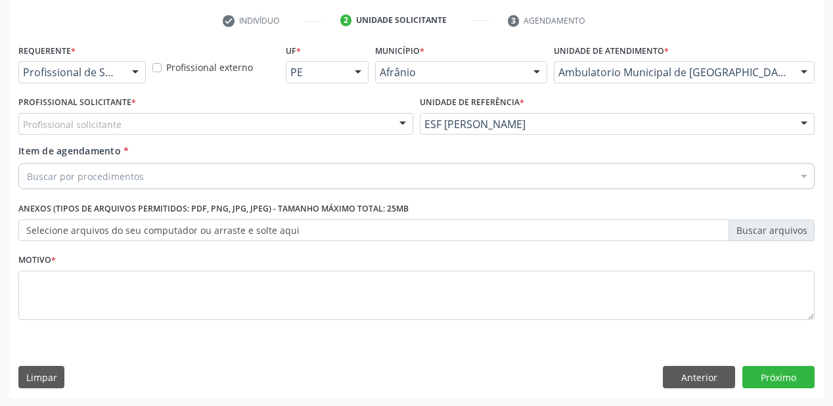
drag, startPoint x: 90, startPoint y: 122, endPoint x: 91, endPoint y: 143, distance: 20.4
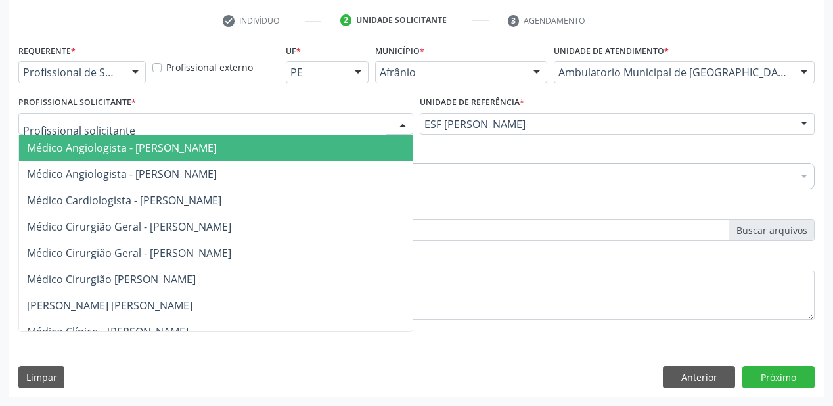
click at [91, 144] on span "Médico Angiologista - [PERSON_NAME]" at bounding box center [122, 148] width 190 height 14
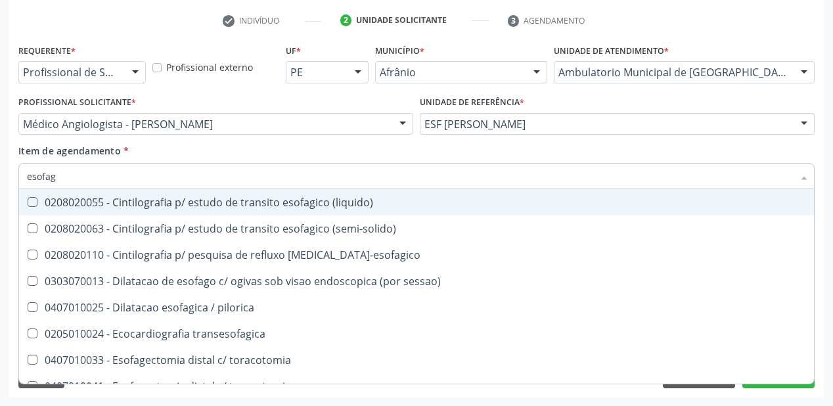
type input "esofa"
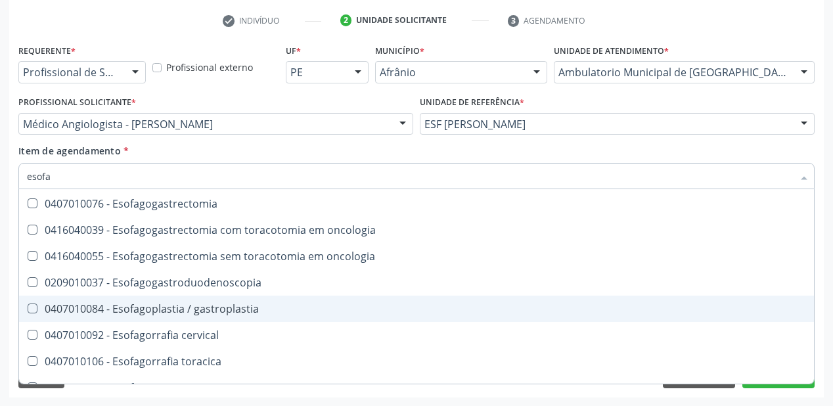
scroll to position [315, 0]
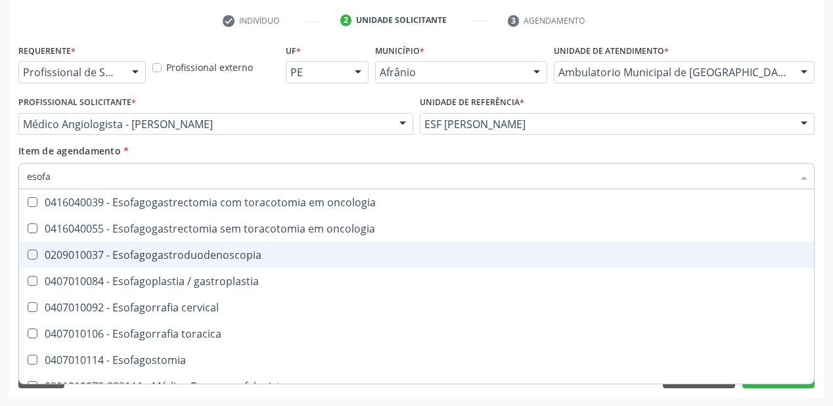
click at [171, 251] on div "0209010037 - Esofagogastroduodenoscopia" at bounding box center [416, 255] width 779 height 11
checkbox Esofagogastroduodenoscopia "true"
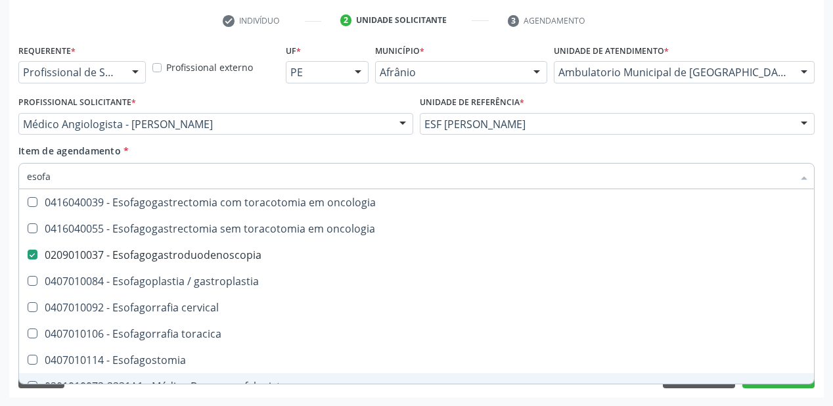
click at [149, 397] on div "Acompanhamento Acompanhe a situação das marcações correntes e finalizadas Relat…" at bounding box center [416, 117] width 833 height 579
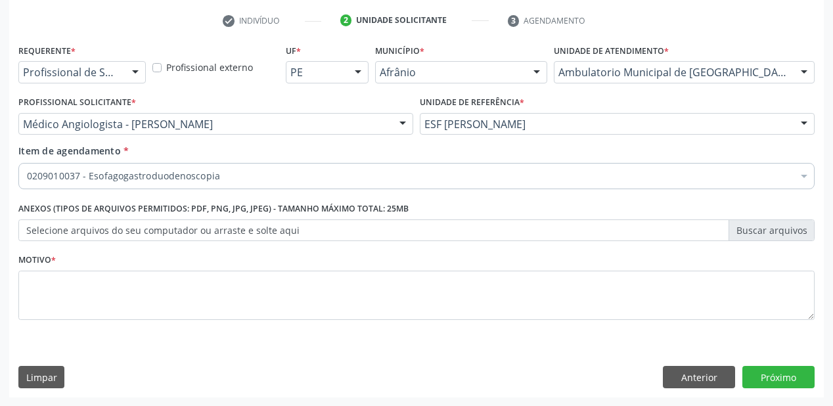
scroll to position [0, 0]
click at [81, 261] on div "Motivo *" at bounding box center [416, 285] width 796 height 70
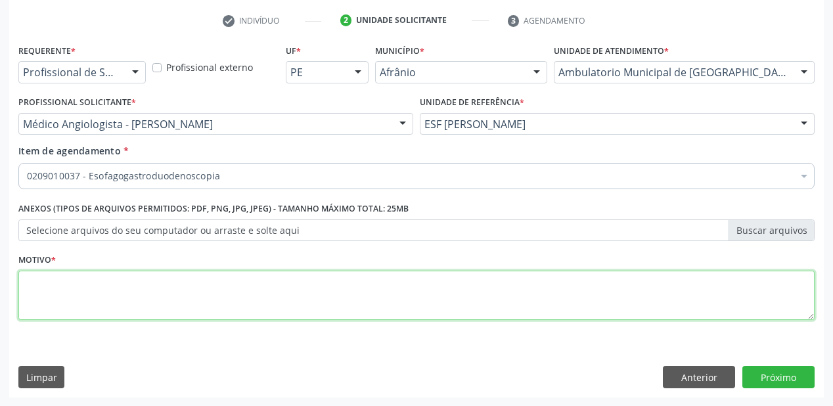
click at [81, 284] on textarea at bounding box center [416, 296] width 796 height 50
type textarea "**"
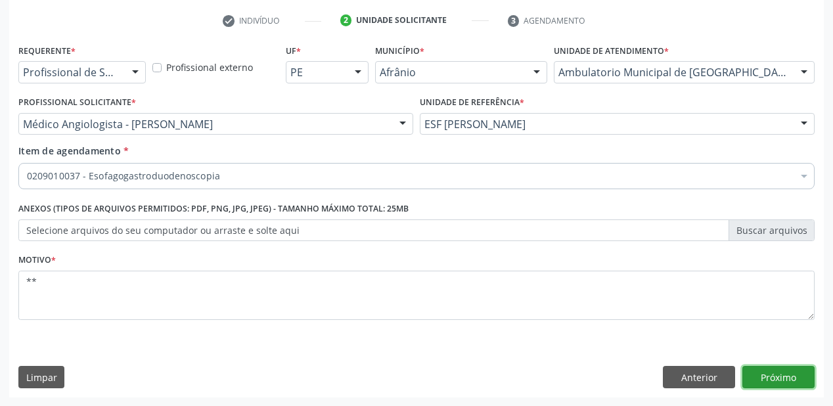
click at [757, 370] on button "Próximo" at bounding box center [778, 377] width 72 height 22
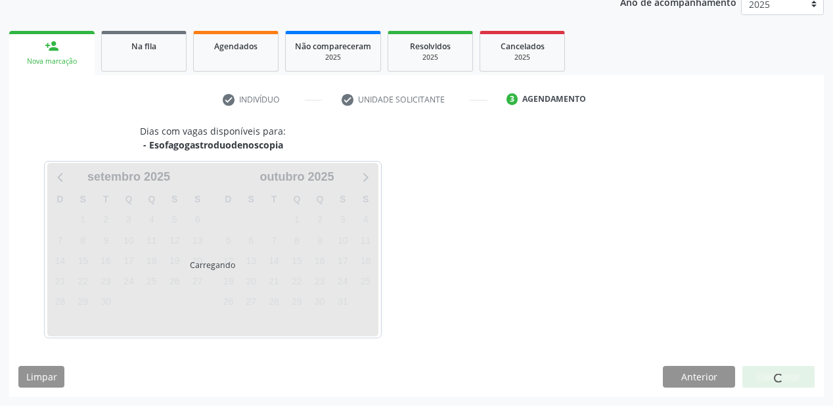
scroll to position [165, 0]
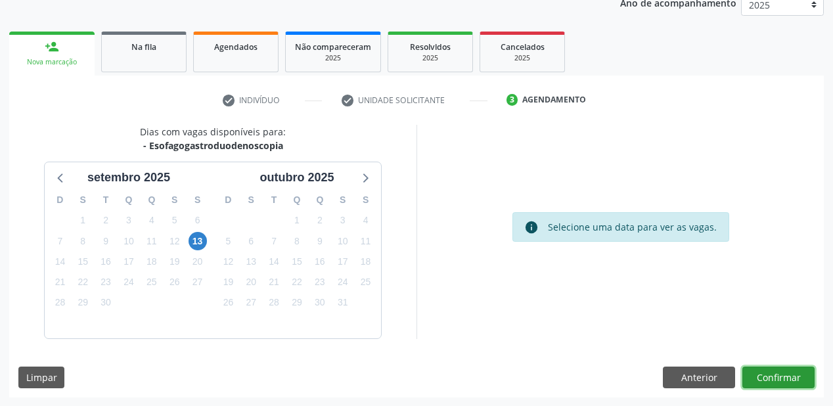
click at [772, 368] on button "Confirmar" at bounding box center [778, 377] width 72 height 22
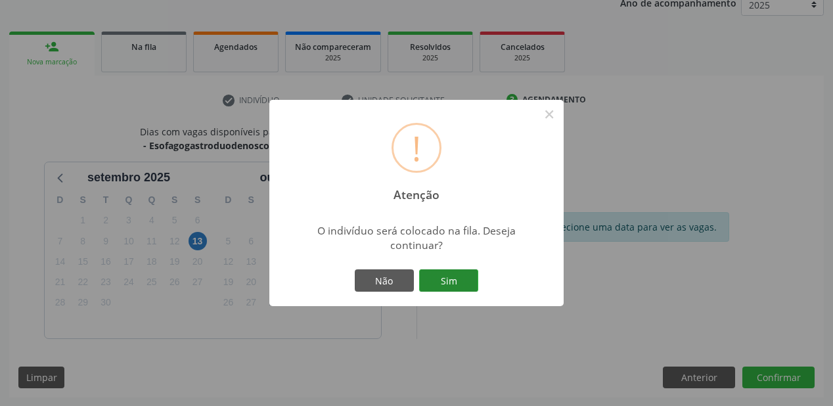
click at [449, 275] on button "Sim" at bounding box center [448, 280] width 59 height 22
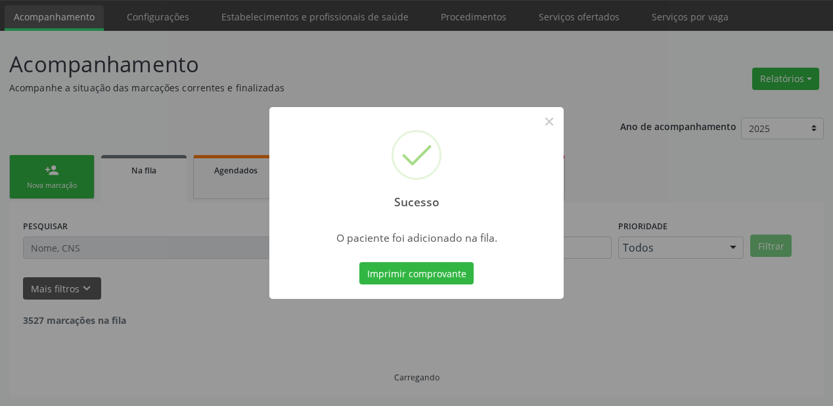
scroll to position [26, 0]
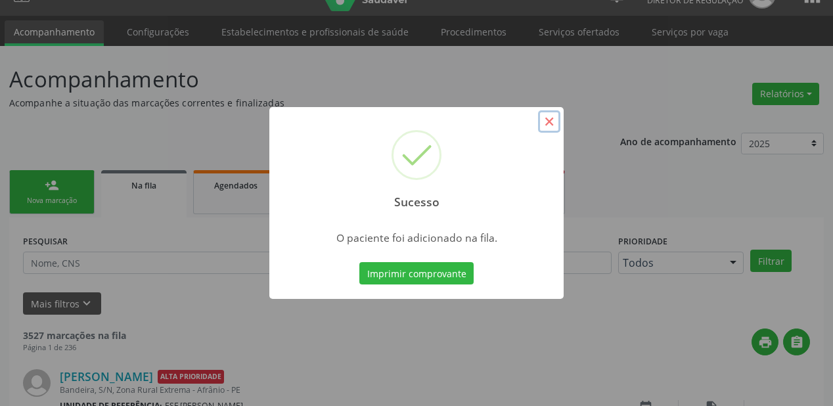
click at [554, 120] on button "×" at bounding box center [549, 121] width 22 height 22
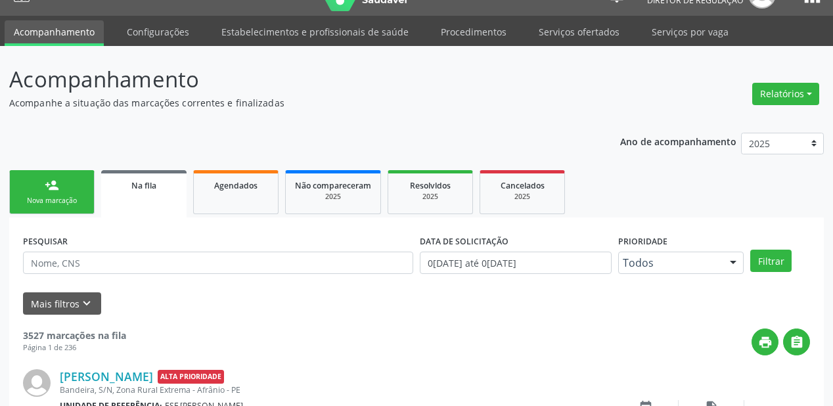
click at [34, 188] on link "person_add Nova marcação" at bounding box center [51, 192] width 85 height 44
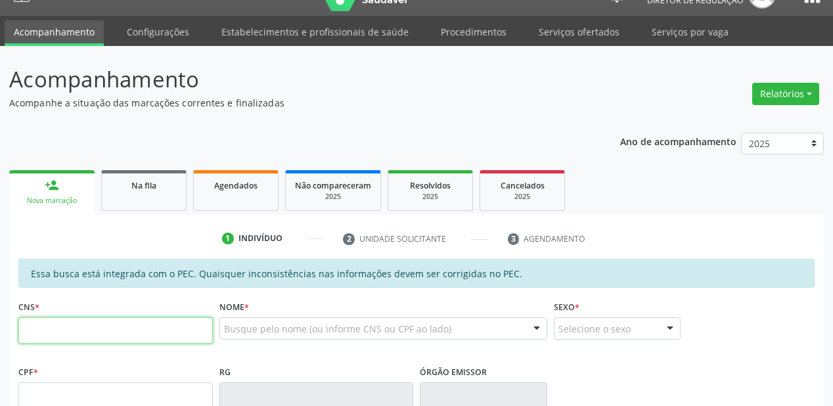
click at [76, 330] on input "text" at bounding box center [115, 330] width 194 height 26
type input "708 2051 9103 2444"
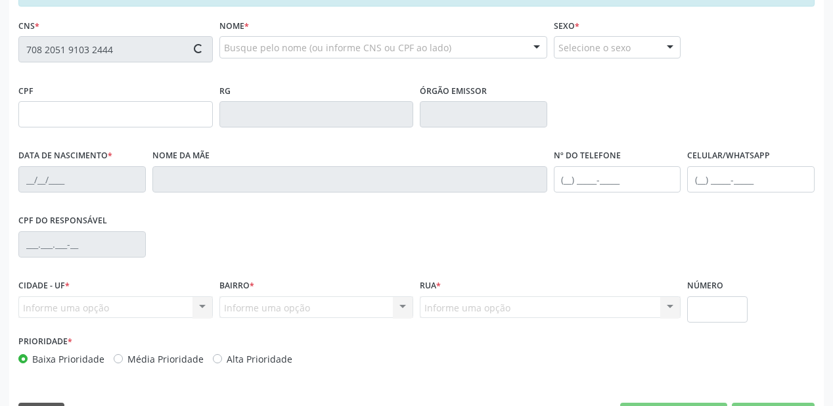
type input "058.960.894-06"
type input "0[DATE]"
type input "[PERSON_NAME]"
type input "[PHONE_NUMBER]"
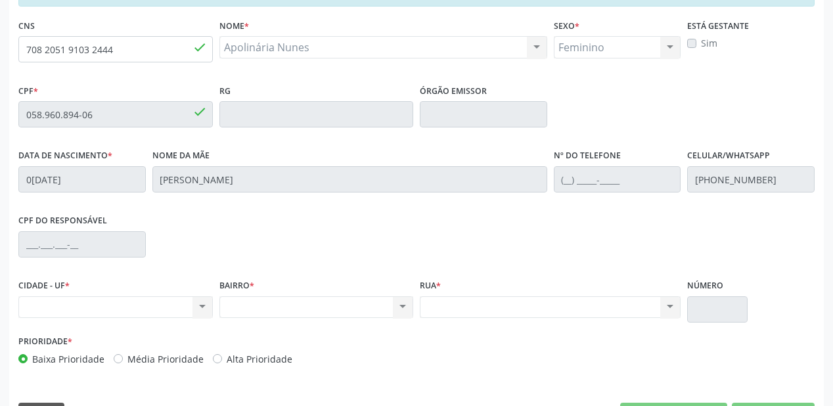
scroll to position [341, 0]
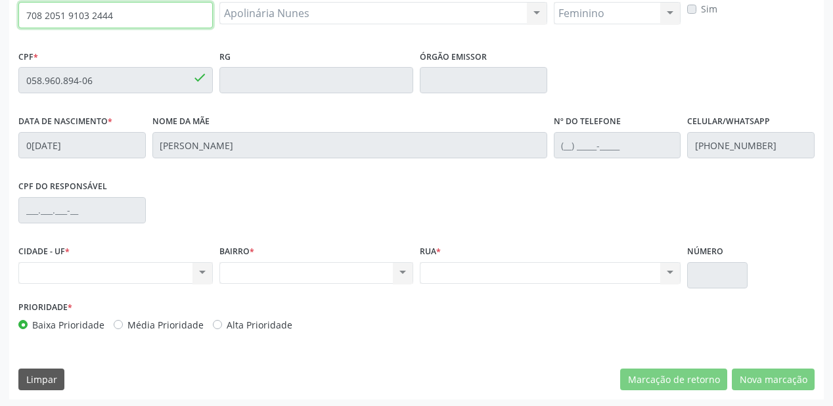
drag, startPoint x: 137, startPoint y: 22, endPoint x: 0, endPoint y: 28, distance: 136.7
click at [0, 28] on div "Acompanhamento Acompanhe a situação das marcações correntes e finalizadas Relat…" at bounding box center [416, 70] width 833 height 678
